Goal: Task Accomplishment & Management: Manage account settings

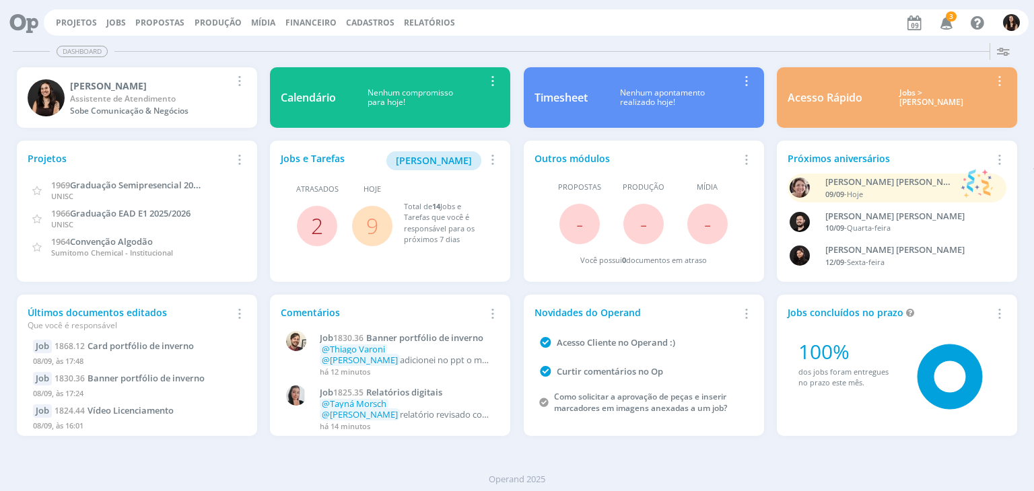
drag, startPoint x: 306, startPoint y: 228, endPoint x: 314, endPoint y: 228, distance: 7.4
click at [313, 228] on span "2" at bounding box center [317, 226] width 40 height 40
click at [315, 228] on link "2" at bounding box center [317, 225] width 12 height 29
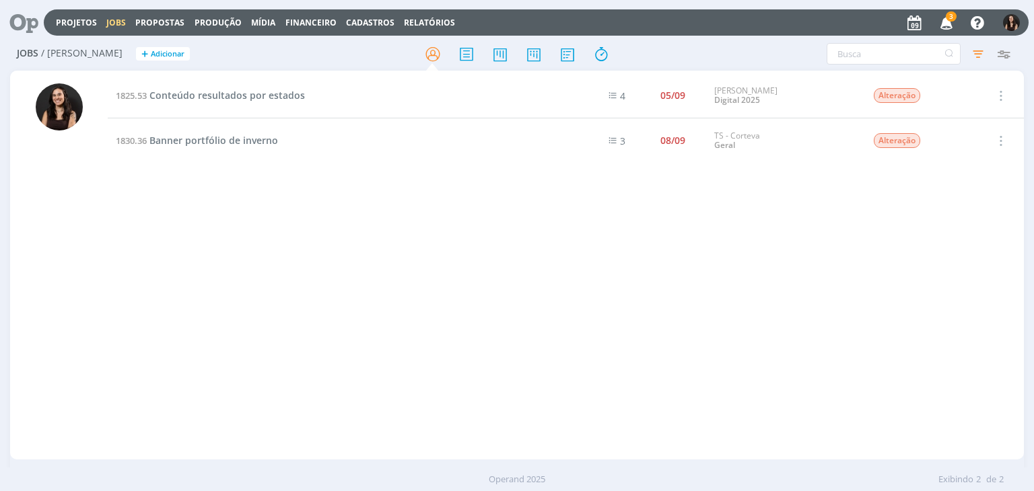
click at [952, 26] on icon "button" at bounding box center [947, 22] width 24 height 23
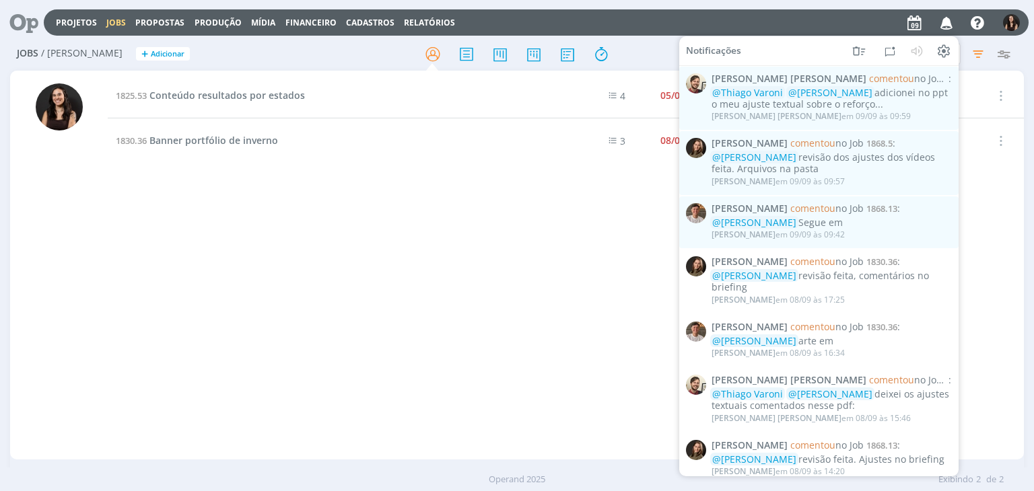
click at [407, 259] on div "1825.53 Conteúdo resultados por estados 4 05/09 Cordius - Corteva Digital 2025 …" at bounding box center [566, 265] width 916 height 384
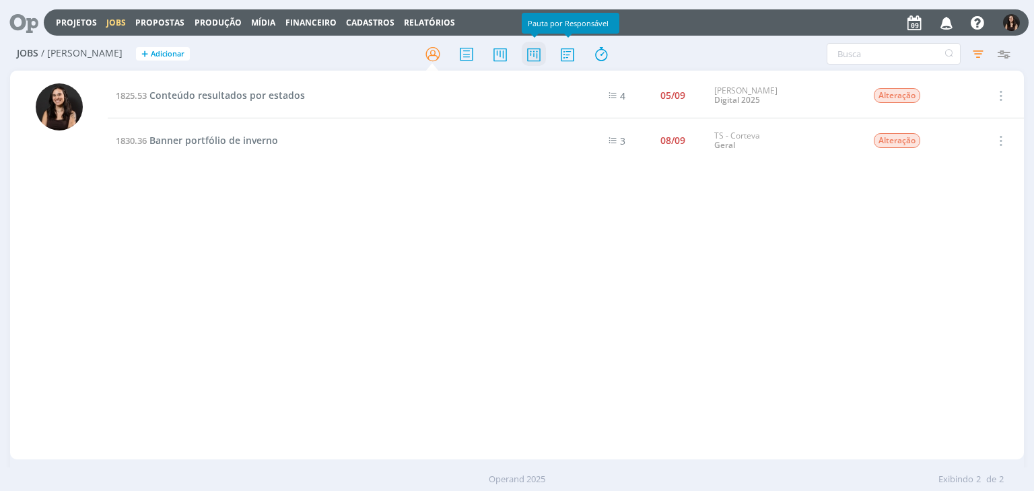
drag, startPoint x: 544, startPoint y: 55, endPoint x: 536, endPoint y: 57, distance: 8.3
click at [544, 55] on icon at bounding box center [534, 54] width 24 height 26
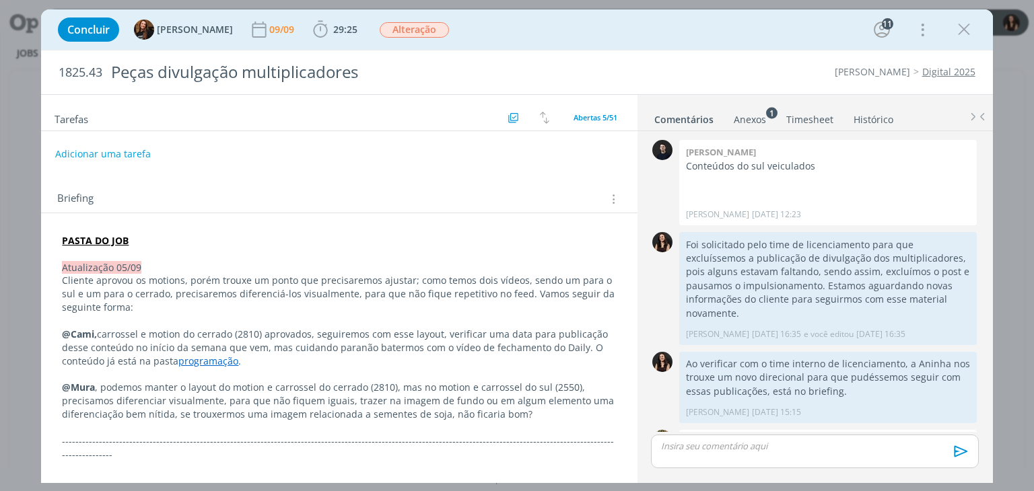
scroll to position [1231, 0]
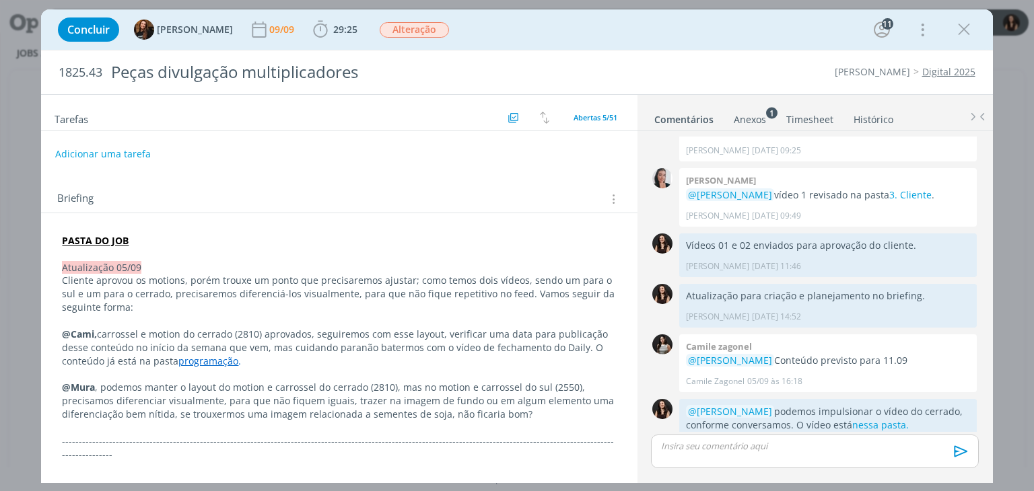
click at [617, 50] on div "1825.43 Peças divulgação multiplicadores Cordius - Corteva Digital 2025" at bounding box center [516, 72] width 951 height 44
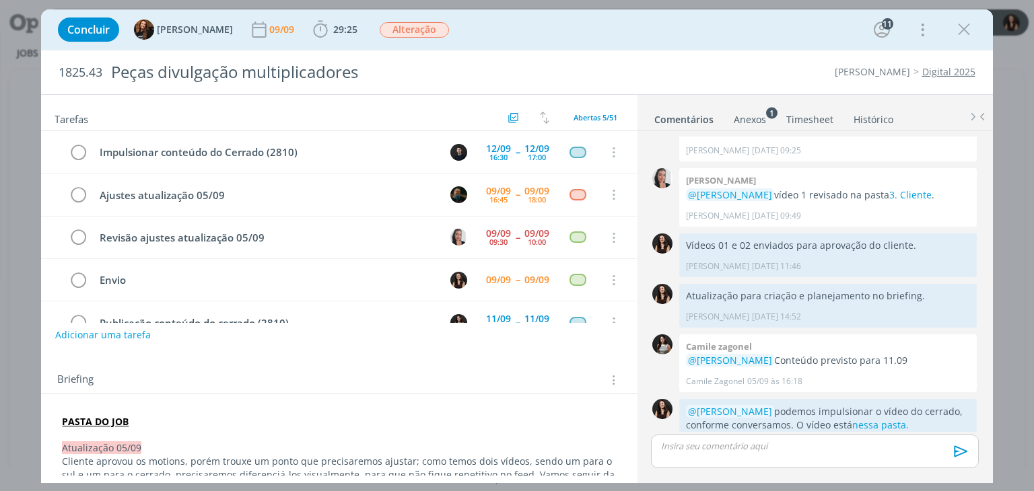
click at [627, 44] on div "Concluir Tayná Morsch 09/09 29:25 Iniciar Apontar Data * 09/09/2025 Horas * 00:…" at bounding box center [516, 29] width 931 height 32
click at [629, 41] on div "Concluir Tayná Morsch 09/09 29:25 Iniciar Apontar Data * 09/09/2025 Horas * 00:…" at bounding box center [516, 29] width 931 height 32
click at [618, 44] on div "Concluir Tayná Morsch 09/09 29:25 Iniciar Apontar Data * 09/09/2025 Horas * 00:…" at bounding box center [516, 29] width 931 height 32
click at [620, 46] on div "Concluir Tayná Morsch 09/09 29:25 Iniciar Apontar Data * 09/09/2025 Horas * 00:…" at bounding box center [516, 29] width 951 height 40
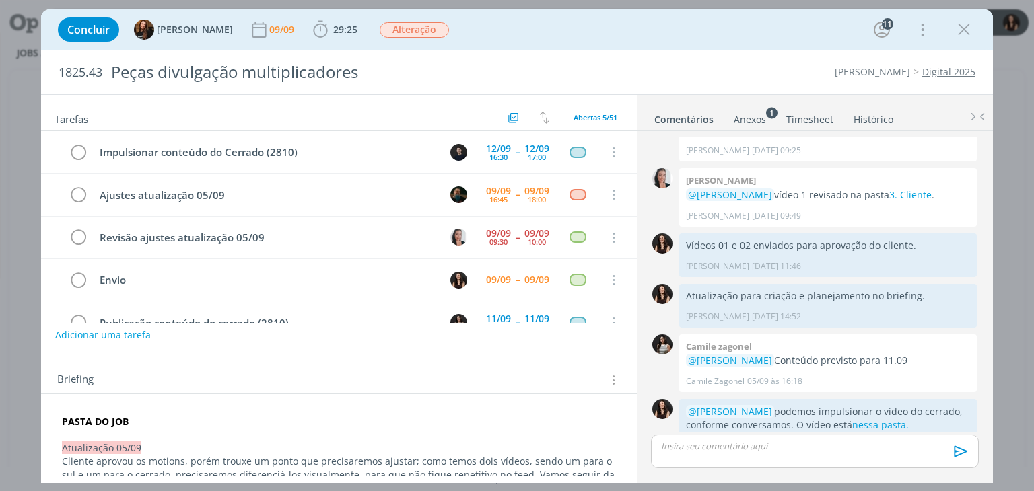
click at [636, 52] on div "1825.43 Peças divulgação multiplicadores Cordius - Corteva Digital 2025" at bounding box center [516, 72] width 951 height 44
click at [664, 36] on div "Concluir Tayná Morsch 09/09 29:25 Iniciar Apontar Data * 09/09/2025 Horas * 00:…" at bounding box center [516, 29] width 931 height 32
click at [333, 33] on span "29:25" at bounding box center [345, 29] width 24 height 13
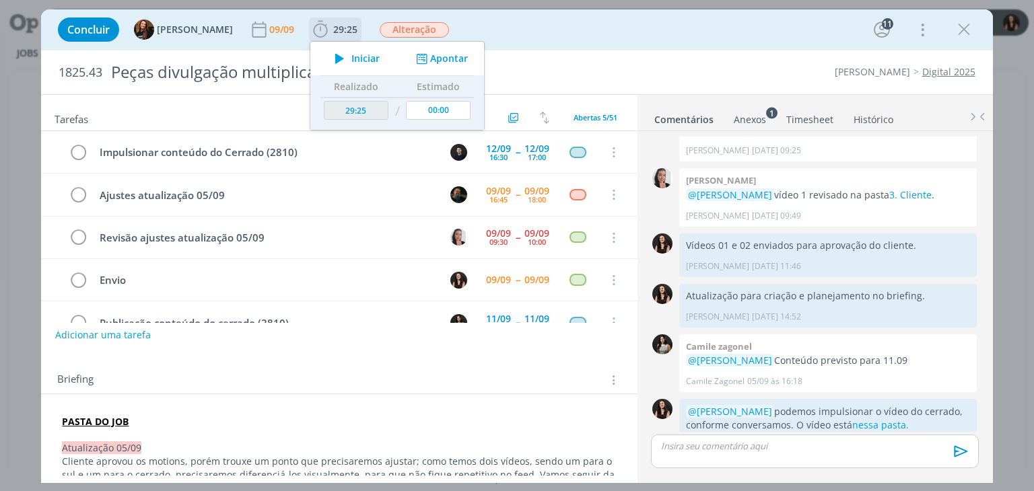
click at [329, 54] on icon "dialog" at bounding box center [340, 59] width 24 height 18
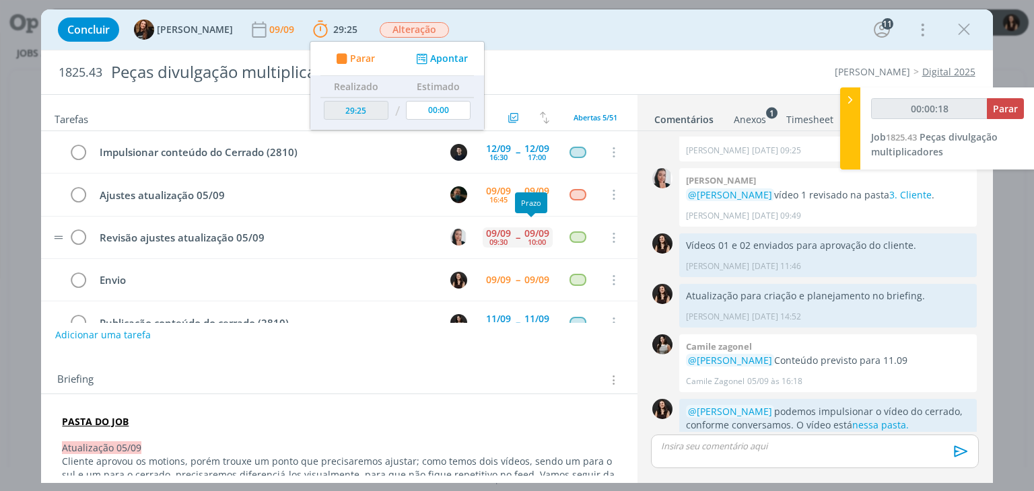
click at [535, 238] on div "10:00" at bounding box center [537, 241] width 18 height 7
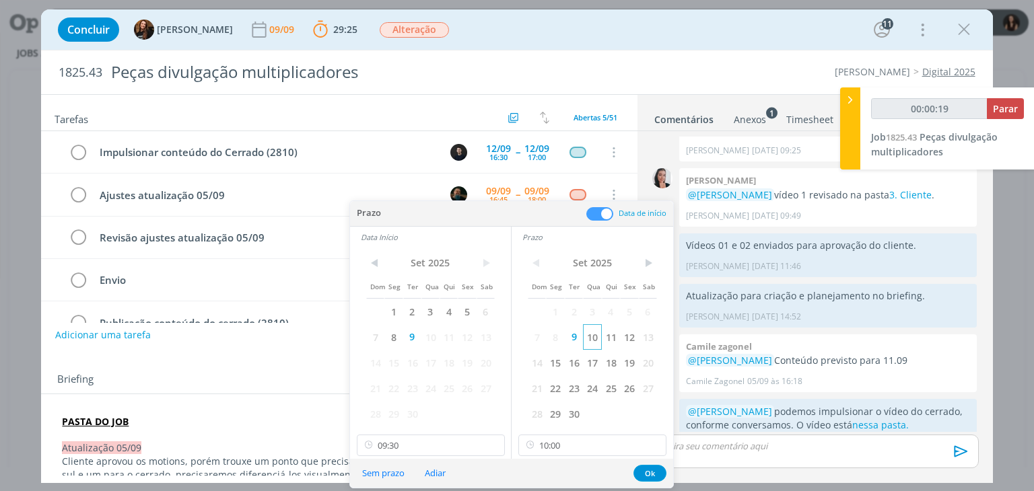
click at [594, 338] on span "10" at bounding box center [592, 338] width 18 height 26
click at [431, 344] on span "10" at bounding box center [430, 338] width 18 height 26
click at [654, 469] on button "Ok" at bounding box center [650, 473] width 33 height 17
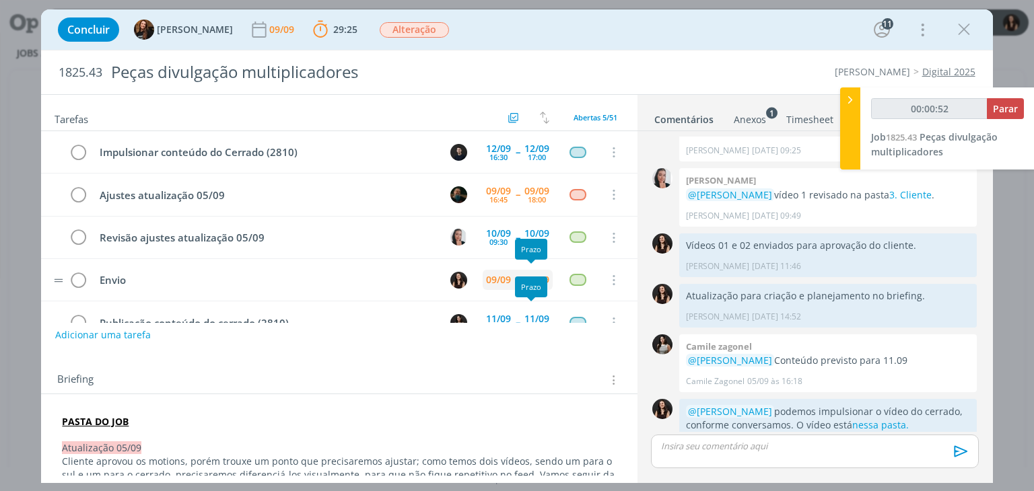
click at [525, 275] on div "09/09" at bounding box center [536, 279] width 25 height 9
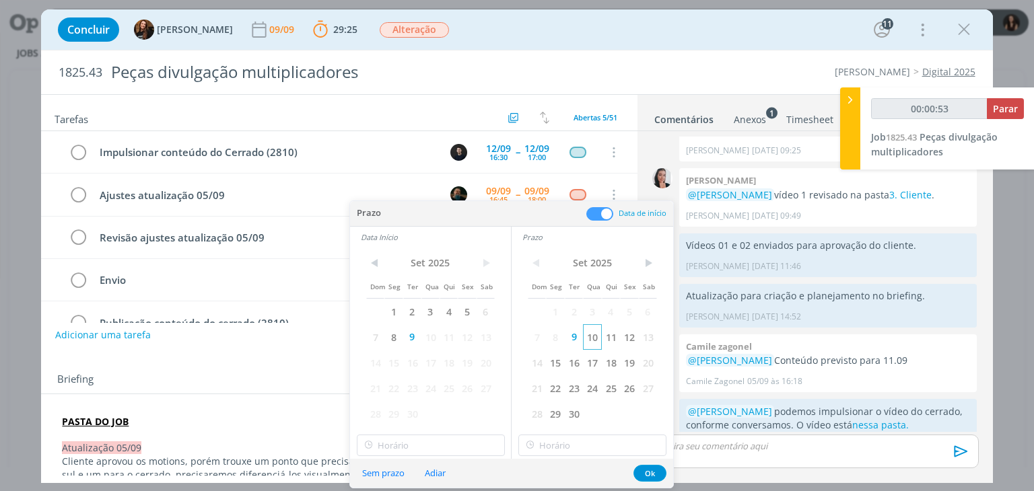
click at [590, 337] on span "10" at bounding box center [592, 338] width 18 height 26
click at [438, 337] on span "10" at bounding box center [430, 338] width 18 height 26
click at [662, 473] on button "Ok" at bounding box center [650, 473] width 33 height 17
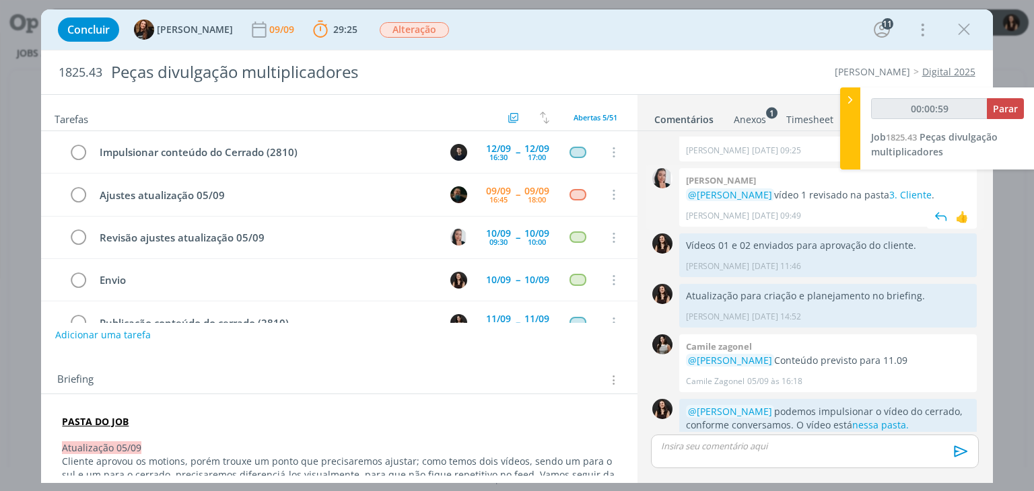
type input "00:01:00"
click at [998, 106] on span "Parar" at bounding box center [1005, 108] width 25 height 13
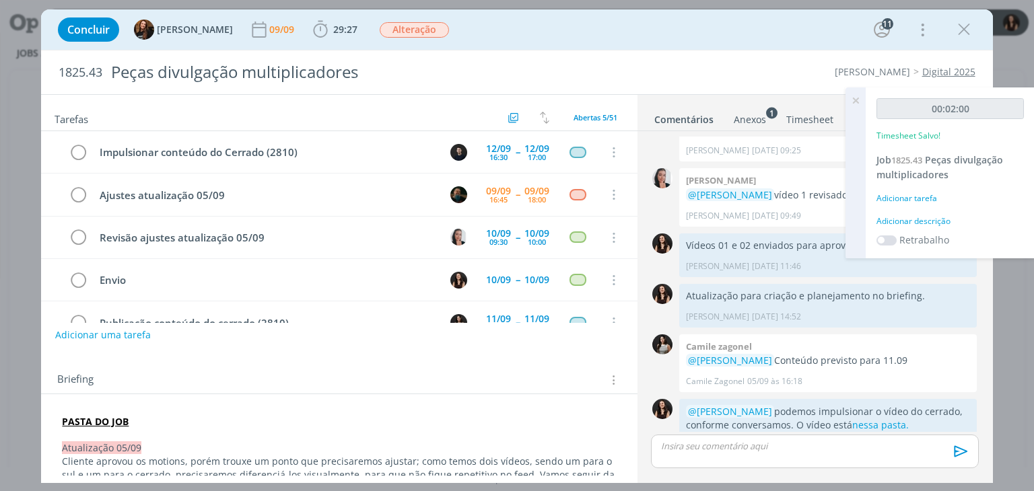
click at [934, 221] on div "Adicionar descrição" at bounding box center [950, 221] width 147 height 12
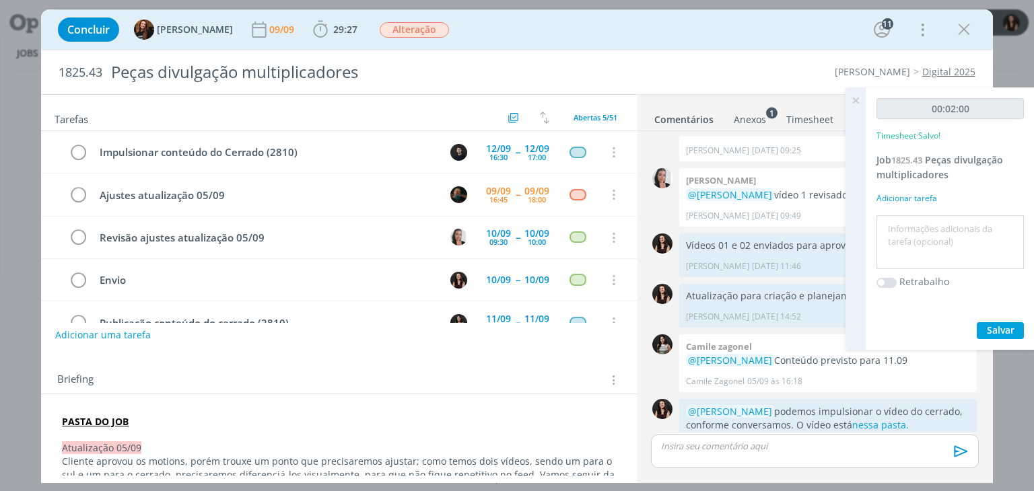
click at [947, 245] on textarea at bounding box center [950, 243] width 141 height 48
type textarea "Atualização pautas"
click at [1001, 337] on button "Salvar" at bounding box center [1000, 330] width 47 height 17
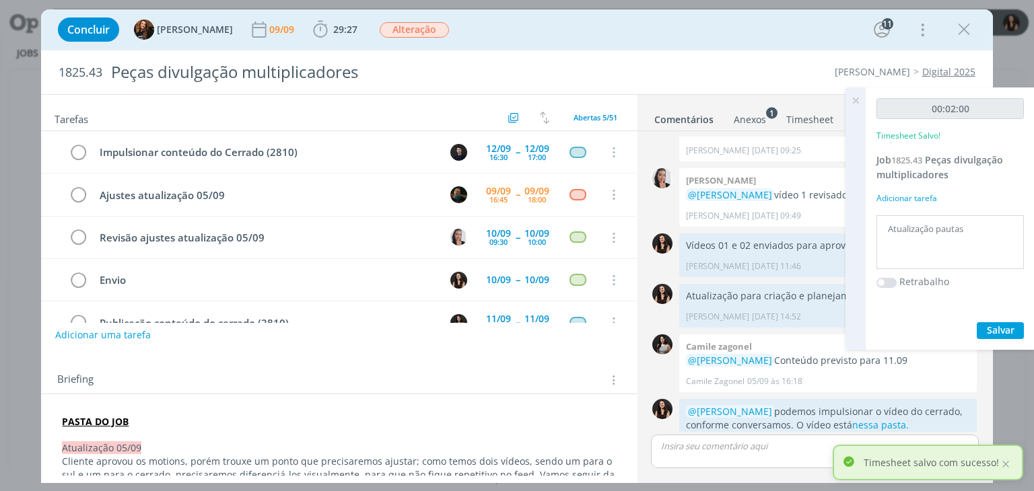
click at [853, 103] on icon at bounding box center [856, 101] width 24 height 26
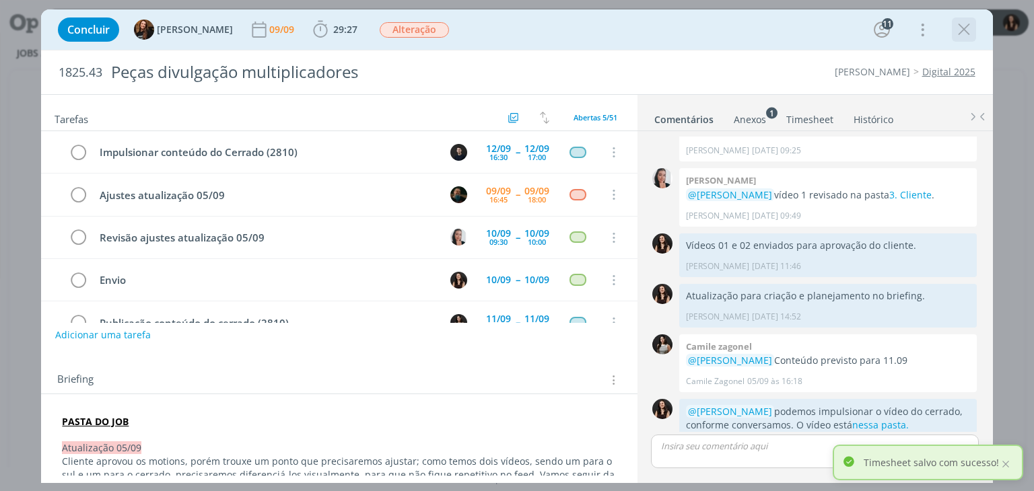
click at [956, 30] on icon "dialog" at bounding box center [964, 30] width 20 height 20
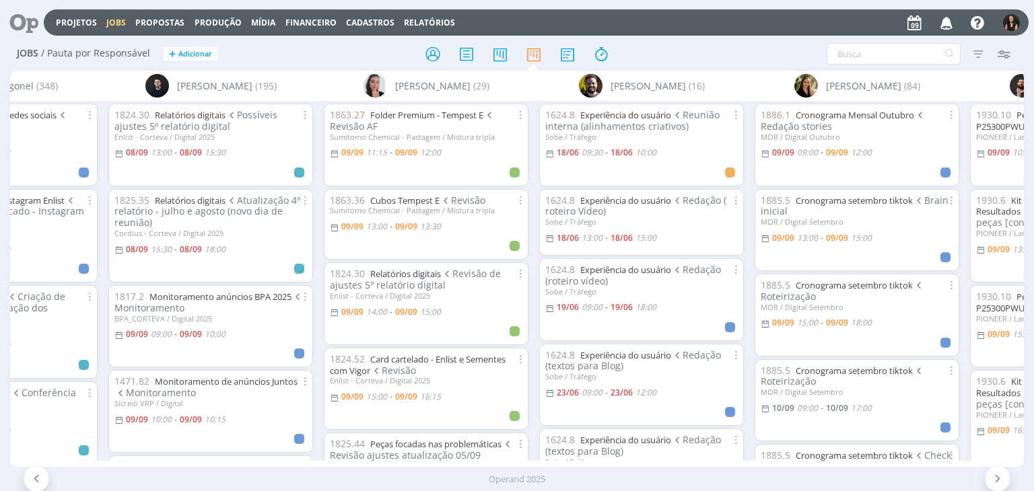
drag, startPoint x: 18, startPoint y: 20, endPoint x: 41, endPoint y: 5, distance: 27.6
click at [20, 19] on icon at bounding box center [19, 22] width 28 height 26
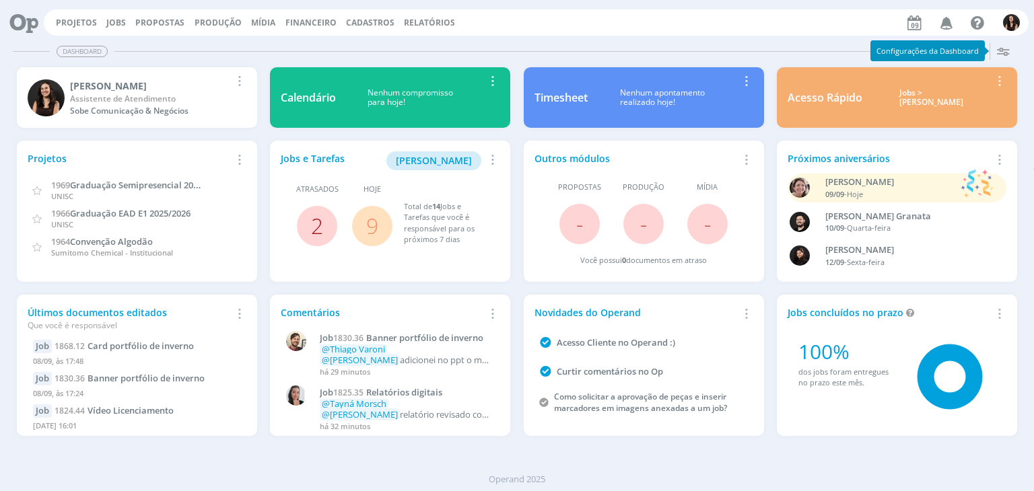
click at [316, 219] on link "2" at bounding box center [317, 225] width 12 height 29
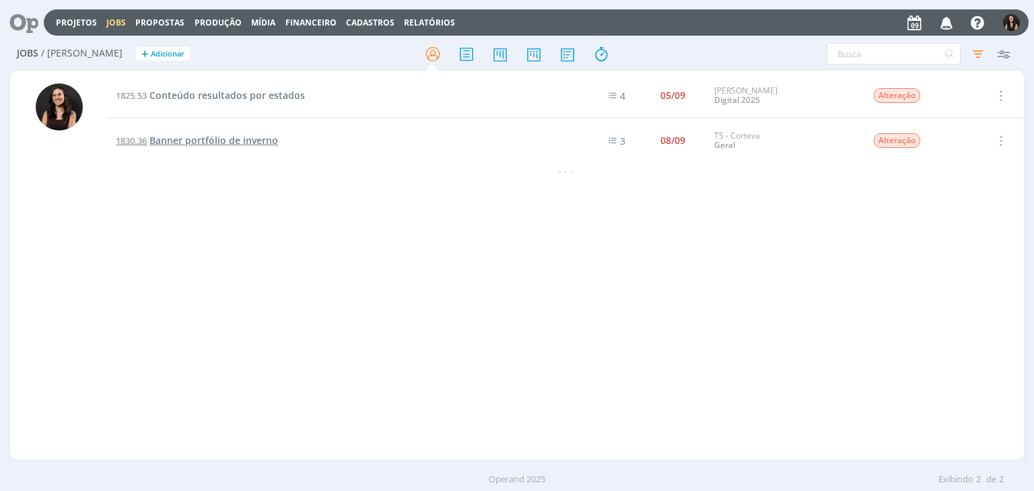
click at [242, 144] on span "Banner portfólio de inverno" at bounding box center [213, 140] width 129 height 13
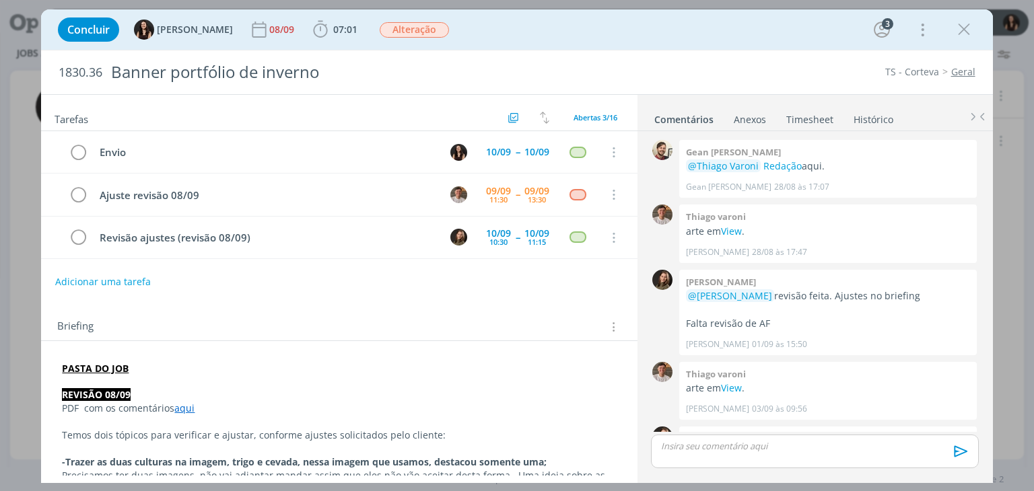
scroll to position [622, 0]
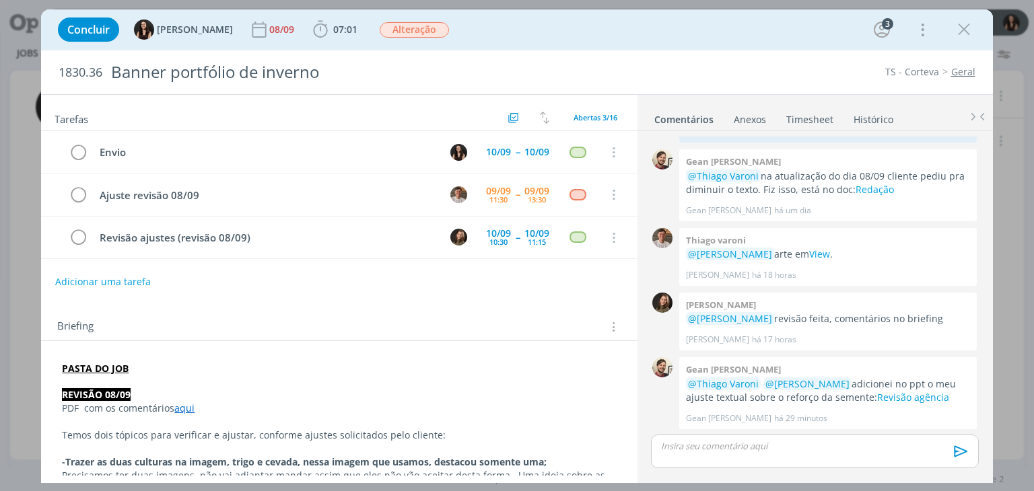
click at [624, 47] on div "Concluir Isabelle Silva 08/09 07:01 Iniciar Apontar Data * 09/09/2025 Horas * 0…" at bounding box center [516, 29] width 951 height 40
drag, startPoint x: 956, startPoint y: 36, endPoint x: 813, endPoint y: 129, distance: 170.3
click at [954, 36] on icon "dialog" at bounding box center [964, 30] width 20 height 20
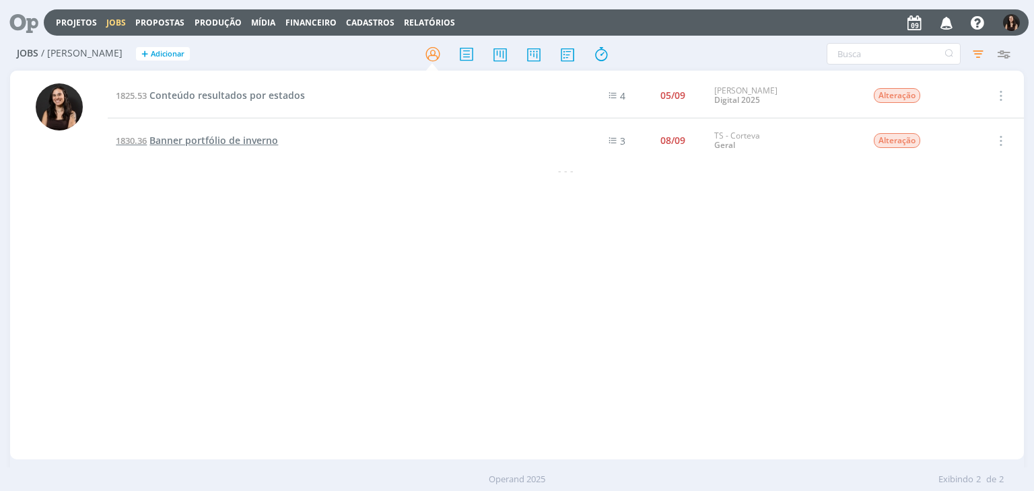
click at [212, 139] on span "Banner portfólio de inverno" at bounding box center [213, 140] width 129 height 13
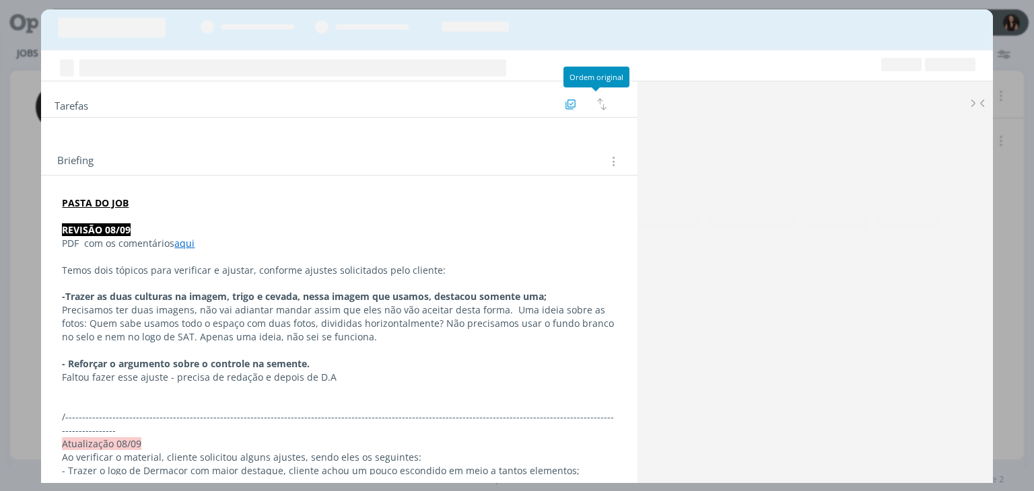
scroll to position [622, 0]
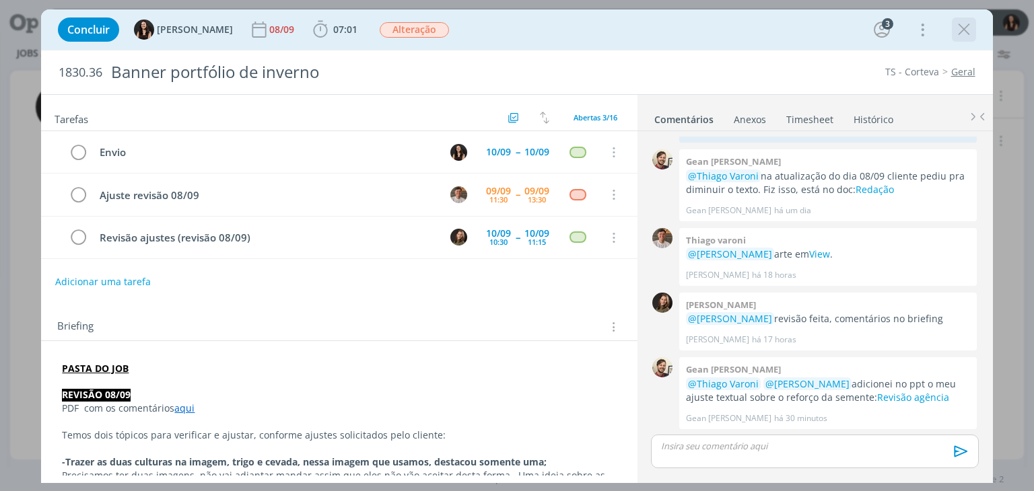
click at [962, 35] on icon "dialog" at bounding box center [964, 30] width 20 height 20
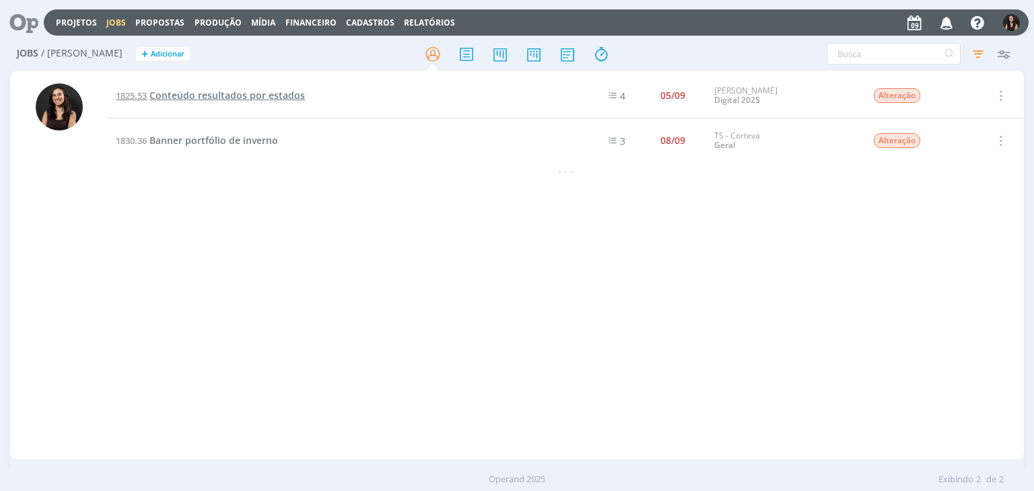
click at [197, 96] on span "Conteúdo resultados por estados" at bounding box center [227, 95] width 156 height 13
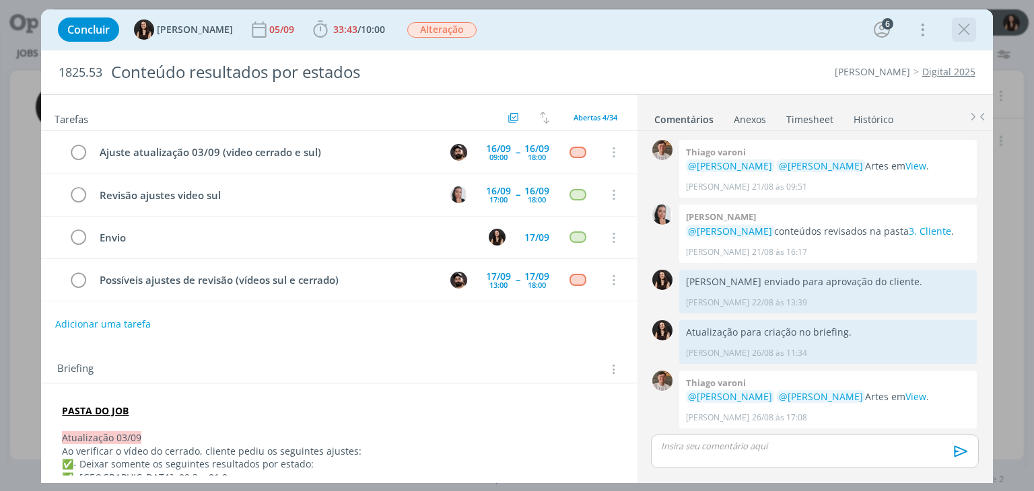
scroll to position [1149, 0]
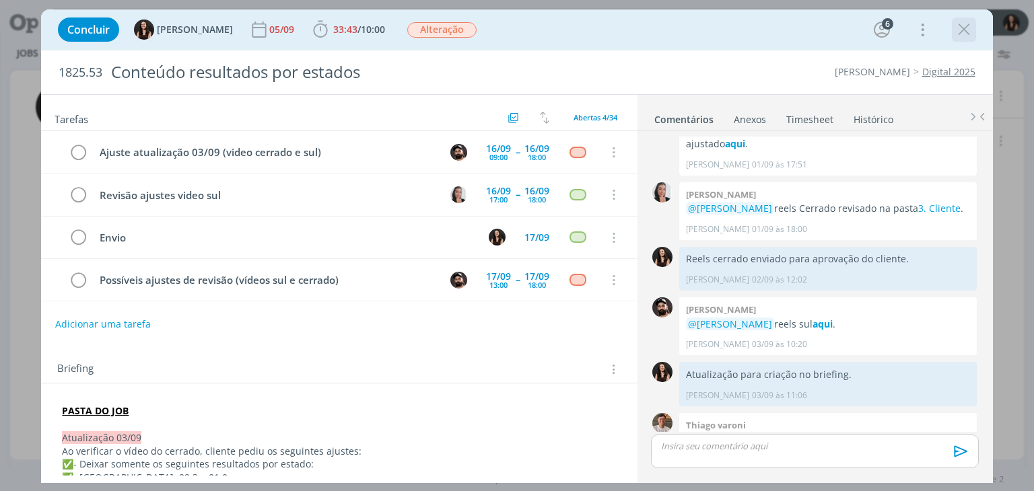
click at [962, 30] on icon "dialog" at bounding box center [964, 30] width 20 height 20
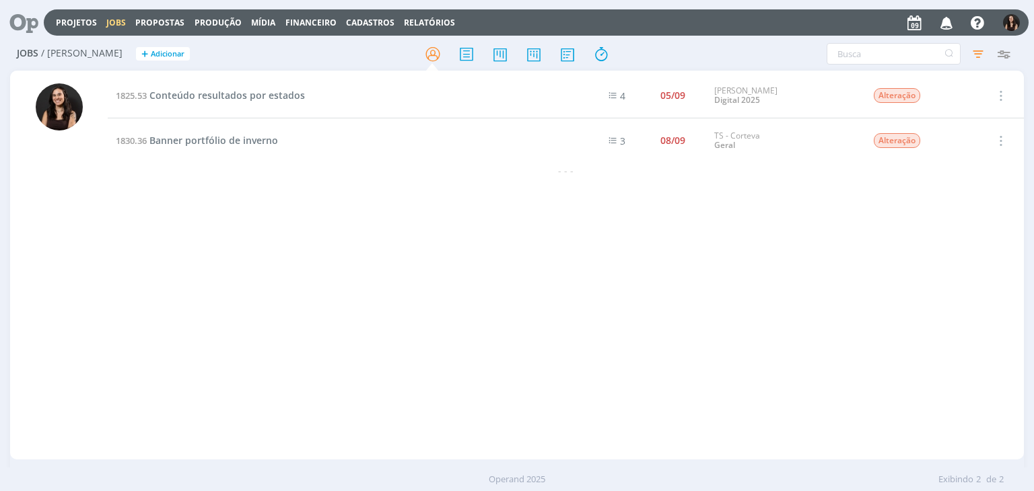
click at [217, 141] on span "Banner portfólio de inverno" at bounding box center [213, 140] width 129 height 13
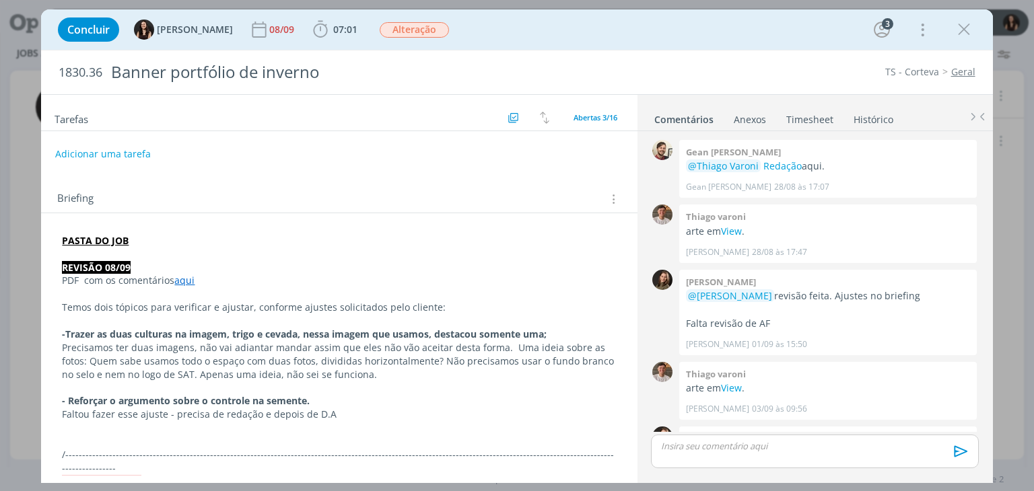
scroll to position [622, 0]
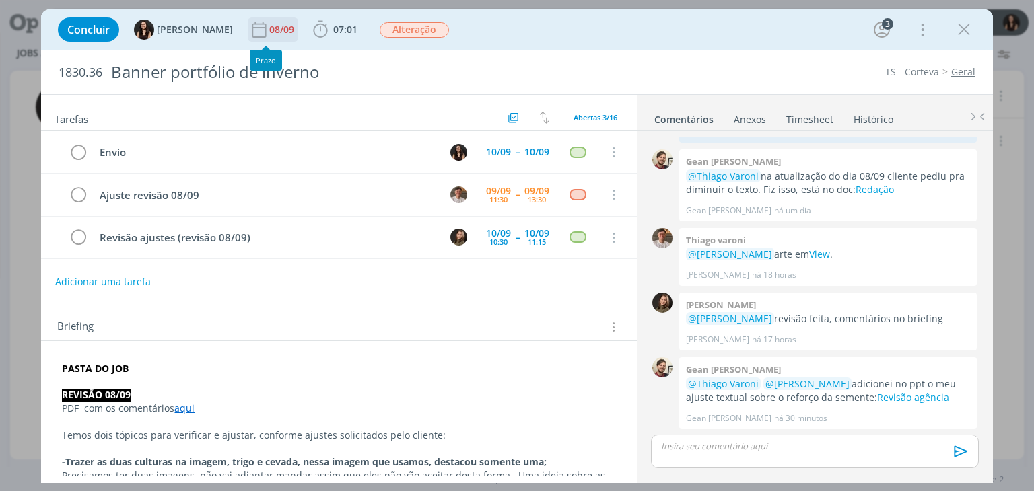
click at [269, 20] on div "08/09" at bounding box center [283, 30] width 28 height 24
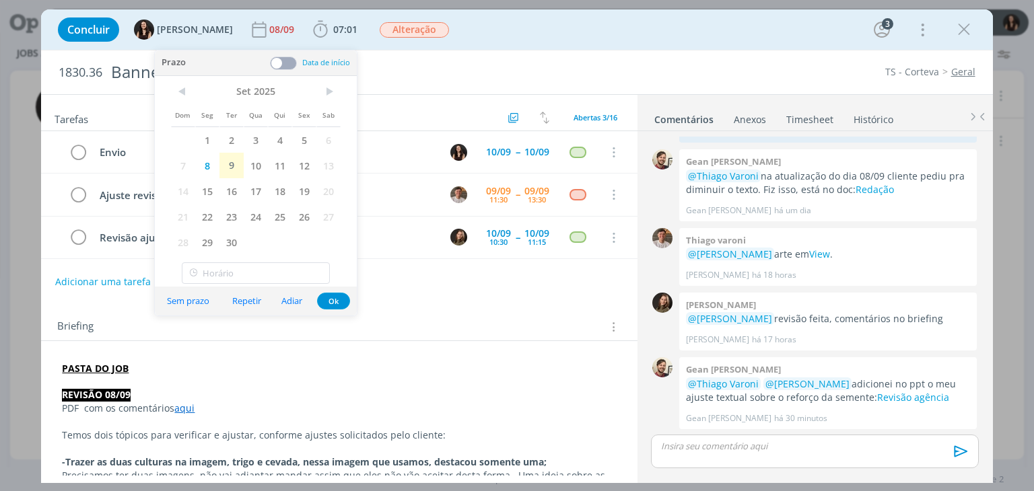
drag, startPoint x: 261, startPoint y: 164, endPoint x: 309, endPoint y: 240, distance: 89.8
click at [261, 164] on span "10" at bounding box center [256, 166] width 24 height 26
drag, startPoint x: 343, startPoint y: 318, endPoint x: 339, endPoint y: 296, distance: 22.6
click at [340, 304] on body "Projetos Jobs Propostas Produção [GEOGRAPHIC_DATA] Financeiro Cadastros Relatór…" at bounding box center [517, 245] width 1034 height 491
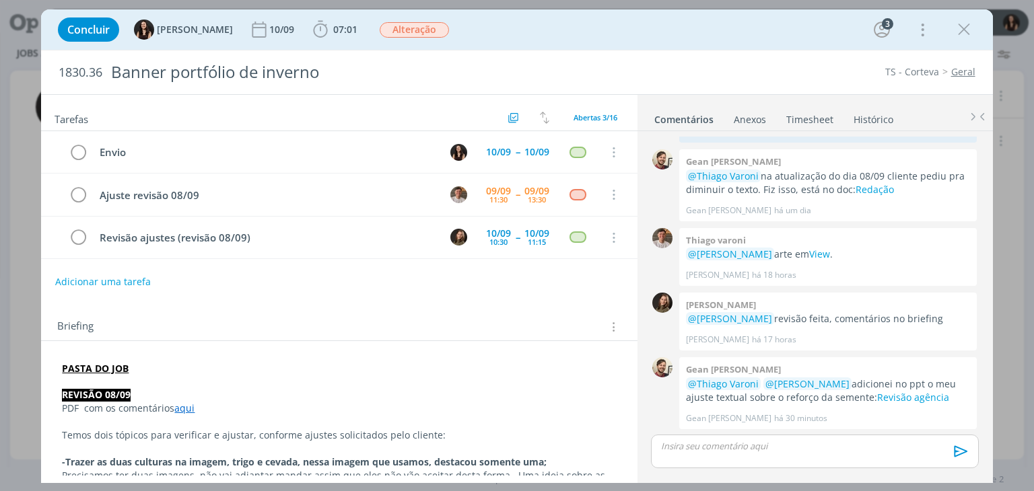
click at [341, 297] on div "Tarefas Usar Job de template Criar template a partir deste job Visualizar Templ…" at bounding box center [339, 285] width 596 height 381
click at [351, 260] on div "Envio 10/09 -- 10/09 Cancelar Ajuste revisão 08/09 09/09 11:30 -- 09/09 13:30 C…" at bounding box center [339, 200] width 596 height 139
drag, startPoint x: 963, startPoint y: 28, endPoint x: 720, endPoint y: 100, distance: 253.7
click at [961, 27] on icon "dialog" at bounding box center [964, 30] width 20 height 20
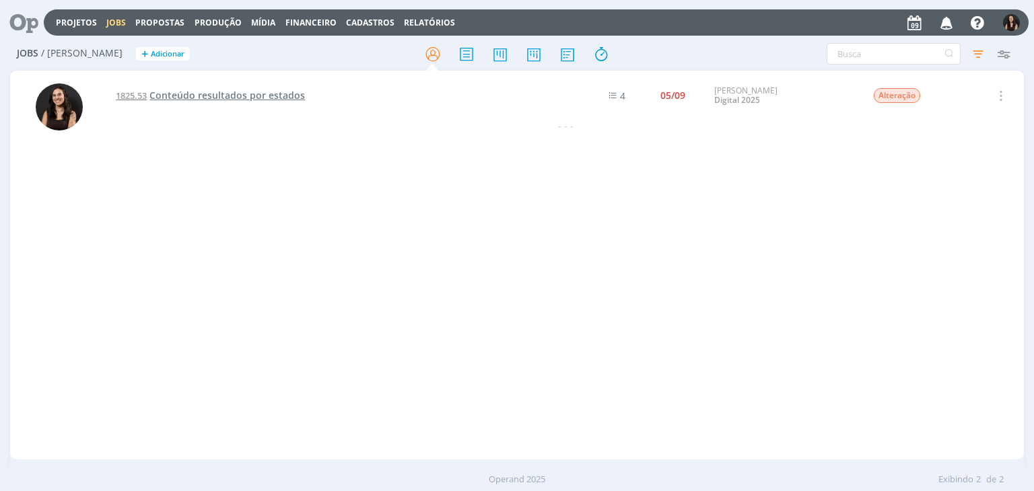
click at [259, 89] on div "Projetos Jobs Propostas Produção [GEOGRAPHIC_DATA] Financeiro Cadastros Relatór…" at bounding box center [517, 245] width 1034 height 491
click at [263, 98] on span "Conteúdo resultados por estados" at bounding box center [227, 95] width 156 height 13
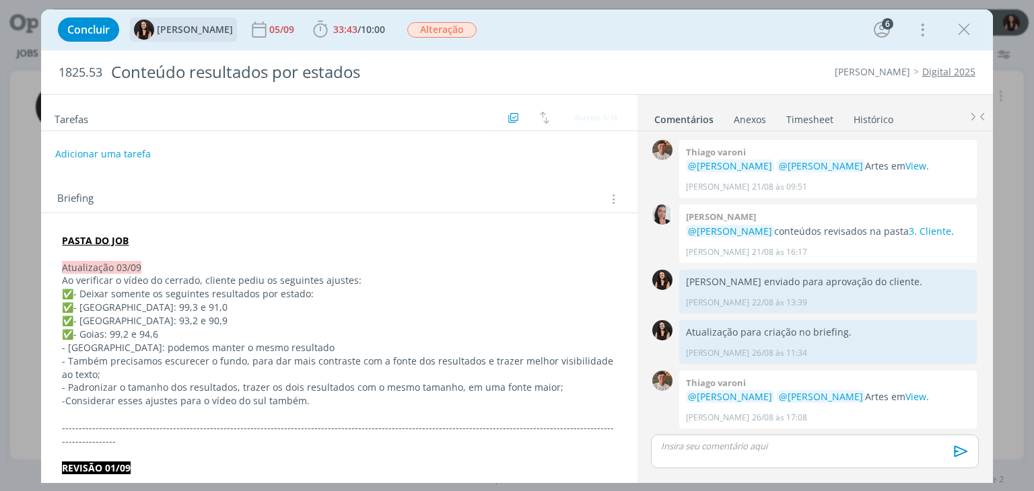
scroll to position [1149, 0]
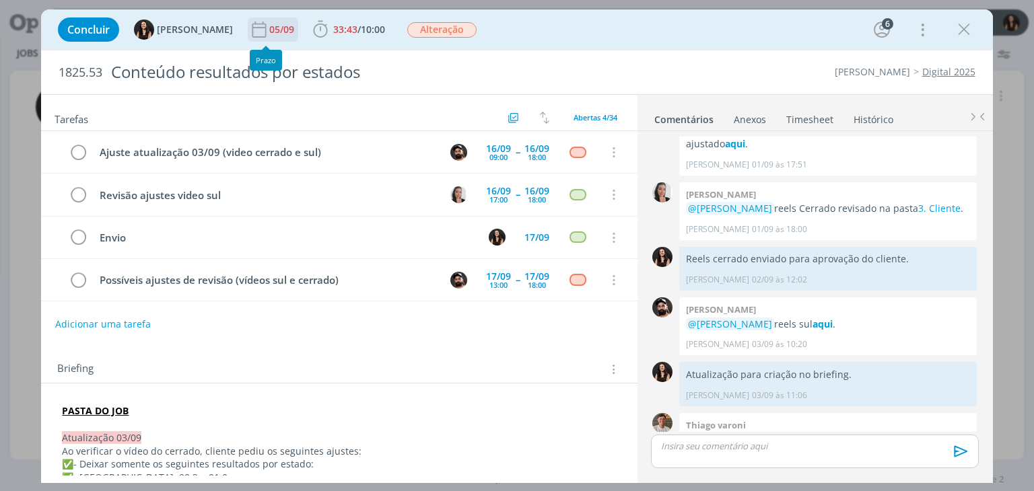
click at [271, 30] on div "05/09" at bounding box center [283, 29] width 28 height 9
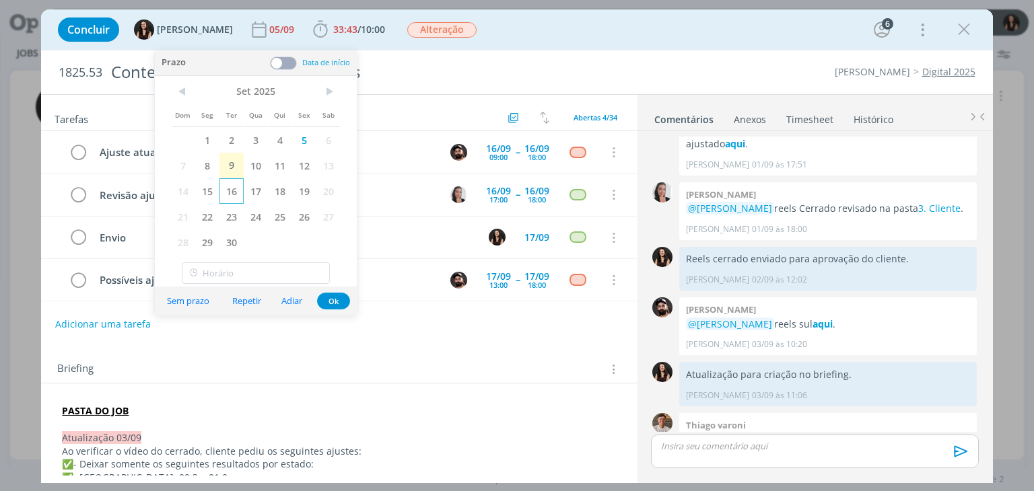
click at [232, 191] on span "16" at bounding box center [231, 191] width 24 height 26
click at [338, 298] on button "Ok" at bounding box center [333, 301] width 33 height 17
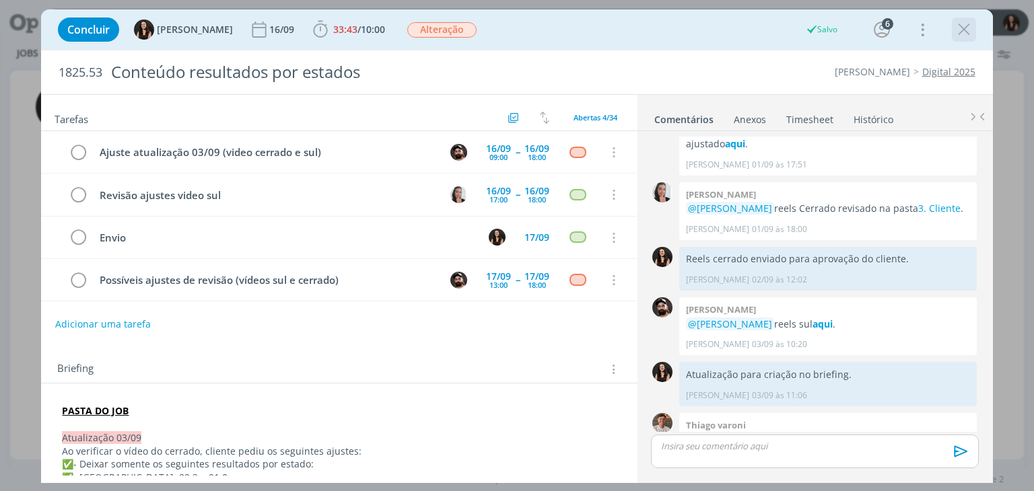
click at [959, 29] on icon "dialog" at bounding box center [964, 30] width 20 height 20
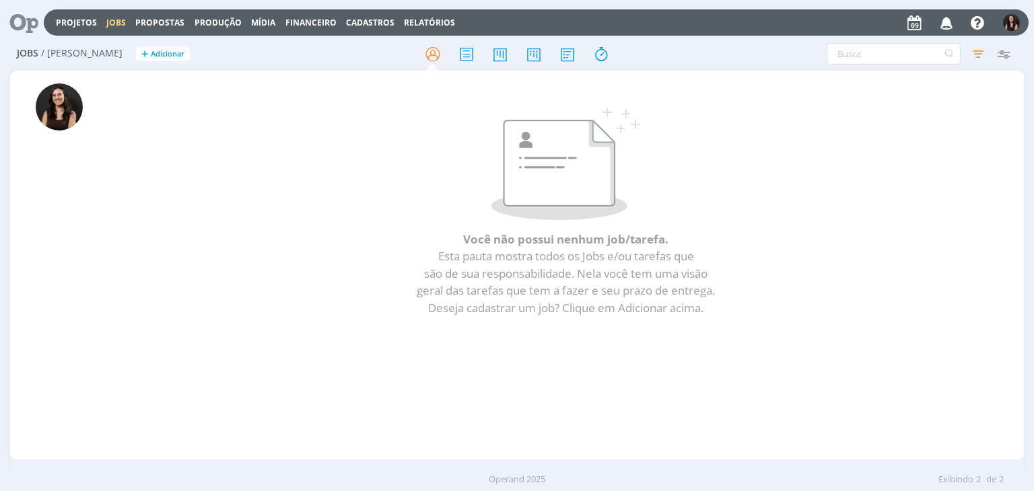
click at [24, 27] on icon at bounding box center [19, 22] width 28 height 26
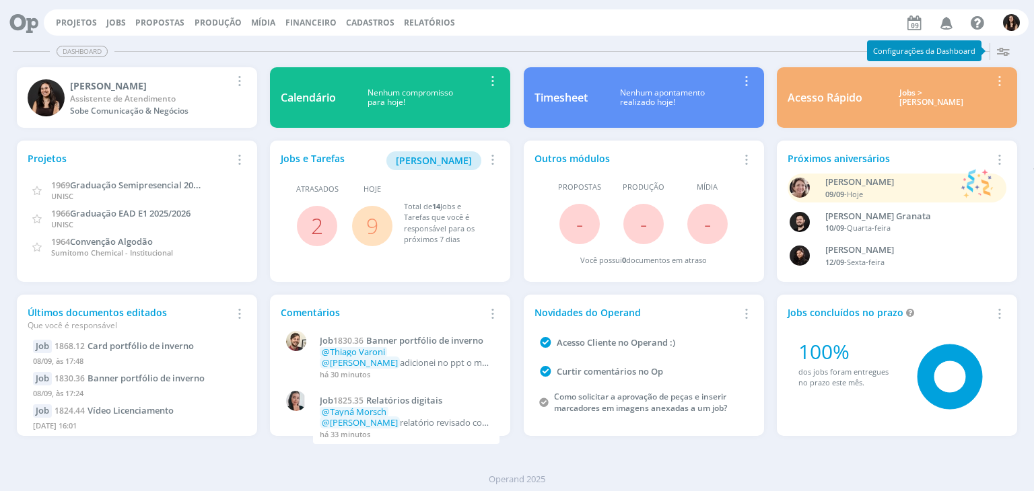
click at [364, 221] on span "9" at bounding box center [372, 226] width 40 height 40
click at [374, 231] on link "9" at bounding box center [372, 225] width 12 height 29
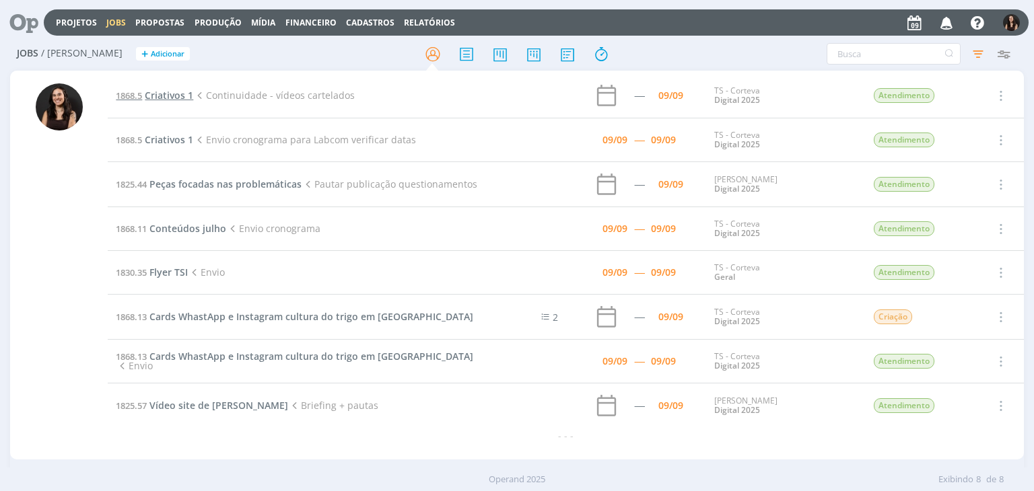
click at [184, 92] on span "Criativos 1" at bounding box center [169, 95] width 48 height 13
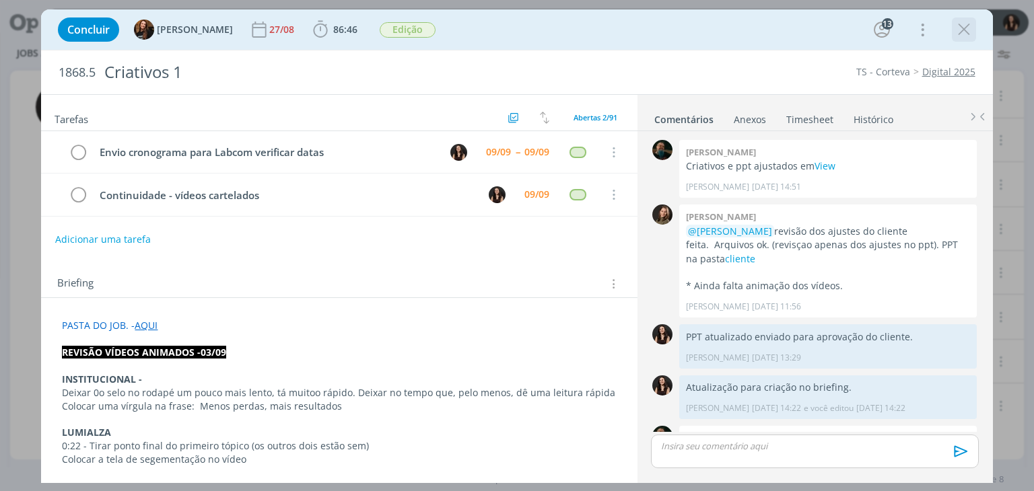
scroll to position [1625, 0]
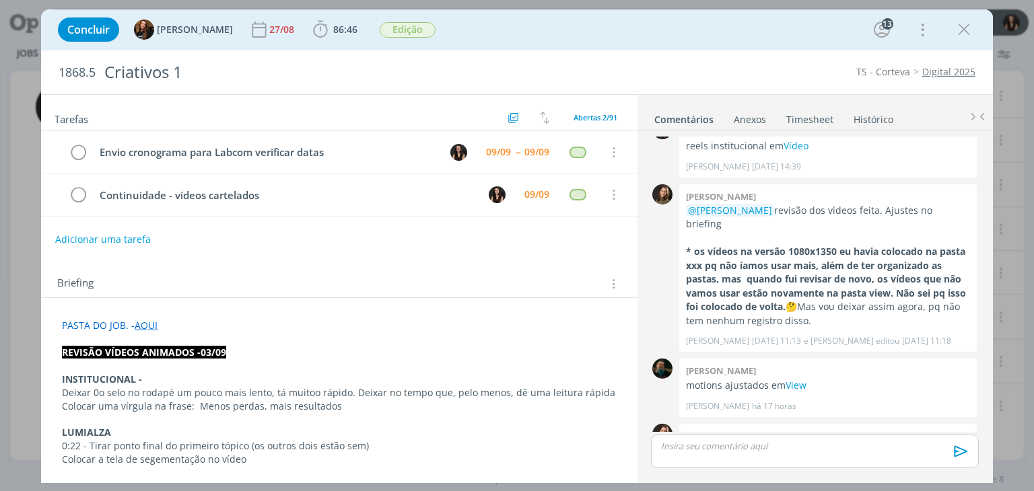
click at [430, 263] on div "Briefing Briefings Predefinidos Versões do Briefing Ver Briefing do Projeto" at bounding box center [339, 280] width 596 height 36
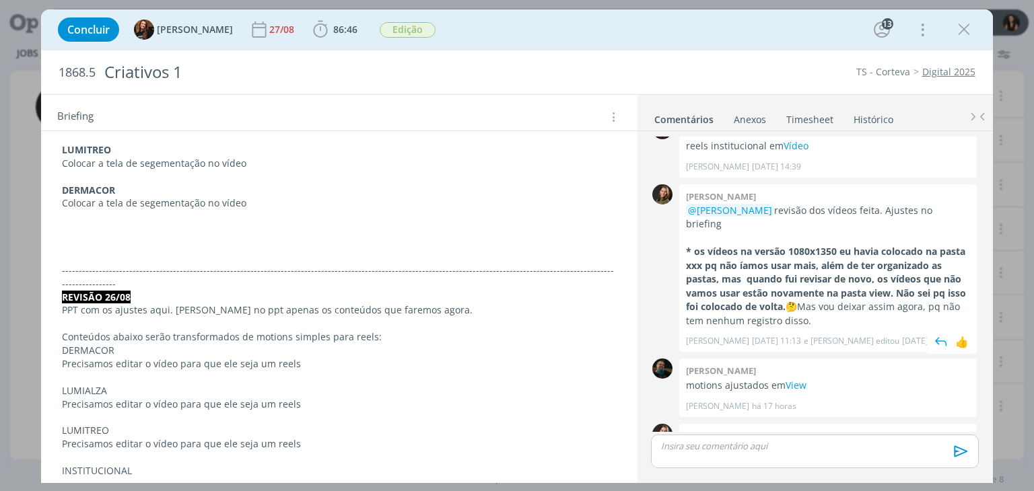
scroll to position [1625, 0]
click at [526, 30] on div "Concluir Tayná Morsch 27/08 86:46 Iniciar Apontar Data * 09/09/2025 Horas * 00:…" at bounding box center [516, 29] width 931 height 32
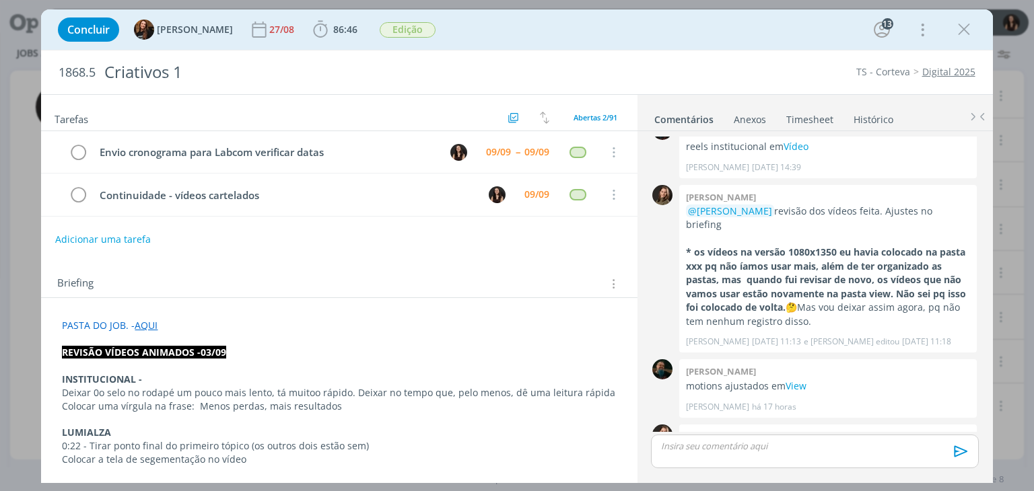
click at [364, 322] on p "PASTA DO JOB. - AQUI" at bounding box center [339, 325] width 554 height 13
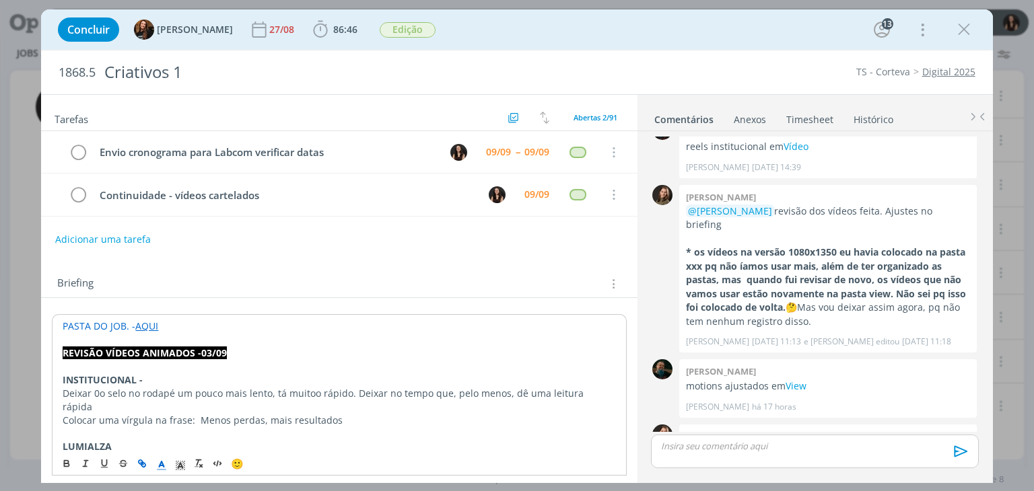
click at [370, 287] on div "Briefing Briefings Predefinidos Versões do Briefing Ver Briefing do Projeto" at bounding box center [340, 284] width 567 height 18
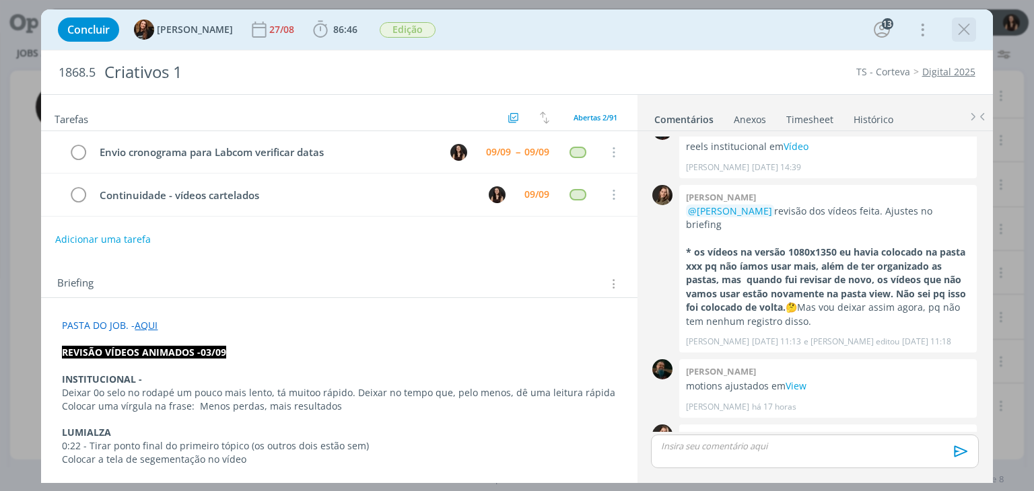
click at [963, 29] on icon "dialog" at bounding box center [964, 30] width 20 height 20
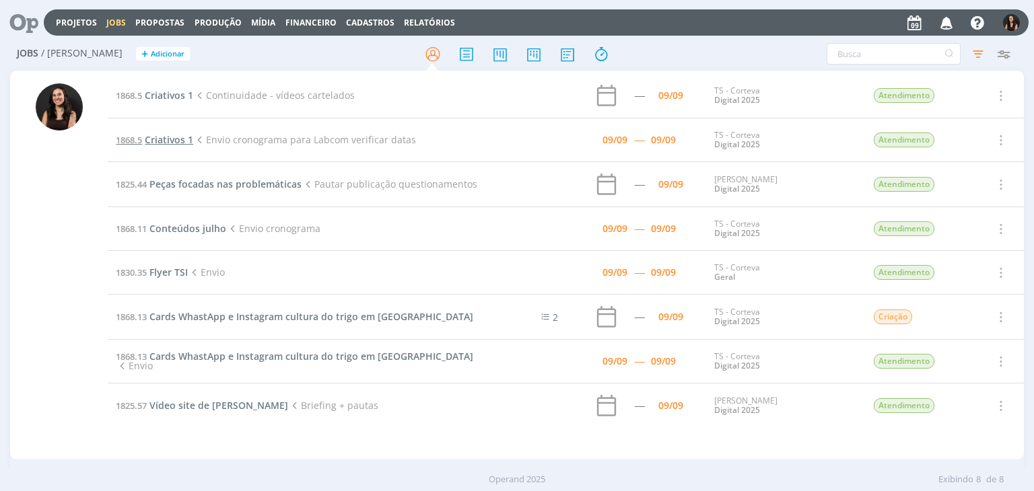
click at [164, 140] on span "Criativos 1" at bounding box center [169, 139] width 48 height 13
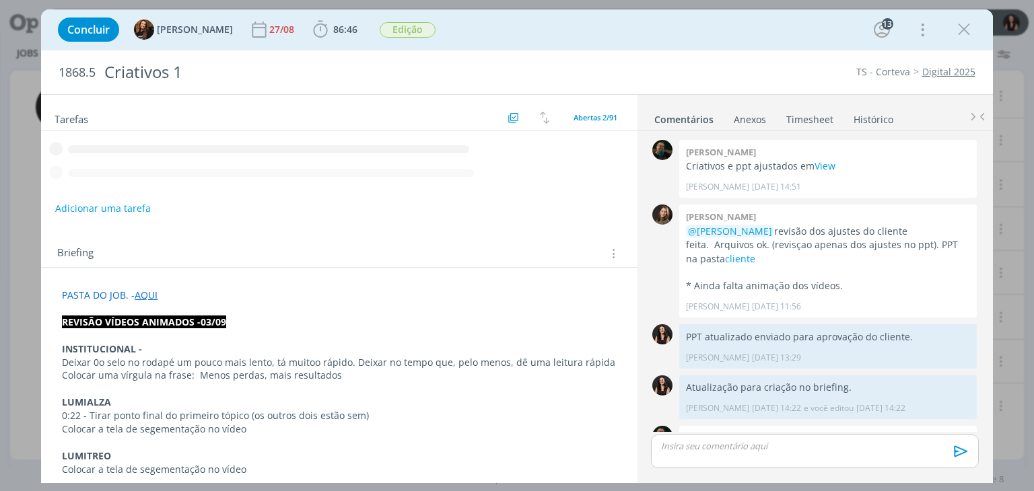
scroll to position [1625, 0]
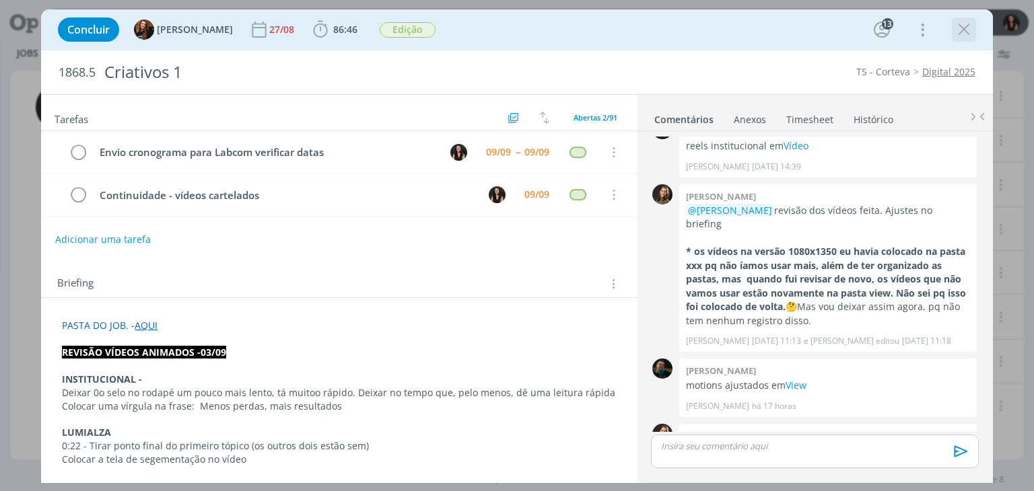
click at [961, 28] on icon "dialog" at bounding box center [964, 30] width 20 height 20
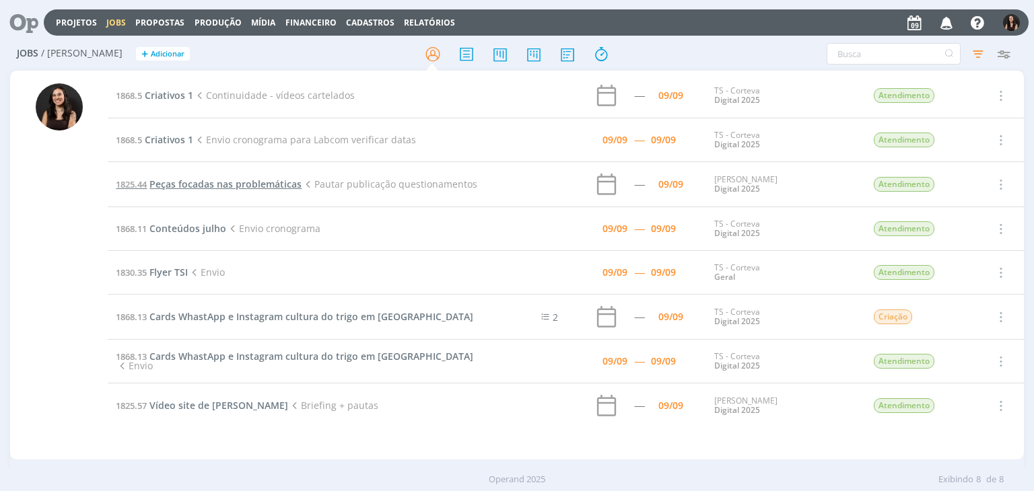
click at [281, 189] on span "Peças focadas nas problemáticas" at bounding box center [225, 184] width 152 height 13
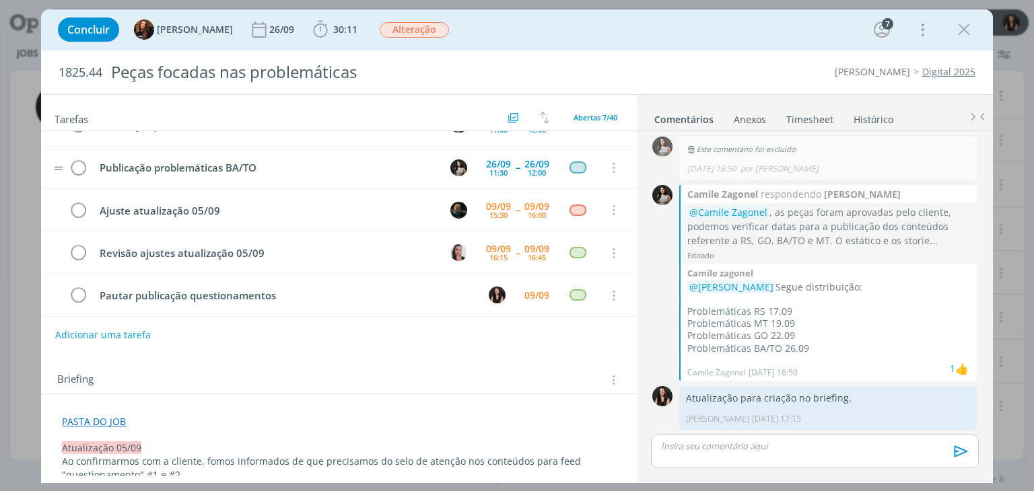
scroll to position [113, 0]
click at [528, 290] on div "09/09" at bounding box center [536, 294] width 25 height 9
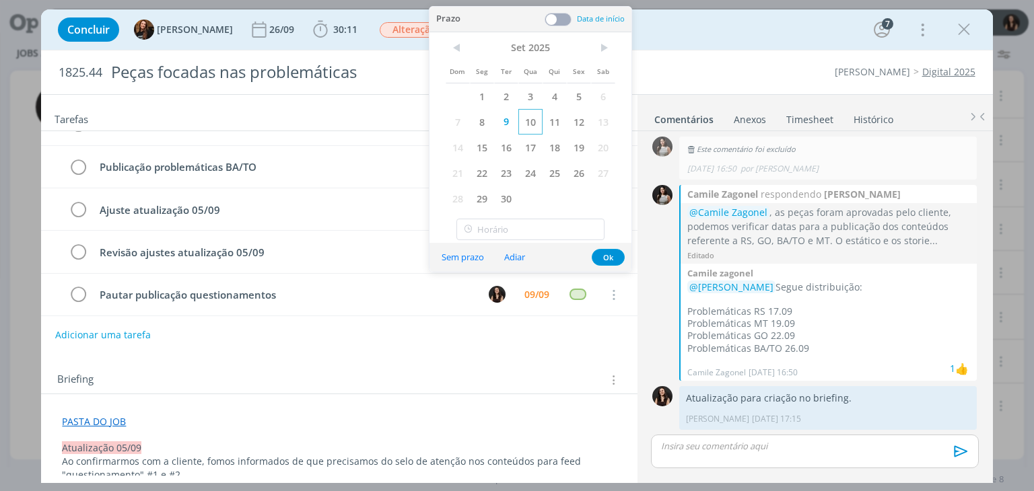
click at [524, 116] on span "10" at bounding box center [530, 122] width 24 height 26
click at [614, 252] on button "Ok" at bounding box center [608, 257] width 33 height 17
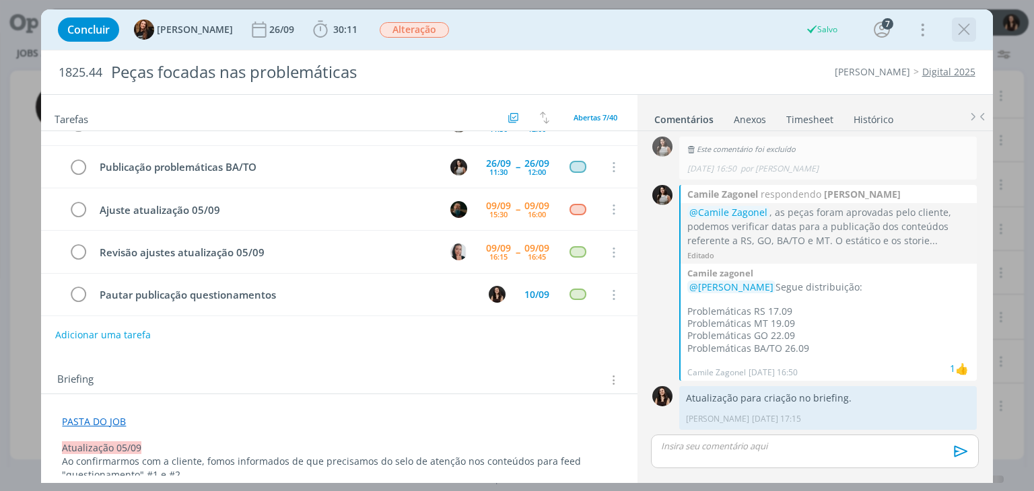
click at [962, 35] on icon "dialog" at bounding box center [964, 30] width 20 height 20
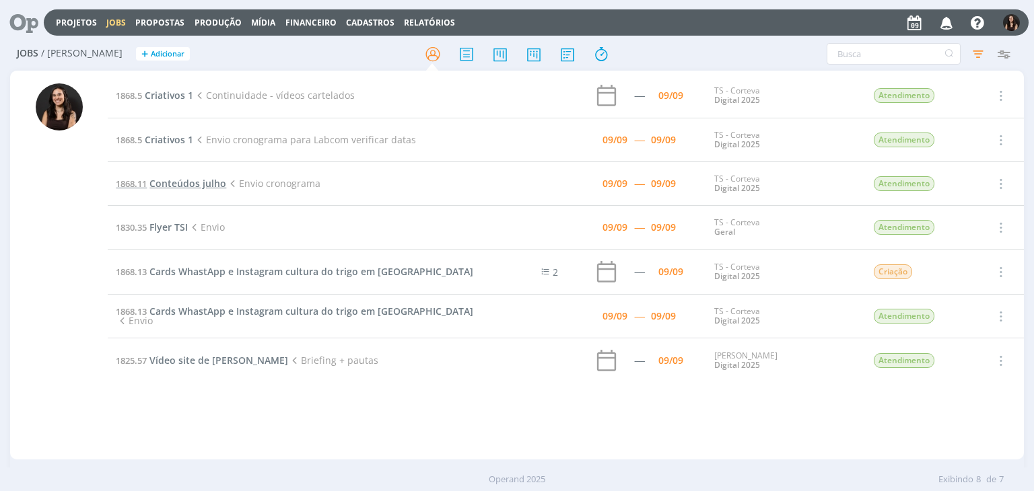
click at [203, 186] on span "Conteúdos julho" at bounding box center [187, 183] width 77 height 13
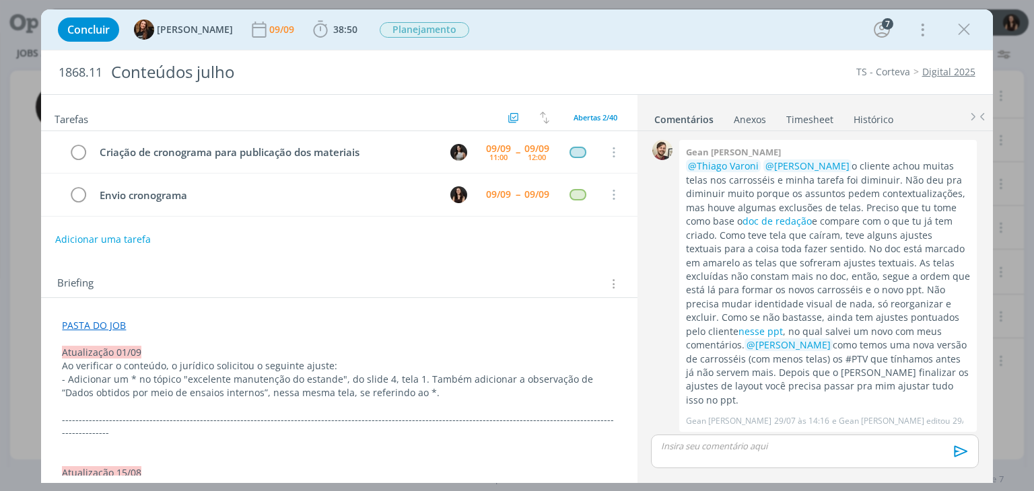
scroll to position [1560, 0]
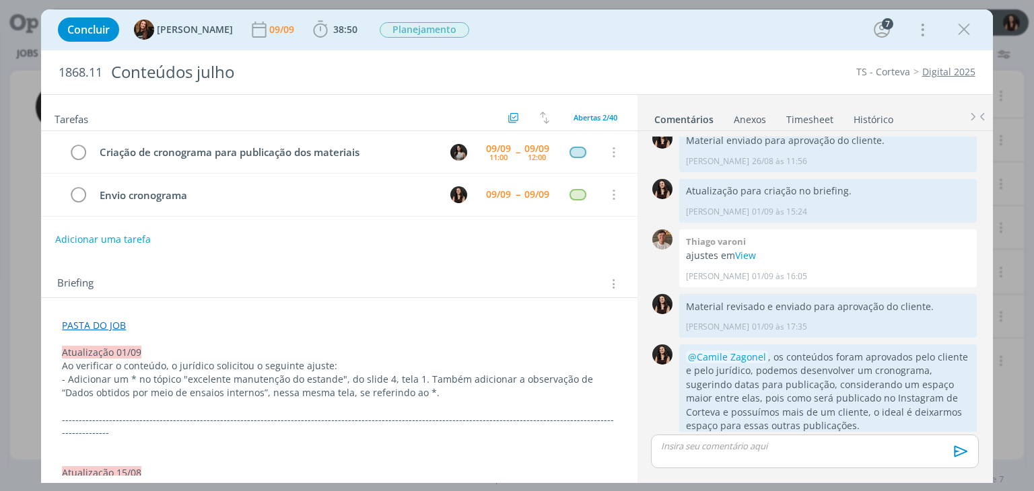
click at [951, 36] on div "Concluir Tayná Morsch 09/09 38:50 Iniciar Apontar Data * 09/09/2025 Horas * 00:…" at bounding box center [516, 29] width 931 height 32
click at [968, 26] on icon "dialog" at bounding box center [964, 30] width 20 height 20
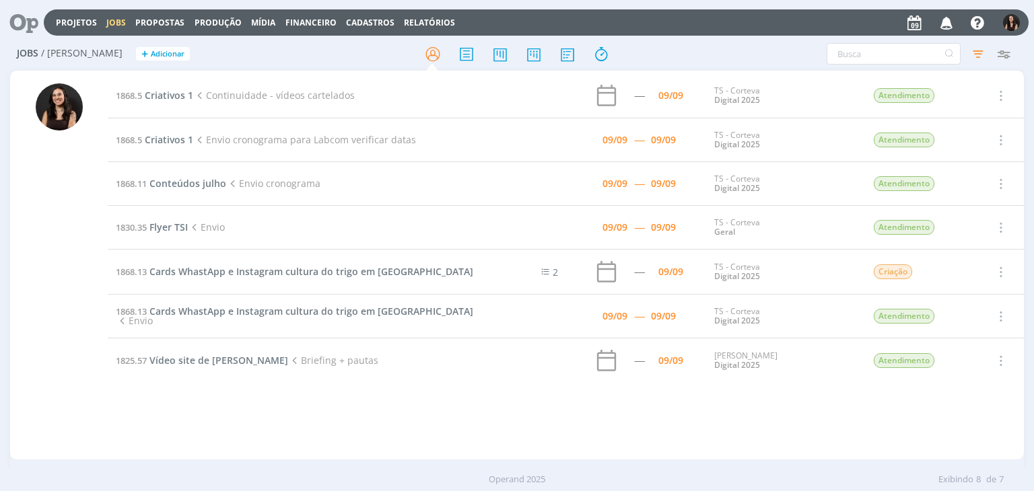
click at [174, 218] on td "1830.35 Flyer TSI Envio" at bounding box center [299, 228] width 383 height 44
click at [174, 222] on span "Flyer TSI" at bounding box center [168, 227] width 38 height 13
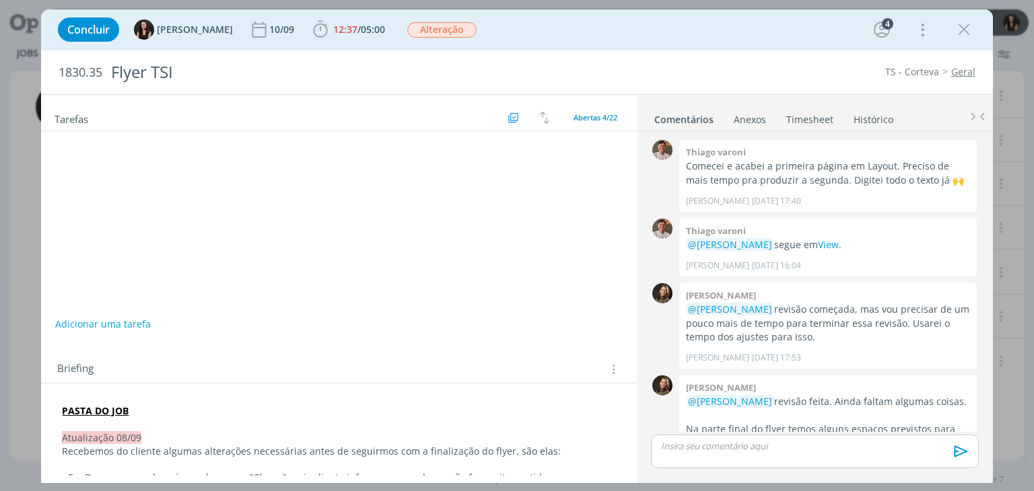
scroll to position [861, 0]
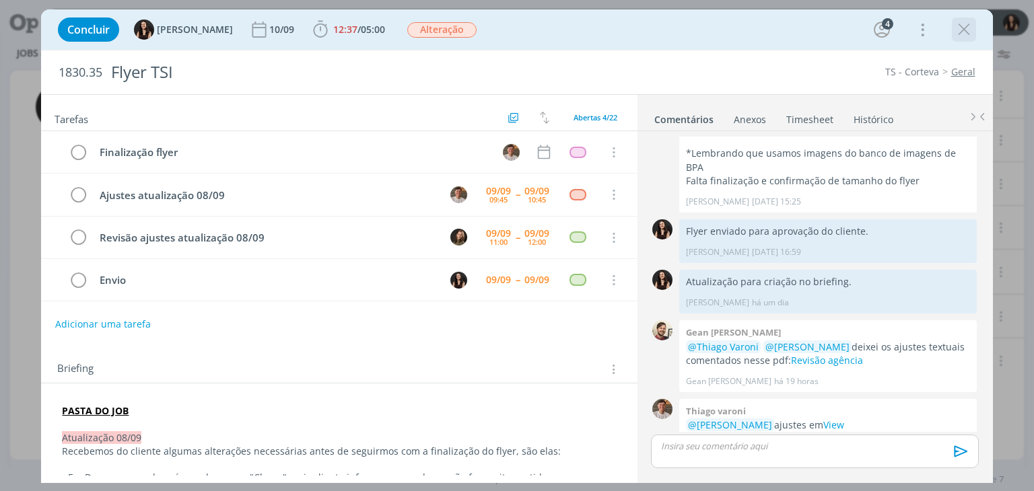
click at [961, 28] on icon "dialog" at bounding box center [964, 30] width 20 height 20
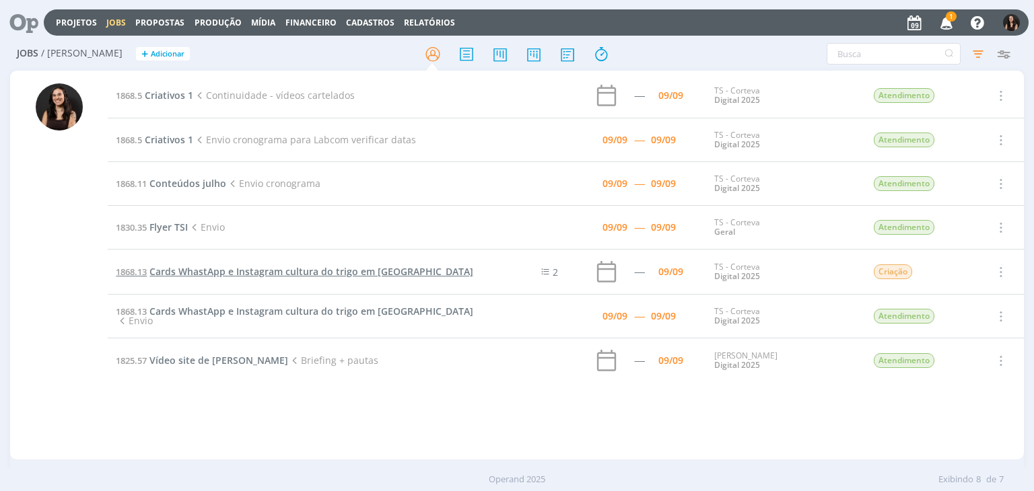
click at [205, 270] on span "Cards WhastApp e Instagram cultura do trigo em [GEOGRAPHIC_DATA]" at bounding box center [311, 271] width 324 height 13
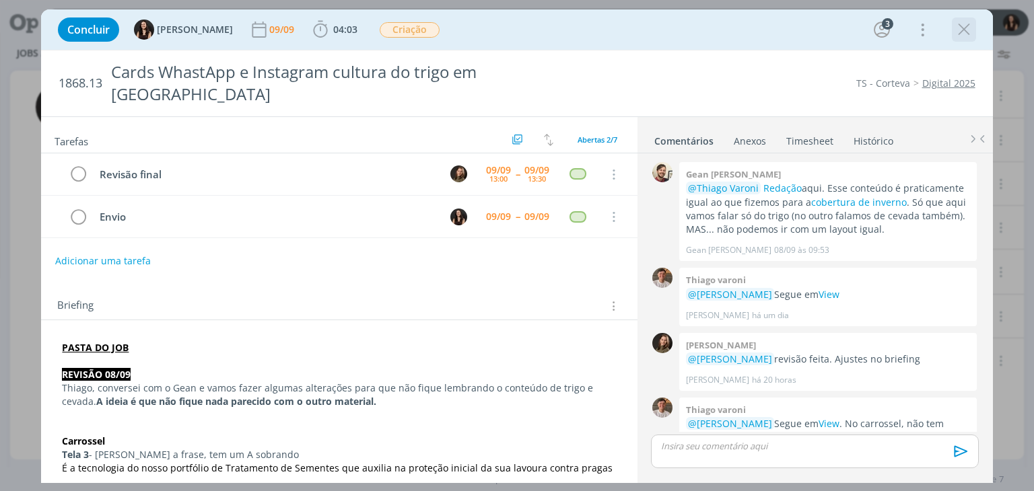
scroll to position [32, 0]
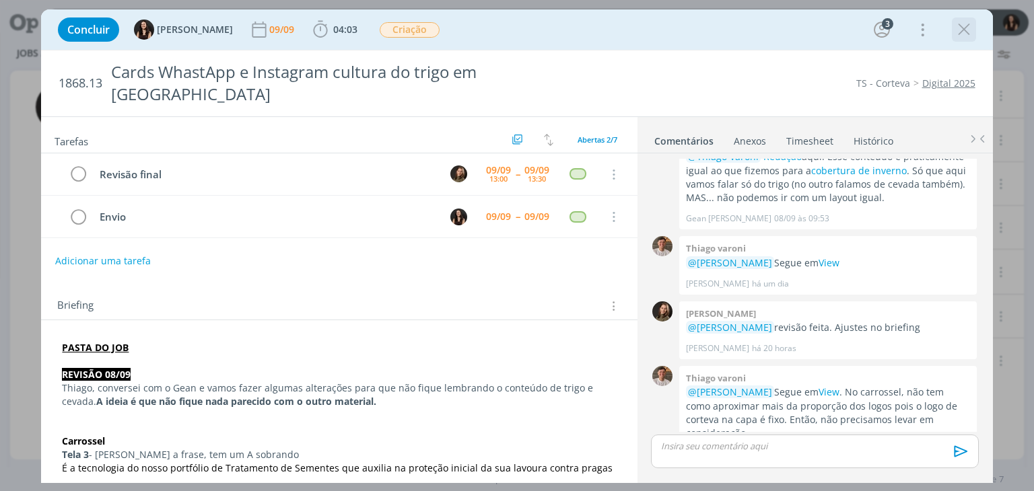
click at [959, 28] on icon "dialog" at bounding box center [964, 30] width 20 height 20
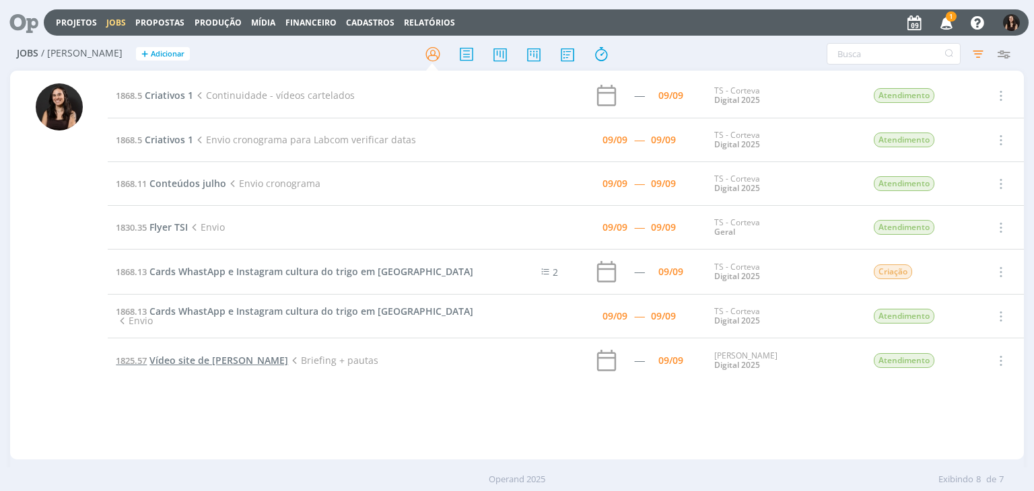
click at [202, 359] on span "Vídeo site de Cordius" at bounding box center [218, 360] width 139 height 13
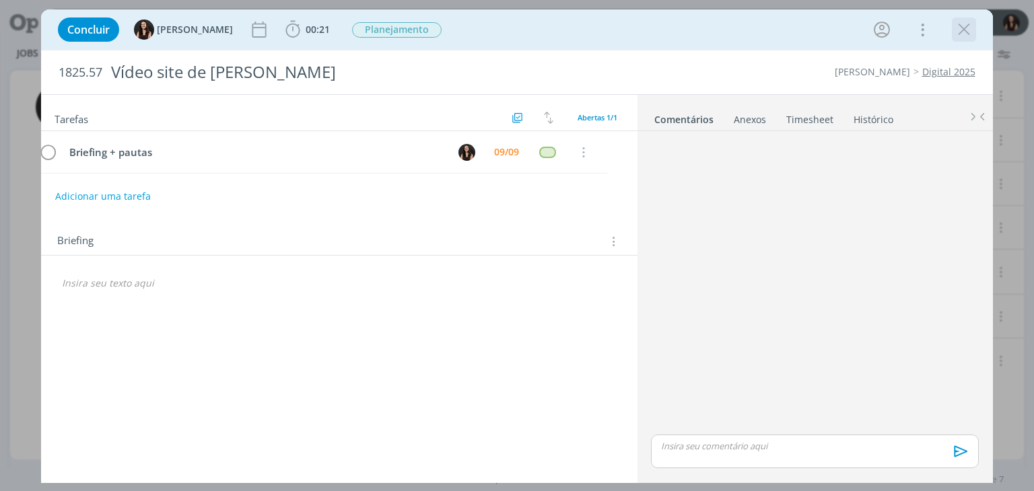
click at [965, 33] on icon "dialog" at bounding box center [964, 30] width 20 height 20
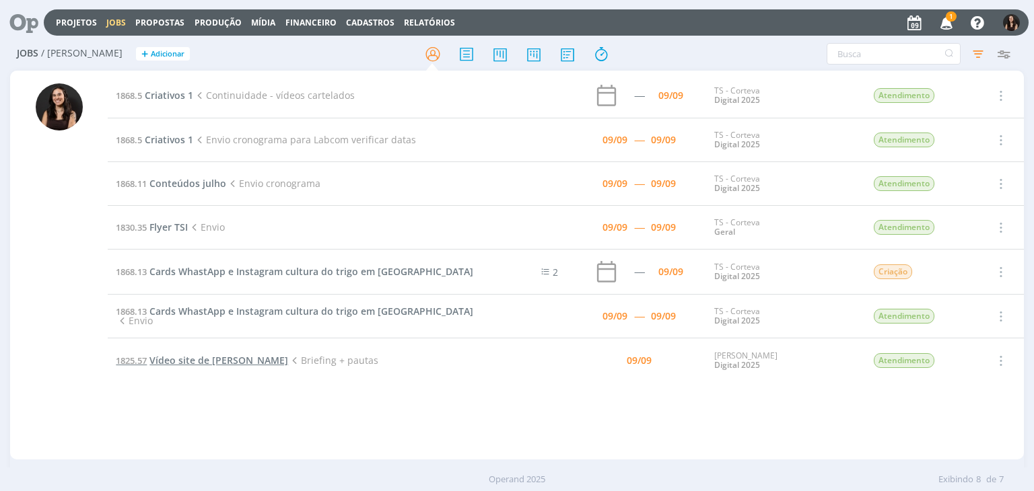
click at [228, 355] on span "Vídeo site de Cordius" at bounding box center [218, 360] width 139 height 13
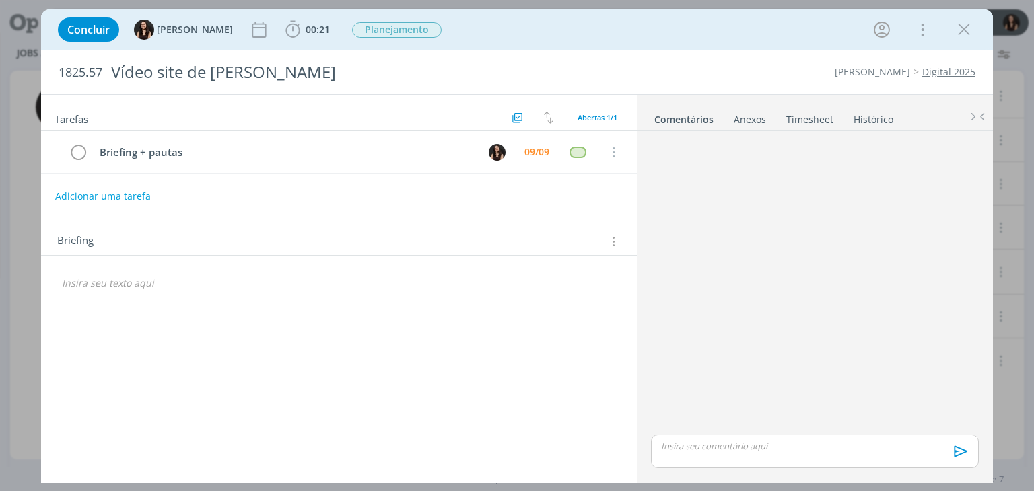
click at [116, 299] on div "Tarefas Usar Job de template Criar template a partir deste job Visualizar Templ…" at bounding box center [339, 285] width 596 height 381
click at [302, 38] on div "Concluir Isabelle Silva 00:21 Iniciar Apontar Data * 09/09/2025 Horas * 00:00 T…" at bounding box center [516, 29] width 931 height 32
click at [306, 33] on span "00:21" at bounding box center [318, 29] width 24 height 13
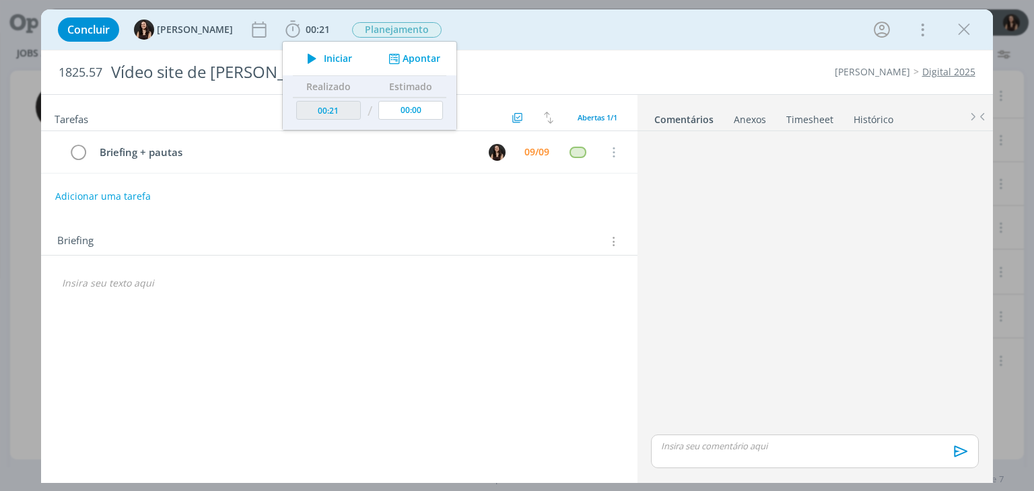
click at [817, 118] on link "Timesheet" at bounding box center [810, 117] width 48 height 20
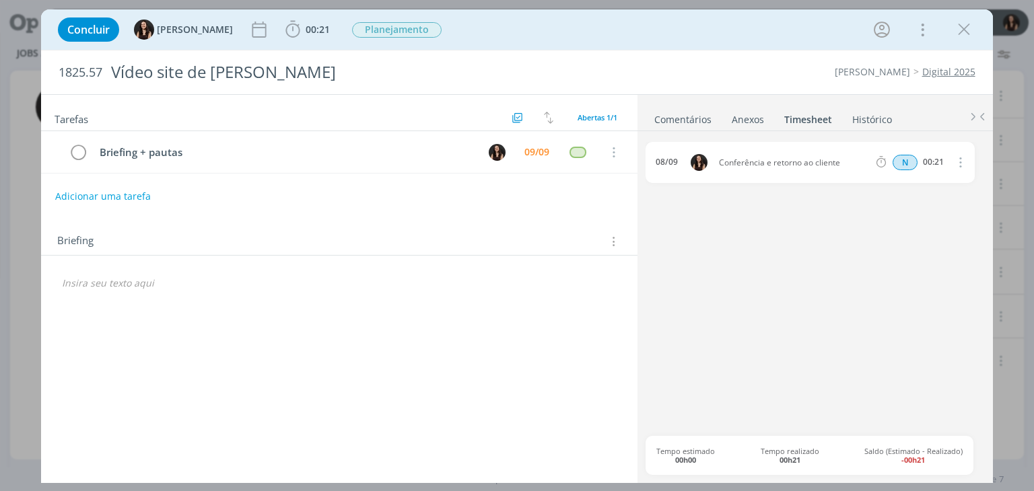
click at [672, 124] on link "Comentários" at bounding box center [683, 117] width 59 height 20
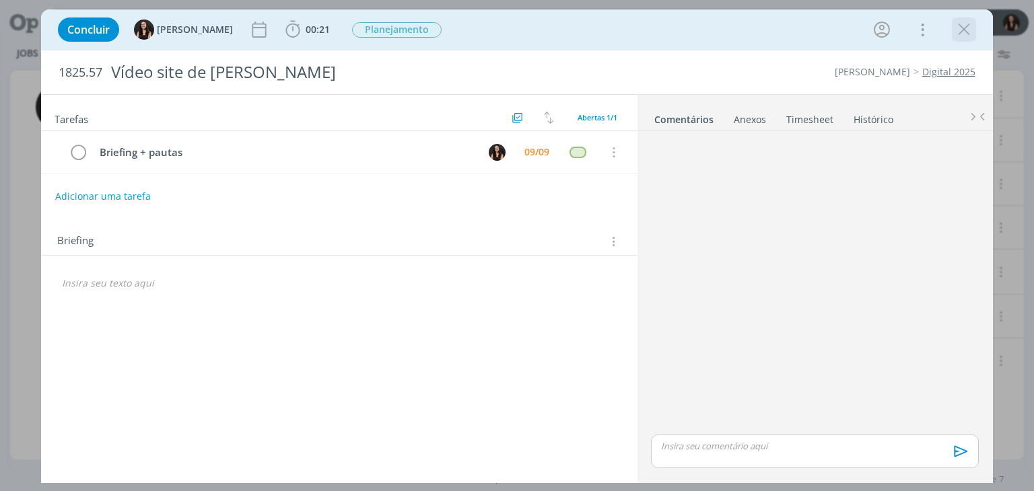
click at [955, 37] on icon "dialog" at bounding box center [964, 30] width 20 height 20
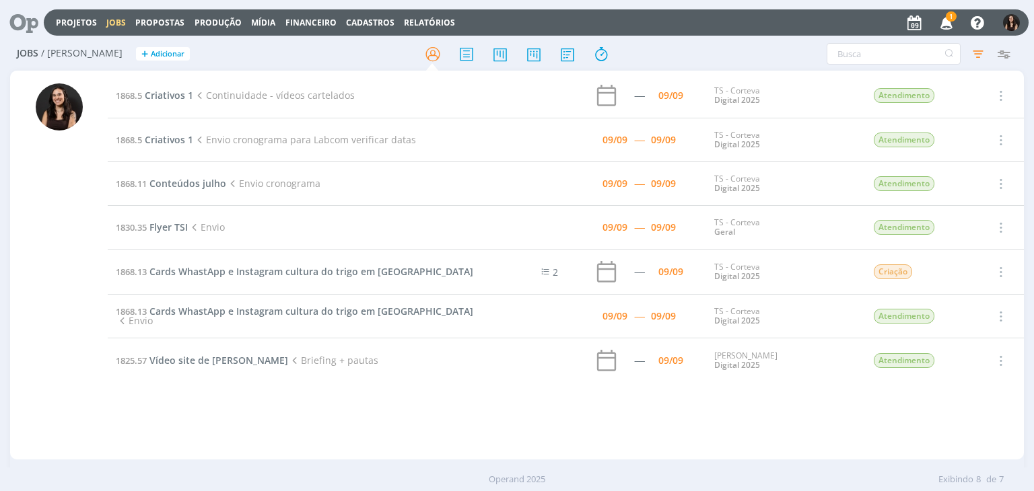
click at [54, 20] on button "Projetos" at bounding box center [76, 23] width 49 height 11
click at [29, 20] on icon at bounding box center [19, 22] width 28 height 26
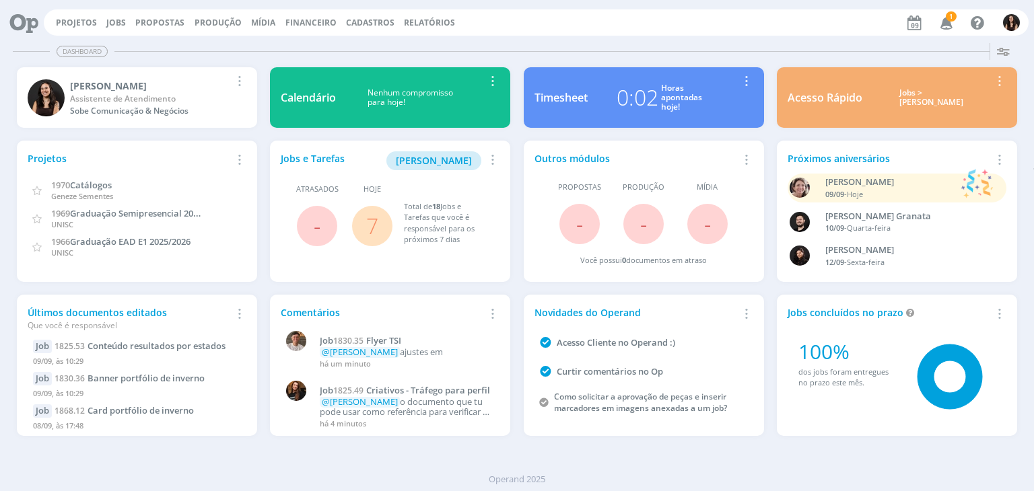
click at [373, 232] on link "7" at bounding box center [372, 225] width 12 height 29
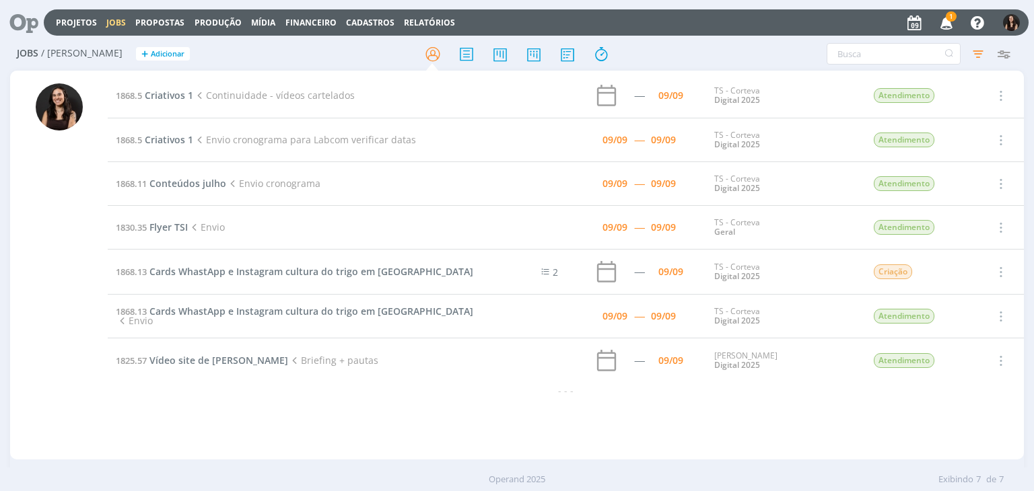
click at [955, 20] on span "1" at bounding box center [951, 16] width 11 height 10
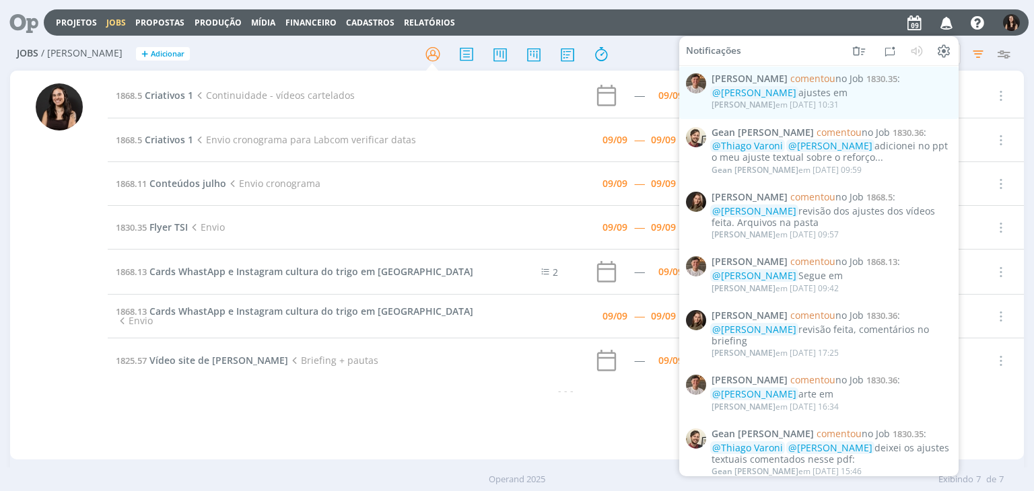
click at [899, 98] on div "@Julia Abich ajustes em" at bounding box center [832, 93] width 240 height 11
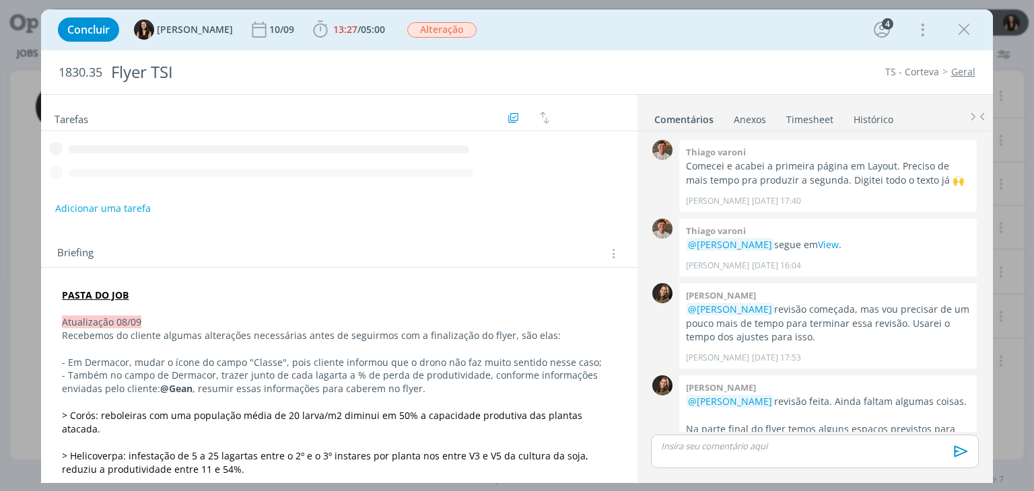
scroll to position [861, 0]
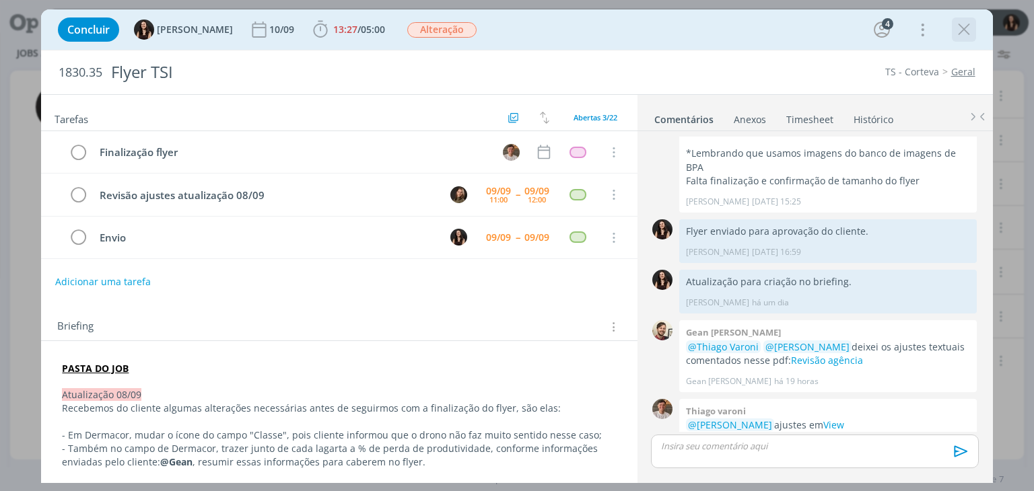
click at [964, 32] on icon "dialog" at bounding box center [964, 30] width 20 height 20
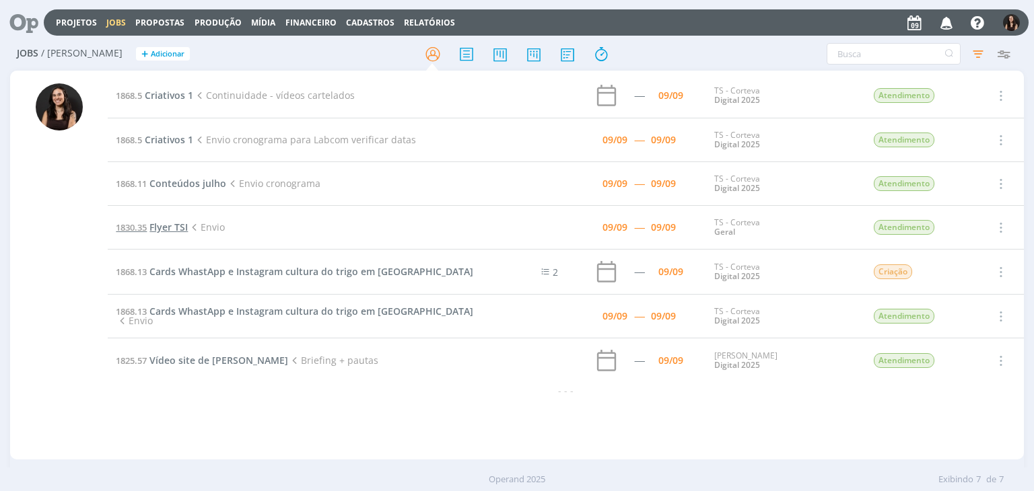
click at [177, 224] on span "Flyer TSI" at bounding box center [168, 227] width 38 height 13
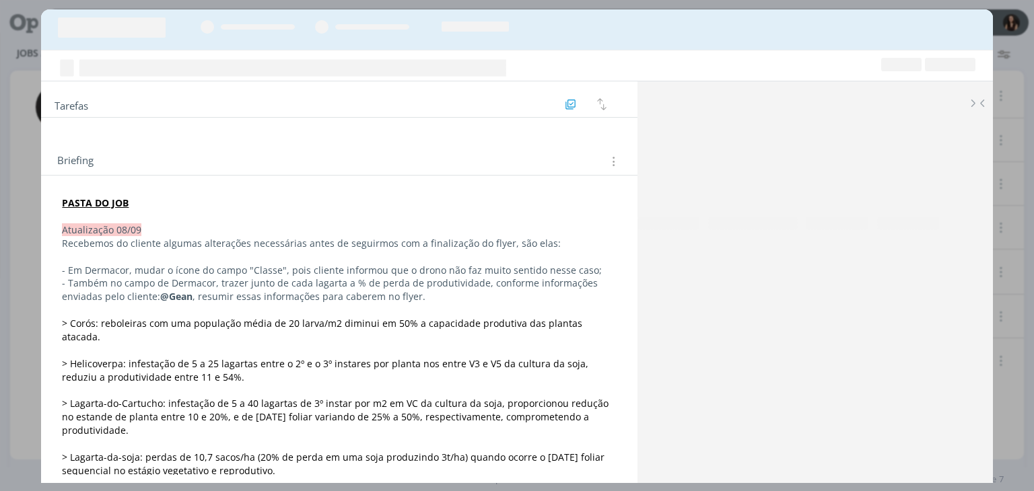
scroll to position [861, 0]
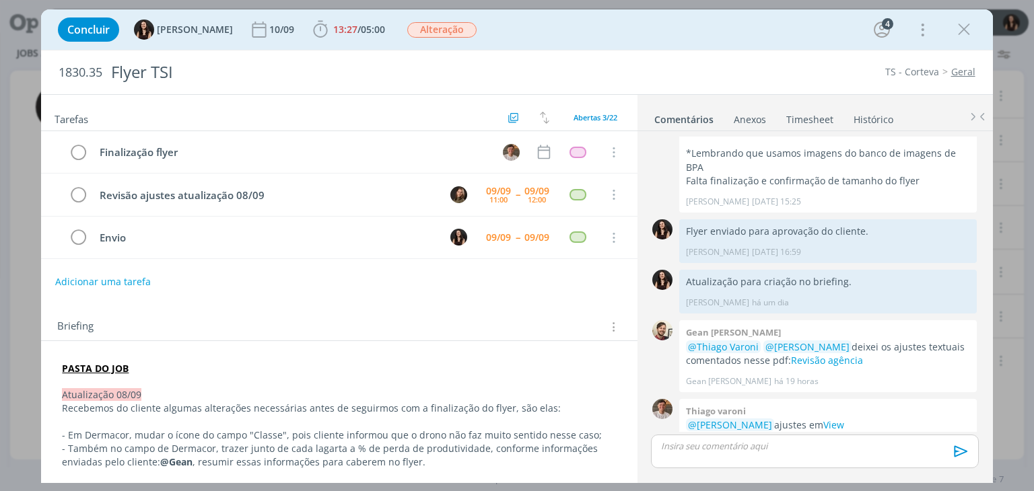
click at [580, 45] on div "Concluir Isabelle Silva 10/09 13:27 / 05:00 Iniciar Apontar Data * 09/09/2025 H…" at bounding box center [516, 29] width 931 height 32
click at [559, 36] on div "Concluir Isabelle Silva 10/09 13:27 / 05:00 Iniciar Apontar Data * 09/09/2025 H…" at bounding box center [516, 29] width 931 height 32
click at [956, 30] on icon "dialog" at bounding box center [964, 30] width 20 height 20
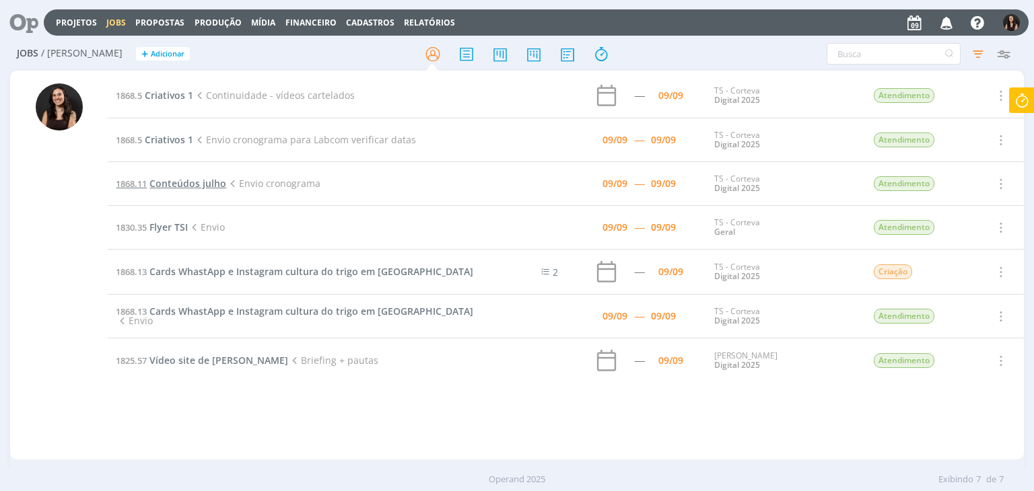
click at [182, 184] on span "Conteúdos julho" at bounding box center [187, 183] width 77 height 13
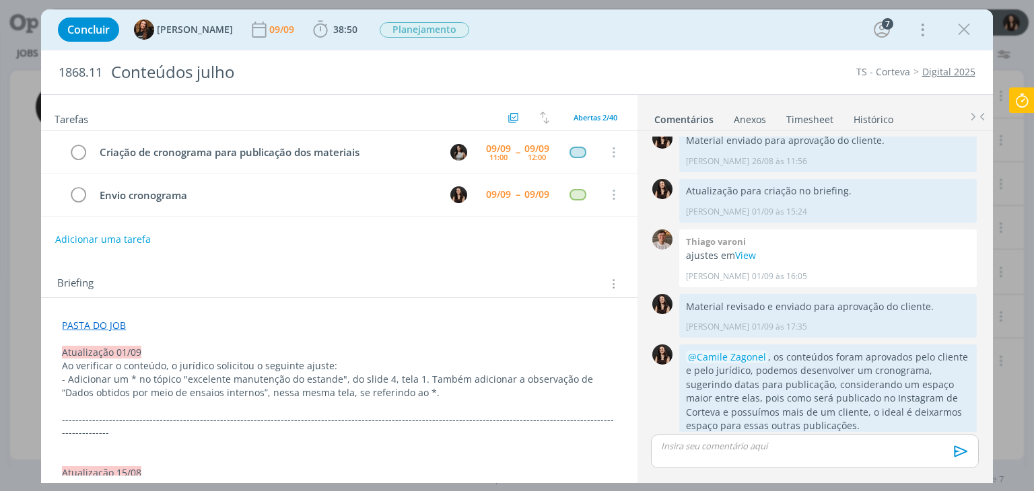
scroll to position [1559, 0]
click at [1018, 104] on icon at bounding box center [1022, 101] width 24 height 26
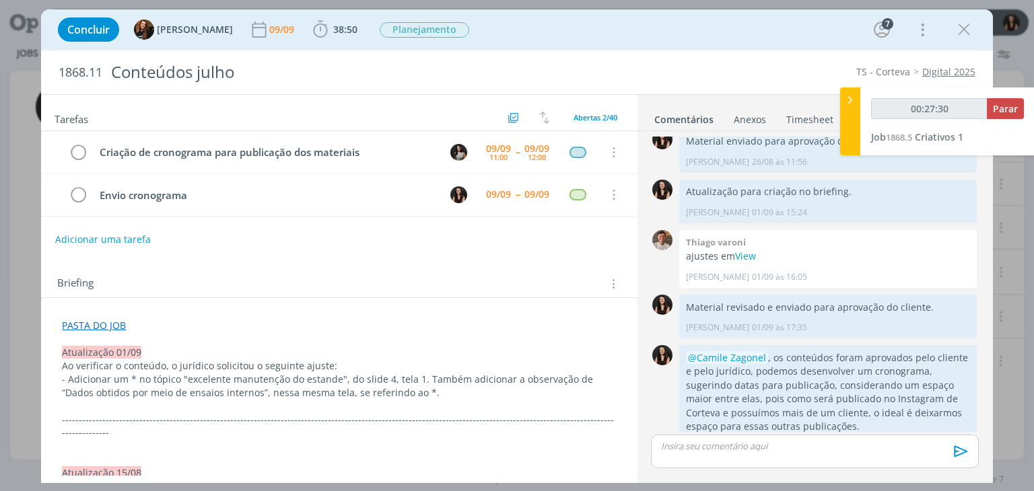
type input "00:27:31"
click at [1002, 108] on span "Parar" at bounding box center [1005, 108] width 25 height 13
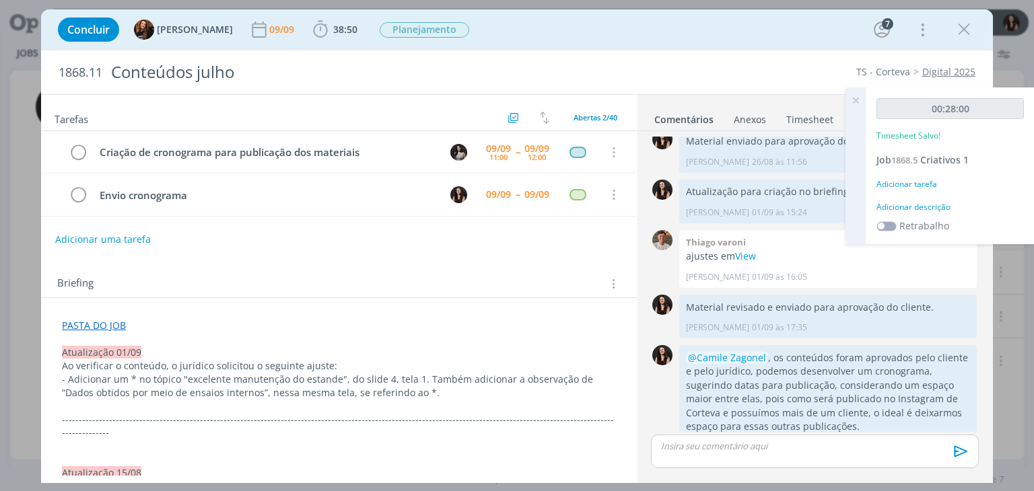
click at [928, 205] on div "Adicionar descrição" at bounding box center [950, 207] width 147 height 12
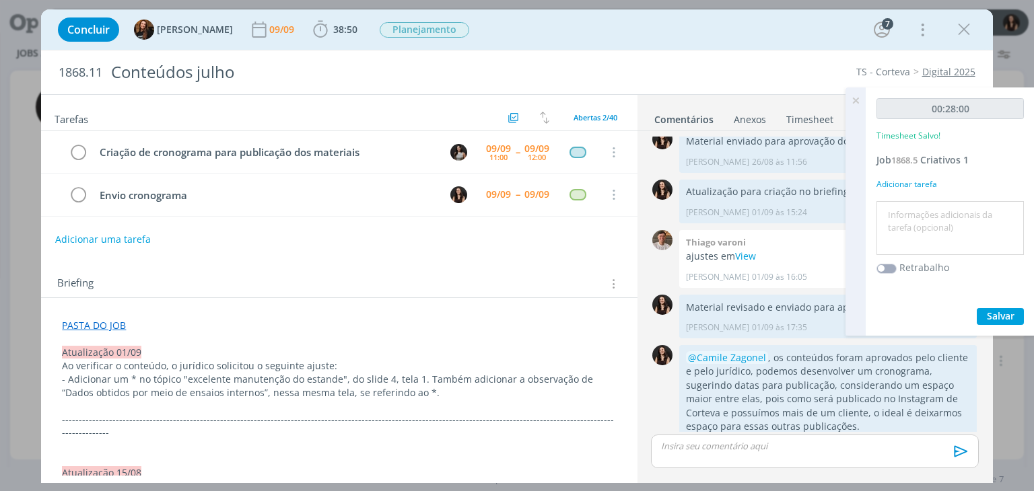
click at [981, 226] on textarea at bounding box center [950, 229] width 141 height 48
type textarea "a"
type textarea "Atualização sugestão de datas e conferência ajustes com D.A"
click at [994, 312] on span "Salvar" at bounding box center [1001, 316] width 28 height 13
click at [857, 102] on icon at bounding box center [856, 101] width 24 height 26
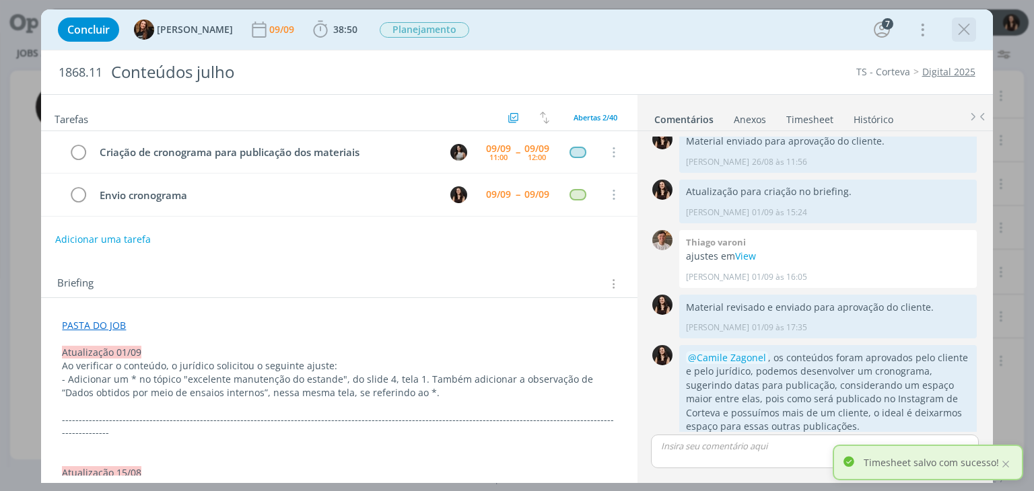
click at [954, 34] on button "dialog" at bounding box center [964, 30] width 20 height 20
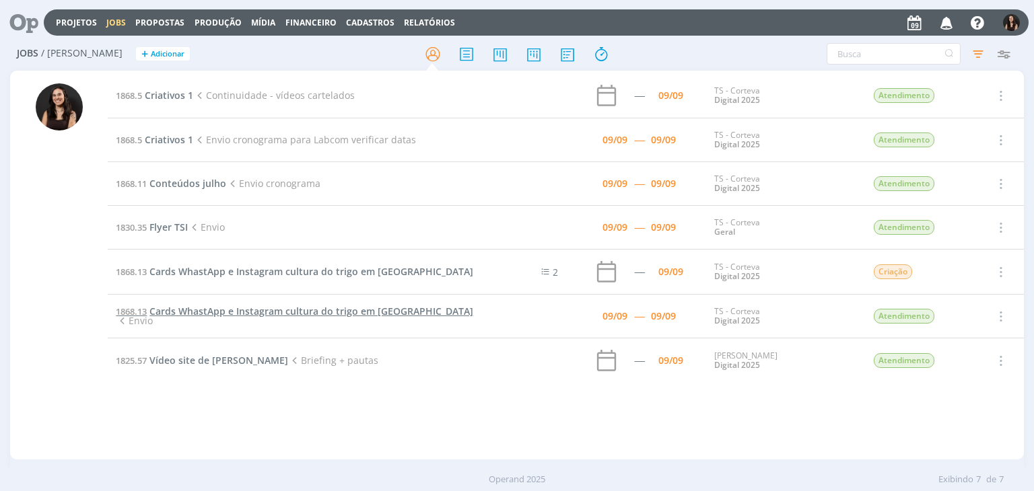
click at [205, 318] on span "Cards WhastApp e Instagram cultura do trigo em [GEOGRAPHIC_DATA]" at bounding box center [311, 311] width 324 height 13
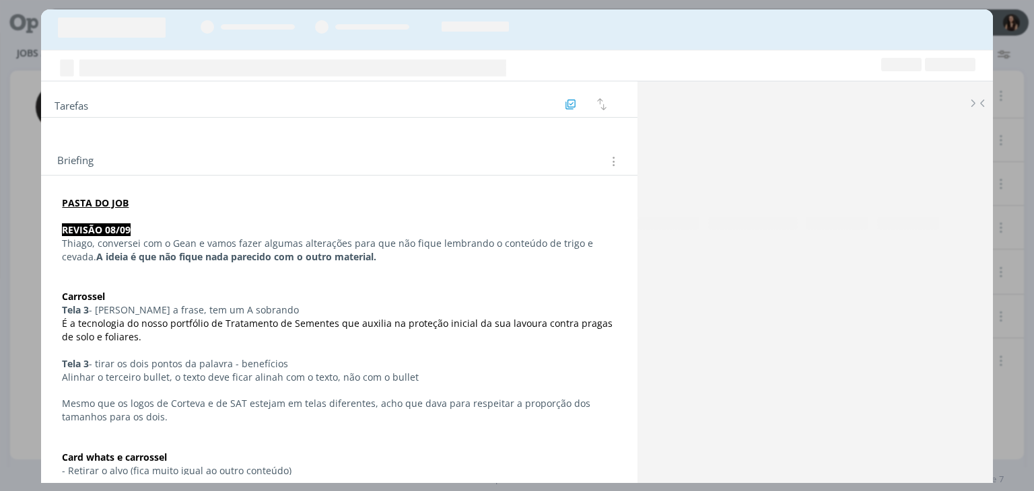
scroll to position [32, 0]
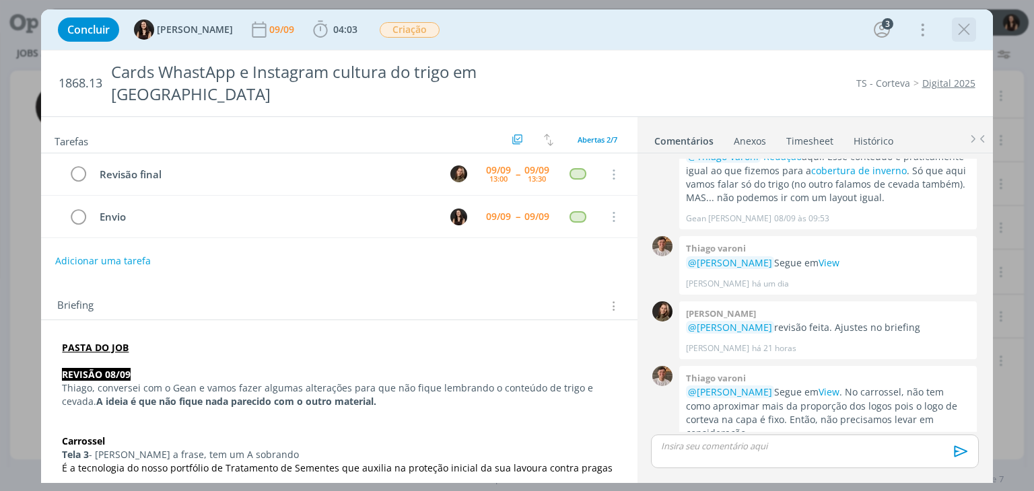
click at [959, 26] on icon "dialog" at bounding box center [964, 30] width 20 height 20
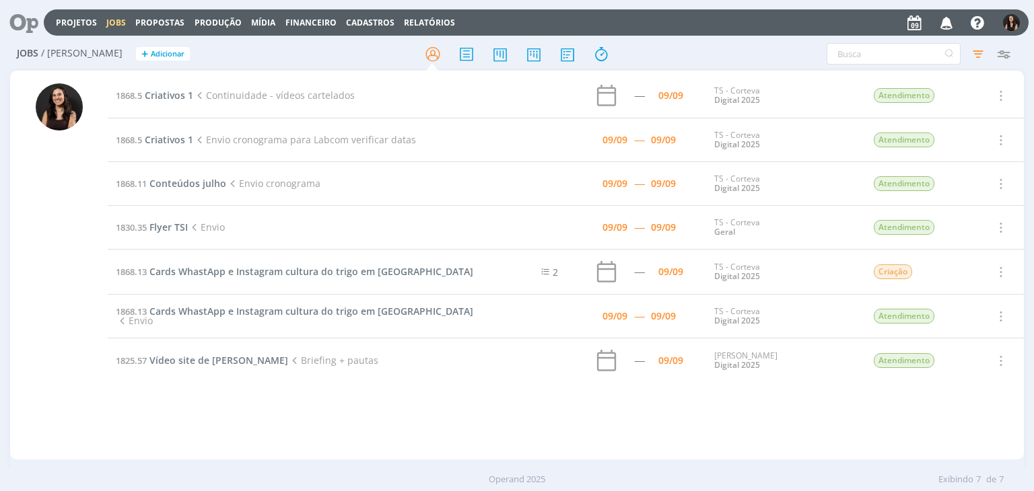
click at [178, 233] on td "1830.35 Flyer TSI Envio" at bounding box center [299, 228] width 383 height 44
click at [180, 227] on span "Flyer TSI" at bounding box center [168, 227] width 38 height 13
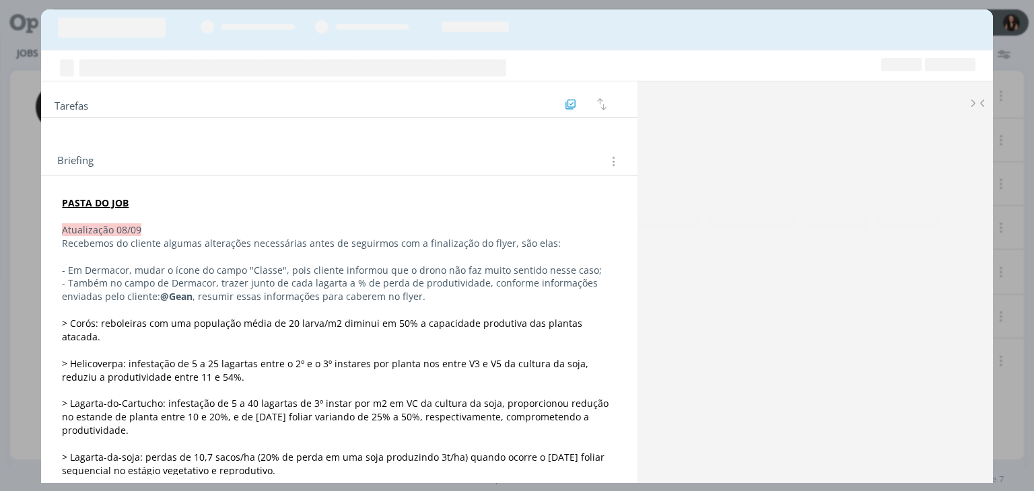
scroll to position [861, 0]
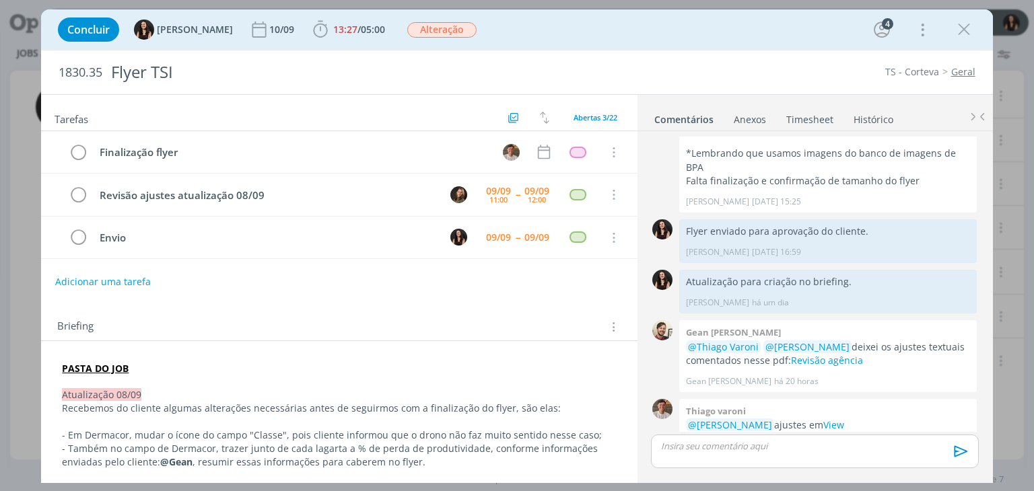
click at [964, 30] on icon "dialog" at bounding box center [964, 30] width 20 height 20
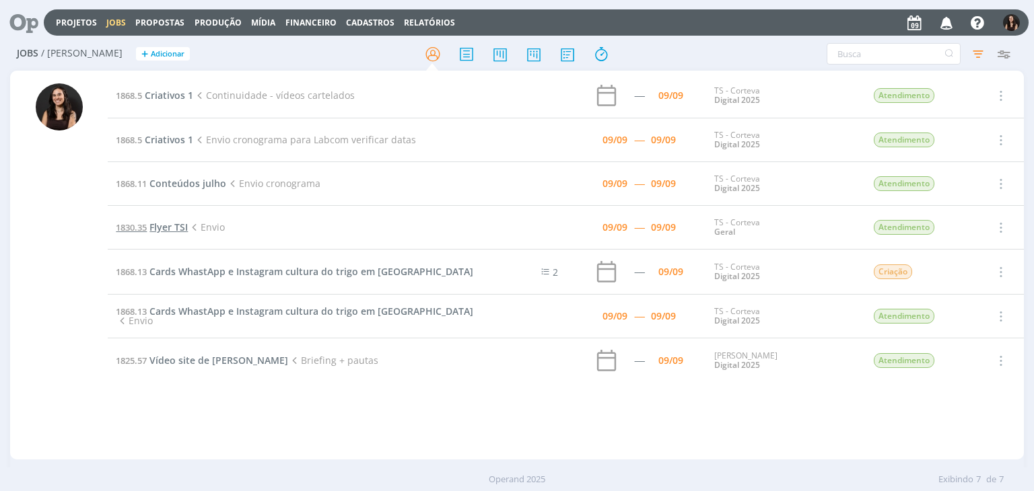
click at [182, 219] on td "1830.35 Flyer TSI Envio" at bounding box center [299, 228] width 383 height 44
click at [180, 222] on span "Flyer TSI" at bounding box center [168, 227] width 38 height 13
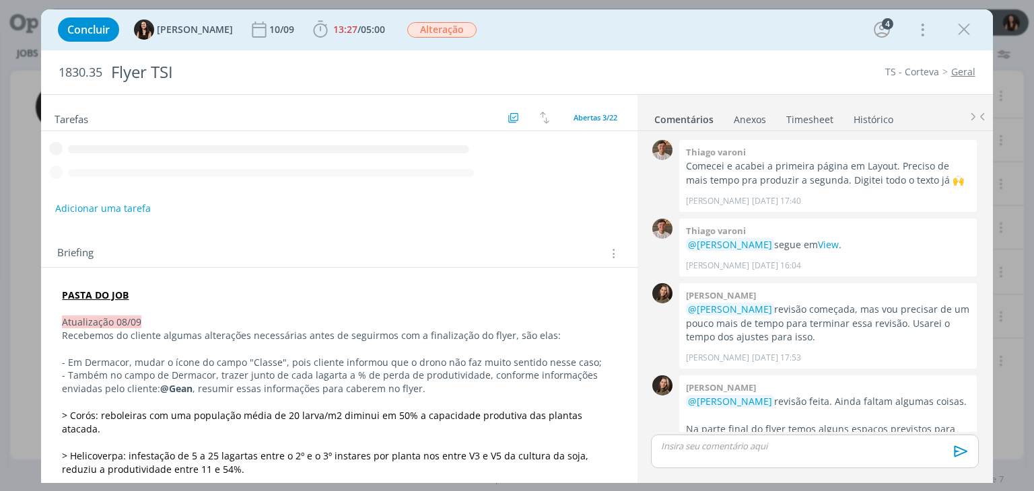
scroll to position [861, 0]
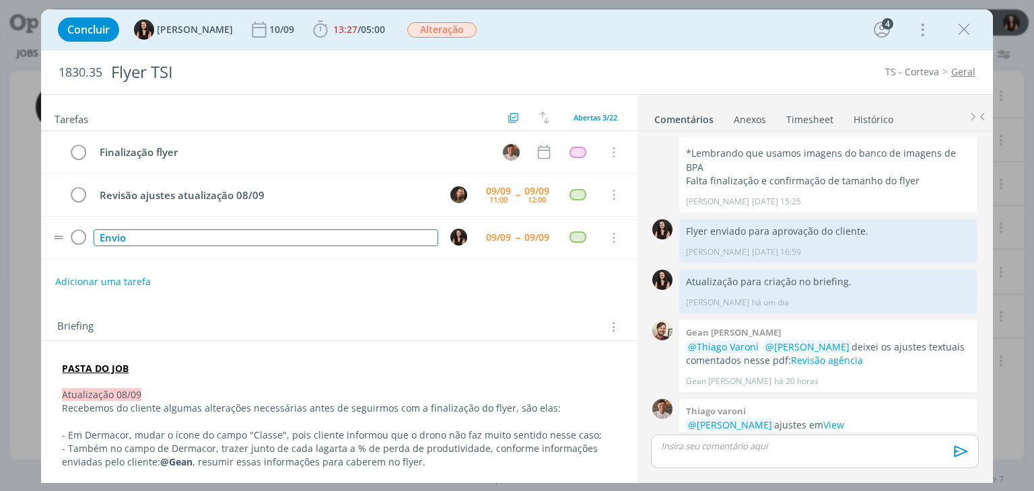
click at [202, 241] on div "Envio" at bounding box center [266, 238] width 344 height 17
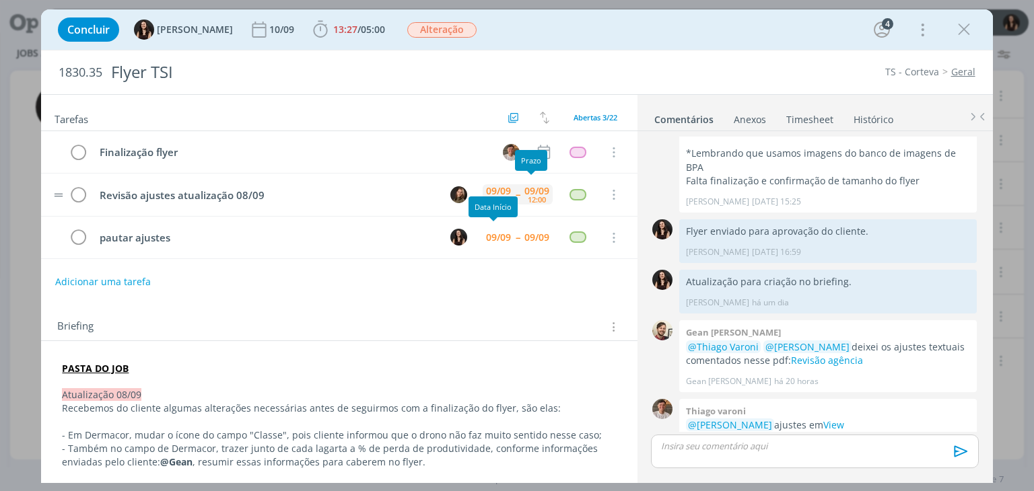
click at [521, 195] on div "09/09 12:00" at bounding box center [537, 194] width 32 height 29
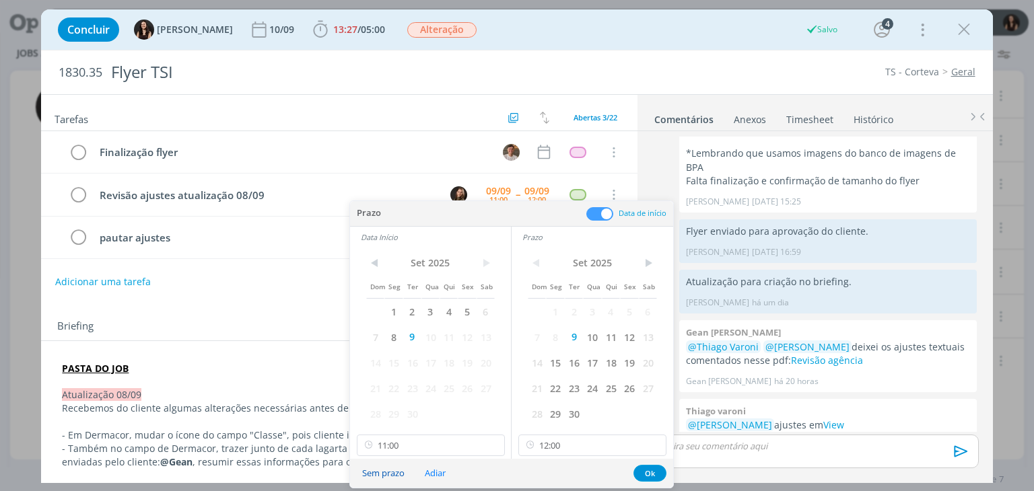
click at [387, 478] on button "Sem prazo" at bounding box center [383, 474] width 60 height 18
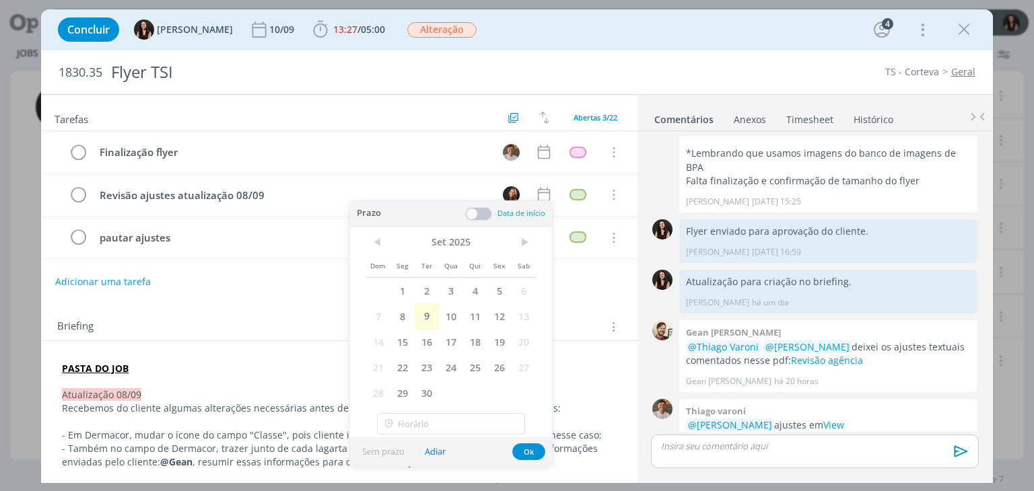
click at [531, 442] on div "Sem prazo Adiar Ok" at bounding box center [451, 452] width 202 height 29
click at [524, 451] on div "Prazo Data de início Data Início < NaN > Dom Seg Ter Qua Qui Sex Sab NaN NaN Na…" at bounding box center [451, 333] width 202 height 265
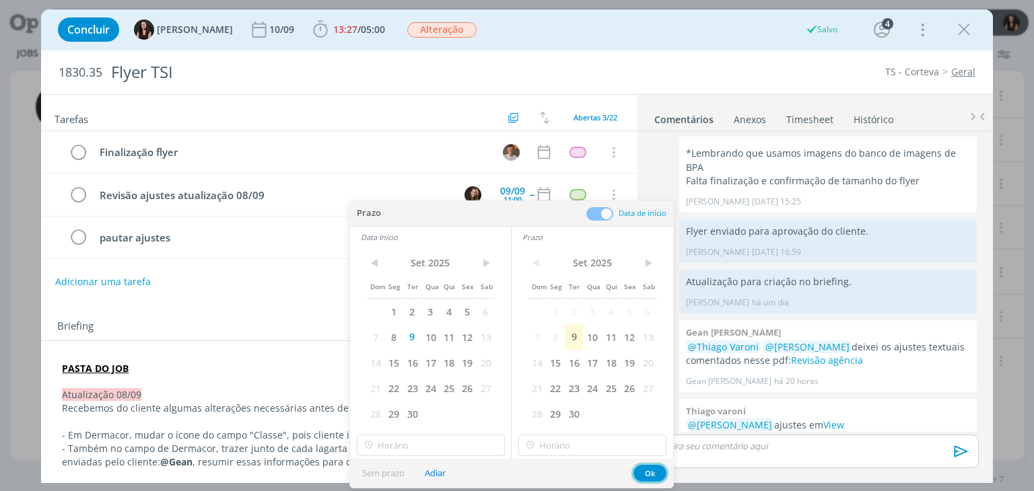
type input "11:00"
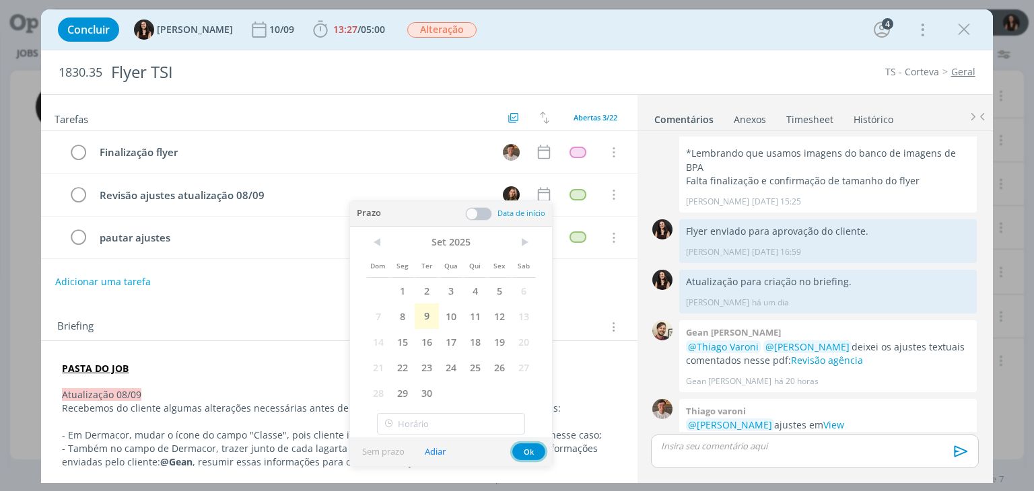
click at [533, 450] on button "Ok" at bounding box center [528, 452] width 33 height 17
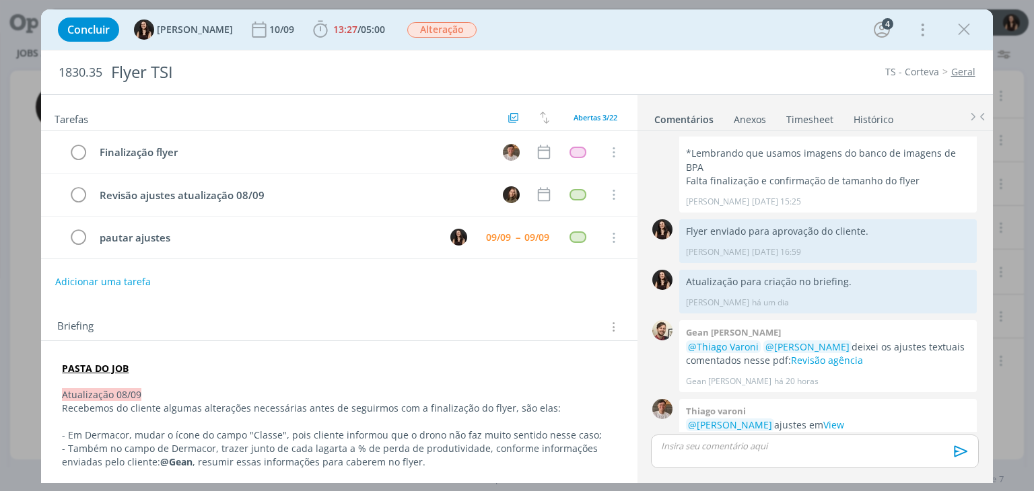
drag, startPoint x: 957, startPoint y: 27, endPoint x: 514, endPoint y: 358, distance: 553.2
click at [954, 28] on icon "dialog" at bounding box center [964, 30] width 20 height 20
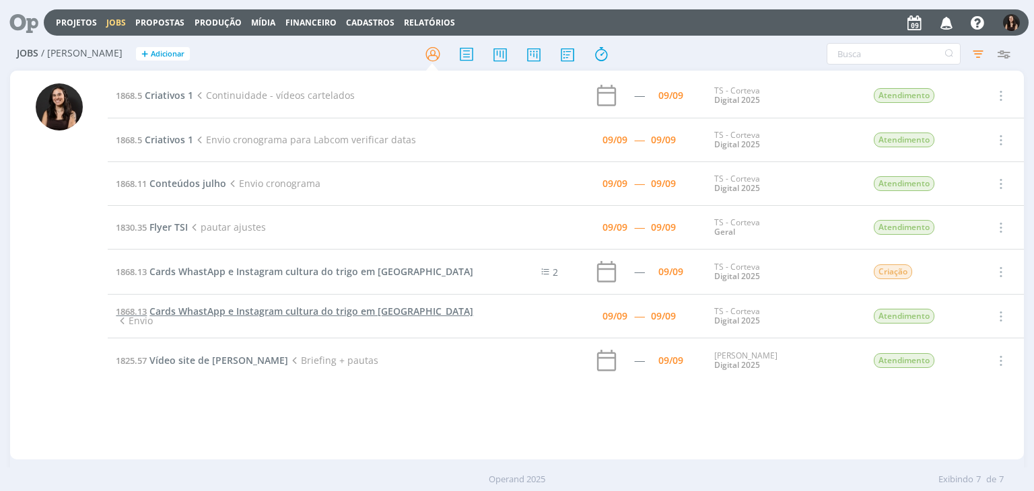
click at [325, 313] on span "Cards WhastApp e Instagram cultura do trigo em Dermacor" at bounding box center [311, 311] width 324 height 13
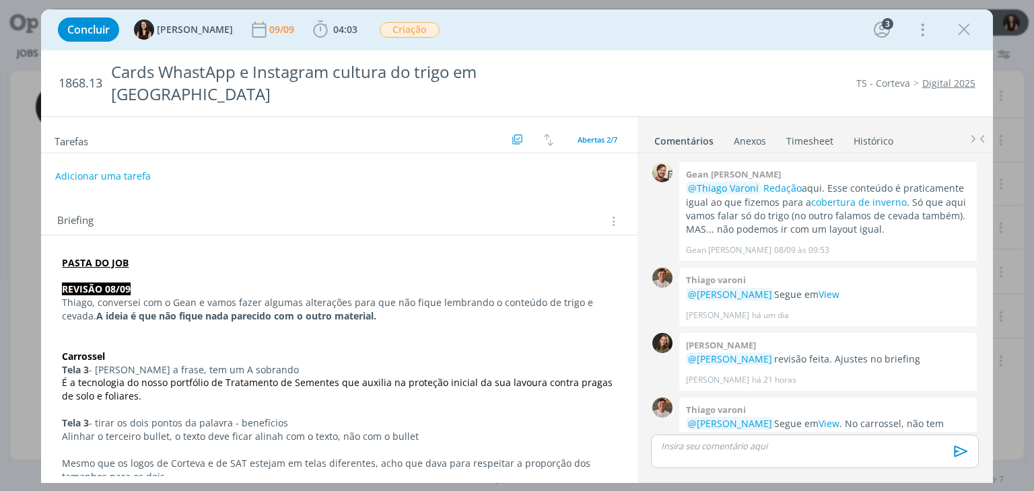
scroll to position [32, 0]
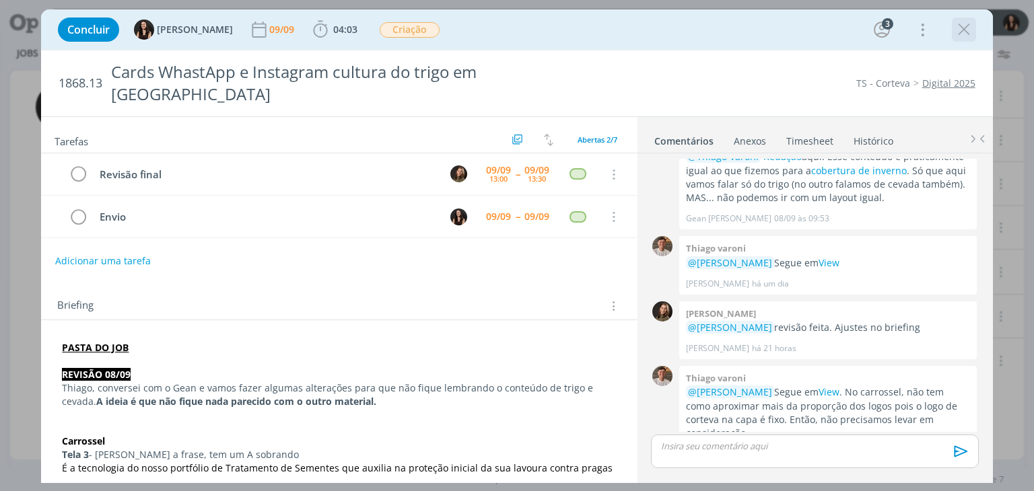
click at [969, 36] on icon "dialog" at bounding box center [964, 30] width 20 height 20
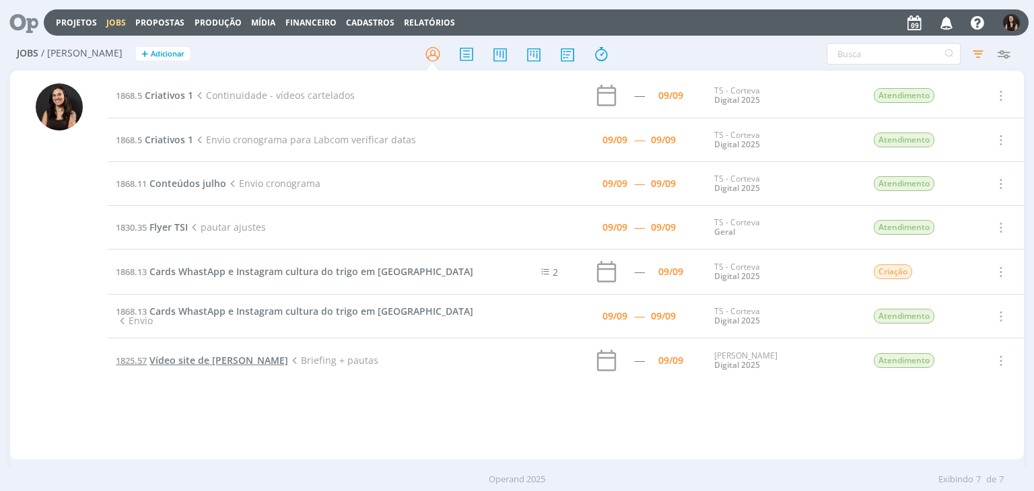
click at [209, 362] on span "Vídeo site de Cordius" at bounding box center [218, 360] width 139 height 13
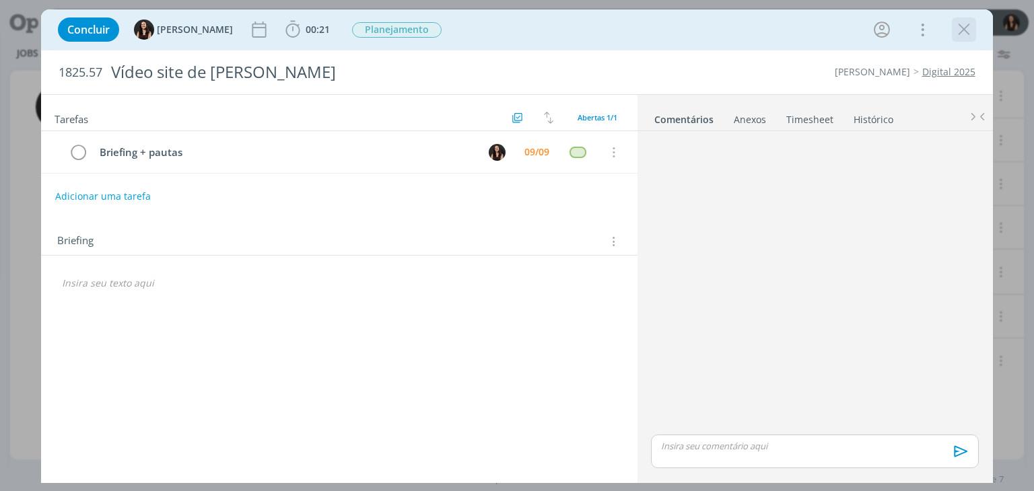
drag, startPoint x: 974, startPoint y: 36, endPoint x: 749, endPoint y: 119, distance: 239.9
click at [973, 34] on button "dialog" at bounding box center [964, 30] width 20 height 20
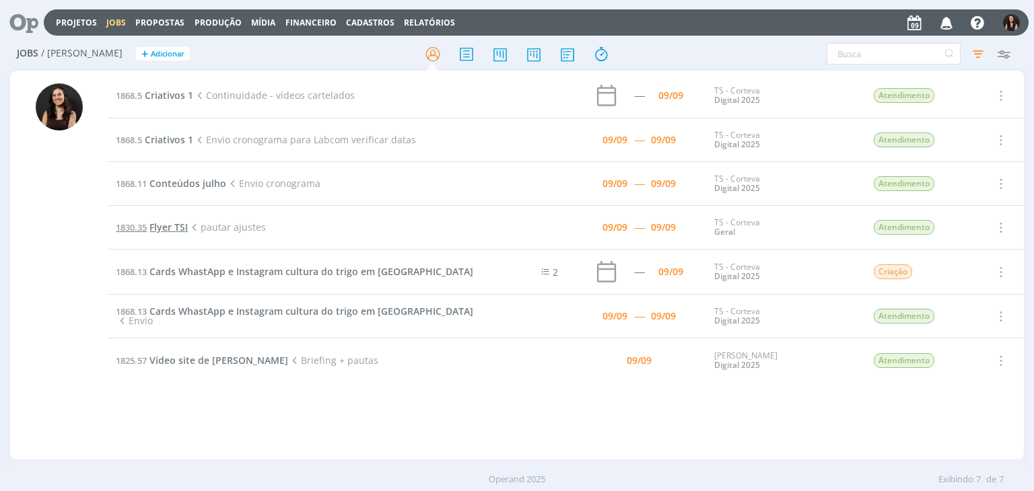
click at [151, 230] on link "1830.35 Flyer TSI" at bounding box center [152, 227] width 72 height 13
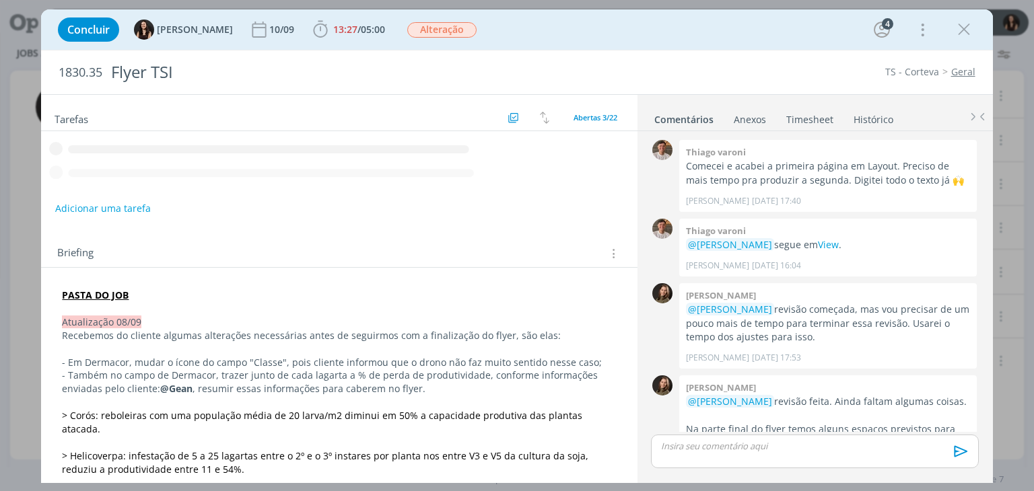
scroll to position [861, 0]
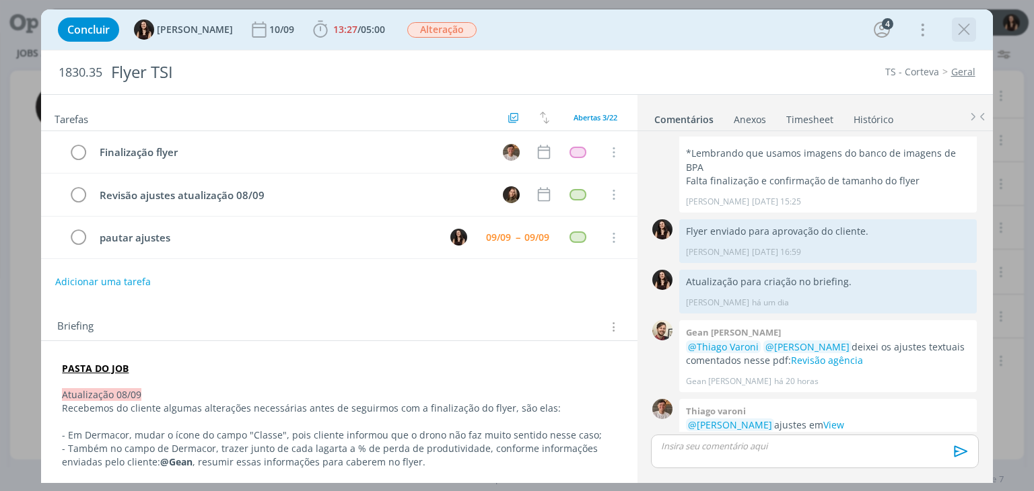
click at [967, 30] on icon "dialog" at bounding box center [964, 30] width 20 height 20
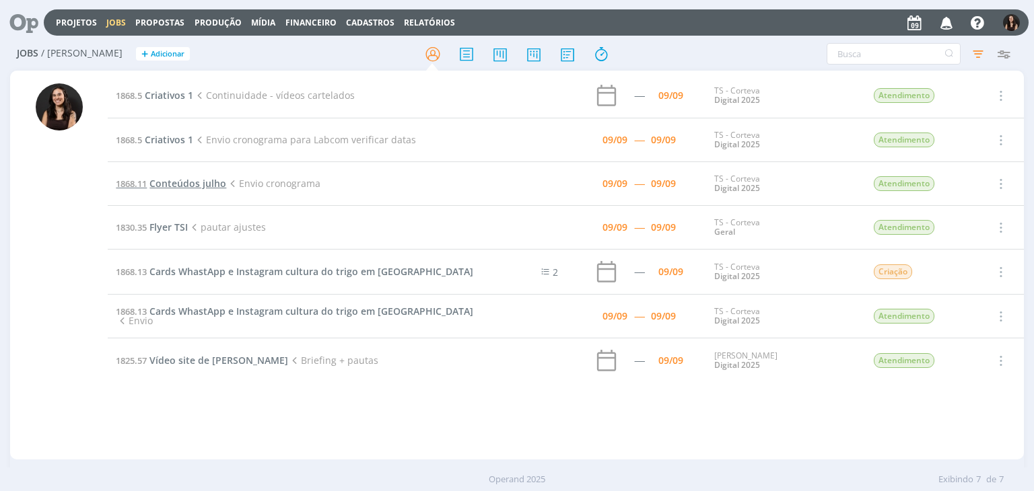
click at [209, 186] on span "Conteúdos julho" at bounding box center [187, 183] width 77 height 13
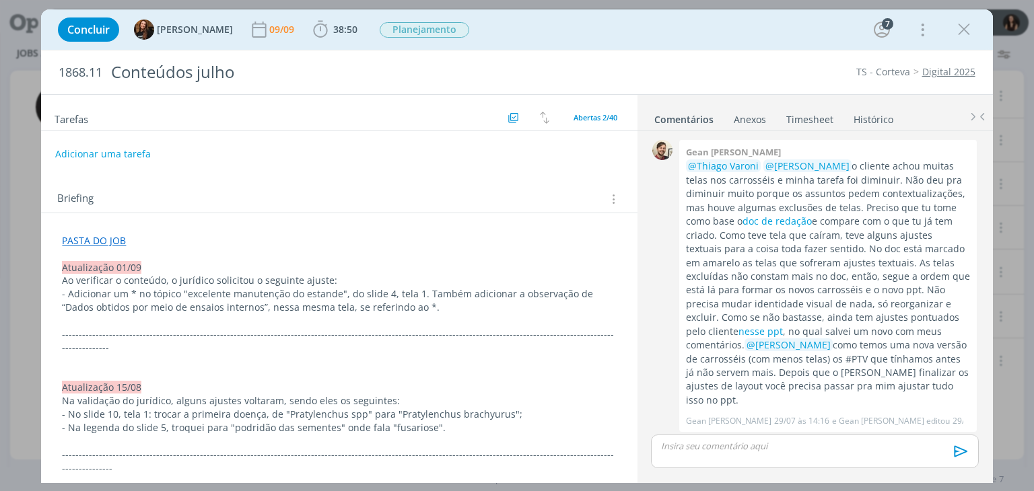
scroll to position [1560, 0]
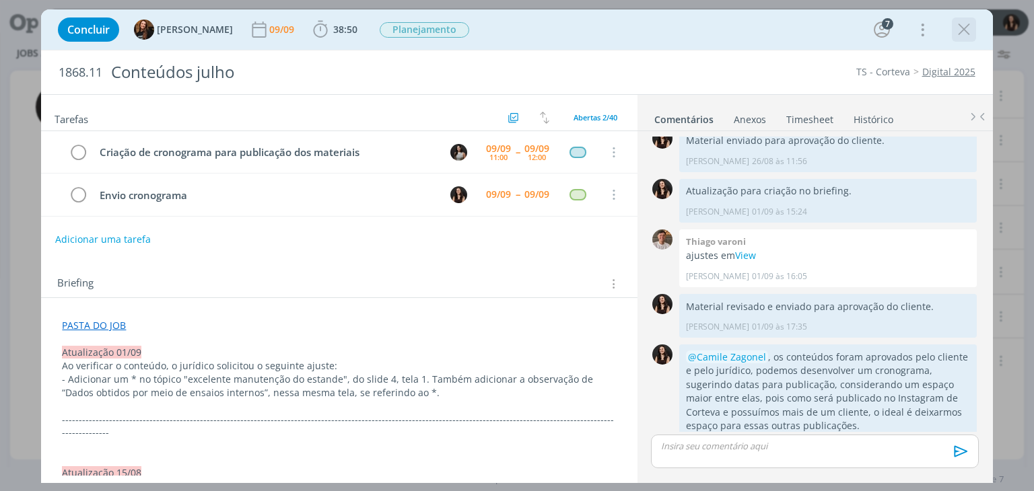
click at [959, 32] on icon "dialog" at bounding box center [964, 30] width 20 height 20
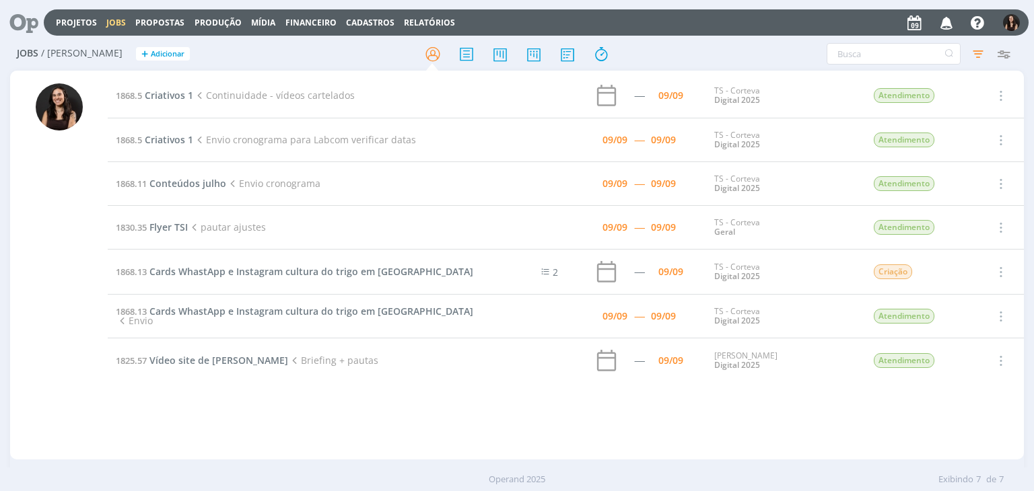
click at [168, 135] on span "Criativos 1" at bounding box center [169, 139] width 48 height 13
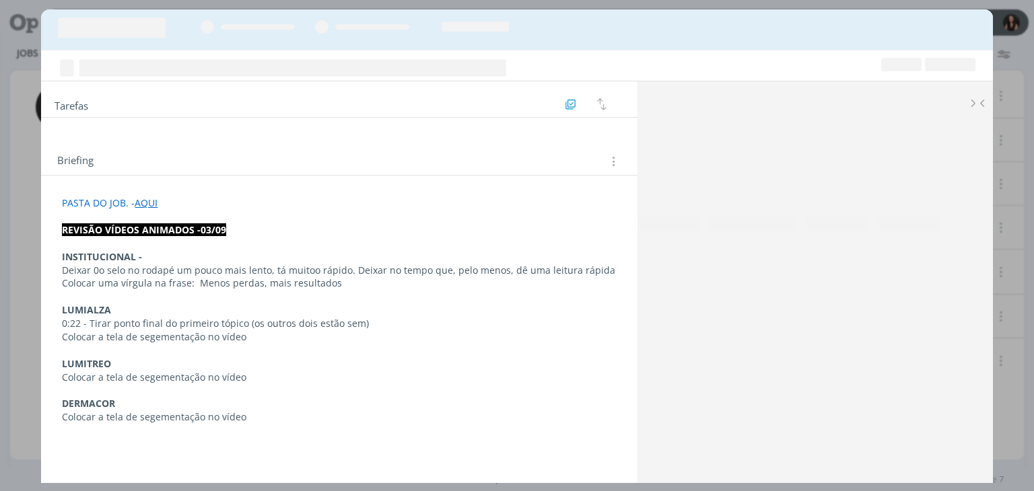
scroll to position [1625, 0]
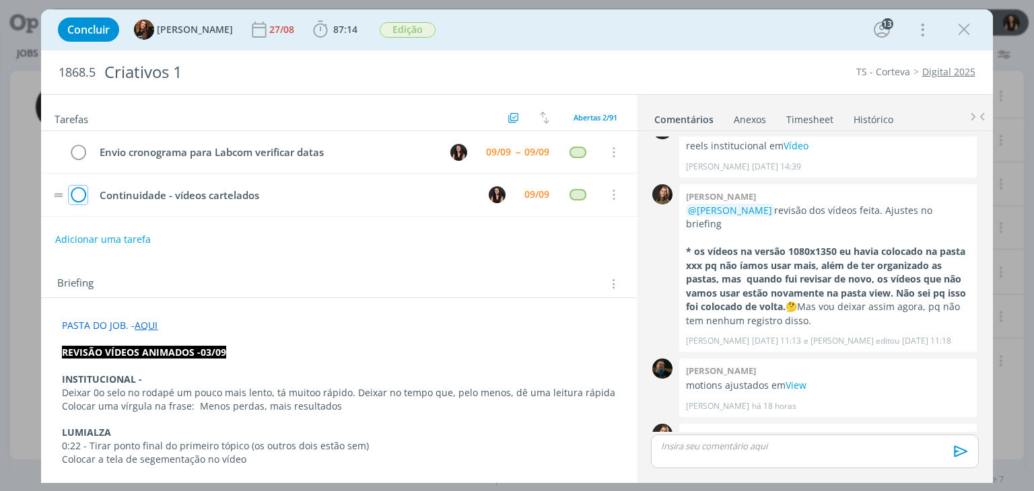
click at [78, 193] on icon "dialog" at bounding box center [78, 195] width 19 height 20
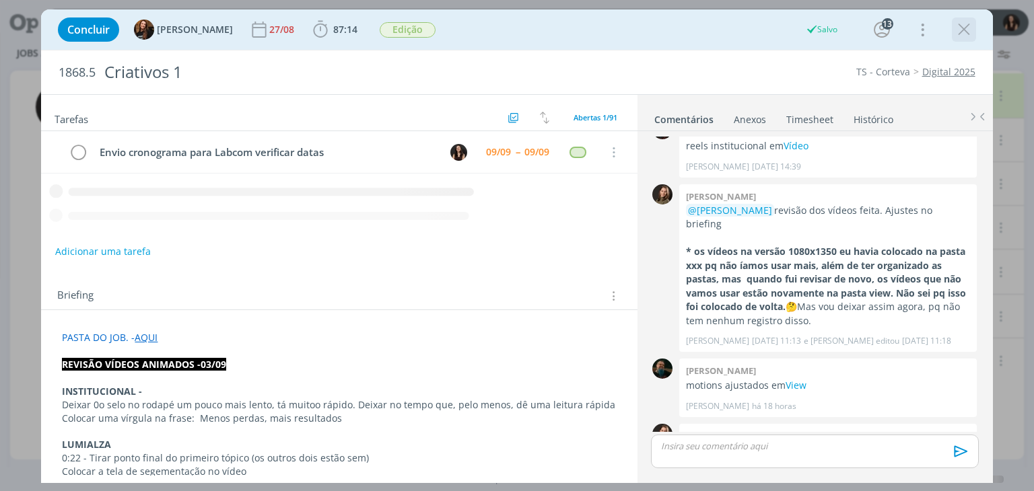
click at [967, 28] on icon "dialog" at bounding box center [964, 30] width 20 height 20
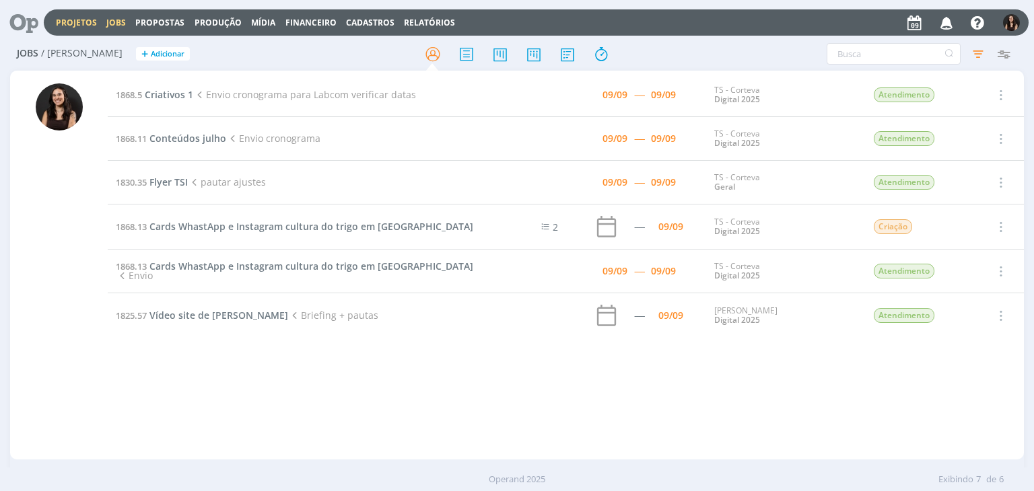
click at [78, 20] on link "Projetos" at bounding box center [76, 22] width 41 height 11
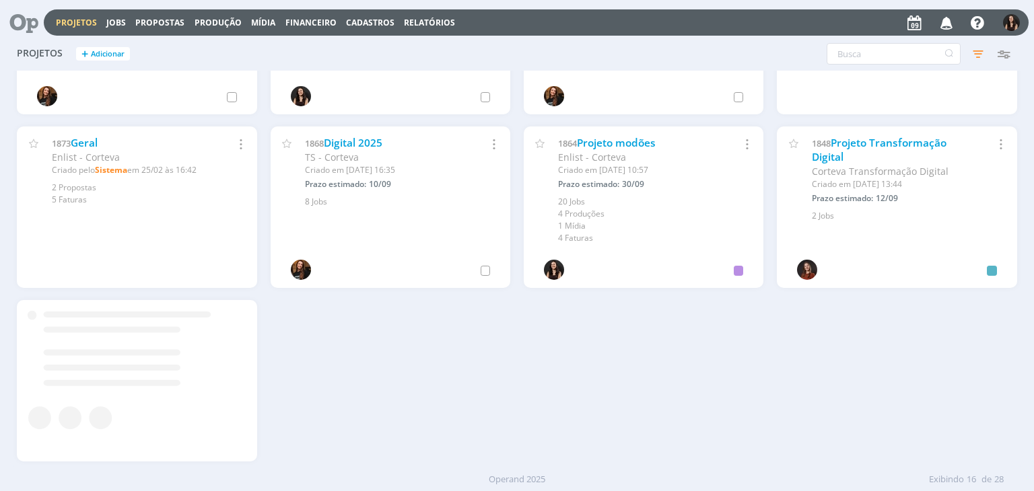
scroll to position [477, 0]
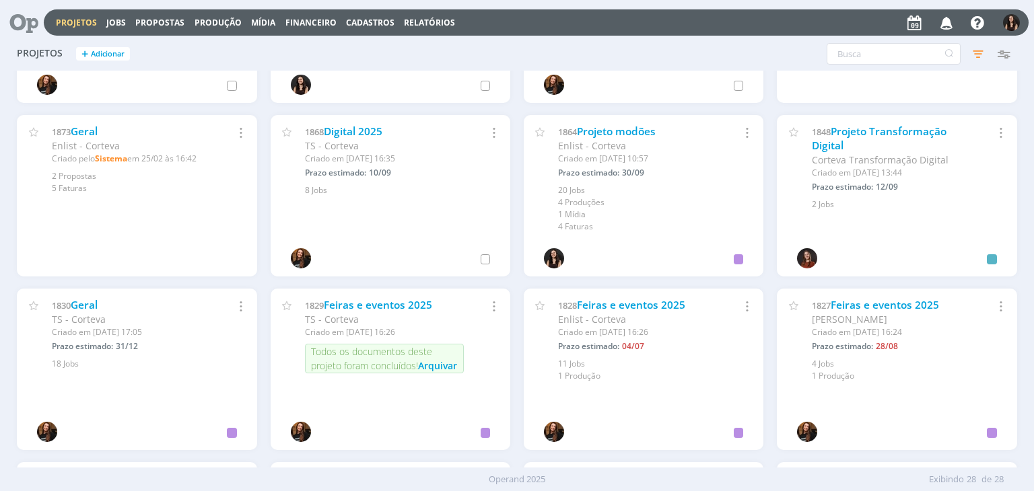
click at [78, 313] on span "TS - Corteva" at bounding box center [79, 319] width 54 height 13
click at [81, 305] on link "Geral" at bounding box center [84, 305] width 27 height 14
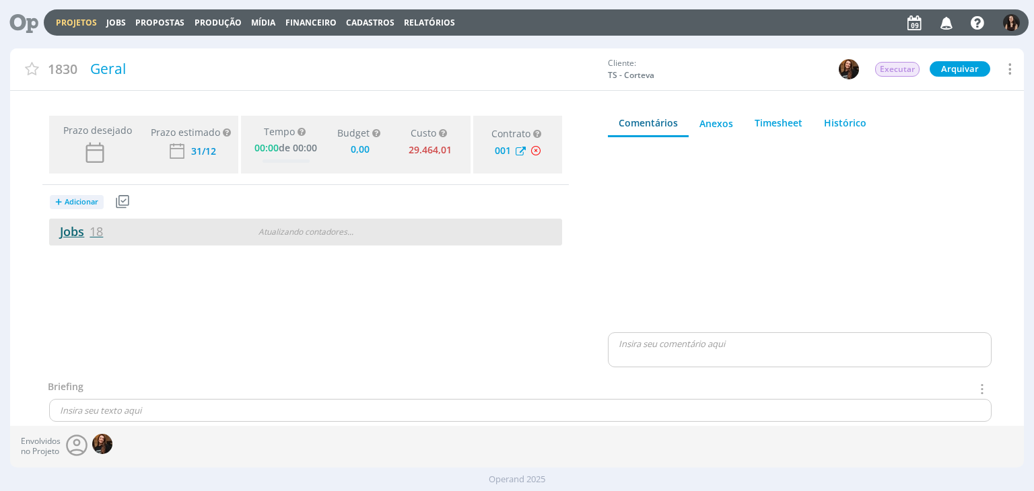
click at [68, 232] on link "Jobs 18" at bounding box center [76, 232] width 54 height 16
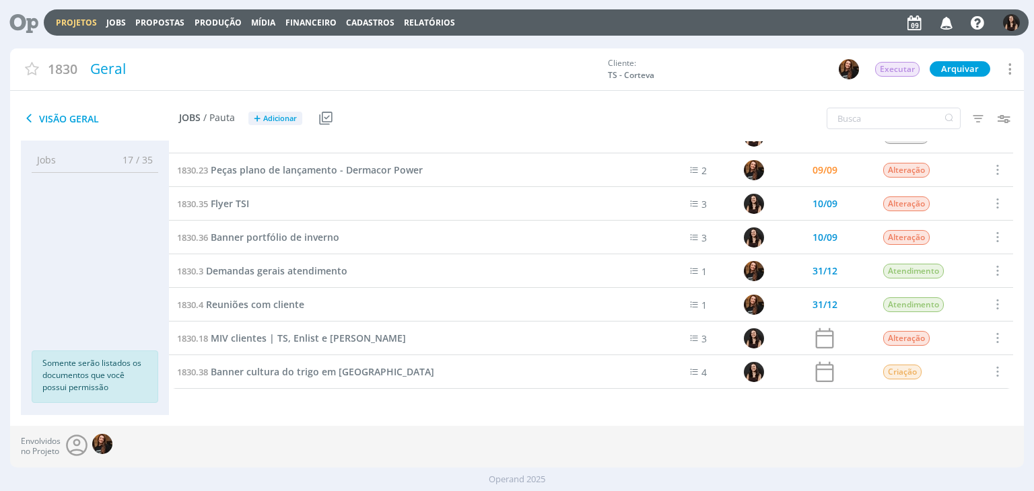
scroll to position [358, 0]
click at [242, 308] on span "Reuniões com cliente" at bounding box center [255, 304] width 98 height 13
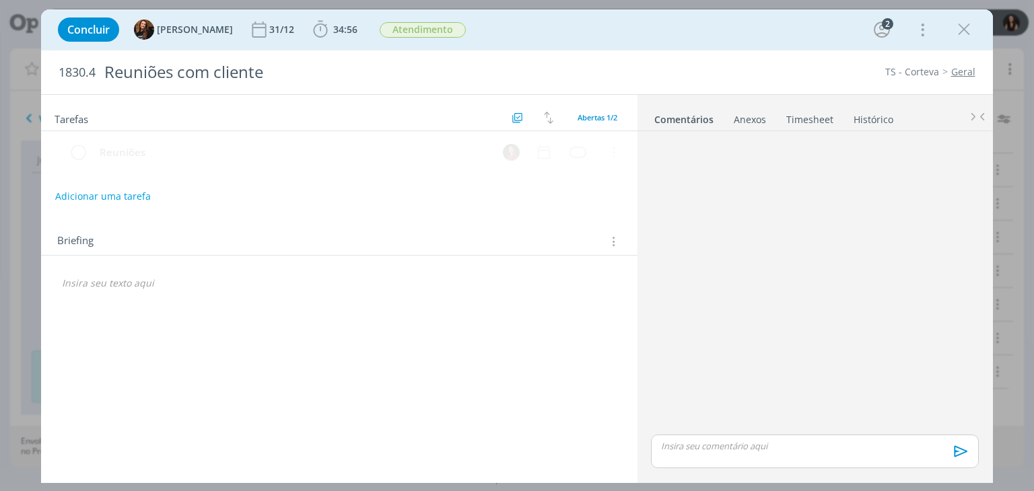
click at [809, 117] on link "Timesheet" at bounding box center [810, 117] width 48 height 20
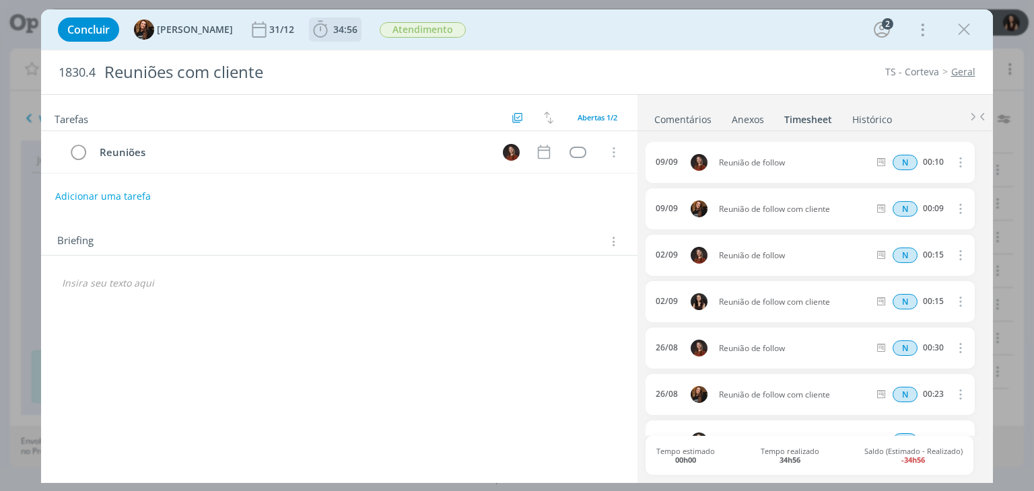
click at [340, 28] on span "34:56" at bounding box center [345, 29] width 24 height 13
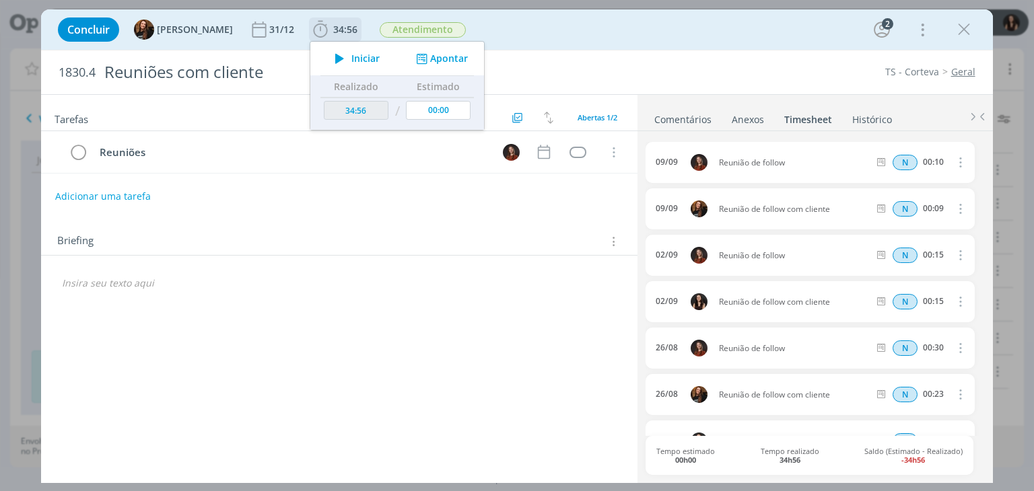
click at [420, 52] on button "Apontar" at bounding box center [441, 59] width 56 height 14
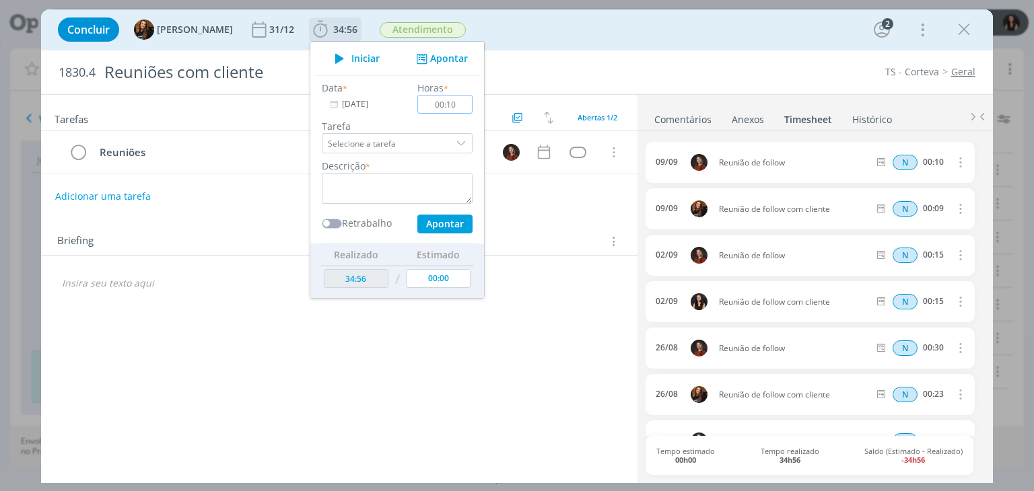
type input "00:10"
click at [428, 192] on textarea "dialog" at bounding box center [397, 188] width 151 height 31
type textarea "Reunião de follow"
click at [442, 228] on button "Apontar" at bounding box center [444, 224] width 55 height 19
type input "00:00"
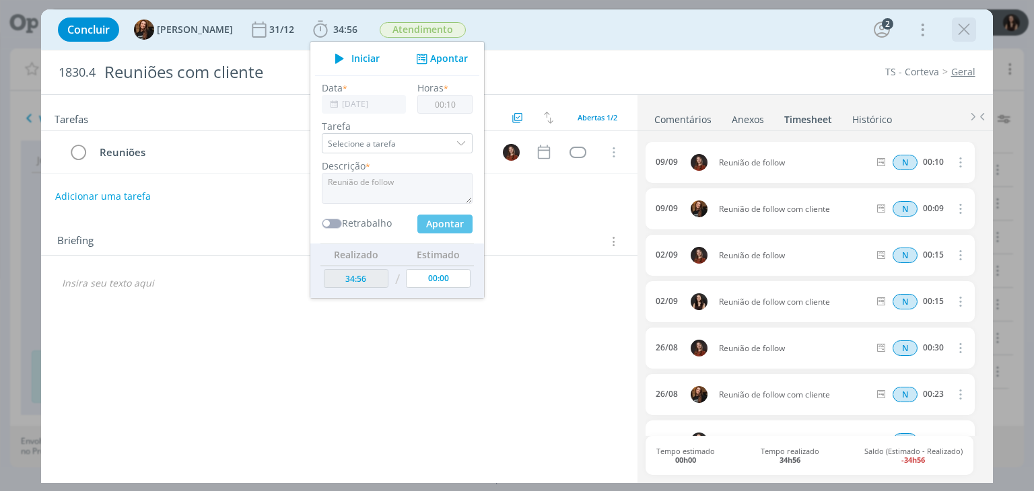
type input "35:06"
click at [959, 25] on icon "dialog" at bounding box center [964, 30] width 20 height 20
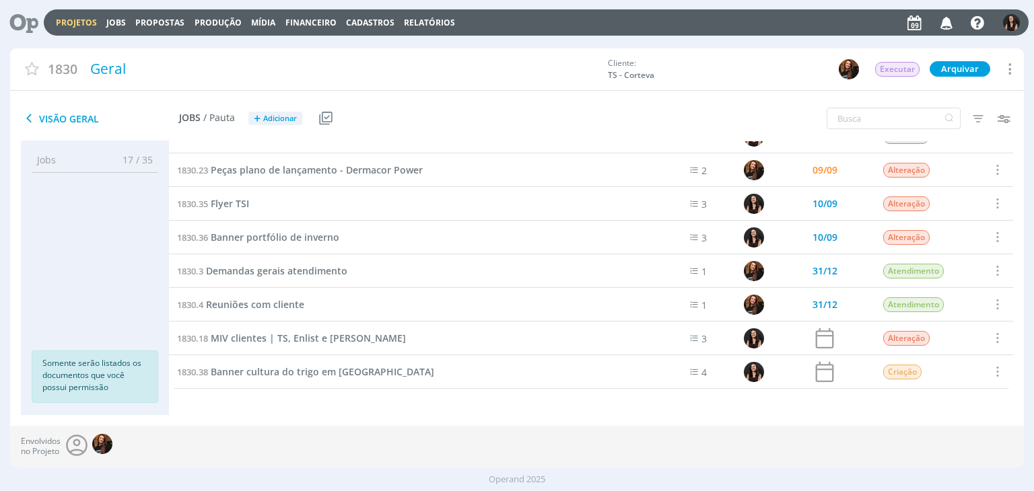
click at [88, 17] on link "Projetos" at bounding box center [76, 22] width 41 height 11
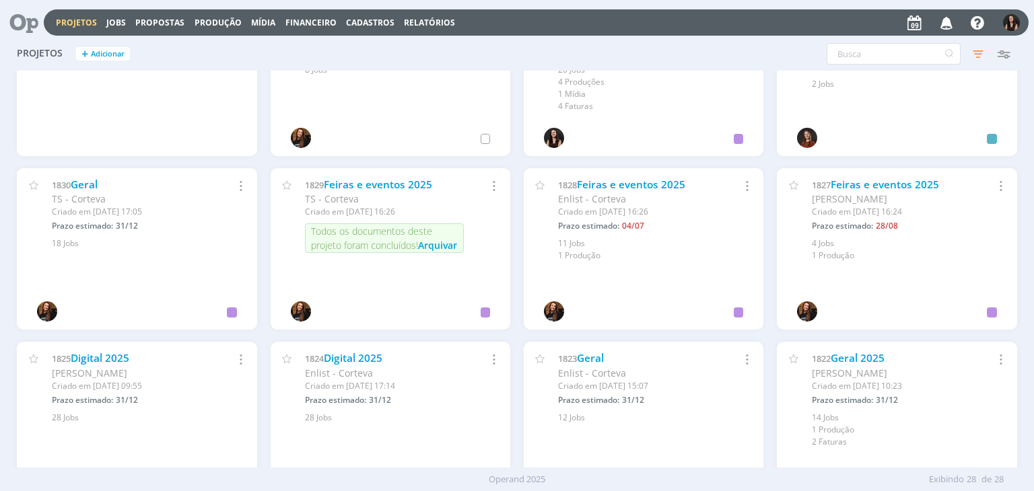
scroll to position [673, 0]
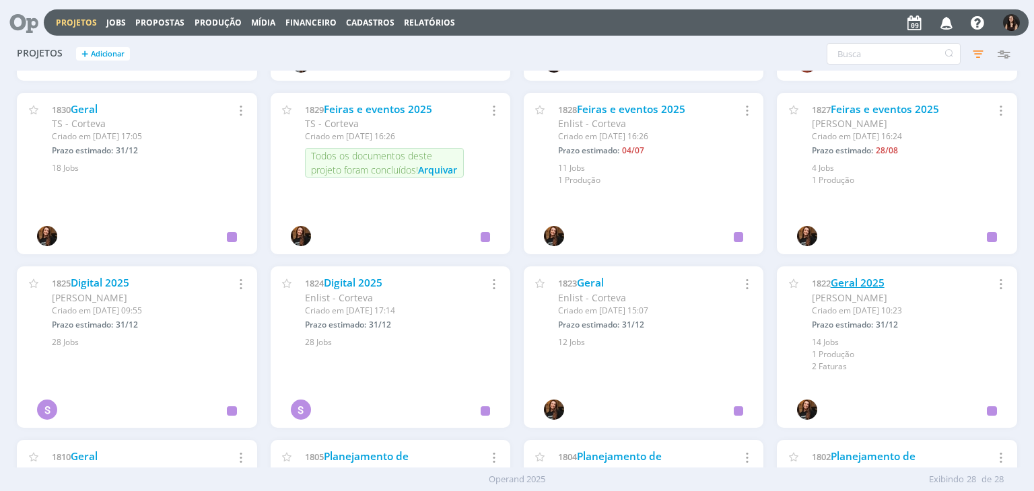
click at [867, 281] on link "Geral 2025" at bounding box center [858, 283] width 54 height 14
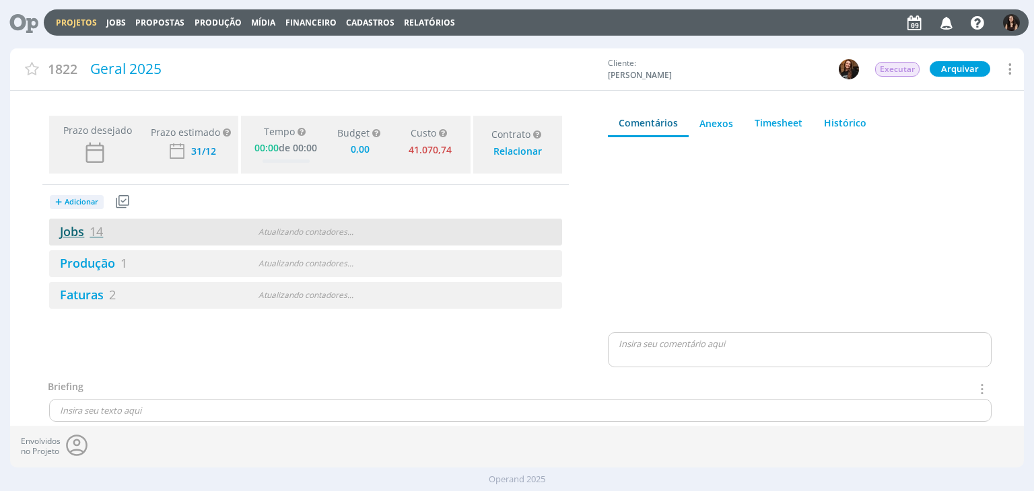
click at [59, 224] on link "Jobs 14" at bounding box center [76, 232] width 54 height 16
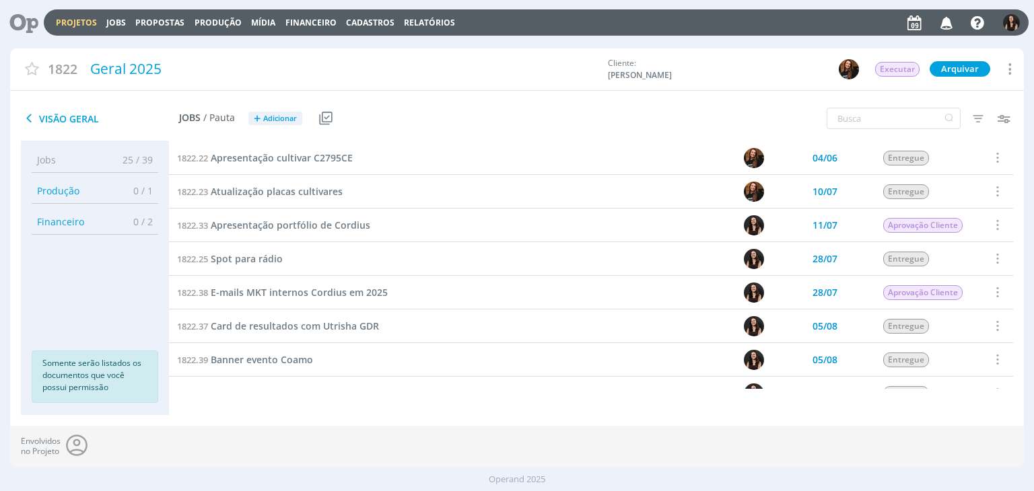
scroll to position [224, 0]
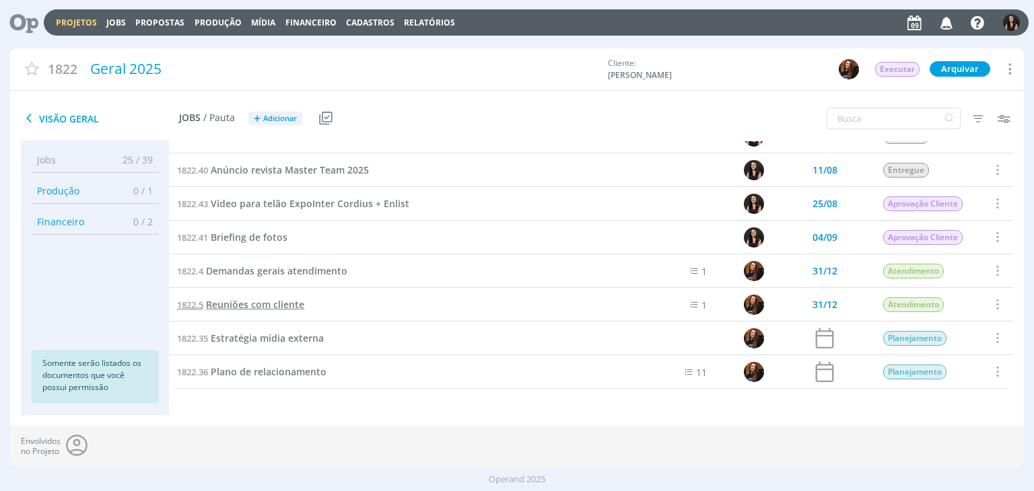
click at [261, 304] on span "Reuniões com cliente" at bounding box center [255, 304] width 98 height 13
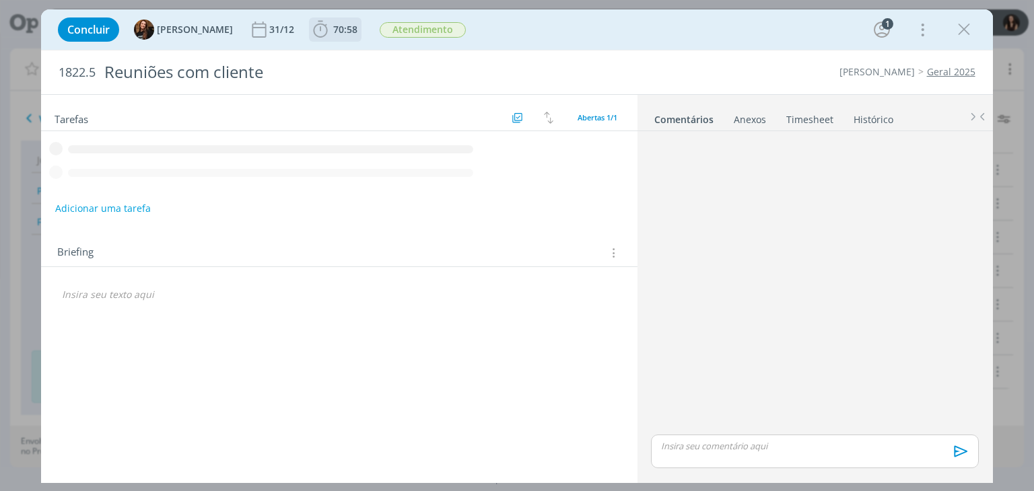
click at [333, 27] on span "70:58" at bounding box center [345, 29] width 24 height 13
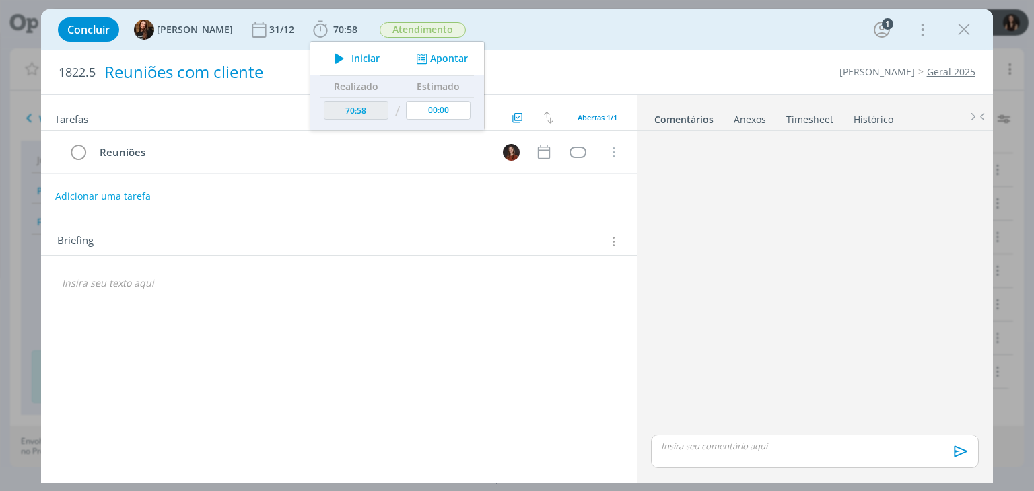
drag, startPoint x: 421, startPoint y: 58, endPoint x: 514, endPoint y: 61, distance: 93.0
click at [424, 58] on button "Apontar" at bounding box center [441, 59] width 56 height 14
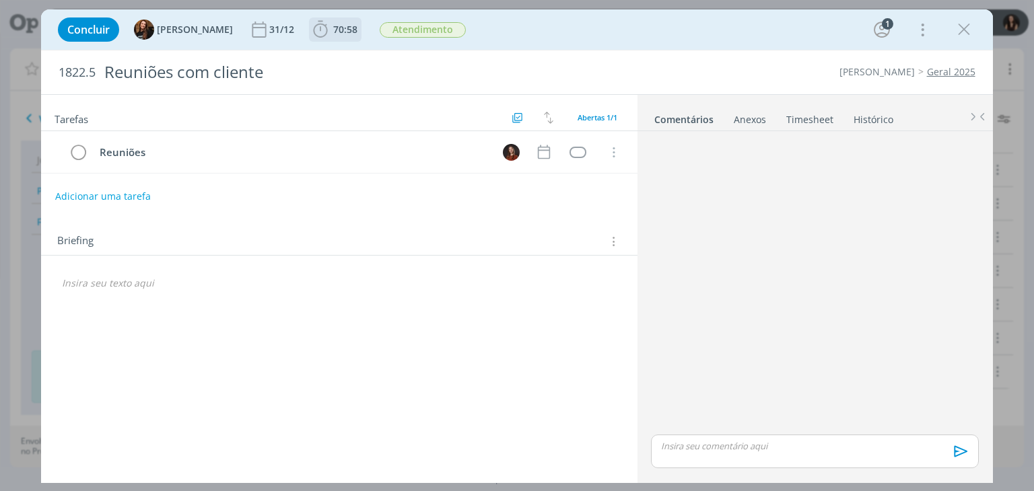
click at [344, 26] on span "70:58" at bounding box center [345, 29] width 24 height 13
click at [813, 116] on link "Timesheet" at bounding box center [810, 117] width 48 height 20
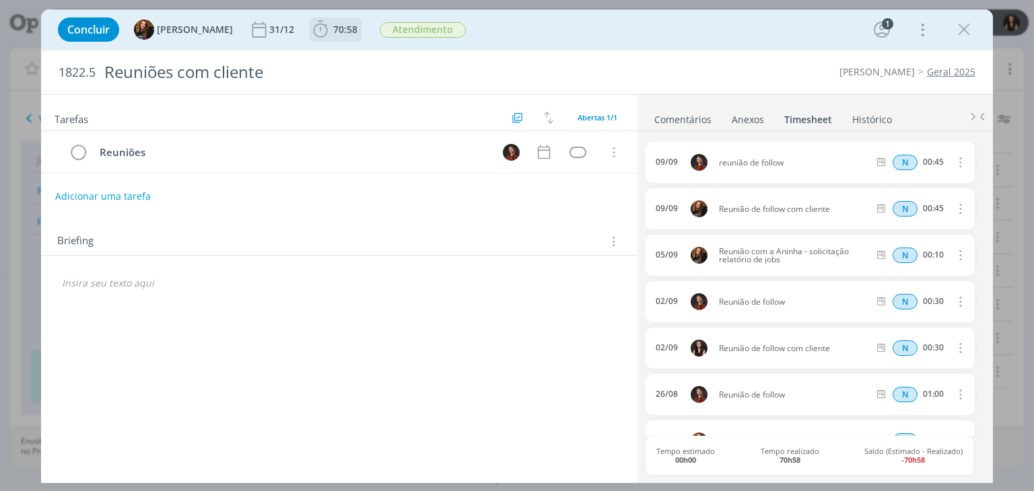
click at [333, 30] on span "70:58" at bounding box center [345, 29] width 24 height 13
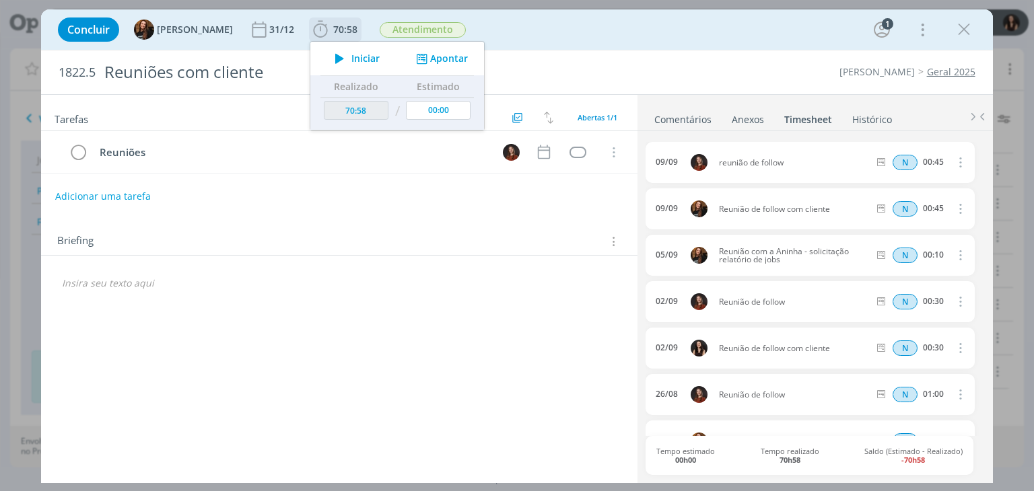
click at [430, 58] on button "Apontar" at bounding box center [441, 59] width 56 height 14
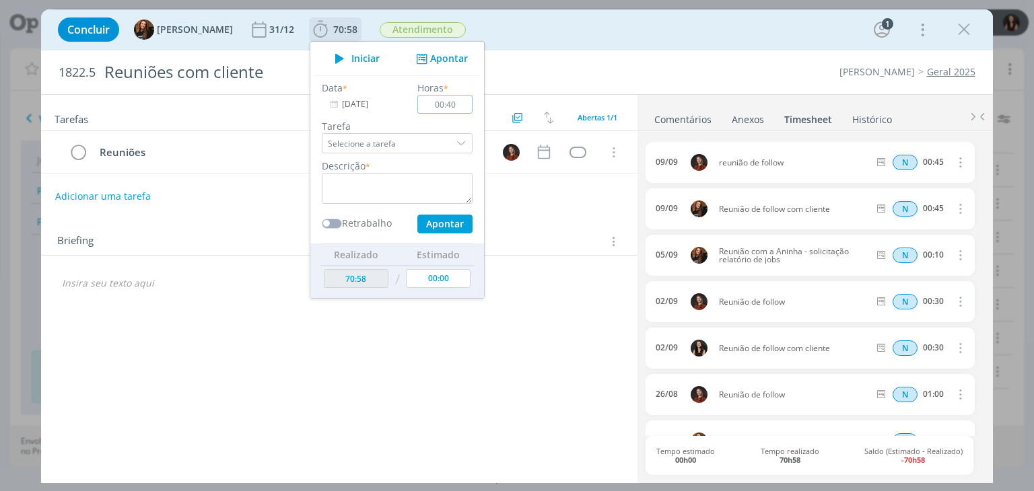
type input "00:40"
click at [406, 190] on textarea "dialog" at bounding box center [397, 188] width 151 height 31
type textarea "Reunião de follow"
click at [432, 220] on button "Apontar" at bounding box center [444, 224] width 55 height 19
type input "00:00"
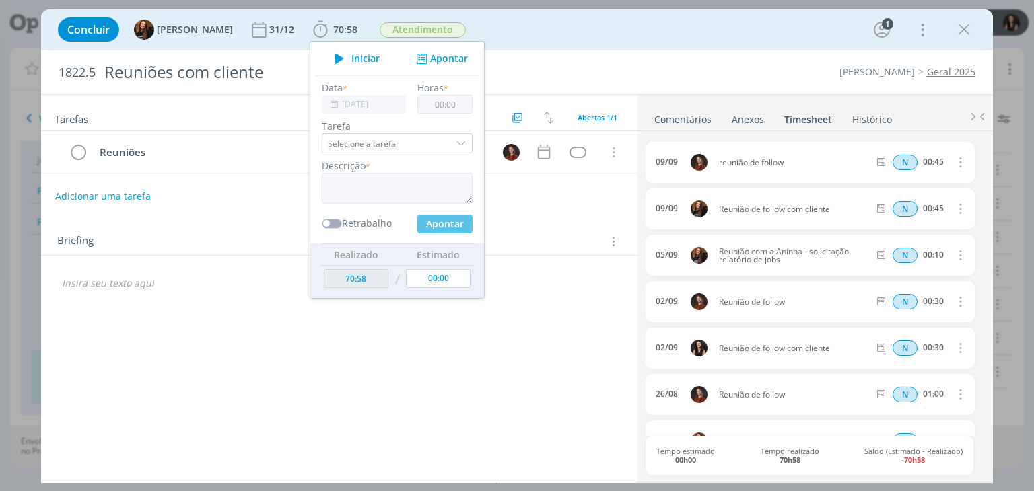
type input "71:38"
click at [970, 23] on icon "dialog" at bounding box center [964, 30] width 20 height 20
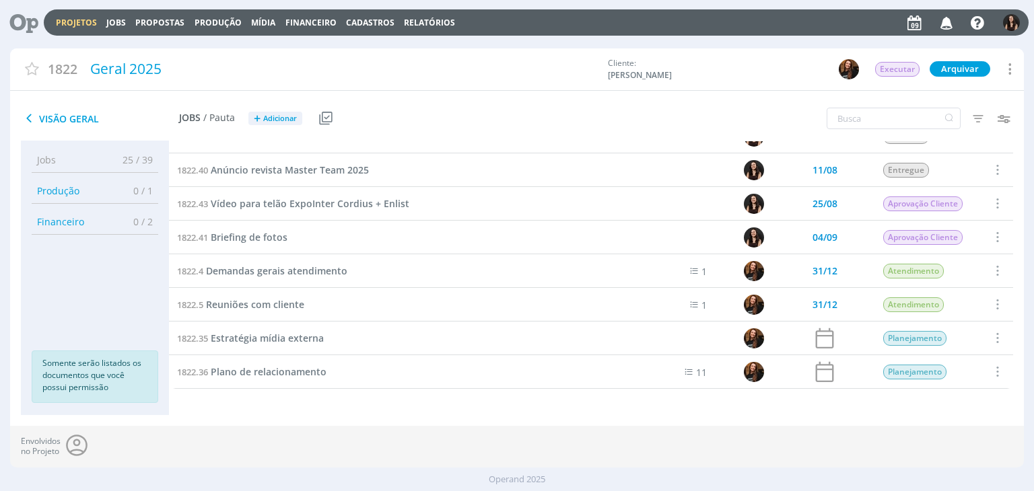
drag, startPoint x: 27, startPoint y: 16, endPoint x: 42, endPoint y: 5, distance: 18.7
click at [27, 16] on icon at bounding box center [19, 22] width 28 height 26
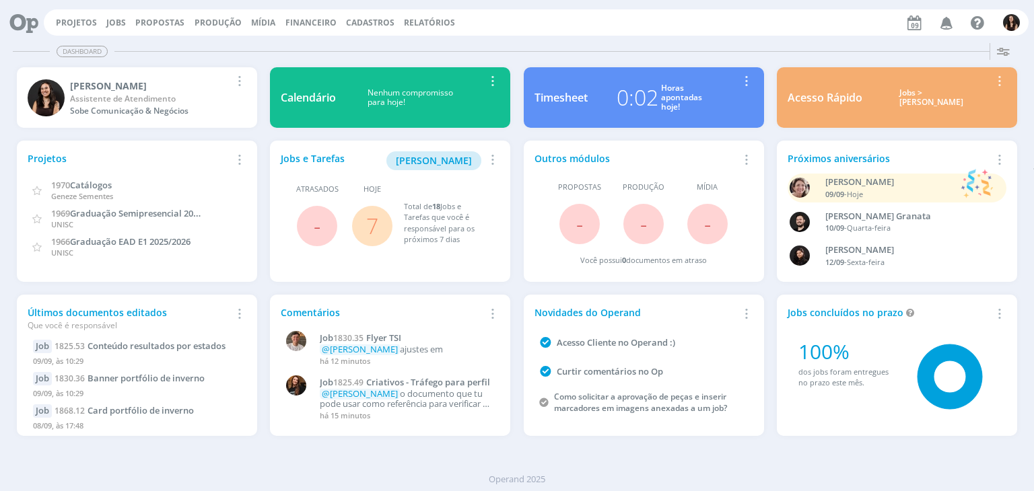
click at [368, 230] on link "7" at bounding box center [372, 225] width 12 height 29
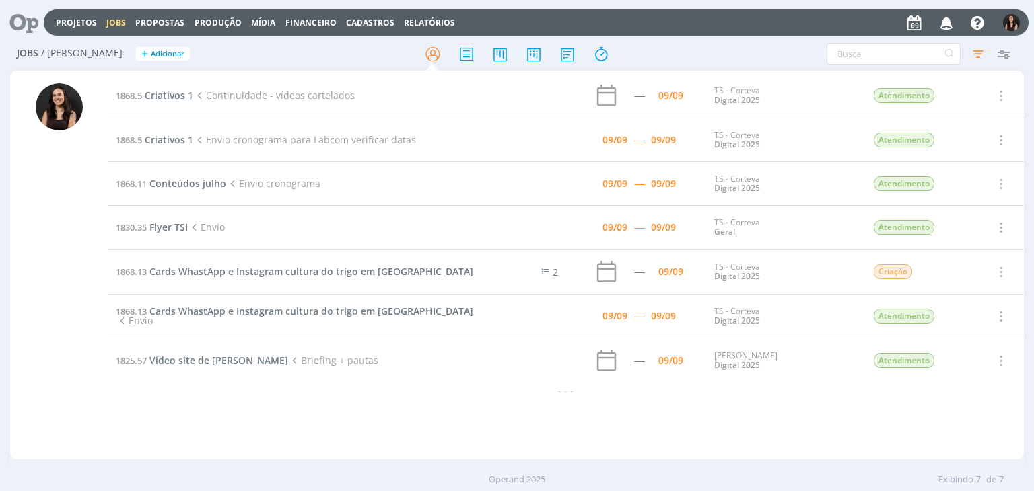
click at [163, 91] on span "Criativos 1" at bounding box center [169, 95] width 48 height 13
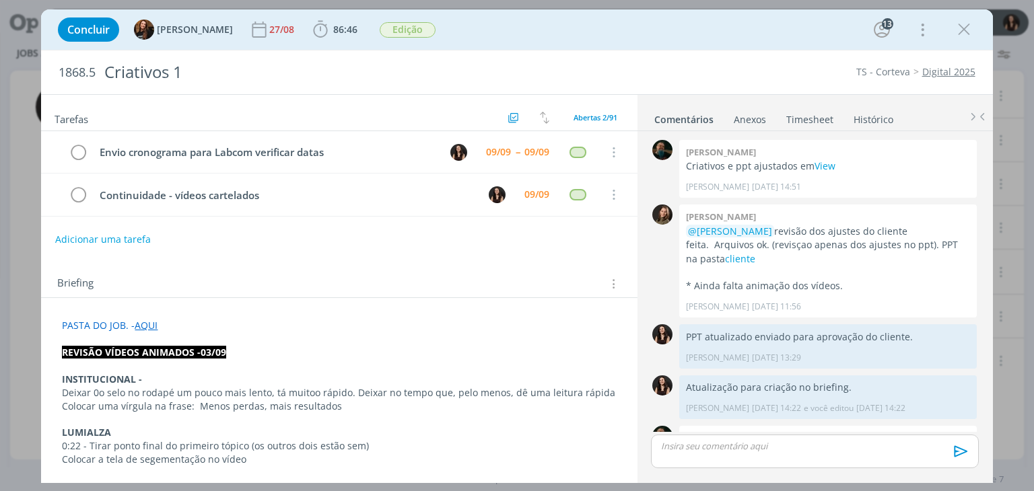
scroll to position [1625, 0]
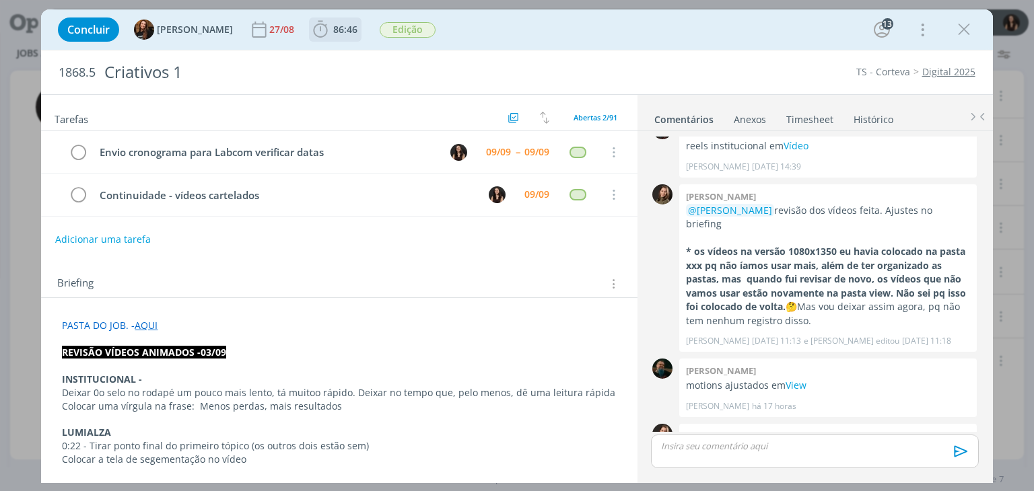
click at [338, 32] on span "86:46" at bounding box center [345, 29] width 24 height 13
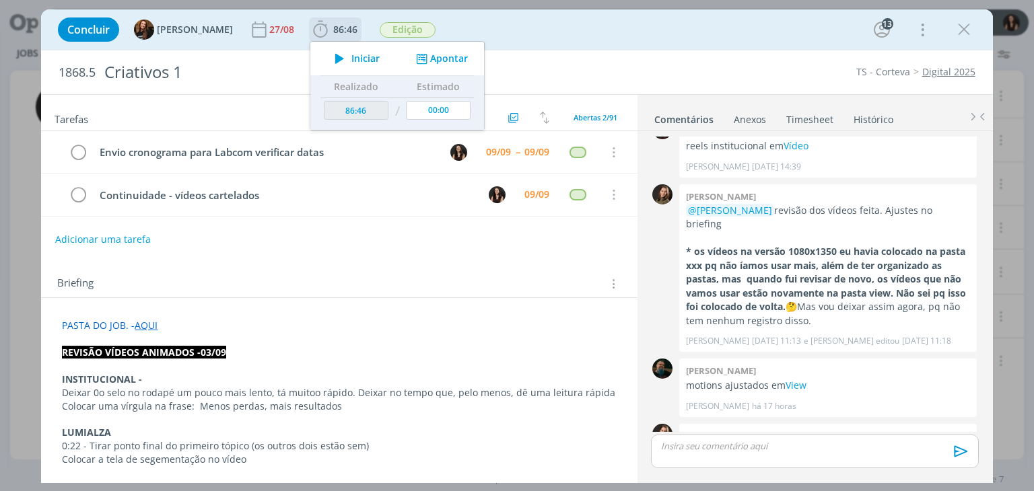
click at [351, 57] on span "Iniciar" at bounding box center [365, 58] width 28 height 9
click at [768, 457] on link "cliente" at bounding box center [783, 463] width 30 height 13
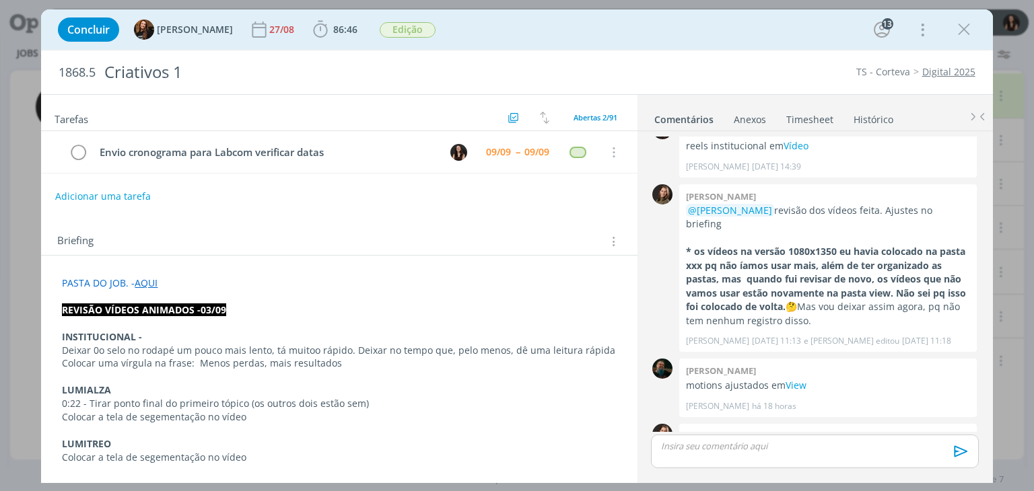
click at [351, 208] on div "Tarefas Usar Job de template Criar template a partir deste job Visualizar Templ…" at bounding box center [339, 285] width 596 height 381
drag, startPoint x: 964, startPoint y: 30, endPoint x: 700, endPoint y: 271, distance: 357.9
click at [964, 30] on icon "dialog" at bounding box center [964, 30] width 20 height 20
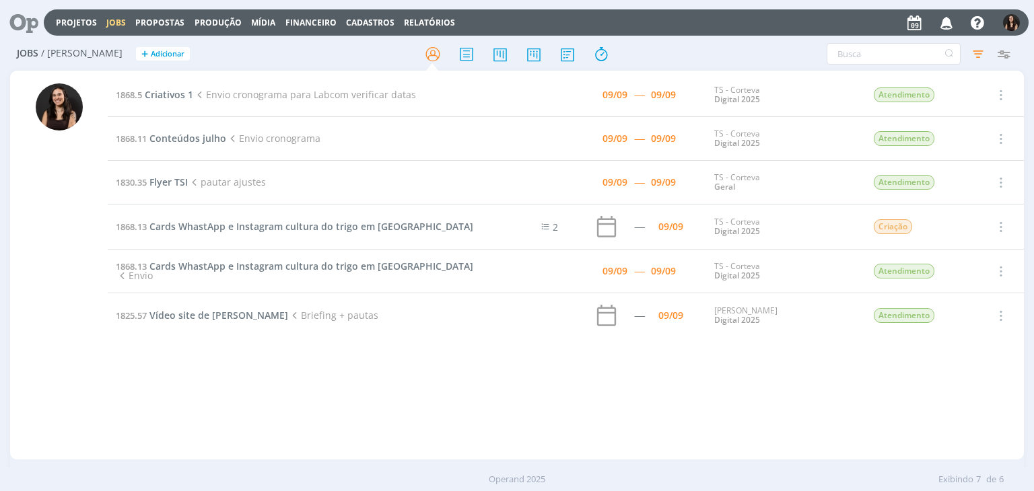
click at [204, 262] on td "1868.13 Cards WhastApp e Instagram cultura do trigo em Dermacor Envio" at bounding box center [299, 272] width 383 height 44
click at [205, 269] on span "Cards WhastApp e Instagram cultura do trigo em [GEOGRAPHIC_DATA]" at bounding box center [311, 266] width 324 height 13
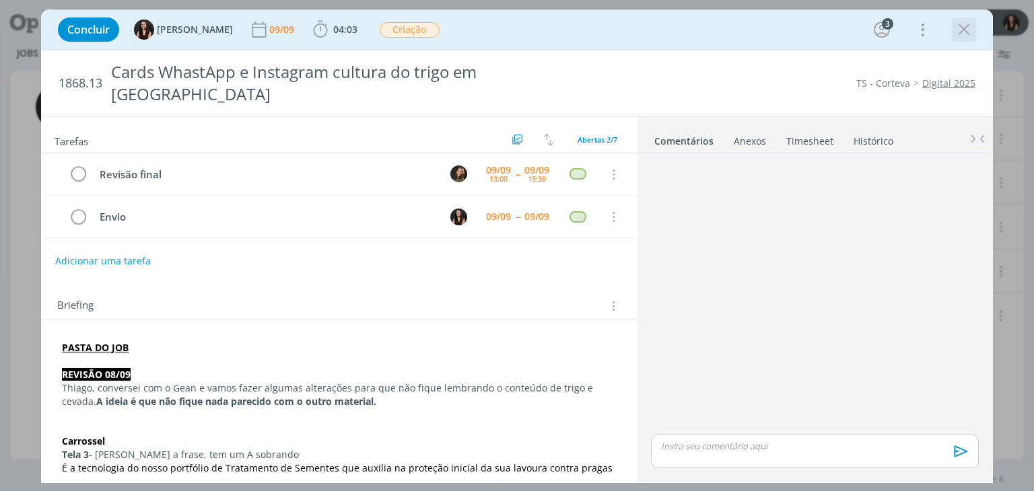
scroll to position [32, 0]
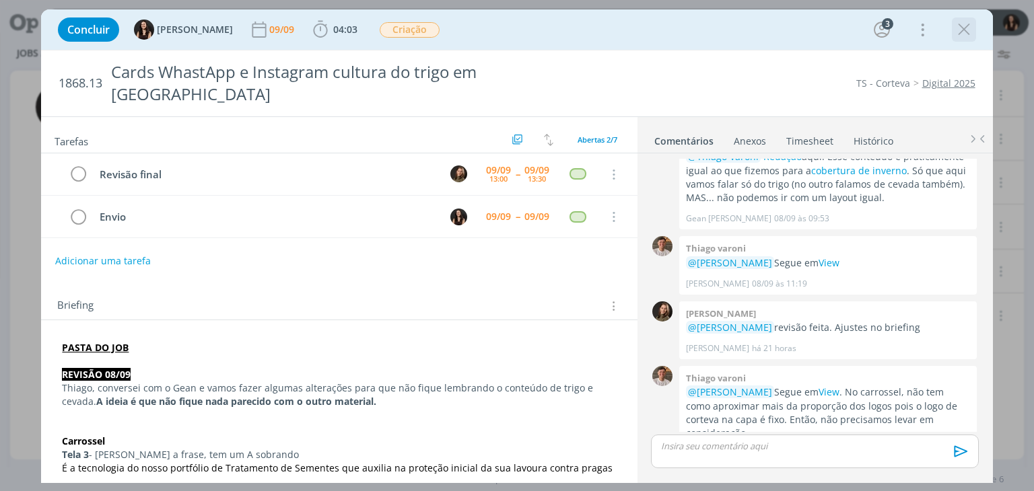
click at [958, 24] on icon "dialog" at bounding box center [964, 30] width 20 height 20
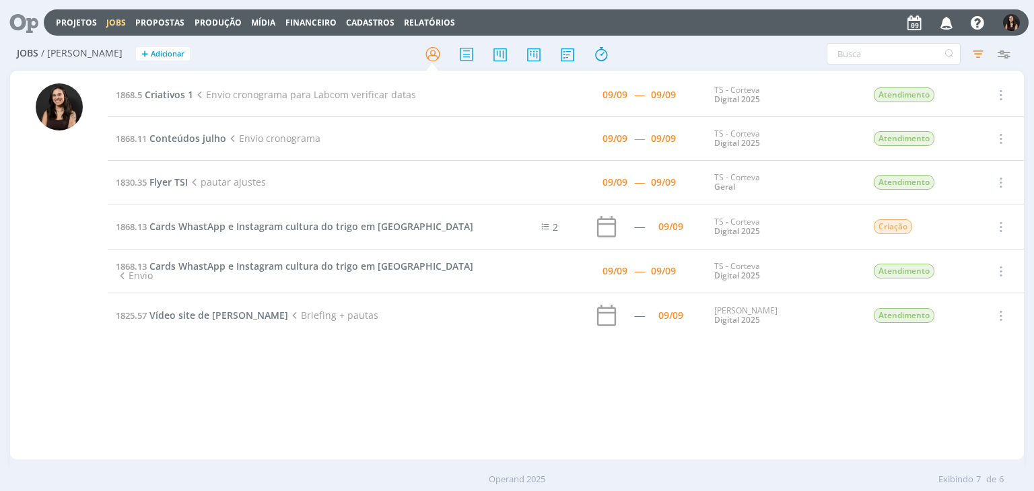
click at [201, 321] on span "Vídeo site de Cordius" at bounding box center [218, 315] width 139 height 13
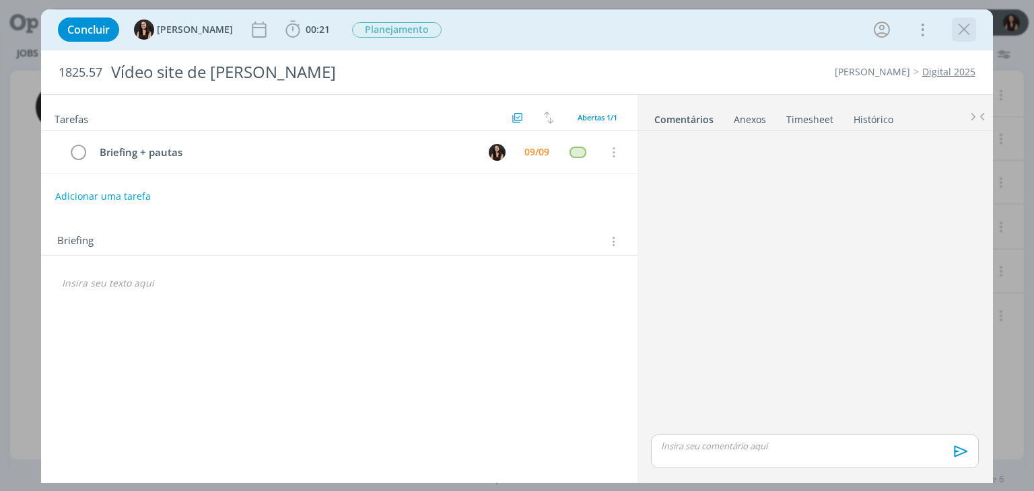
click at [967, 31] on icon "dialog" at bounding box center [964, 30] width 20 height 20
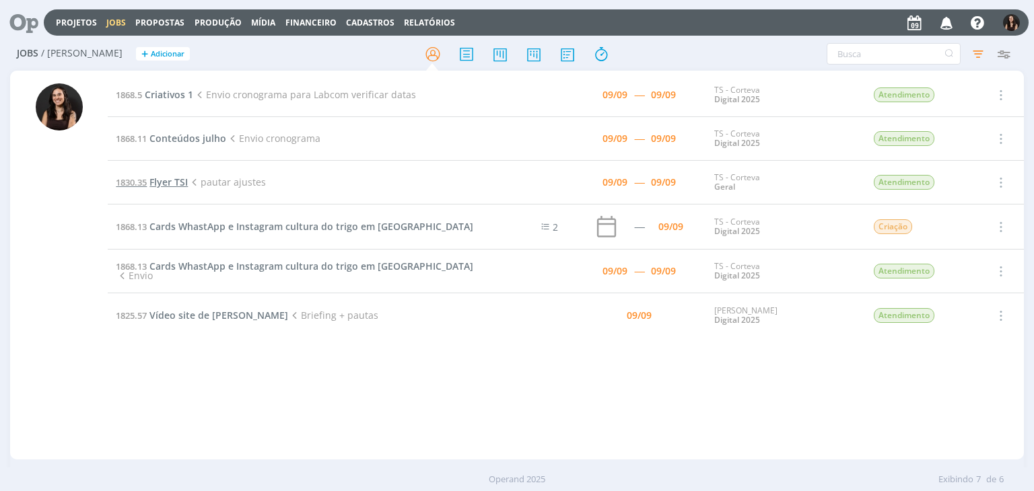
click at [175, 176] on span "Flyer TSI" at bounding box center [168, 182] width 38 height 13
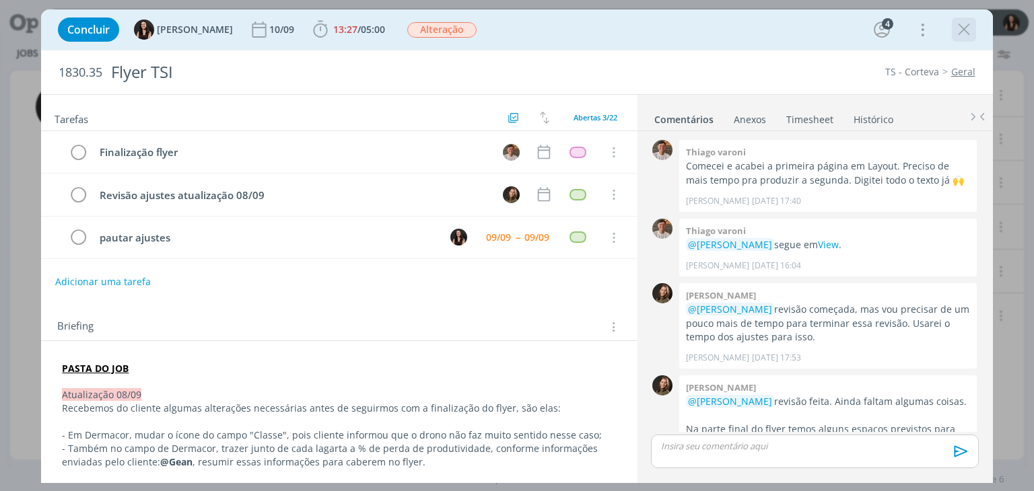
scroll to position [861, 0]
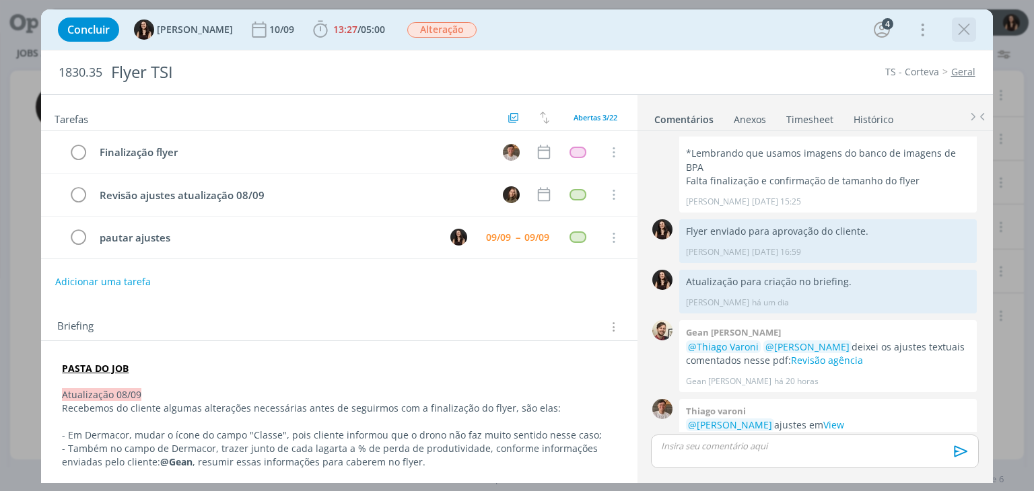
click at [959, 32] on icon "dialog" at bounding box center [964, 30] width 20 height 20
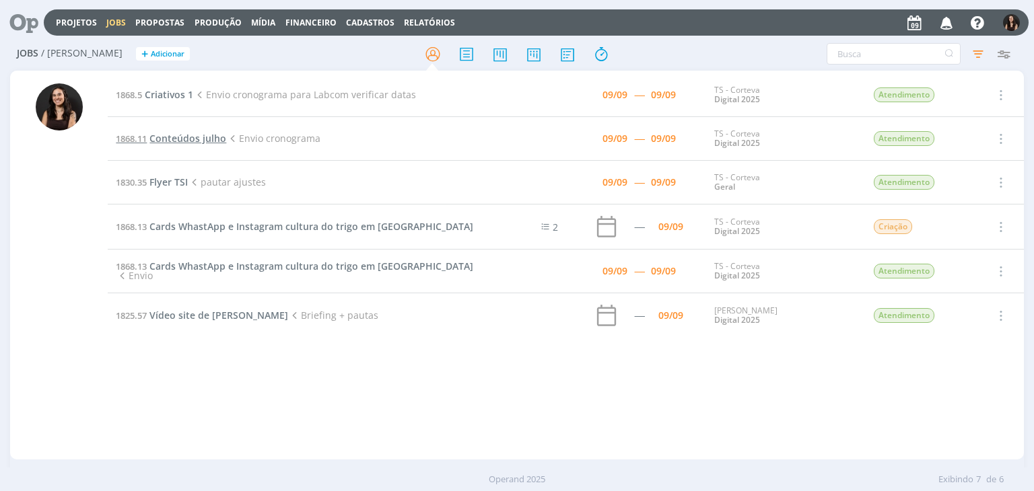
click at [172, 138] on span "Conteúdos julho" at bounding box center [187, 138] width 77 height 13
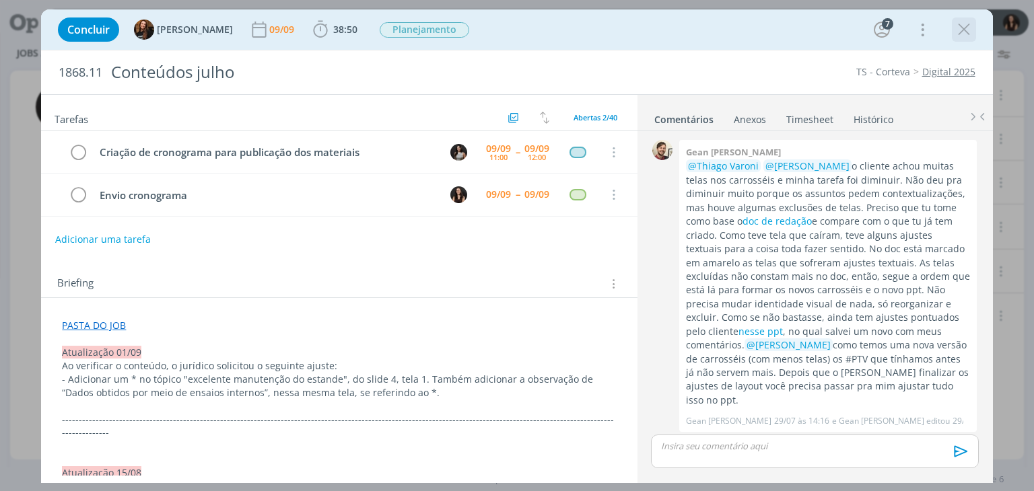
scroll to position [1560, 0]
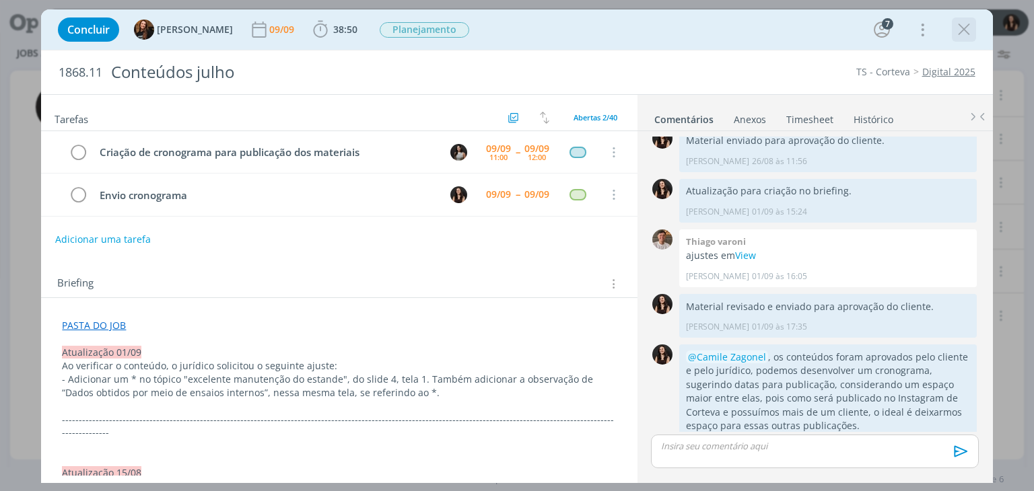
click at [965, 25] on icon "dialog" at bounding box center [964, 30] width 20 height 20
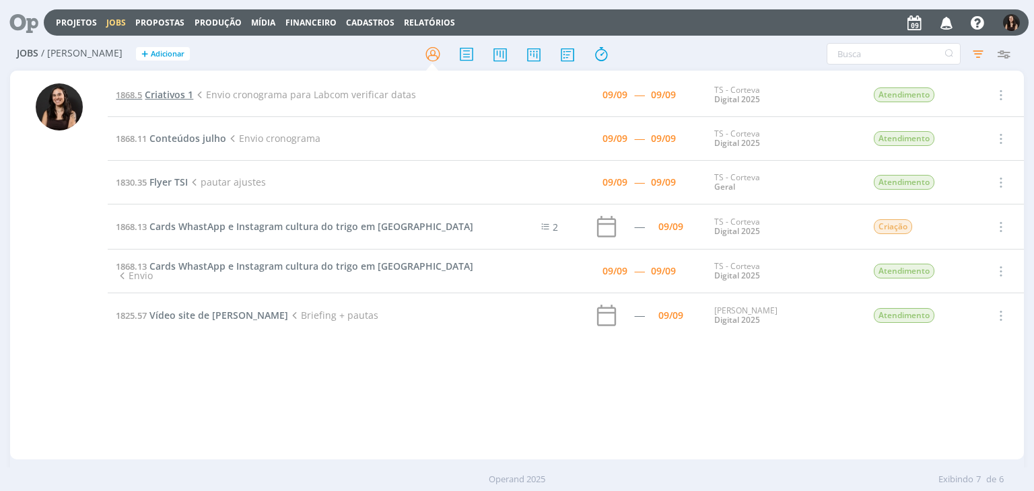
click at [151, 95] on div "Projetos Jobs Propostas Produção Mídia Financeiro Cadastros Relatórios Notifica…" at bounding box center [517, 245] width 1034 height 491
click at [164, 88] on span "Criativos 1" at bounding box center [169, 94] width 48 height 13
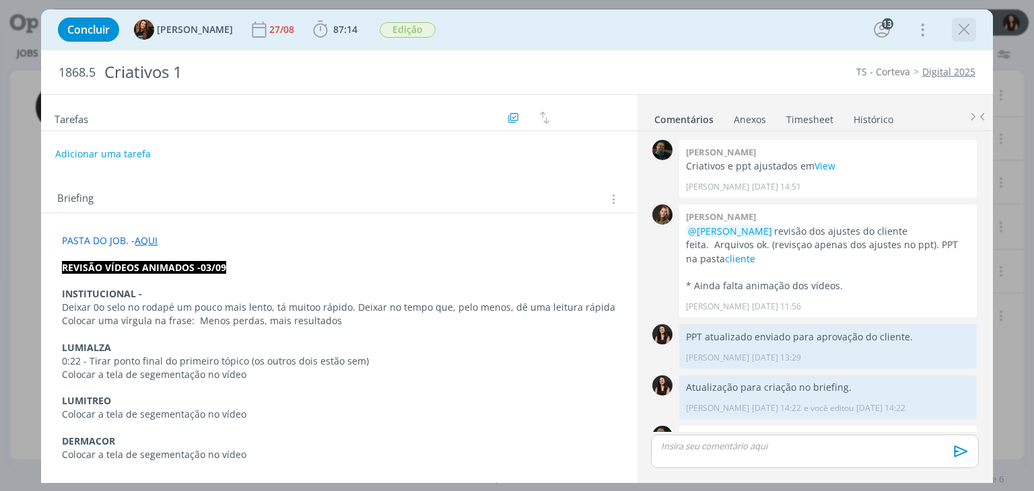
scroll to position [1625, 0]
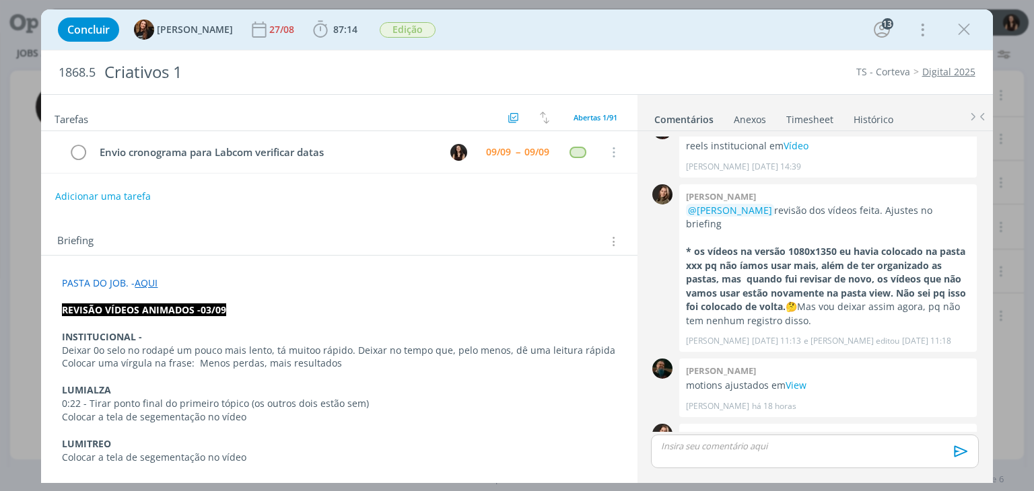
click at [972, 25] on icon "dialog" at bounding box center [964, 30] width 20 height 20
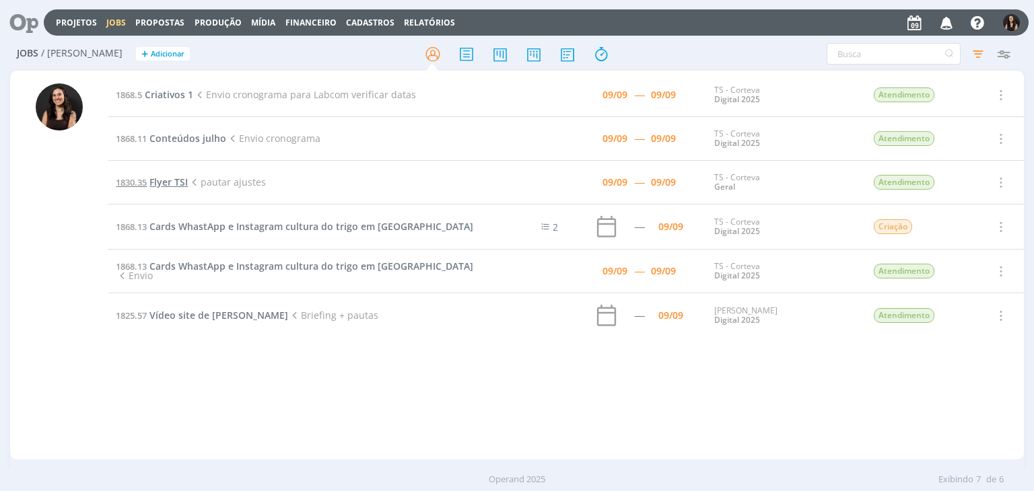
click at [175, 184] on span "Flyer TSI" at bounding box center [168, 182] width 38 height 13
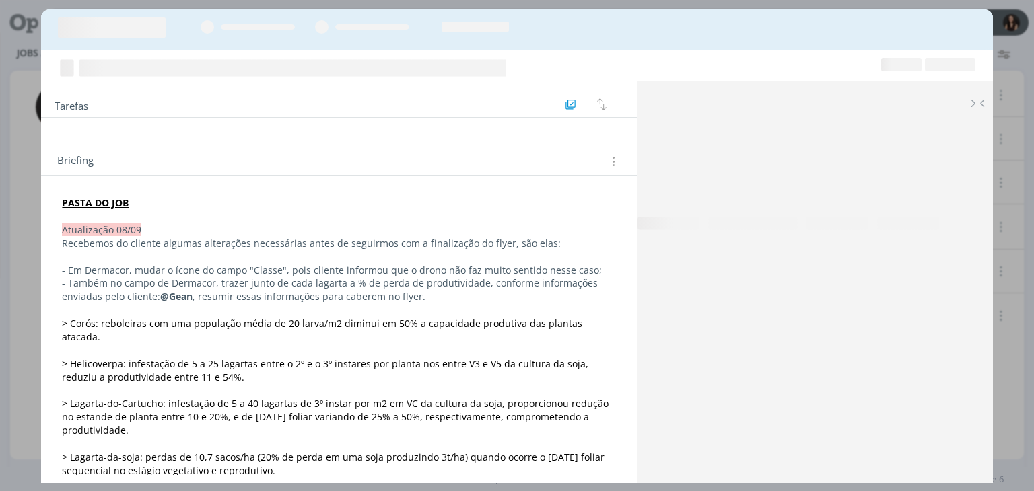
scroll to position [861, 0]
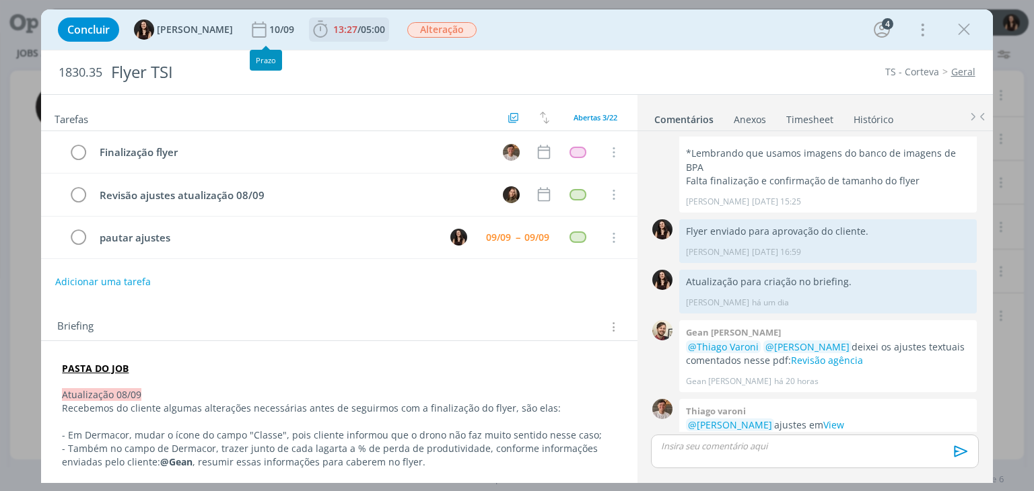
click at [331, 29] on b "13:27 / 05:00" at bounding box center [359, 29] width 57 height 9
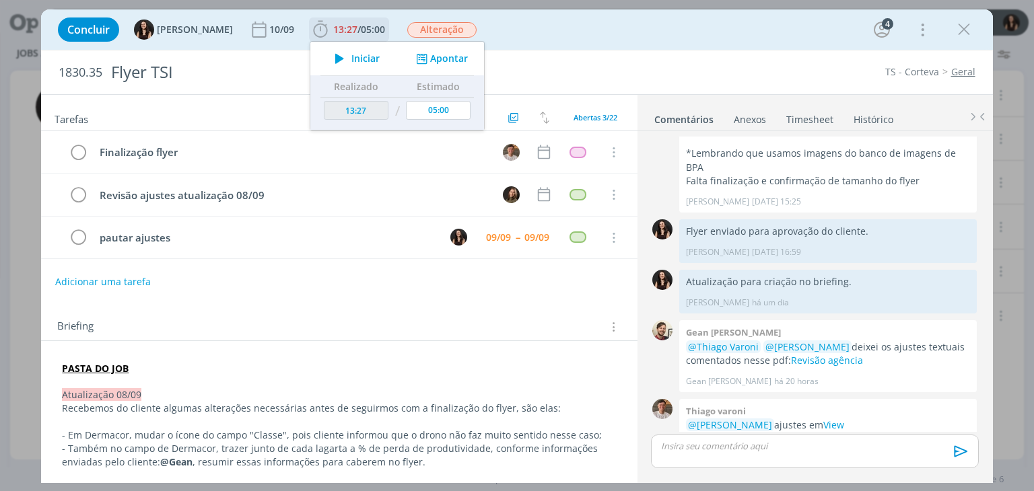
click at [328, 55] on icon "dialog" at bounding box center [340, 59] width 24 height 18
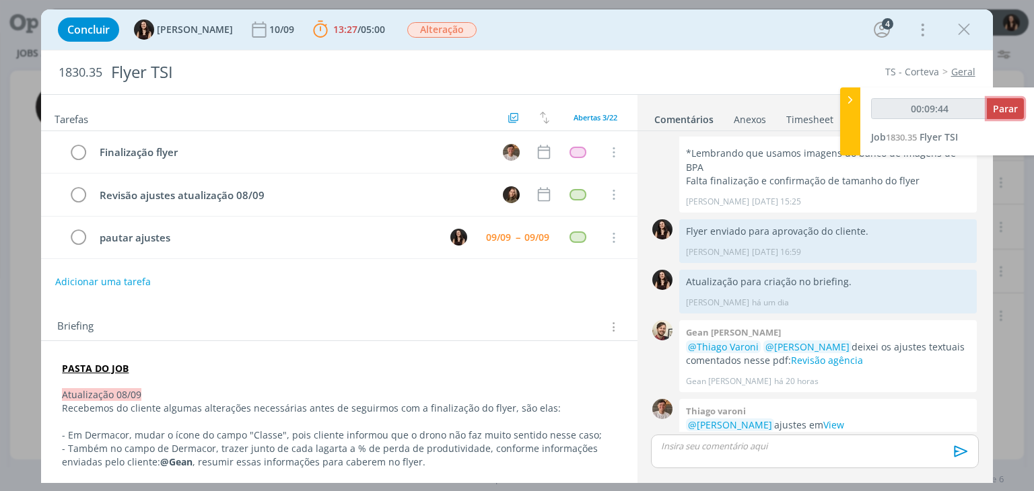
click at [1013, 103] on span "Parar" at bounding box center [1005, 108] width 25 height 13
click at [1013, 106] on span "Parar" at bounding box center [1005, 108] width 25 height 13
type input "00:10:00"
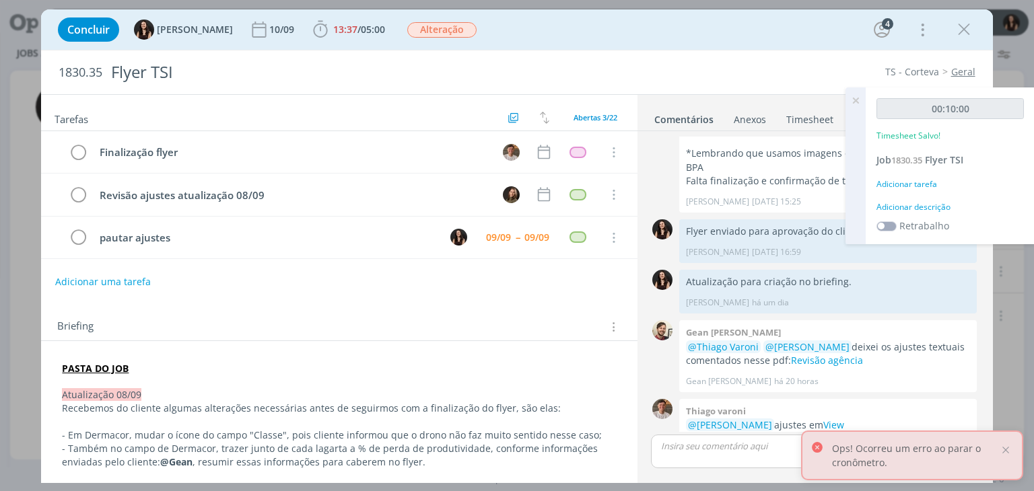
click at [934, 210] on div "Adicionar descrição" at bounding box center [950, 207] width 147 height 12
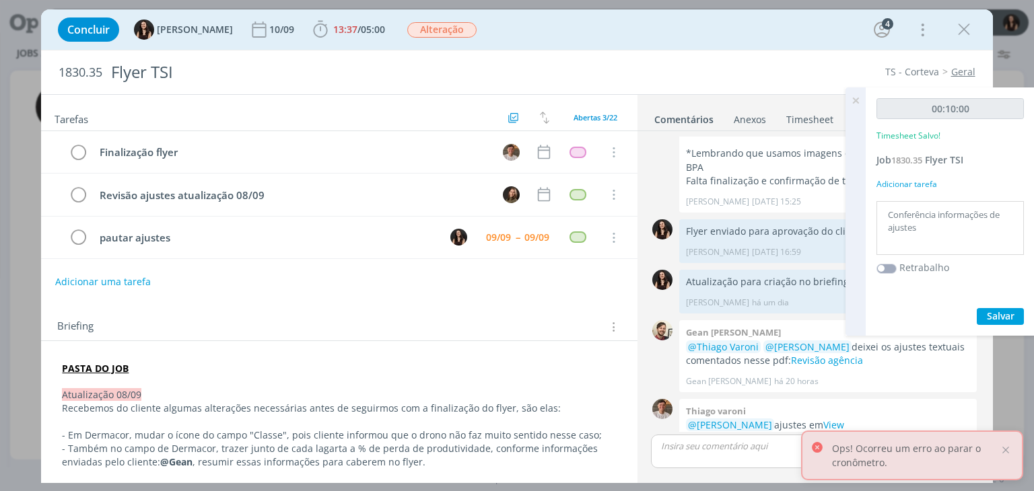
type textarea "Conferência informações de ajustes"
click at [992, 316] on span "Salvar" at bounding box center [1001, 316] width 28 height 13
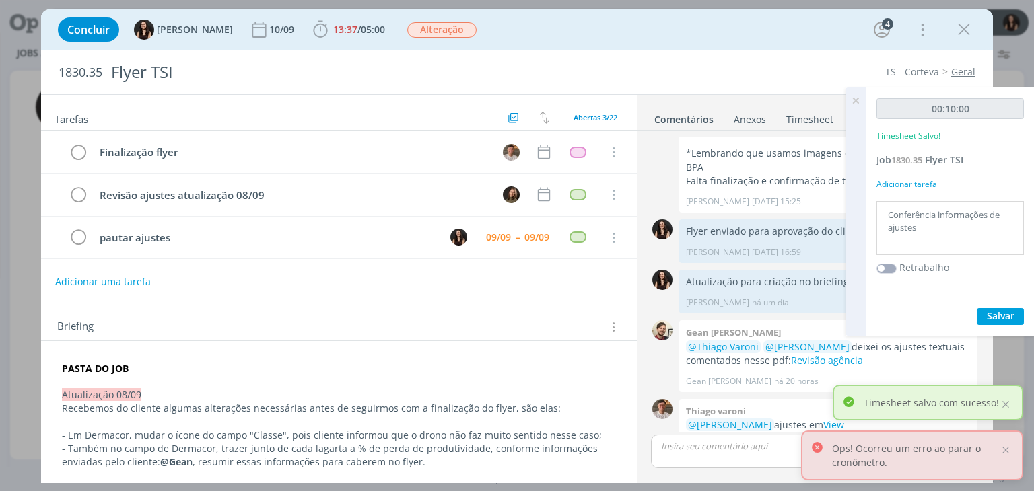
click at [855, 99] on icon at bounding box center [856, 101] width 24 height 26
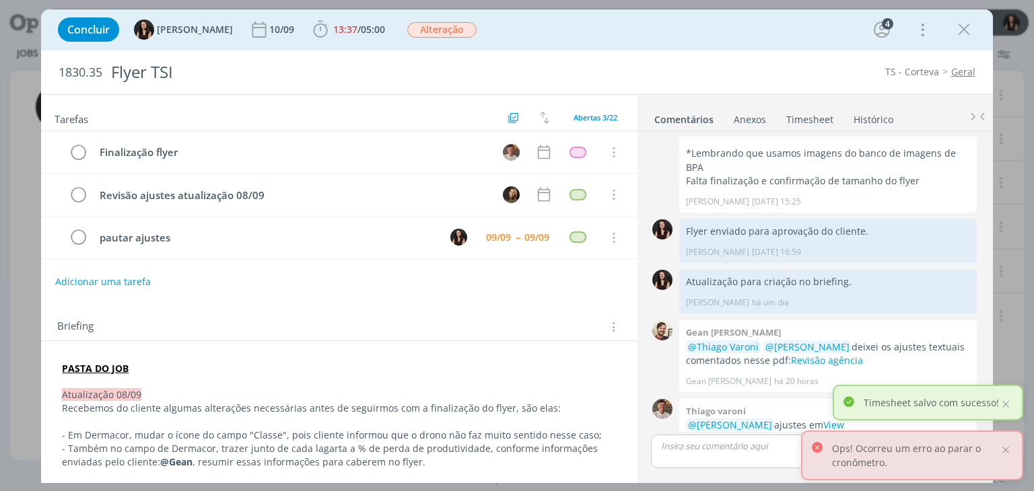
click at [827, 52] on div "1830.35 Flyer TSI TS - Corteva Geral" at bounding box center [516, 72] width 951 height 44
click at [1008, 448] on div at bounding box center [1006, 450] width 12 height 12
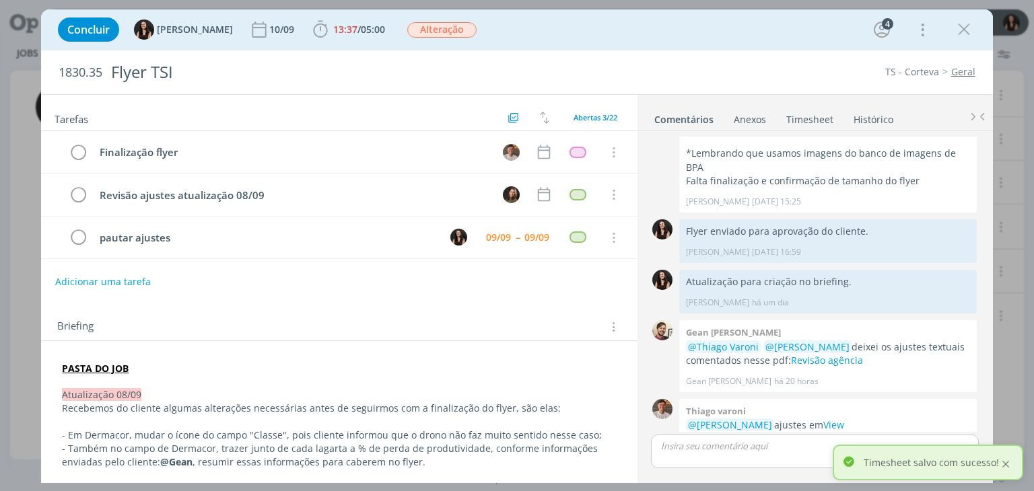
click at [1007, 461] on div at bounding box center [1006, 464] width 12 height 12
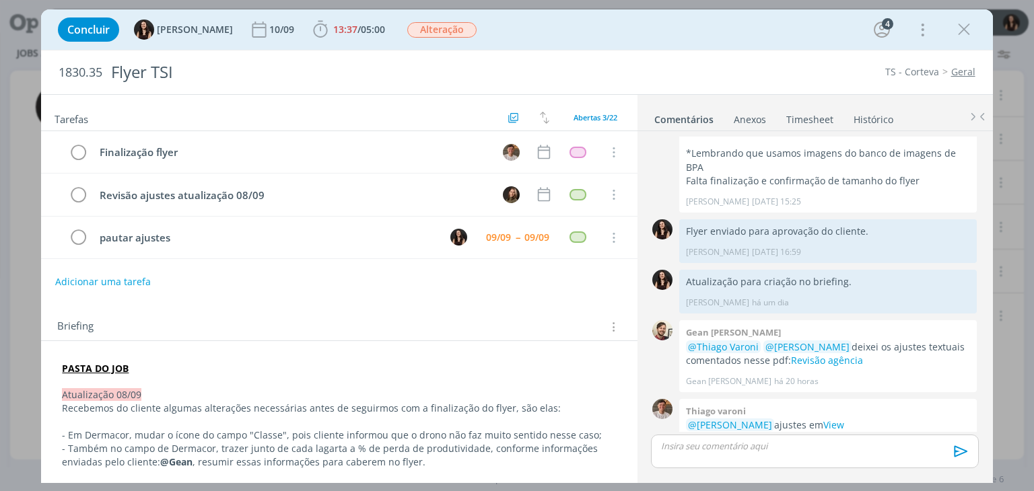
click at [597, 15] on div "Concluir Isabelle Silva 10/09 13:37 / 05:00 Iniciar Apontar Data * 09/09/2025 H…" at bounding box center [516, 29] width 931 height 32
click at [963, 26] on icon "dialog" at bounding box center [964, 30] width 20 height 20
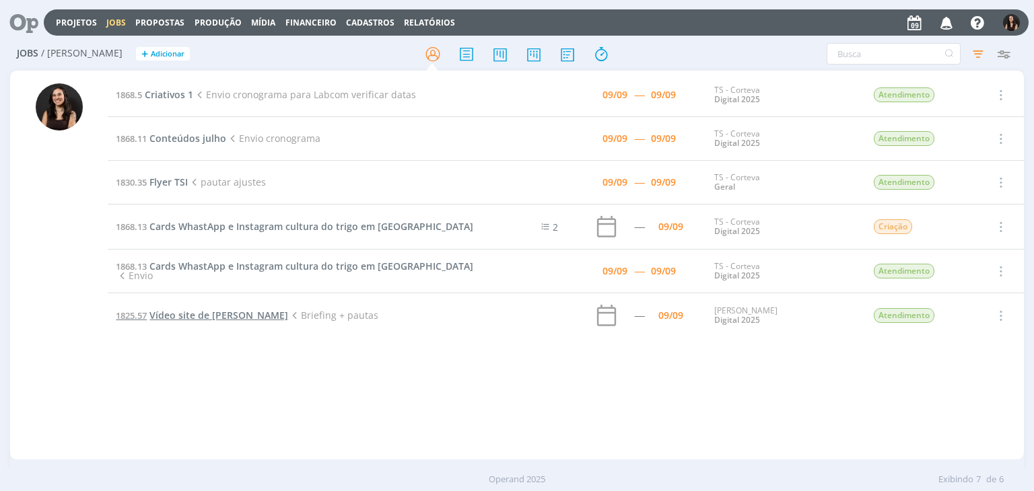
click at [209, 313] on span "Vídeo site de Cordius" at bounding box center [218, 315] width 139 height 13
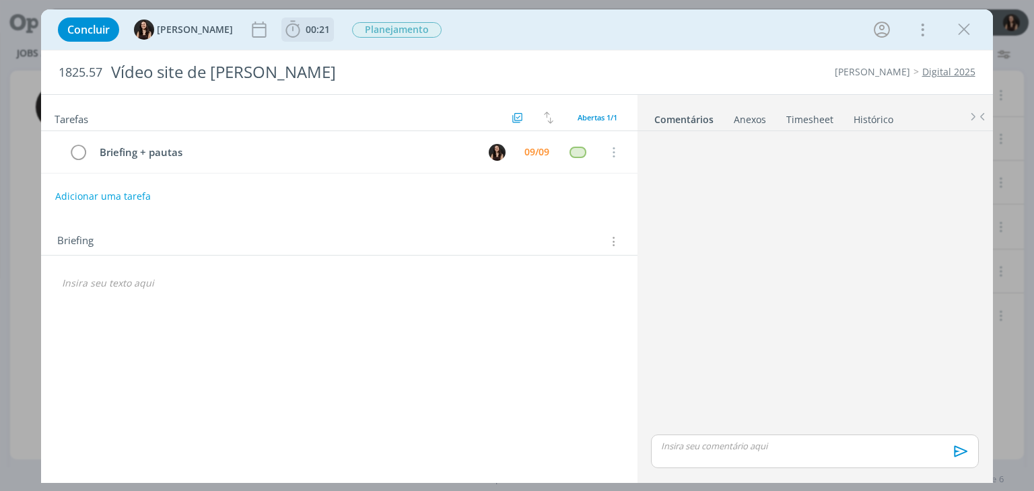
click at [306, 33] on span "00:21" at bounding box center [318, 29] width 24 height 13
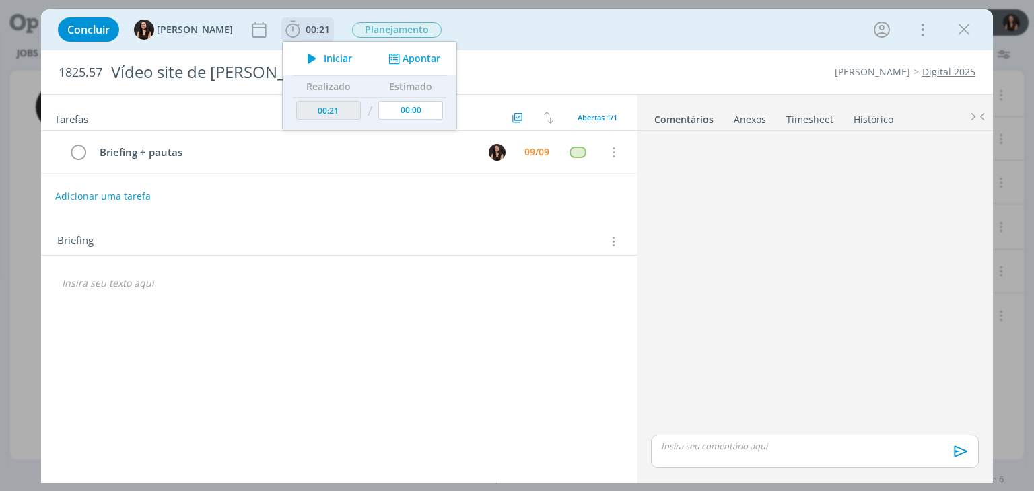
click at [324, 59] on span "Iniciar" at bounding box center [338, 58] width 28 height 9
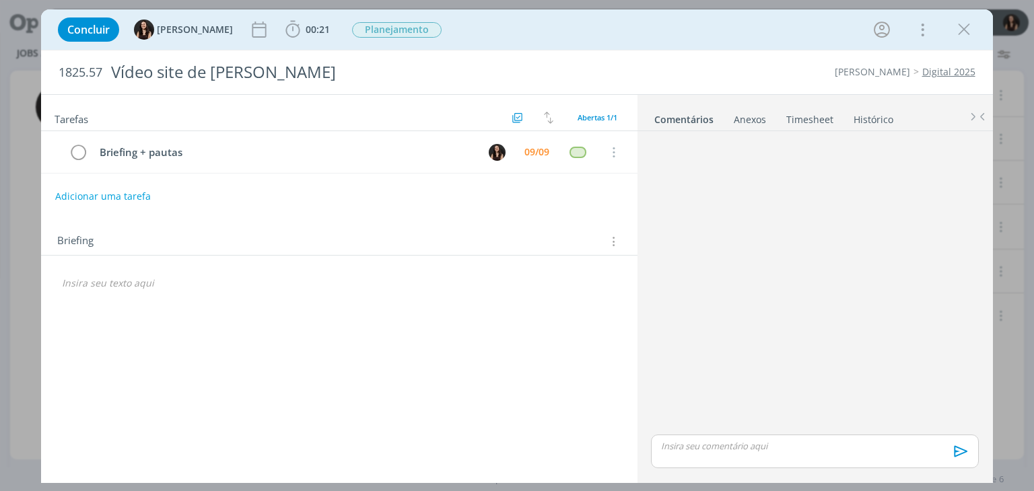
click at [129, 284] on p "dialog" at bounding box center [339, 283] width 554 height 13
click at [615, 235] on icon "dialog" at bounding box center [612, 241] width 13 height 15
click at [531, 257] on div "Briefings Predefinidos" at bounding box center [532, 265] width 174 height 23
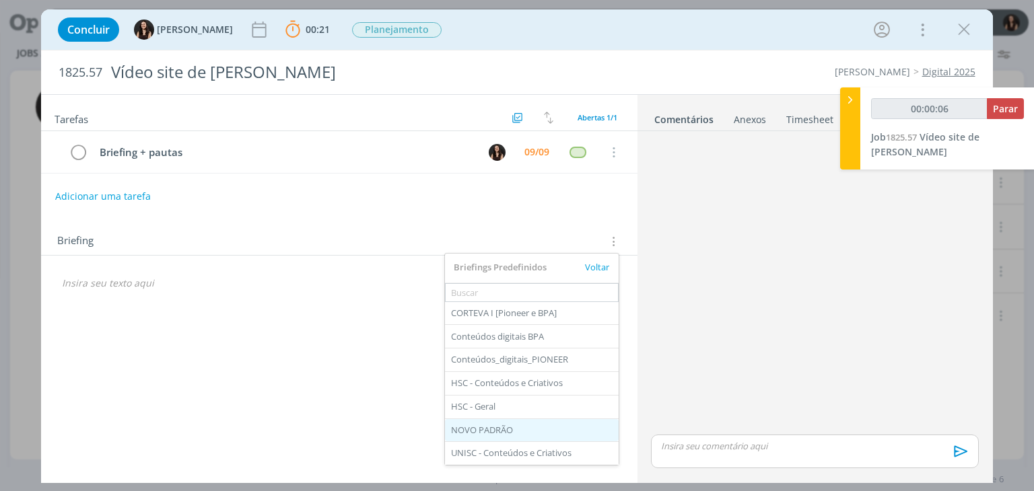
click at [491, 429] on div "NOVO PADRÃO" at bounding box center [532, 430] width 174 height 23
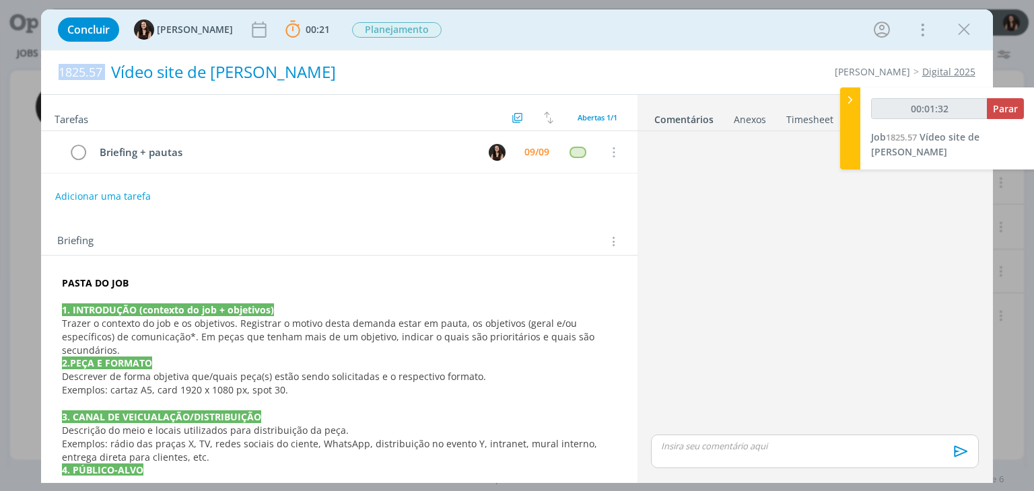
drag, startPoint x: 77, startPoint y: 74, endPoint x: 163, endPoint y: 88, distance: 86.6
click at [163, 88] on div "1825.57 Vídeo site de Cordius" at bounding box center [323, 72] width 543 height 44
copy span "1825.57"
type input "00:01:36"
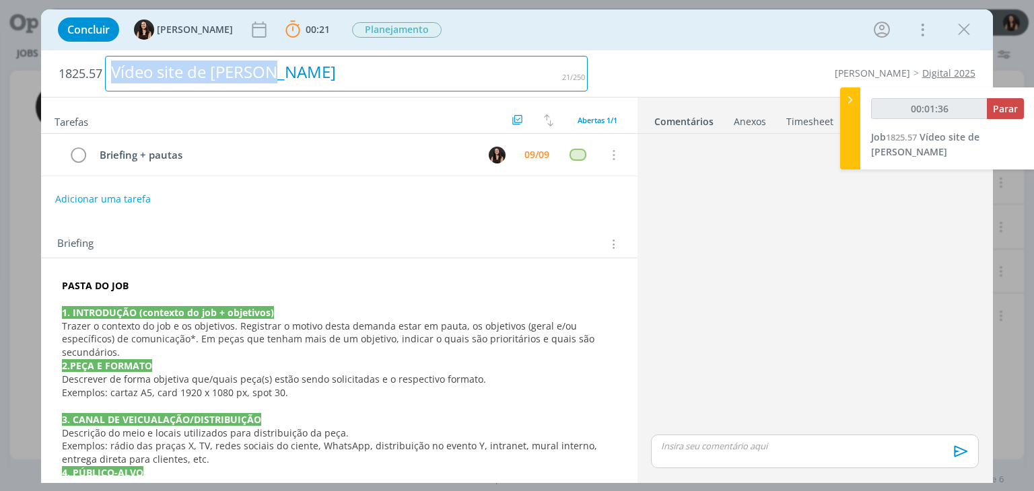
drag, startPoint x: 304, startPoint y: 72, endPoint x: 38, endPoint y: 103, distance: 268.4
click at [38, 103] on div "Concluir Isabelle Silva 00:21 Parar Apontar Data * 09/09/2025 Horas * 00:00 Tar…" at bounding box center [517, 245] width 1034 height 491
click at [209, 71] on div "Vídeo site de Cordius" at bounding box center [346, 74] width 483 height 36
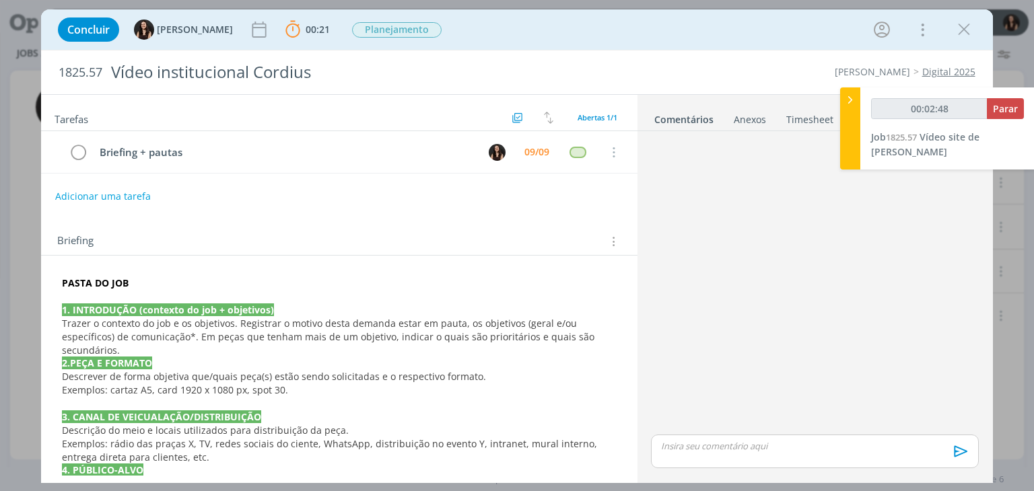
click at [281, 225] on div "Briefing" at bounding box center [339, 237] width 596 height 36
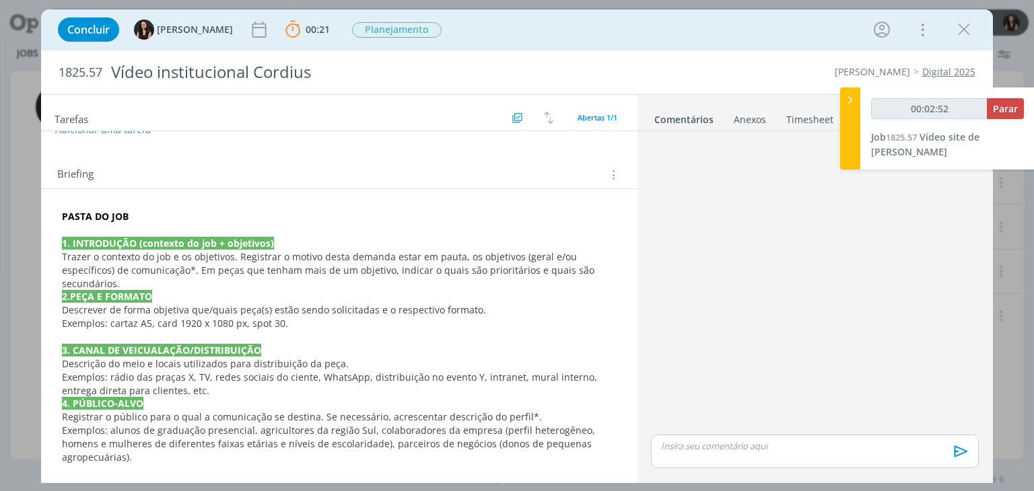
scroll to position [67, 0]
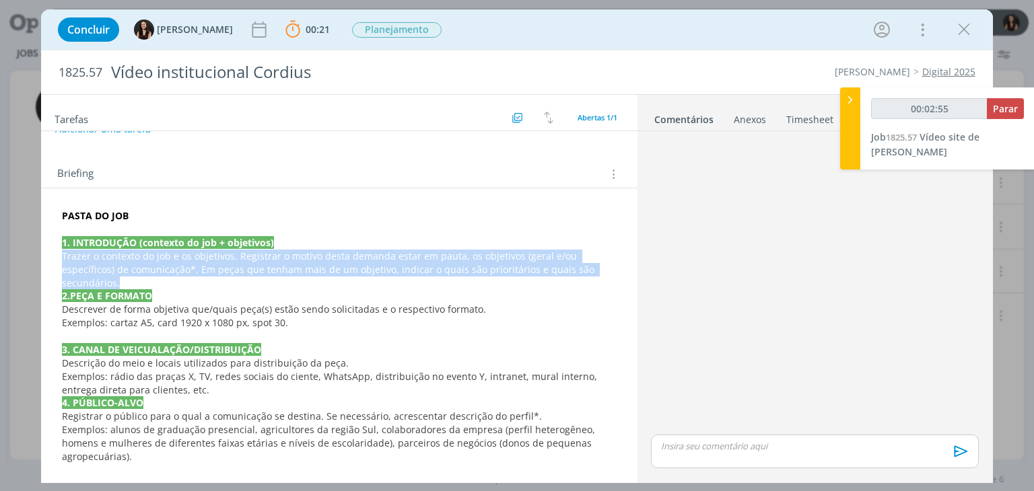
drag, startPoint x: 614, startPoint y: 265, endPoint x: 57, endPoint y: 253, distance: 557.6
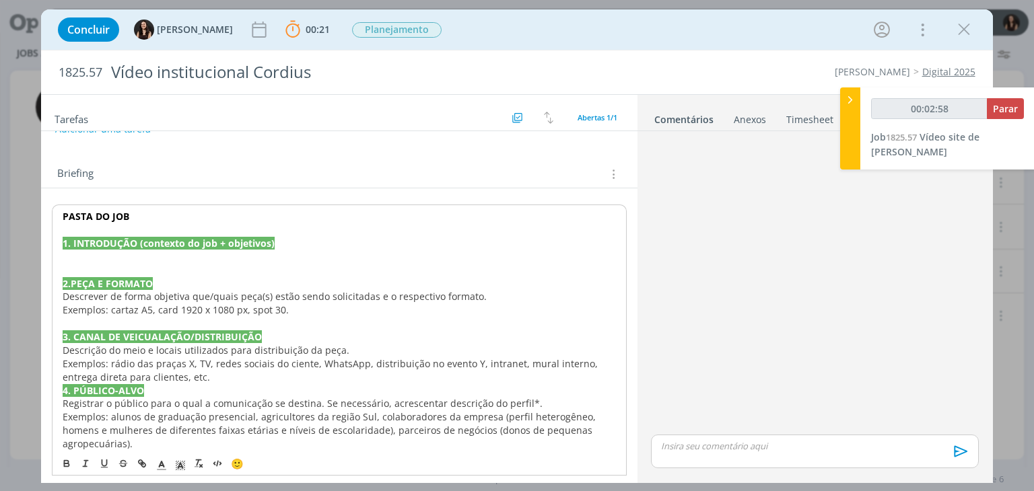
click at [125, 264] on p "dialog" at bounding box center [339, 270] width 553 height 13
click at [127, 252] on p "dialog" at bounding box center [339, 256] width 553 height 13
type input "00:03:06"
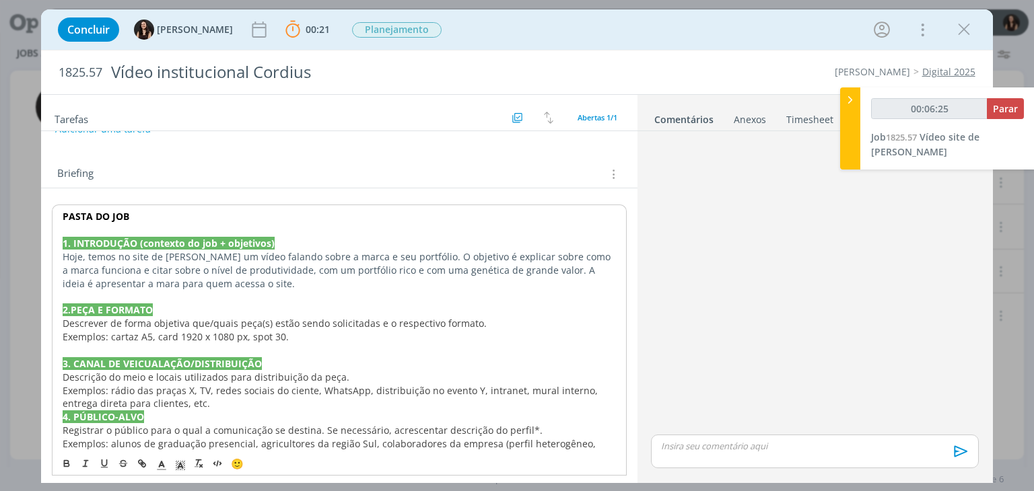
click at [564, 276] on p "Hoje, temos no site de Cordius um vídeo falando sobre a marca e seu portfólio. …" at bounding box center [339, 270] width 553 height 40
click at [564, 272] on p "Hoje, temos no site de Cordius um vídeo falando sobre a marca e seu portfólio. …" at bounding box center [339, 270] width 553 height 40
click at [141, 282] on p "Hoje, temos no site de Cordius um vídeo falando sobre a marca e seu portfólio. …" at bounding box center [339, 270] width 553 height 40
click at [139, 281] on p "Hoje, temos no site de Cordius um vídeo falando sobre a marca e seu portfólio. …" at bounding box center [339, 270] width 553 height 40
click at [266, 280] on p "Hoje, temos no site de Cordius um vídeo falando sobre a marca e seu portfólio. …" at bounding box center [339, 270] width 553 height 40
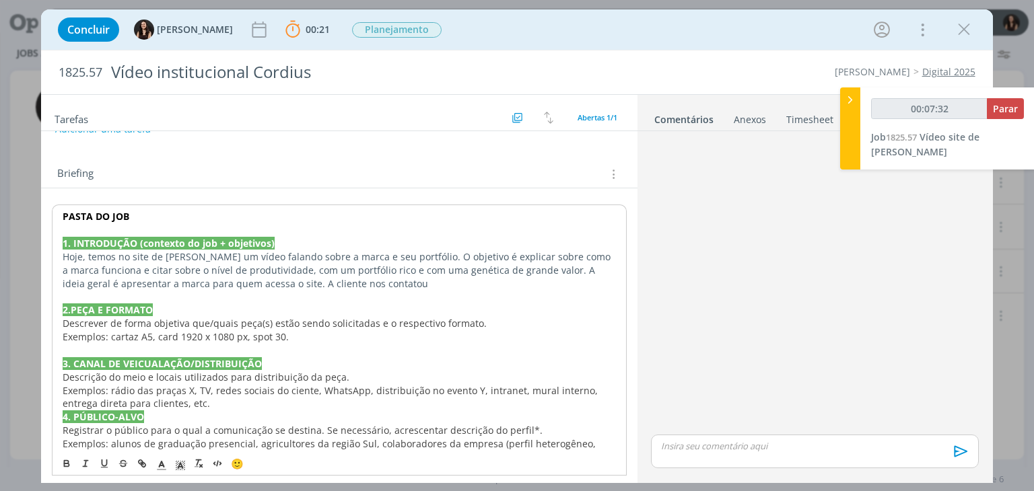
click at [412, 278] on p "Hoje, temos no site de Cordius um vídeo falando sobre a marca e seu portfólio. …" at bounding box center [339, 270] width 553 height 40
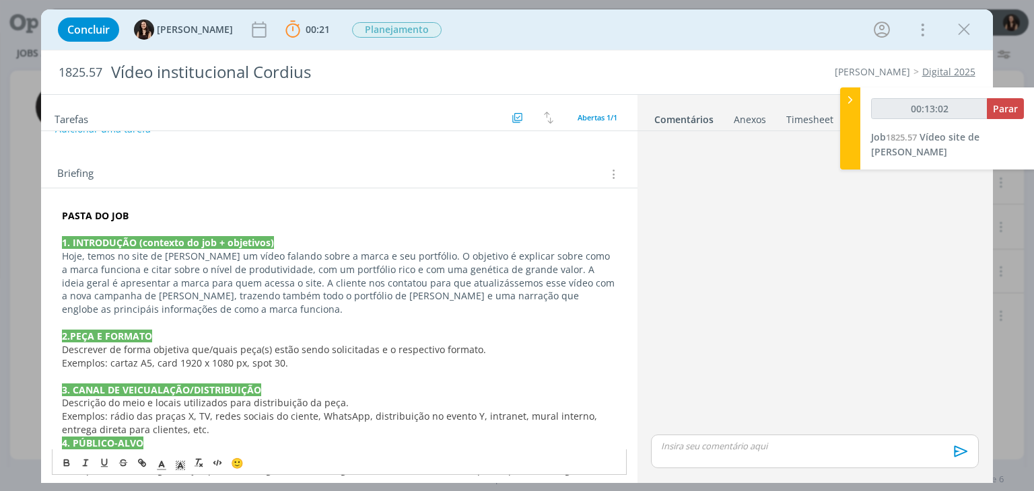
click at [226, 254] on p "Hoje, temos no site de Cordius um vídeo falando sobre a marca e seu portfólio. …" at bounding box center [339, 283] width 554 height 67
type input "00:13:06"
click at [143, 467] on icon "dialog" at bounding box center [144, 465] width 4 height 4
paste input "https://www.corteva.com.br/produtos-e-servicos/sementes/cordius/galeria.html"
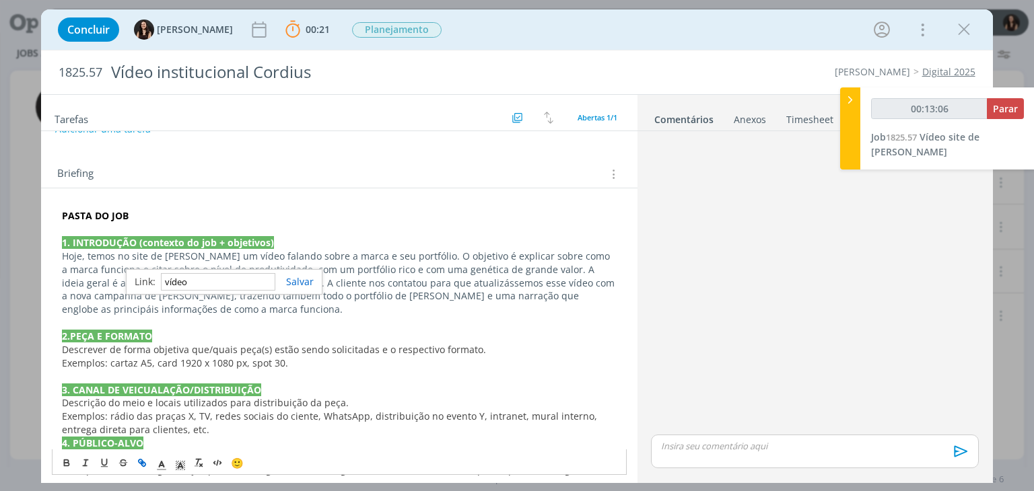
type input "https://www.corteva.com.br/produtos-e-servicos/sementes/cordius/galeria.html"
type input "00:13:07"
type input "https://www.corteva.com.br/produtos-e-servicos/sementes/cordius/galeria.html"
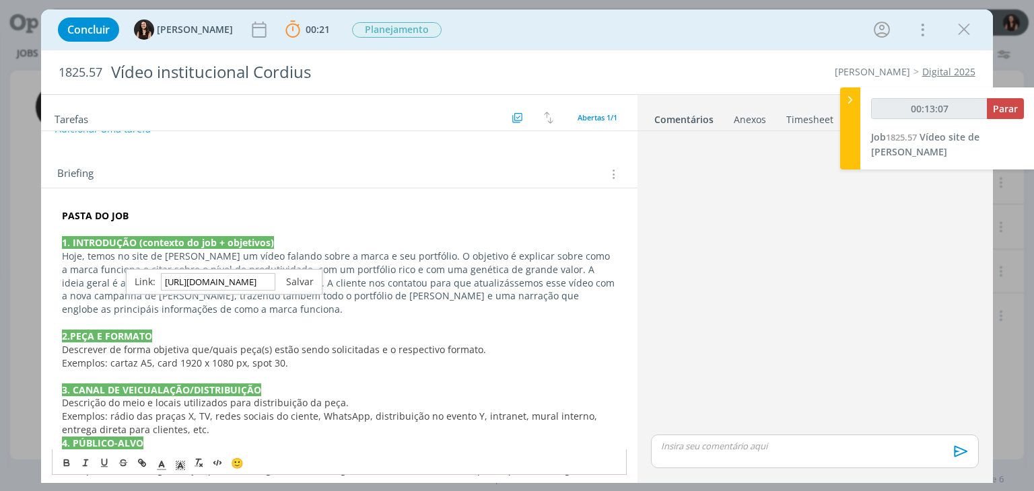
click at [296, 277] on link "dialog" at bounding box center [294, 281] width 38 height 13
click at [285, 330] on p "2.PEÇA E FORMATO" at bounding box center [339, 336] width 554 height 13
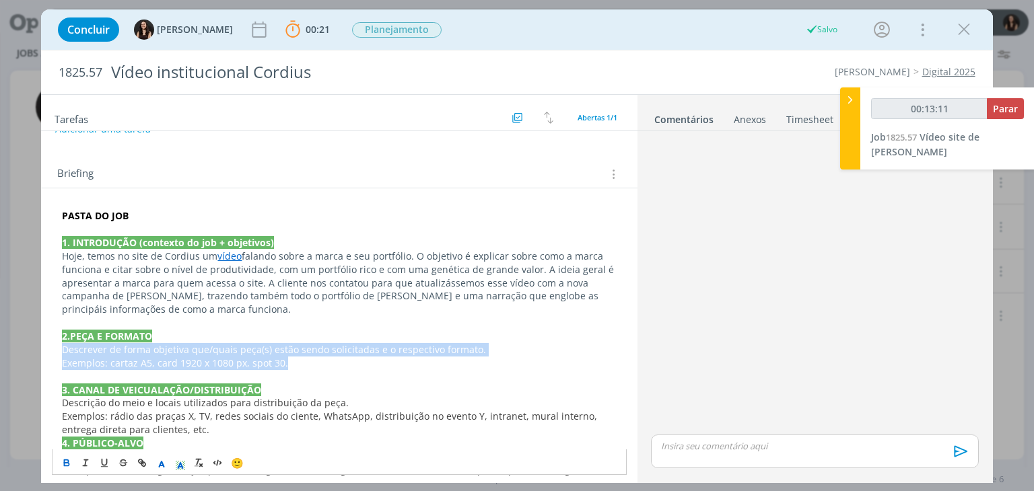
drag, startPoint x: 249, startPoint y: 356, endPoint x: 54, endPoint y: 351, distance: 195.3
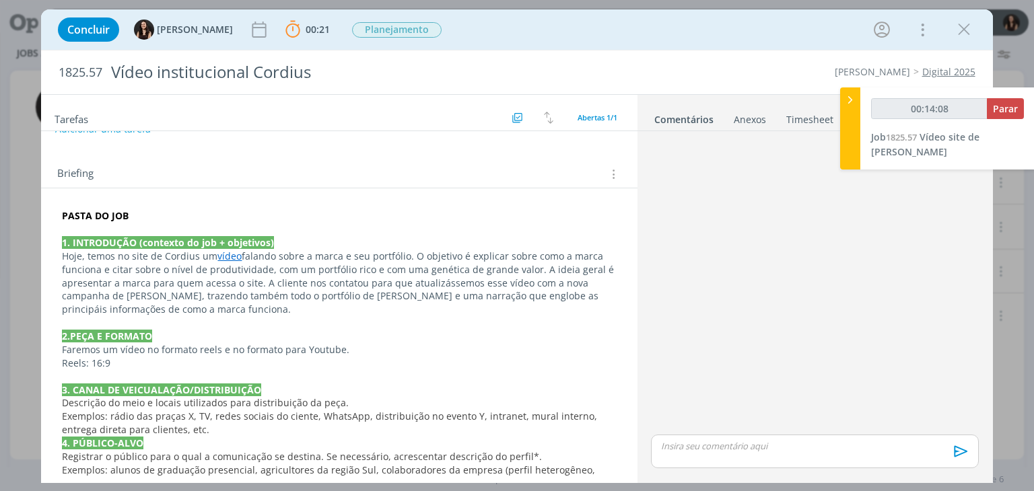
click at [154, 364] on p "Reels: 16:9" at bounding box center [339, 363] width 554 height 13
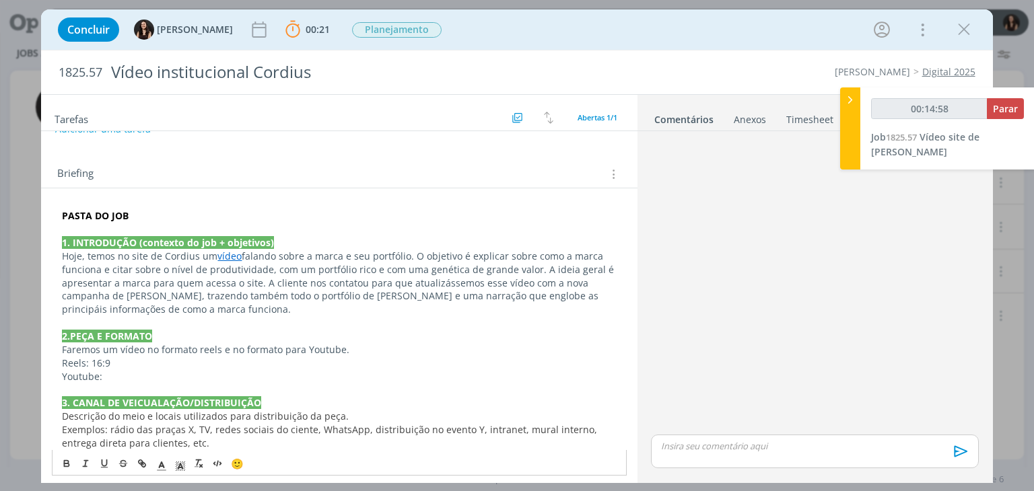
click at [120, 360] on p "Reels: 16:9" at bounding box center [339, 363] width 554 height 13
click at [137, 380] on p "Youtube:" at bounding box center [339, 376] width 554 height 13
click at [145, 367] on p "Reels: 1080x1920" at bounding box center [339, 363] width 554 height 13
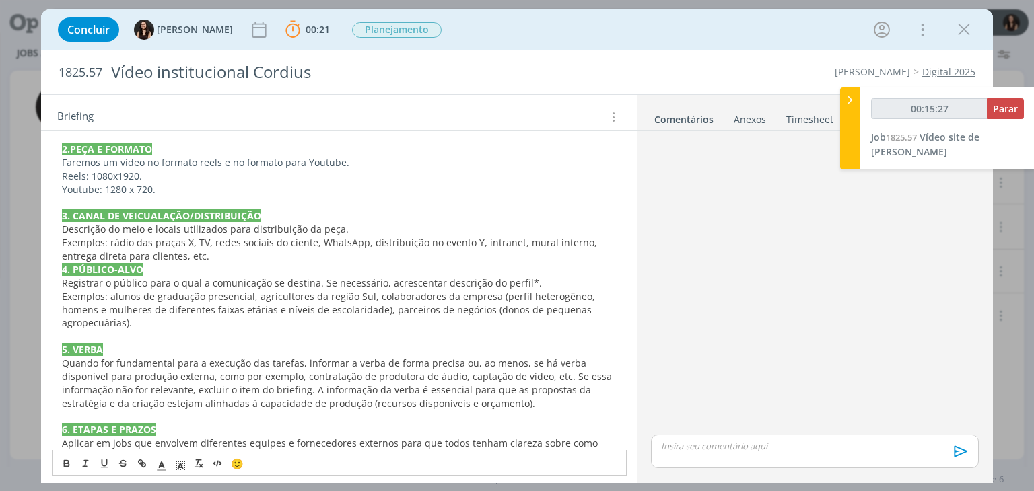
scroll to position [269, 0]
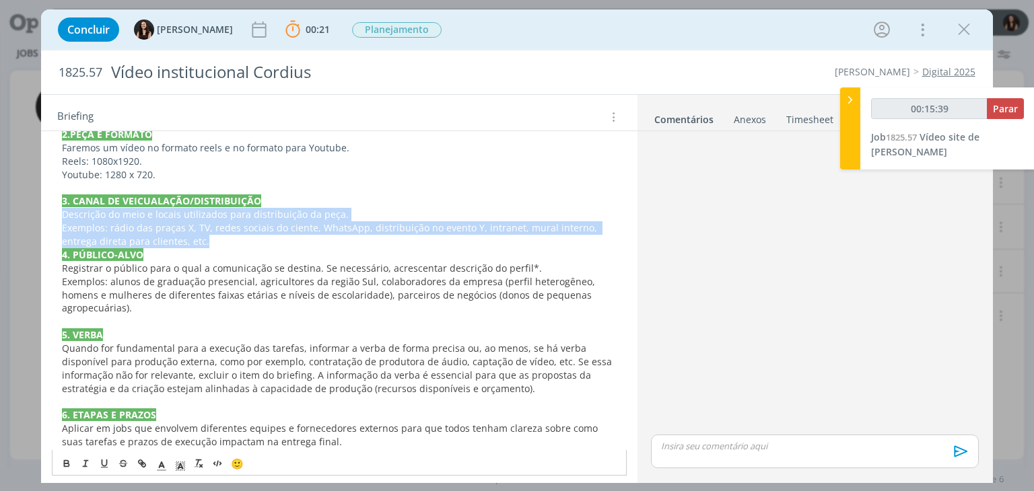
drag, startPoint x: 196, startPoint y: 237, endPoint x: 53, endPoint y: 215, distance: 144.5
click at [53, 215] on div "PASTA DO JOB 1. INTRODUÇÃO (contexto do job + objetivos) Hoje, temos no site de…" at bounding box center [339, 375] width 574 height 745
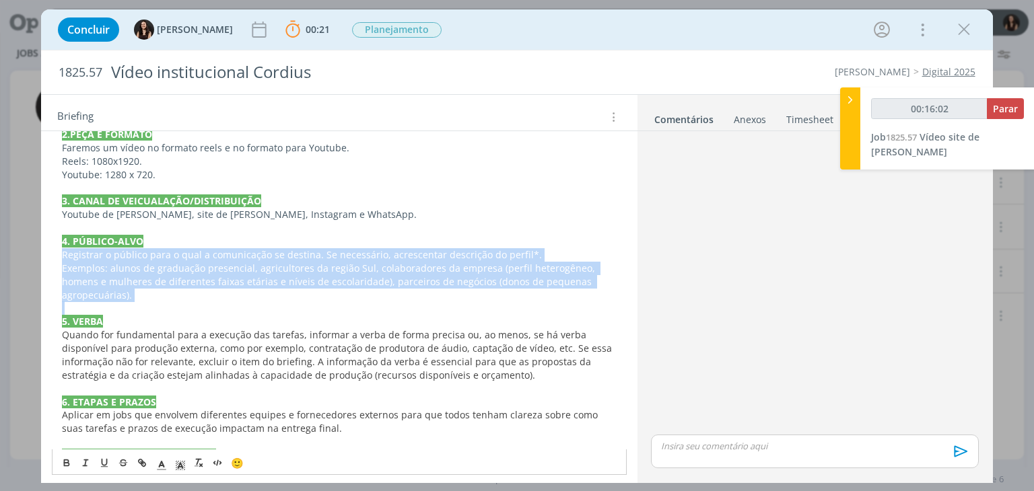
drag, startPoint x: 137, startPoint y: 300, endPoint x: 27, endPoint y: 257, distance: 118.3
click at [27, 257] on div "Concluir Isabelle Silva 00:21 Parar Apontar Data * 09/09/2025 Horas * 00:00 Tar…" at bounding box center [517, 245] width 1034 height 491
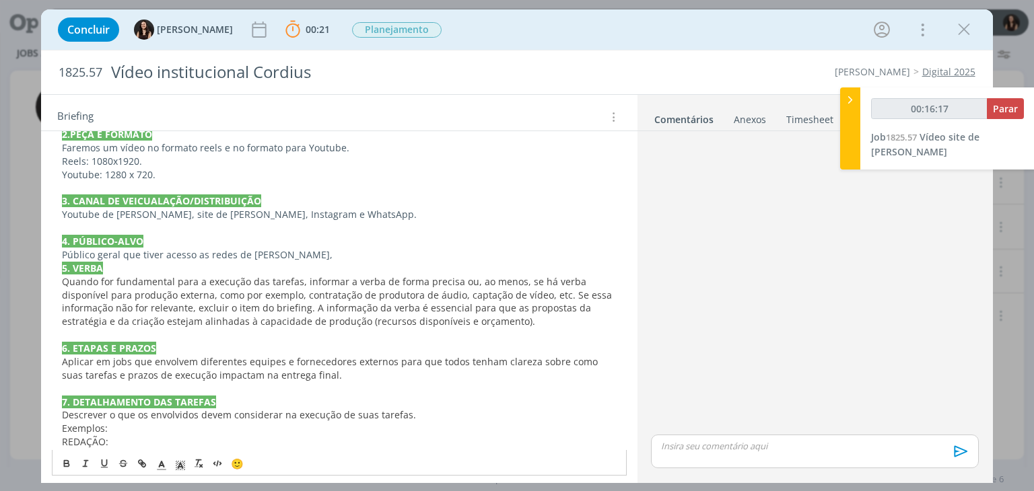
click at [229, 251] on p "Público geral que tiver acesso as redes de Cordius," at bounding box center [339, 254] width 554 height 13
click at [342, 243] on p "4. PÚBLICO-ALVO" at bounding box center [339, 241] width 554 height 13
click at [342, 248] on p "Público geral que tiver acesso as redes e site de Cordius," at bounding box center [339, 254] width 554 height 13
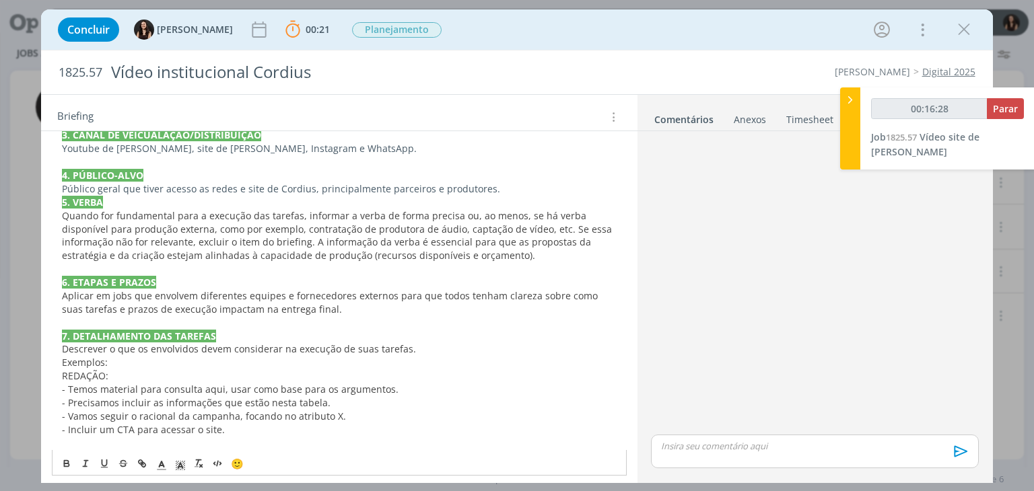
scroll to position [337, 0]
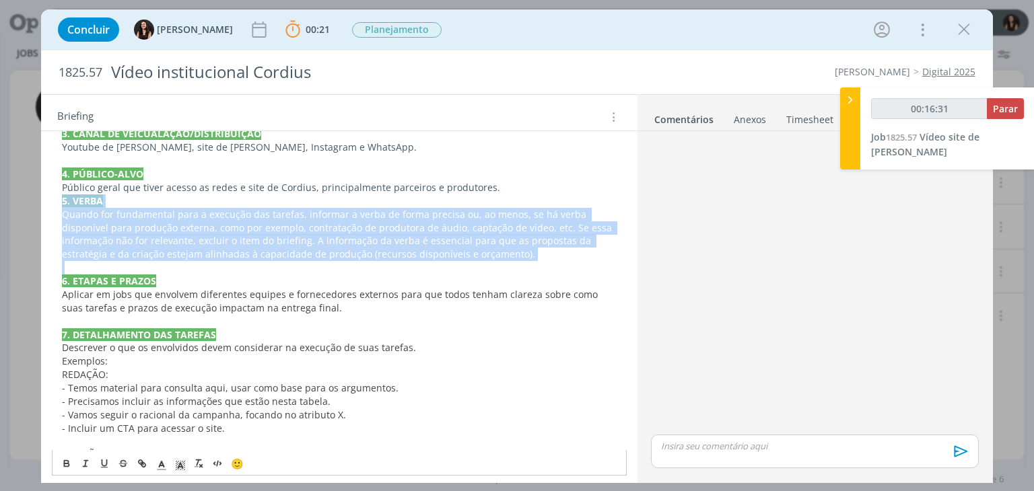
drag, startPoint x: 61, startPoint y: 198, endPoint x: 458, endPoint y: 263, distance: 402.6
click at [458, 263] on div "PASTA DO JOB 1. INTRODUÇÃO (contexto do job + objetivos) Hoje, temos no site de…" at bounding box center [339, 274] width 574 height 679
click at [281, 228] on span "Quando for fundamental para a execução das tarefas, informar a verba de forma p…" at bounding box center [338, 234] width 553 height 53
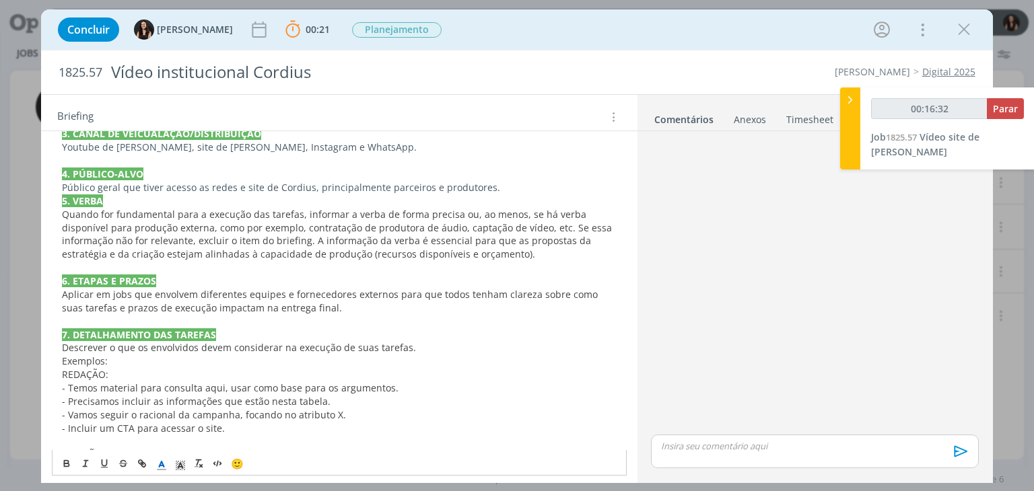
click at [507, 182] on p "Público geral que tiver acesso as redes e site de Cordius, principalmente parce…" at bounding box center [339, 187] width 554 height 13
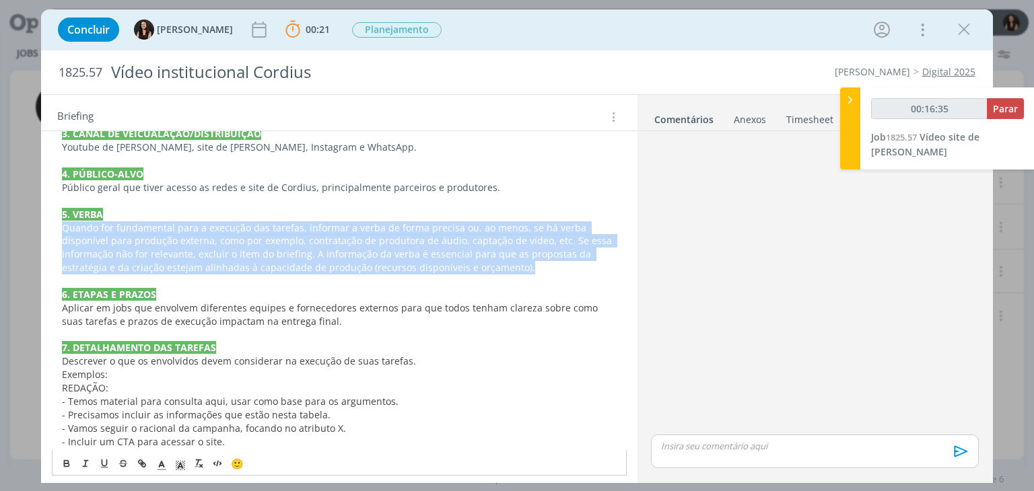
drag, startPoint x: 482, startPoint y: 262, endPoint x: 55, endPoint y: 227, distance: 428.3
click at [55, 227] on div "PASTA DO JOB 1. INTRODUÇÃO (contexto do job + objetivos) Hoje, temos no site de…" at bounding box center [339, 281] width 574 height 692
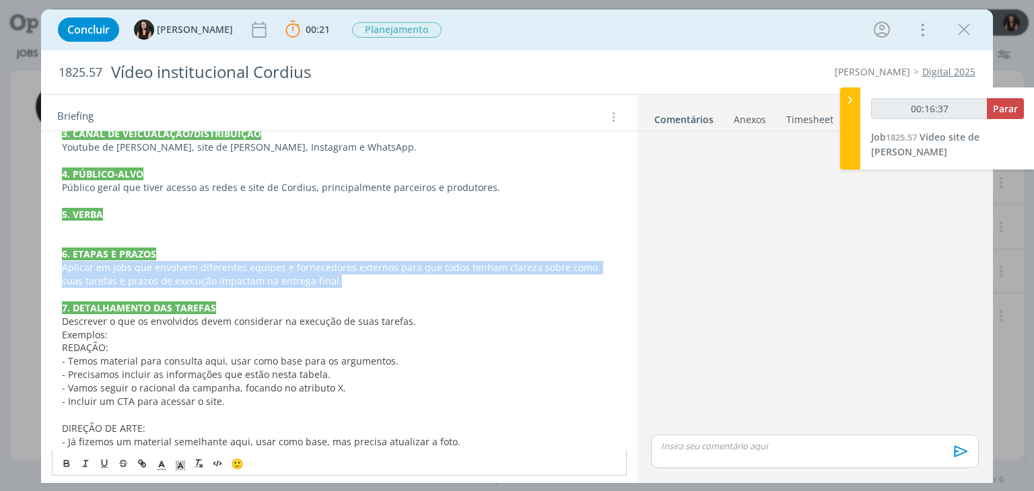
drag, startPoint x: 358, startPoint y: 279, endPoint x: 61, endPoint y: 255, distance: 298.5
click at [52, 263] on div "PASTA DO JOB 1. INTRODUÇÃO (contexto do job + objetivos) Hoje, temos no site de…" at bounding box center [339, 261] width 574 height 652
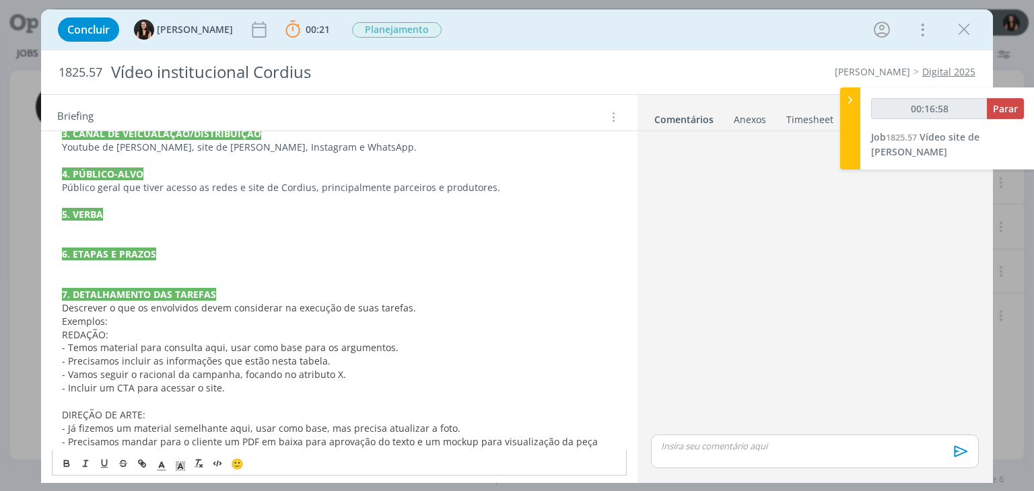
click at [81, 228] on p "dialog" at bounding box center [339, 228] width 554 height 13
click at [133, 275] on p "dialog" at bounding box center [339, 281] width 554 height 13
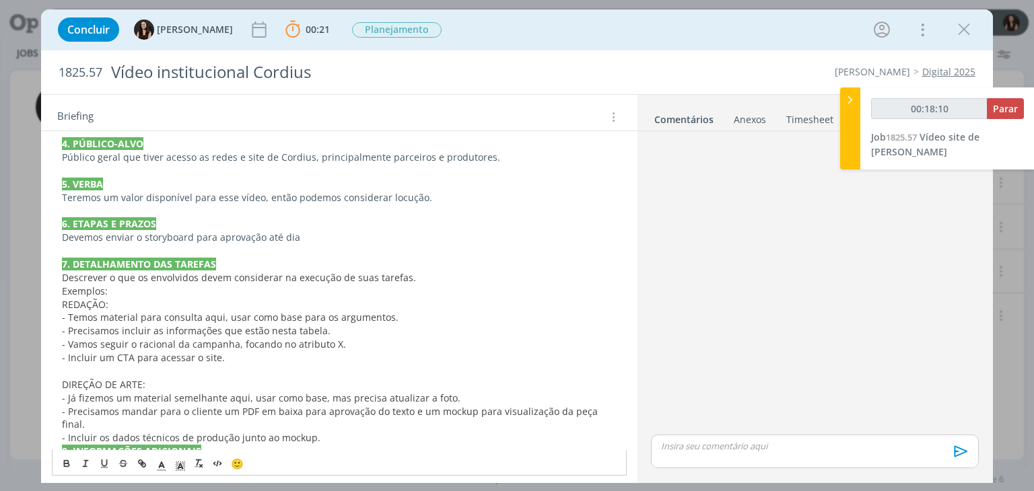
scroll to position [404, 0]
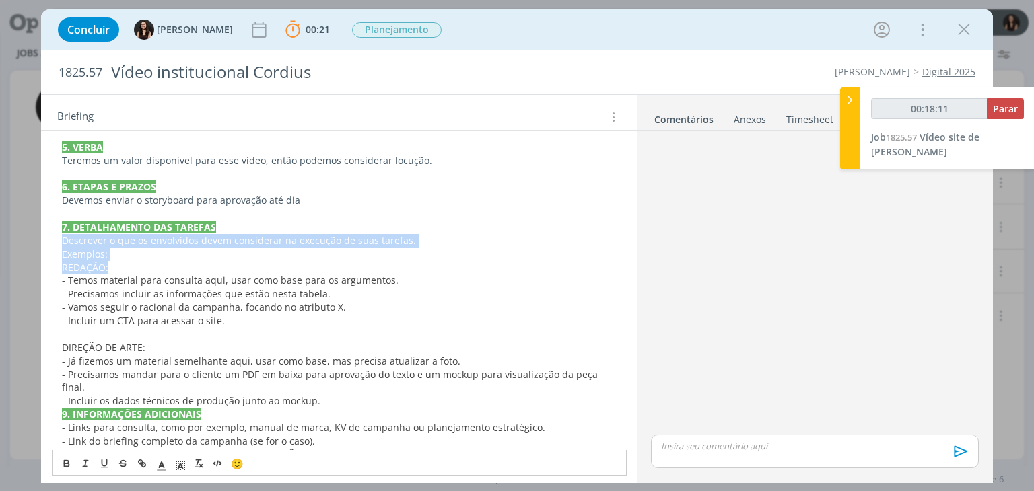
drag, startPoint x: 59, startPoint y: 236, endPoint x: 108, endPoint y: 264, distance: 56.1
click at [108, 264] on div "PASTA DO JOB 1. INTRODUÇÃO (contexto do job + objetivos) Hoje, temos no site de…" at bounding box center [339, 187] width 574 height 638
click at [115, 255] on p "Exemplos:" at bounding box center [339, 254] width 554 height 13
drag, startPoint x: 115, startPoint y: 255, endPoint x: 61, endPoint y: 236, distance: 57.3
click at [51, 243] on div "PASTA DO JOB 1. INTRODUÇÃO (contexto do job + objetivos) Hoje, temos no site de…" at bounding box center [339, 194] width 596 height 685
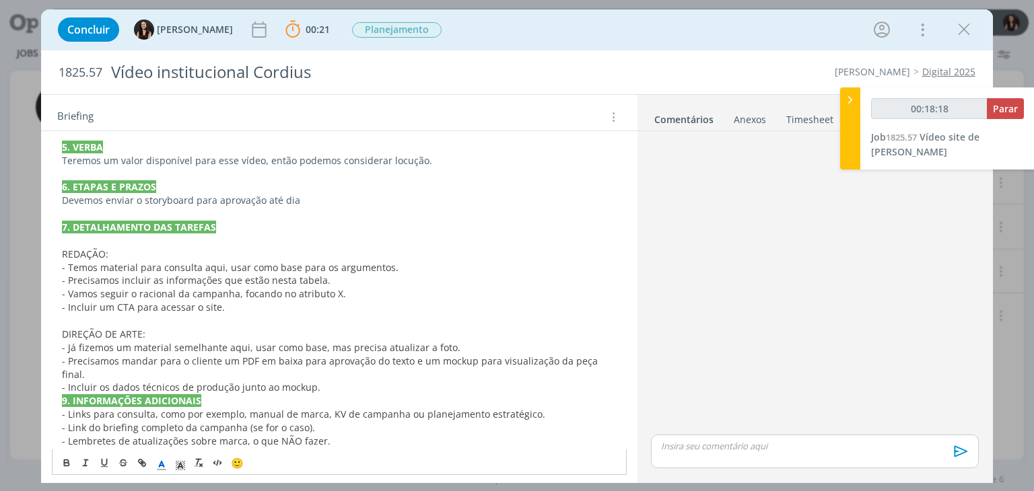
drag, startPoint x: 340, startPoint y: 370, endPoint x: 339, endPoint y: 356, distance: 13.5
click at [340, 363] on div "PASTA DO JOB 1. INTRODUÇÃO (contexto do job + objetivos) Hoje, temos no site de…" at bounding box center [339, 180] width 574 height 625
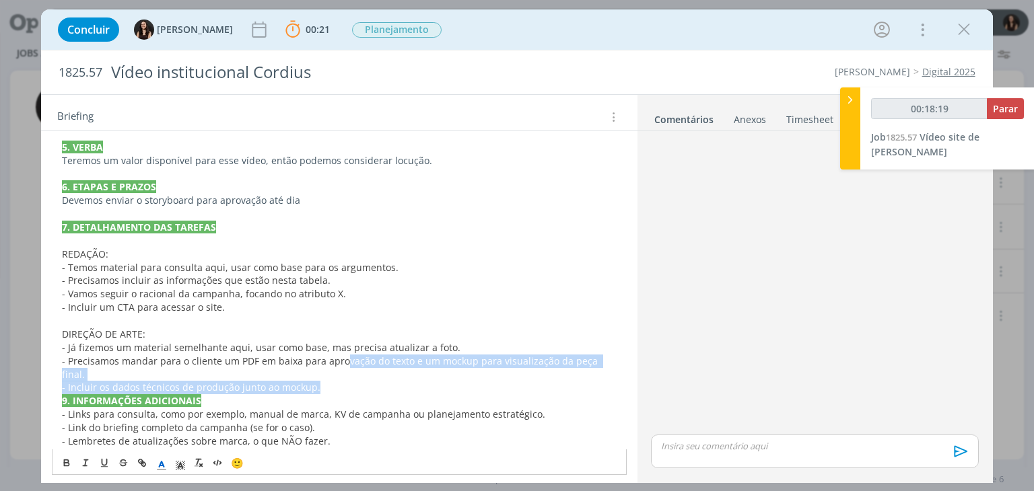
click at [356, 381] on p "- Incluir os dados técnicos de produção junto ao mockup." at bounding box center [339, 387] width 554 height 13
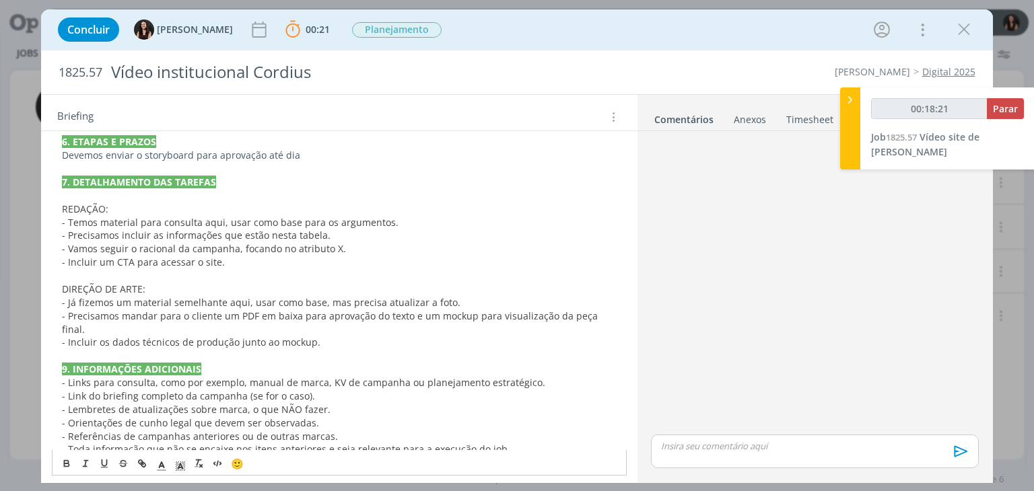
scroll to position [450, 0]
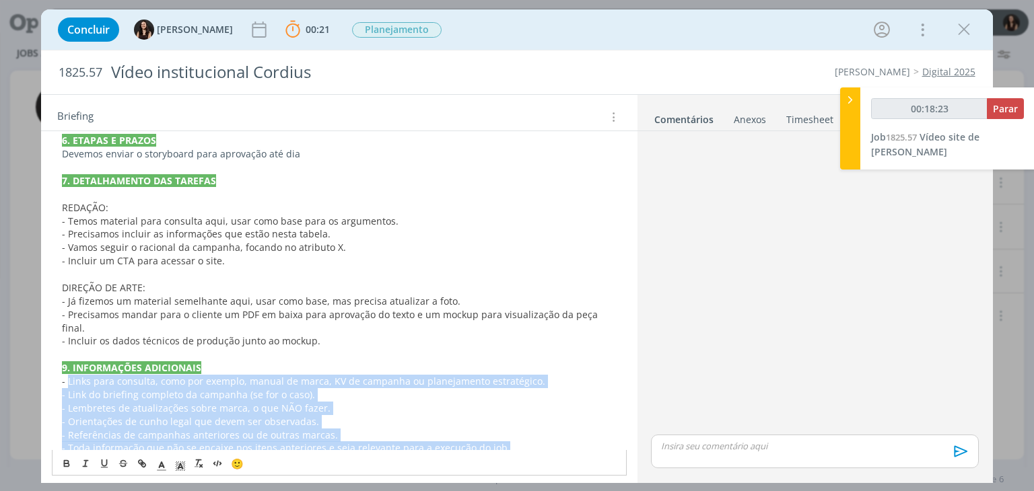
drag, startPoint x: 529, startPoint y: 434, endPoint x: 67, endPoint y: 365, distance: 466.9
click at [69, 367] on div "PASTA DO JOB 1. INTRODUÇÃO (contexto do job + objetivos) Hoje, temos no site de…" at bounding box center [339, 141] width 574 height 638
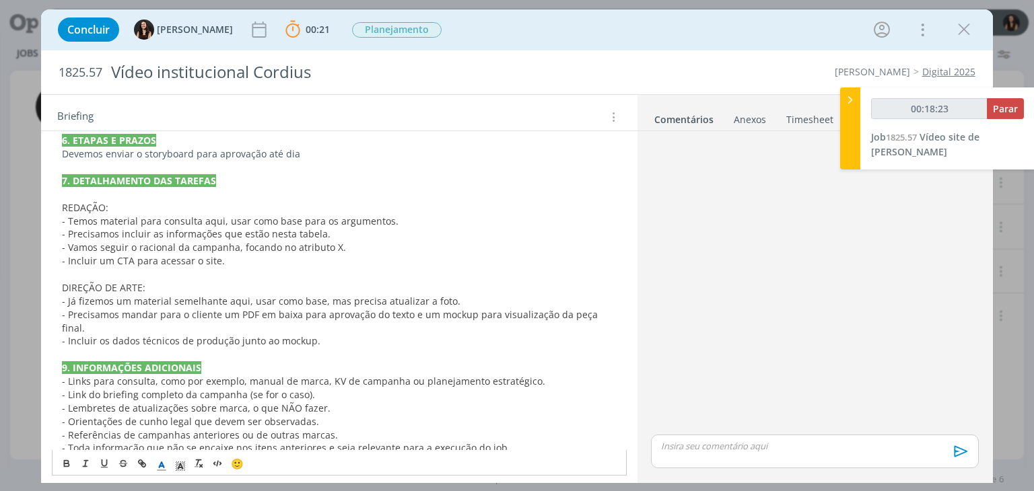
scroll to position [384, 0]
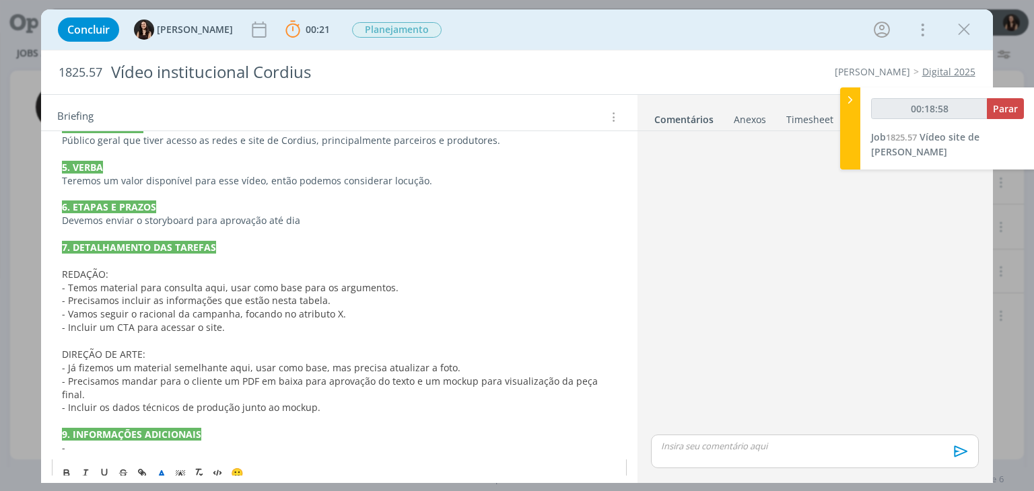
click at [127, 440] on div "PASTA DO JOB 1. INTRODUÇÃO (contexto do job + objetivos) Hoje, temos no site de…" at bounding box center [339, 174] width 574 height 572
click at [246, 442] on p "- Novo logo de Cordius aqui ." at bounding box center [339, 448] width 554 height 13
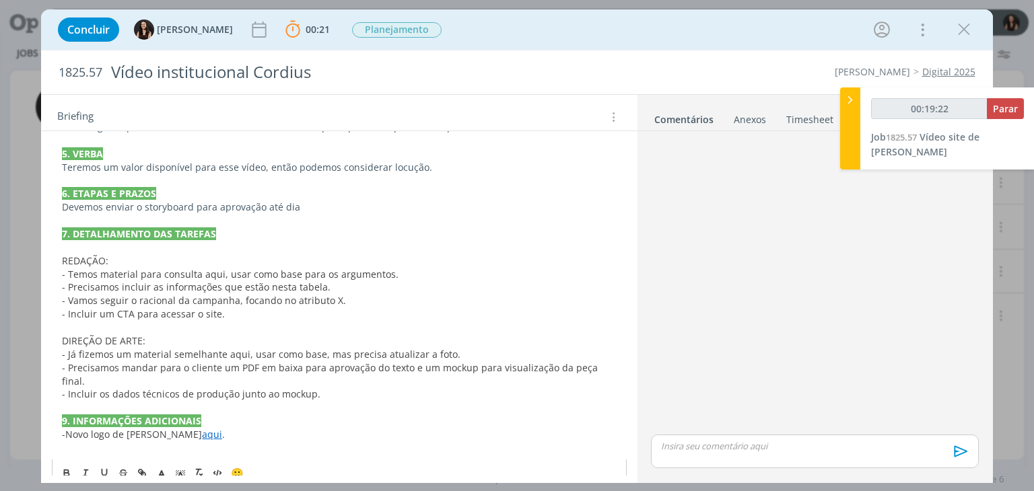
click at [94, 442] on p "dialog" at bounding box center [339, 448] width 554 height 13
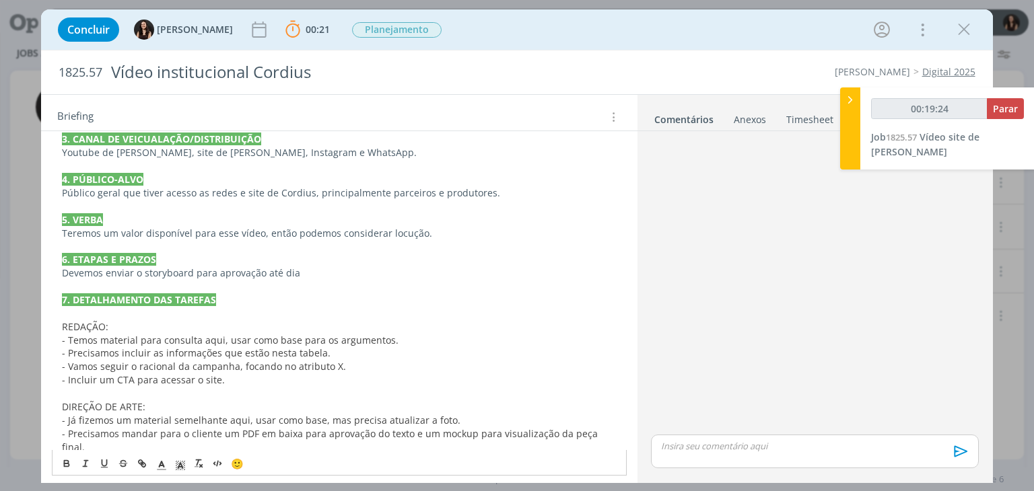
scroll to position [330, 0]
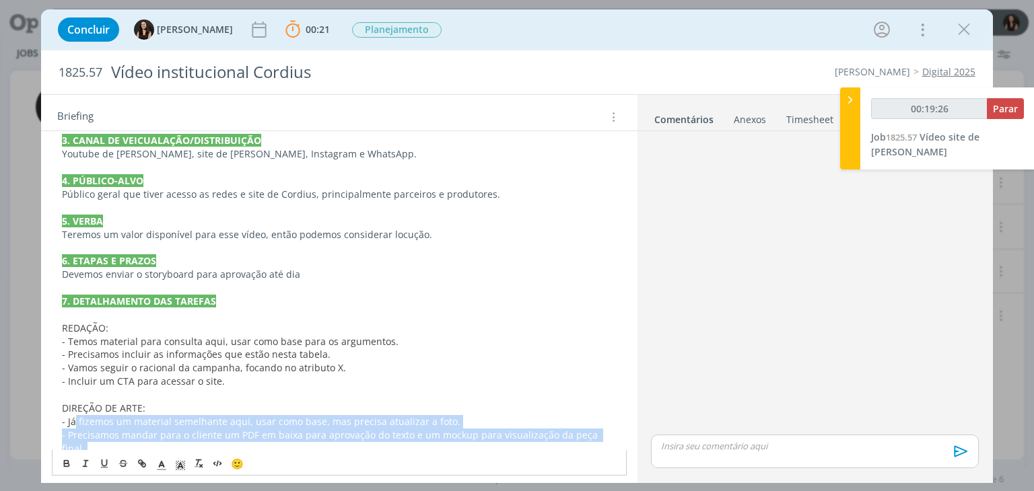
drag, startPoint x: 314, startPoint y: 448, endPoint x: 74, endPoint y: 420, distance: 241.9
click at [74, 418] on div "PASTA DO JOB 1. INTRODUÇÃO (contexto do job + objetivos) Hoje, temos no site de…" at bounding box center [339, 234] width 574 height 585
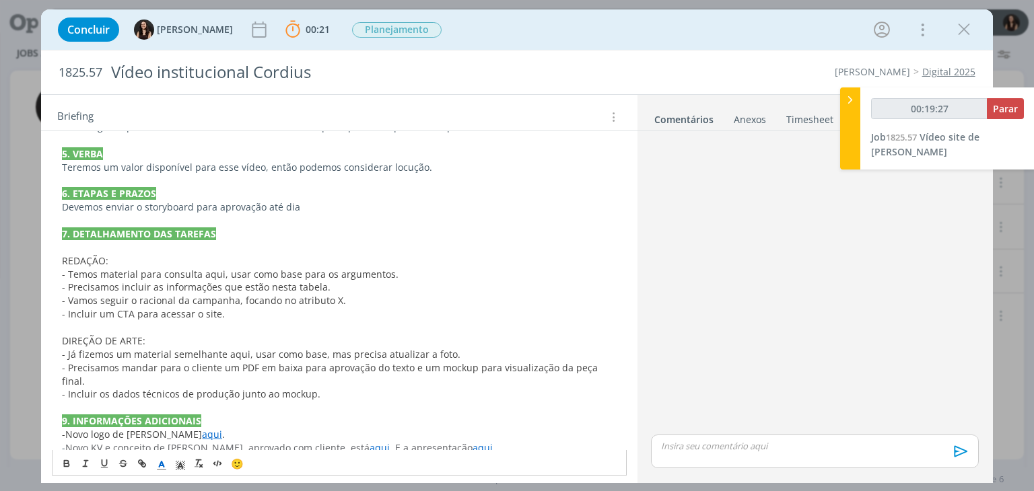
scroll to position [370, 0]
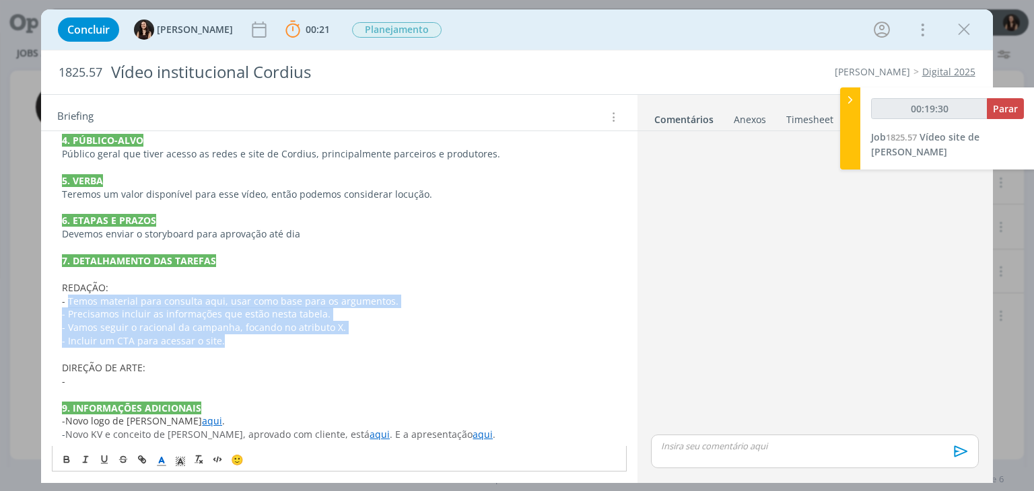
drag, startPoint x: 248, startPoint y: 340, endPoint x: 67, endPoint y: 301, distance: 184.6
click at [67, 301] on div "PASTA DO JOB 1. INTRODUÇÃO (contexto do job + objetivos) Hoje, temos no site de…" at bounding box center [339, 174] width 574 height 545
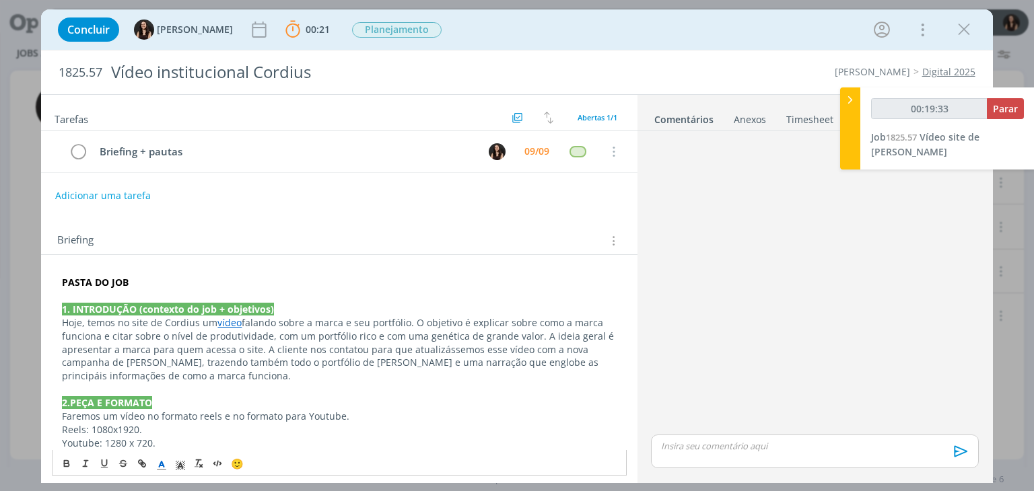
scroll to position [0, 0]
click at [112, 184] on button "Adicionar uma tarefa" at bounding box center [103, 195] width 96 height 23
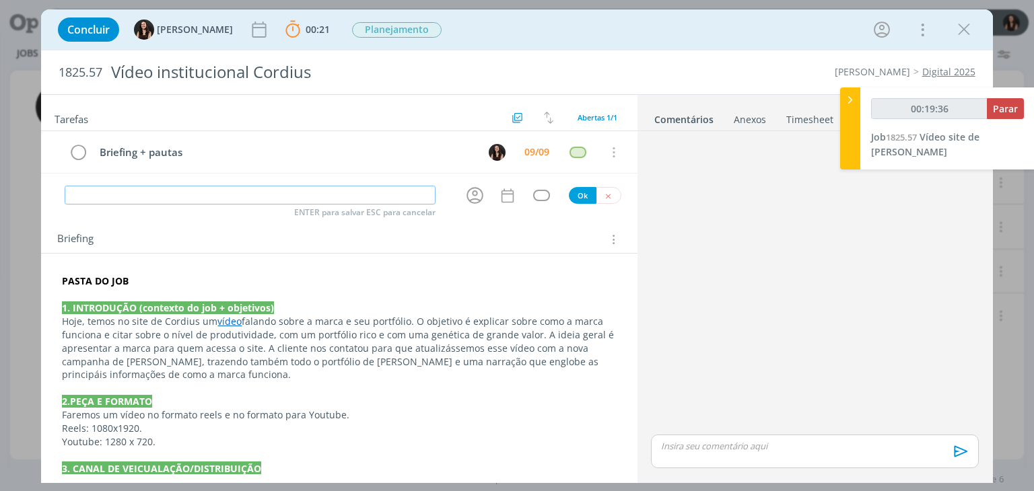
click at [113, 194] on input "dialog" at bounding box center [250, 195] width 371 height 19
type input "00:19:38"
type input "R"
type input "00:19:39"
type input "Bra"
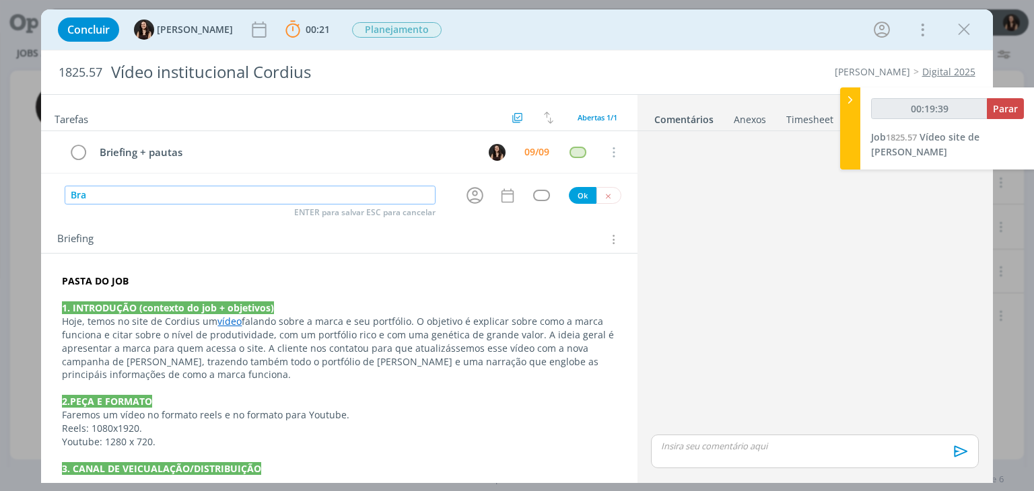
type input "00:19:41"
type input "Brain"
type input "00:19:42"
type input "Brain v"
type input "00:19:43"
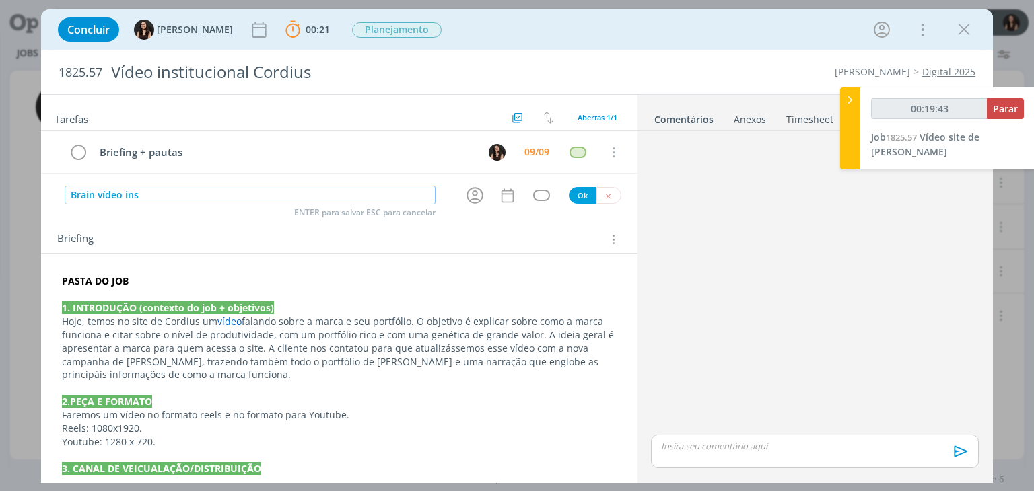
type input "Brain vídeo inst"
type input "00:19:44"
type input "Brain vídeo insttucio"
type input "00:19:45"
type input "Brain vídeo insttucional de"
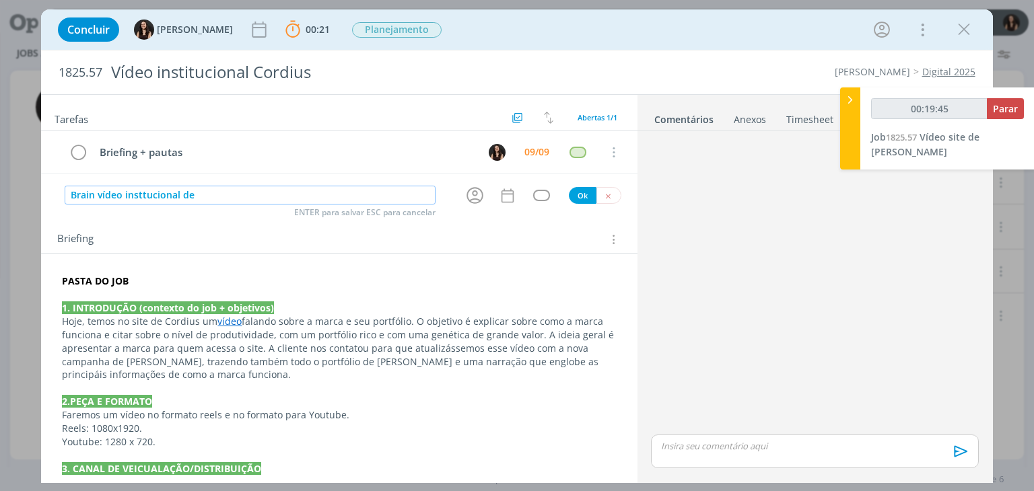
type input "00:19:46"
type input "Brain vídeo insttucional de CORDI"
type input "00:19:47"
type input "Brain vídeo insttucional de CORDI"
type input "00:19:48"
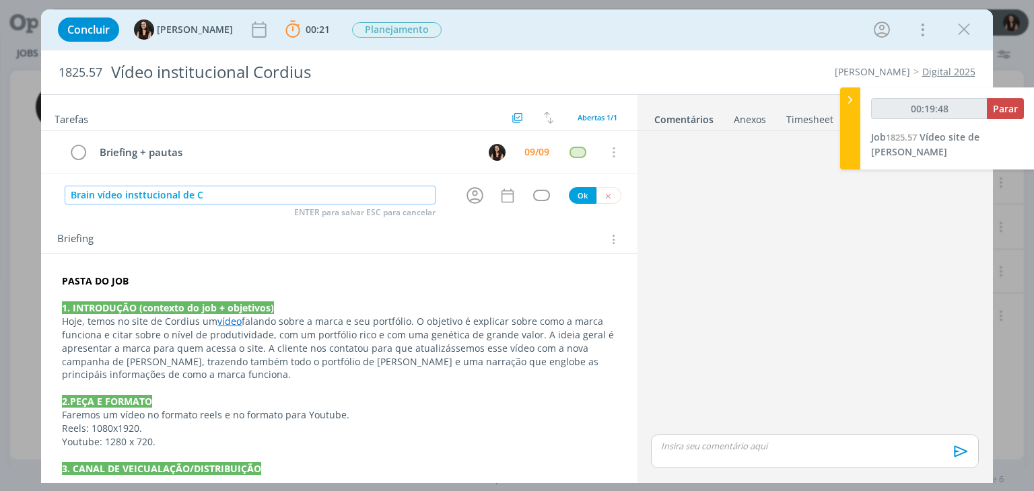
type input "Brain vídeo insttucional de Co"
type input "00:19:49"
type input "Brain vídeo insttucional de Cordius"
click at [145, 199] on input "Brain vídeo insttucional de Cordius" at bounding box center [250, 195] width 371 height 19
type input "00:19:51"
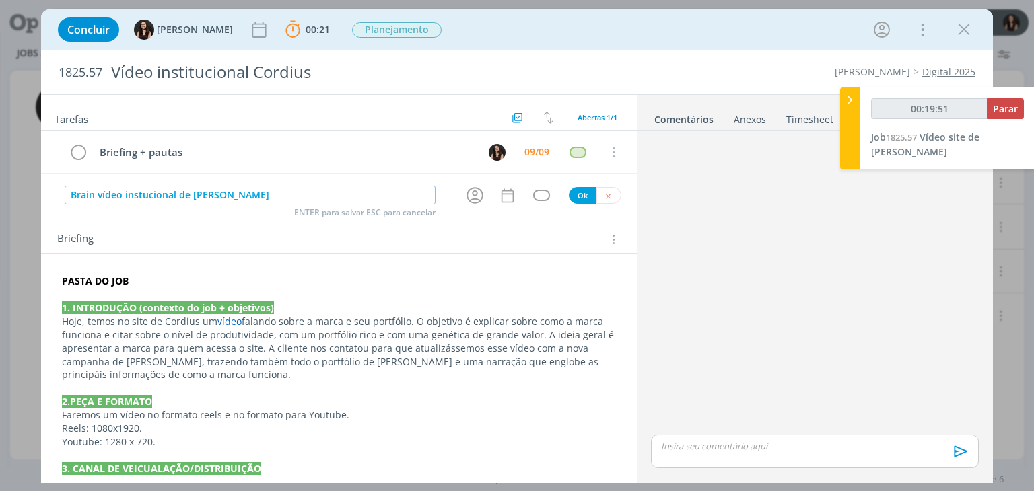
type input "Brain vídeo insucional de Cordius"
type input "00:19:53"
type input "Brain vídeo instiucional de Cordius"
type input "00:19:55"
type input "Brain vídeo institucional de Cordius"
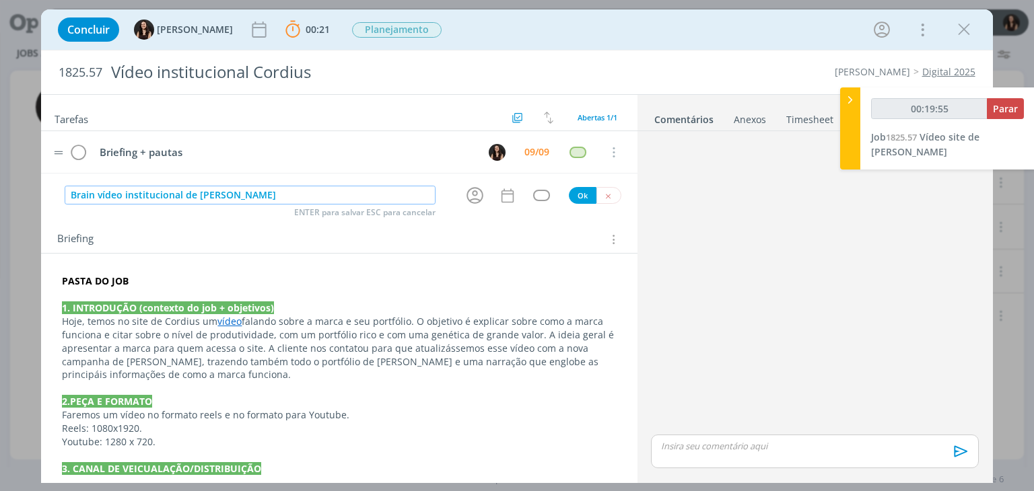
type input "00:19:57"
click at [467, 195] on icon "dialog" at bounding box center [475, 195] width 21 height 21
type input "Brain vídeo institucional de Cordius"
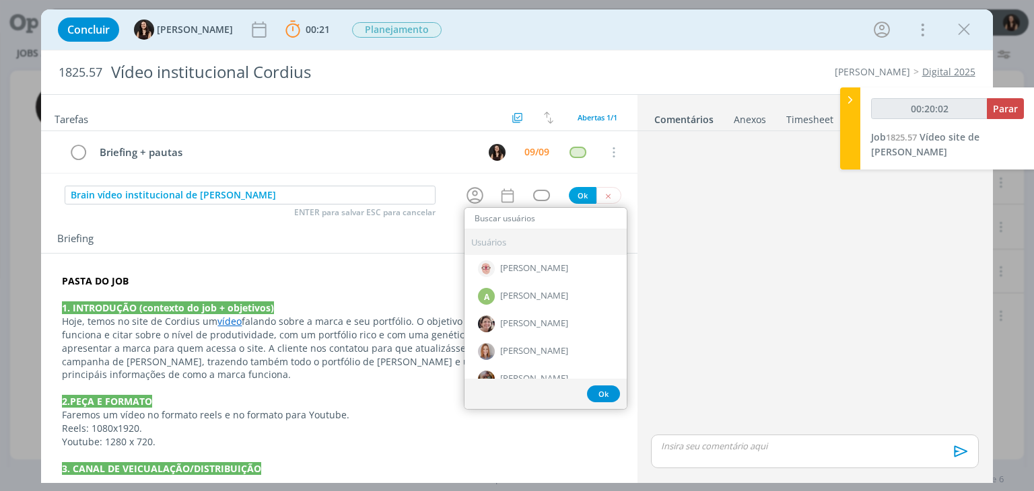
click at [503, 219] on input "dialog" at bounding box center [546, 218] width 162 height 19
type input "00:20:11"
type input "red"
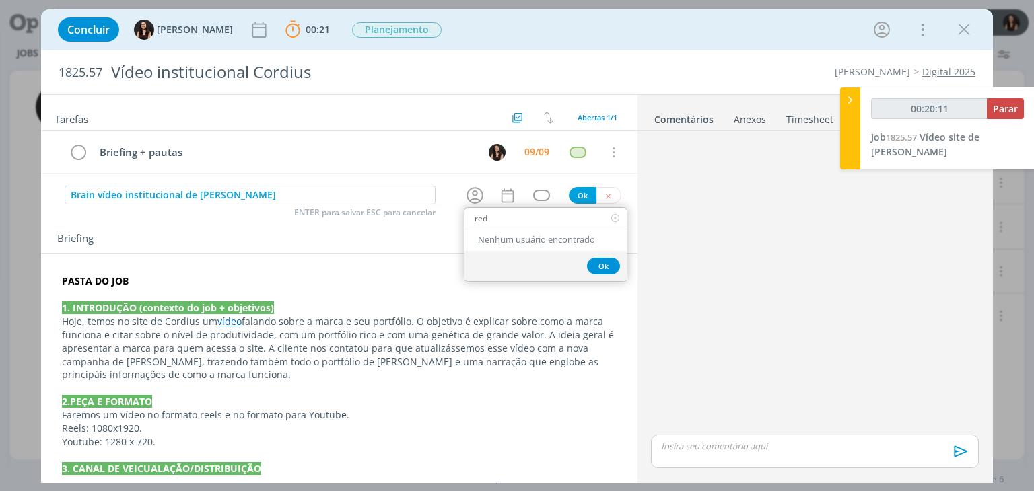
type input "00:20:12"
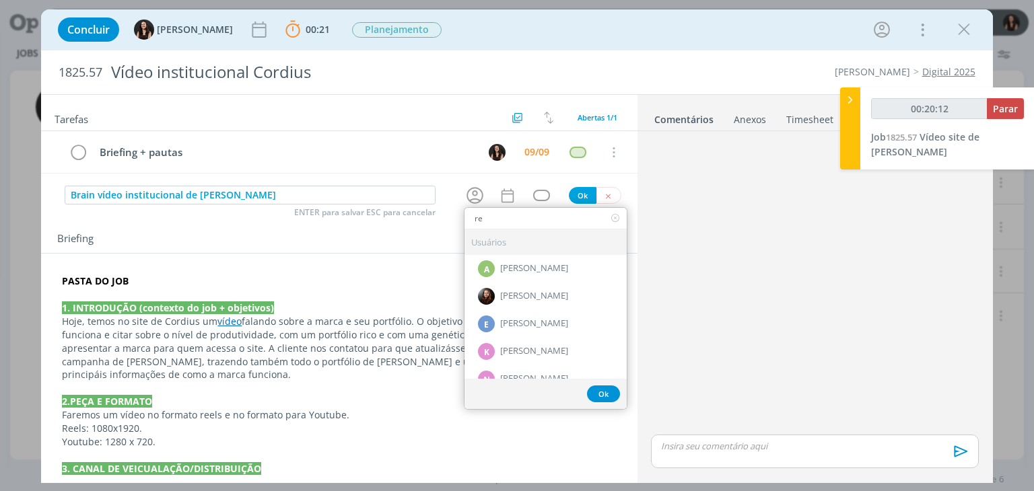
type input "r"
type input "00:20:13"
type input "ge"
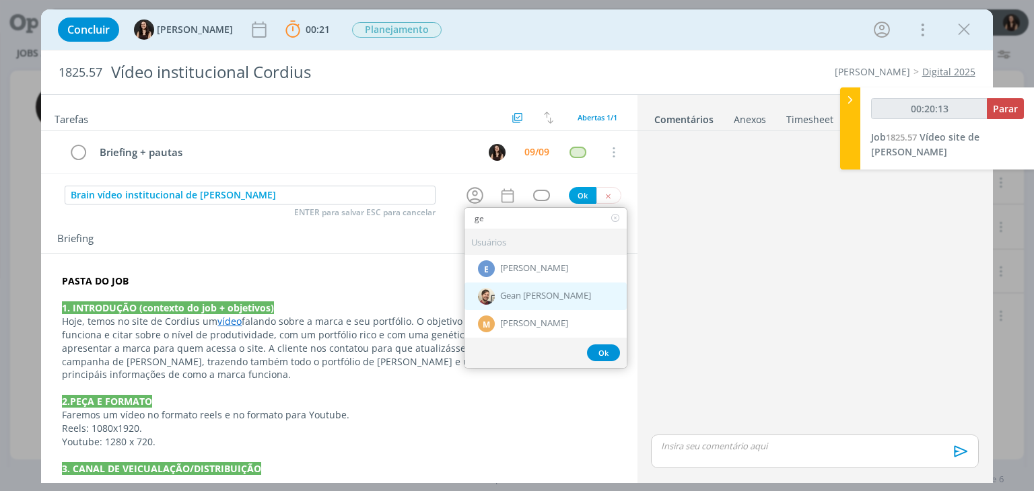
type input "00:20:14"
type input "ge"
click at [491, 297] on div "Gean [PERSON_NAME]" at bounding box center [546, 297] width 162 height 28
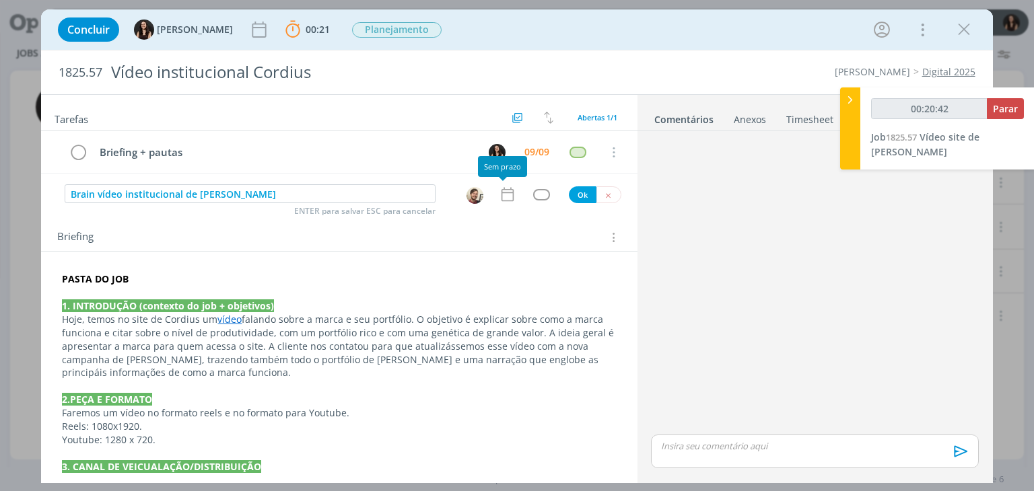
click at [500, 191] on icon "dialog" at bounding box center [508, 195] width 18 height 18
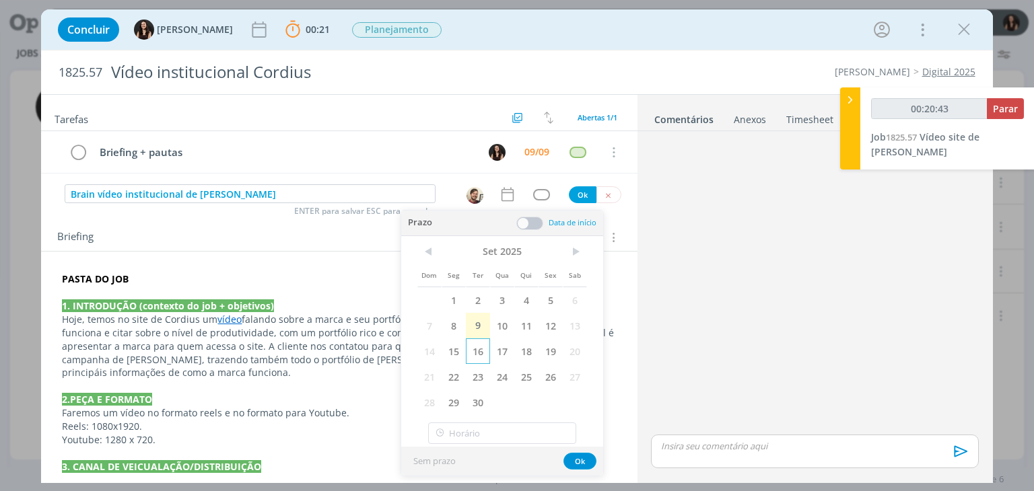
click at [486, 354] on span "16" at bounding box center [478, 352] width 24 height 26
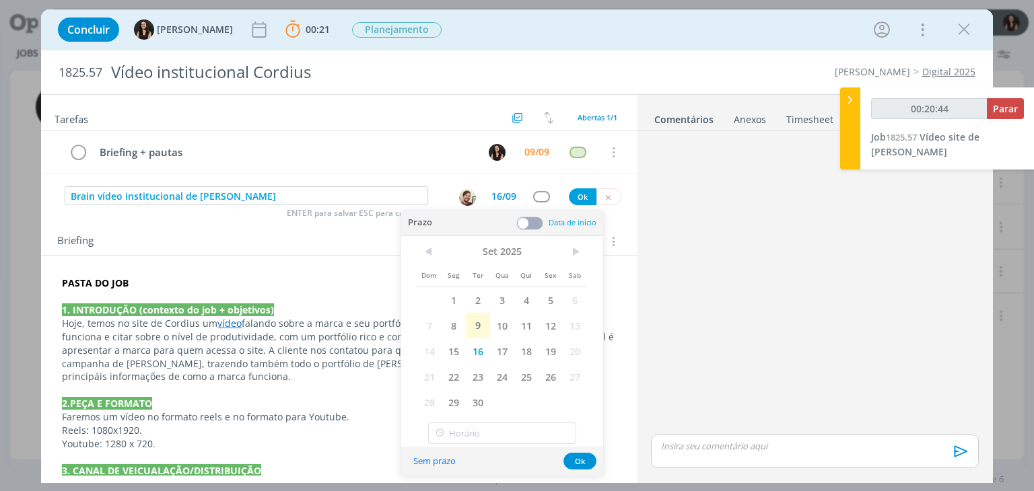
click at [531, 211] on div "Prazo Data de início" at bounding box center [502, 224] width 202 height 26
click at [531, 222] on span at bounding box center [529, 223] width 27 height 13
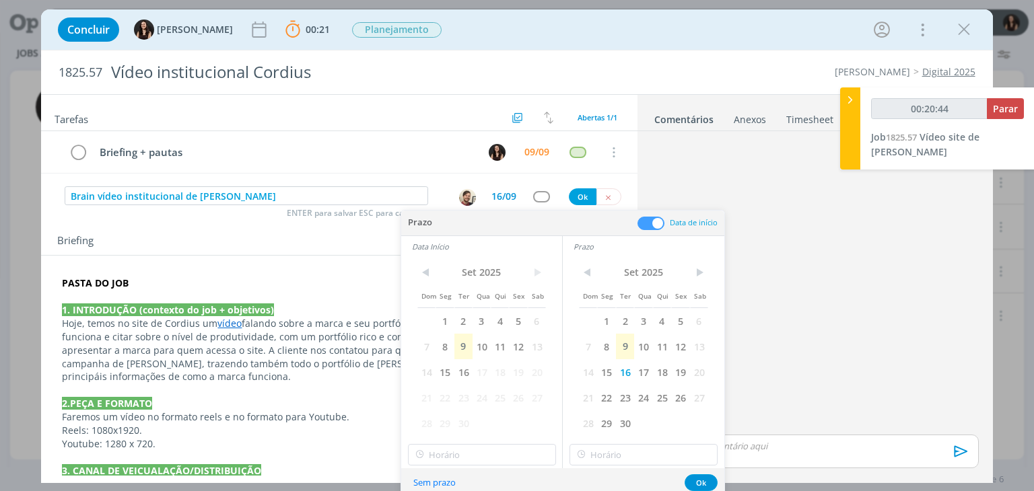
type input "00:20:45"
click at [466, 369] on span "16" at bounding box center [463, 373] width 18 height 26
type input "13:00"
click at [463, 446] on input "13:00" at bounding box center [482, 455] width 148 height 22
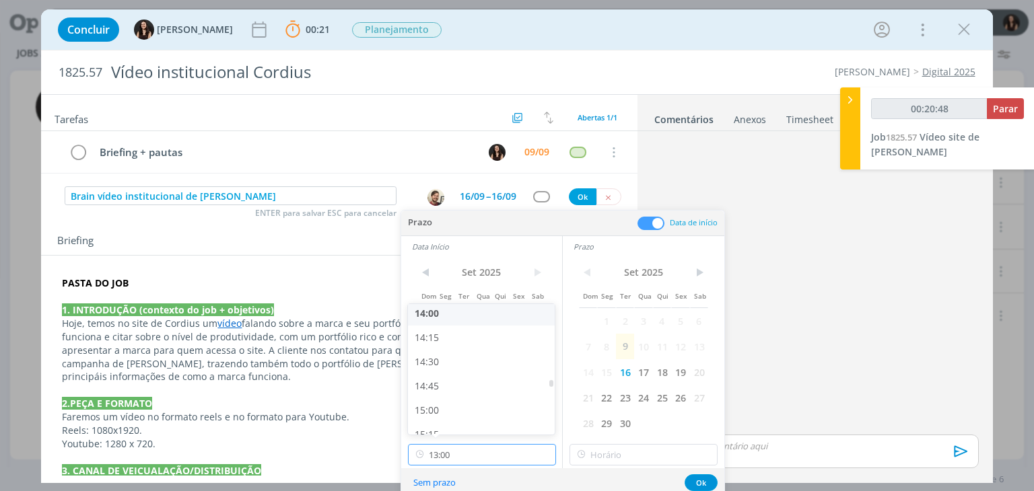
scroll to position [1697, 0]
click at [624, 351] on span "9" at bounding box center [625, 347] width 18 height 26
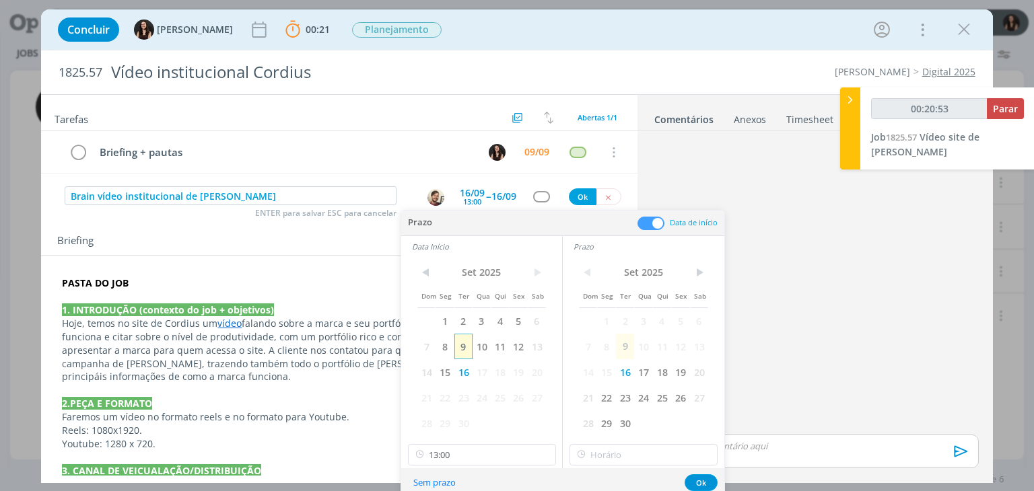
click at [468, 342] on span "9" at bounding box center [463, 347] width 18 height 26
click at [619, 341] on span "9" at bounding box center [625, 347] width 18 height 26
click at [450, 451] on input "13:00" at bounding box center [482, 455] width 148 height 22
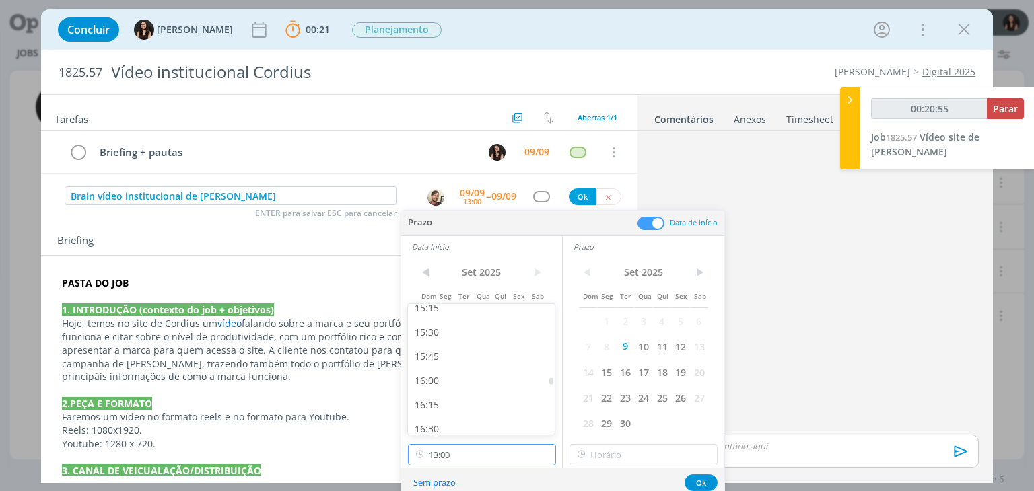
scroll to position [1495, 0]
type input "00:20:57"
click at [450, 374] on div "16:00" at bounding box center [483, 373] width 151 height 24
type input "16:00"
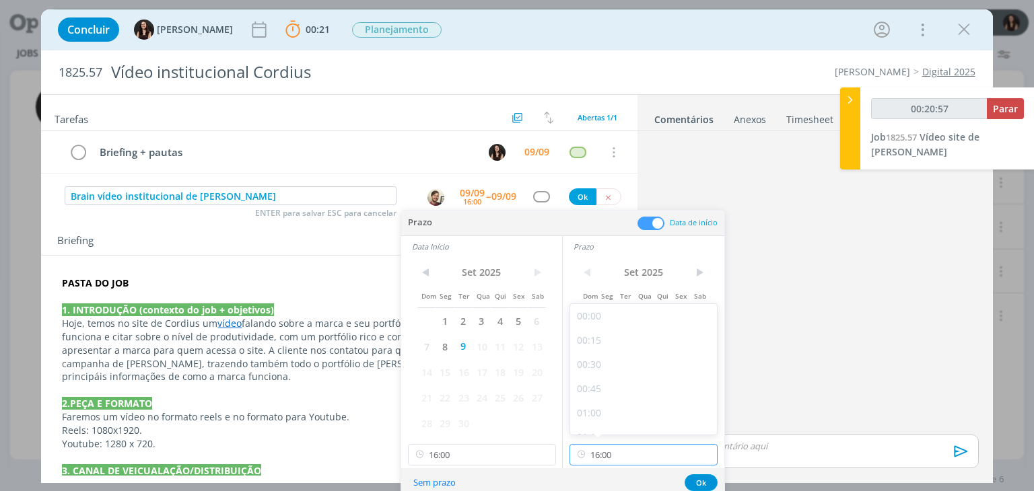
click at [634, 461] on input "16:00" at bounding box center [644, 455] width 148 height 22
type input "00:21:02"
click at [617, 397] on div "16:30" at bounding box center [645, 400] width 151 height 24
type input "16:30"
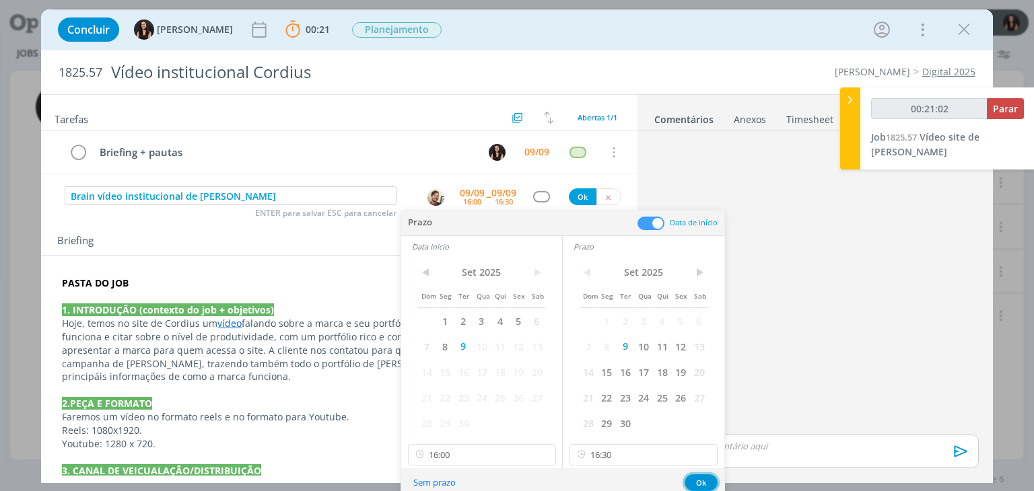
click at [703, 479] on button "Ok" at bounding box center [701, 483] width 33 height 17
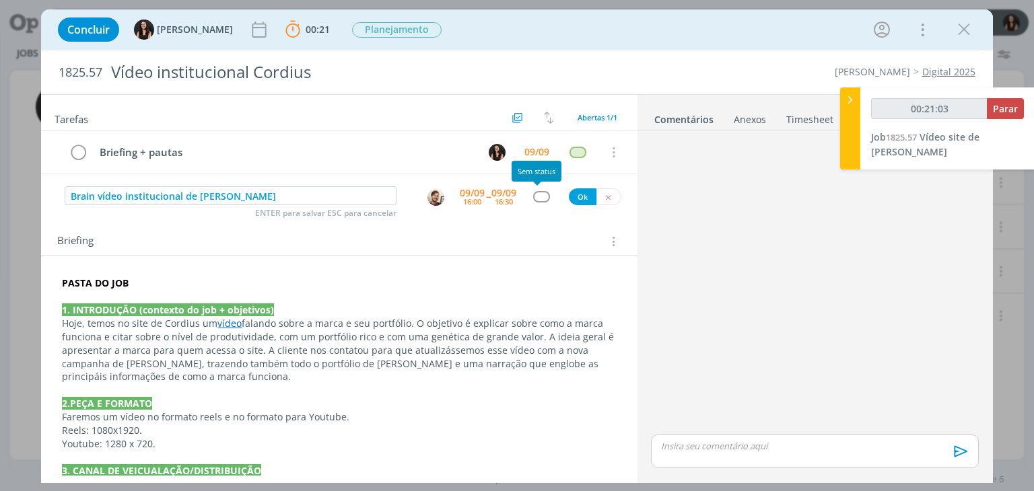
click at [541, 200] on div "dialog" at bounding box center [541, 196] width 17 height 11
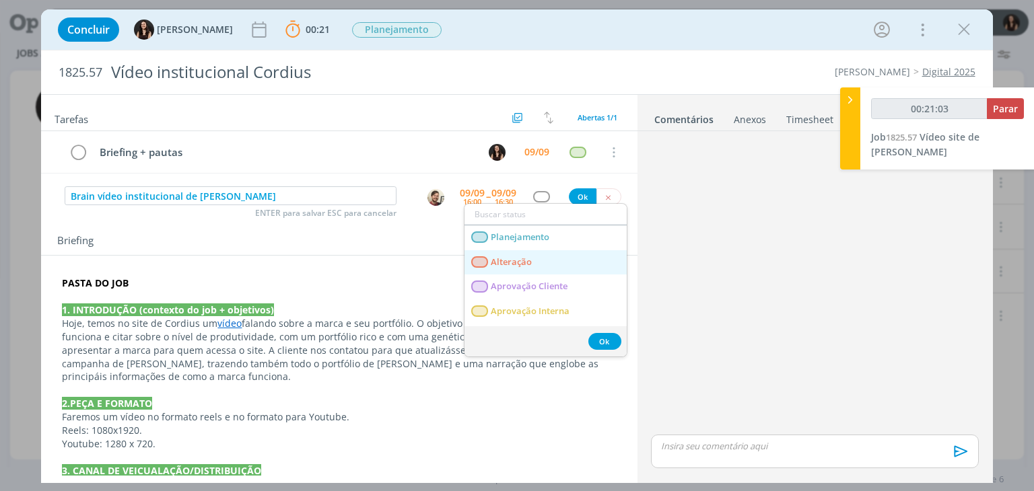
type input "00:21:04"
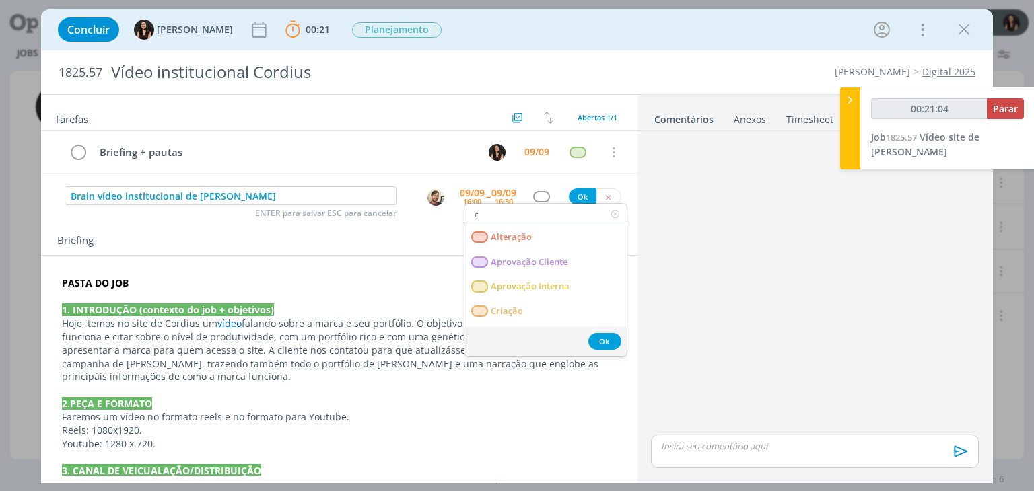
type input "cr"
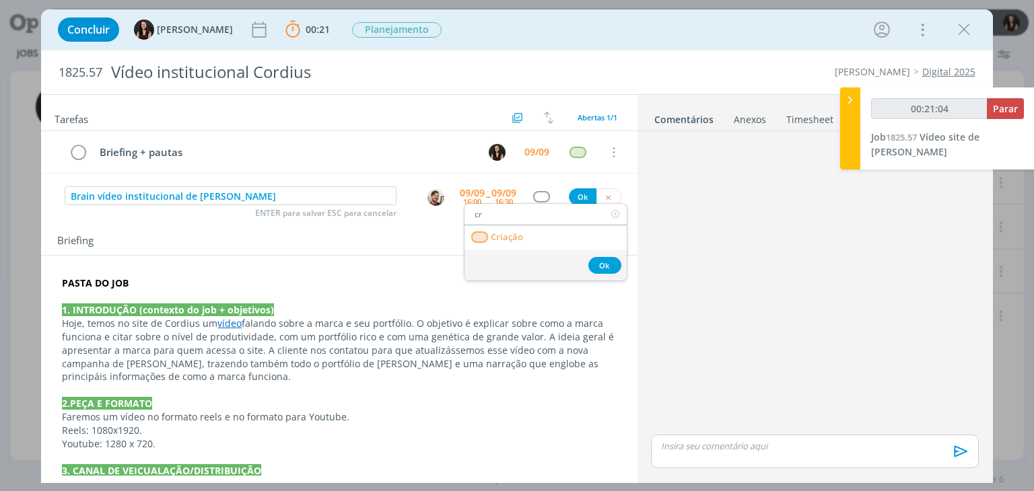
type input "00:21:06"
type input "c"
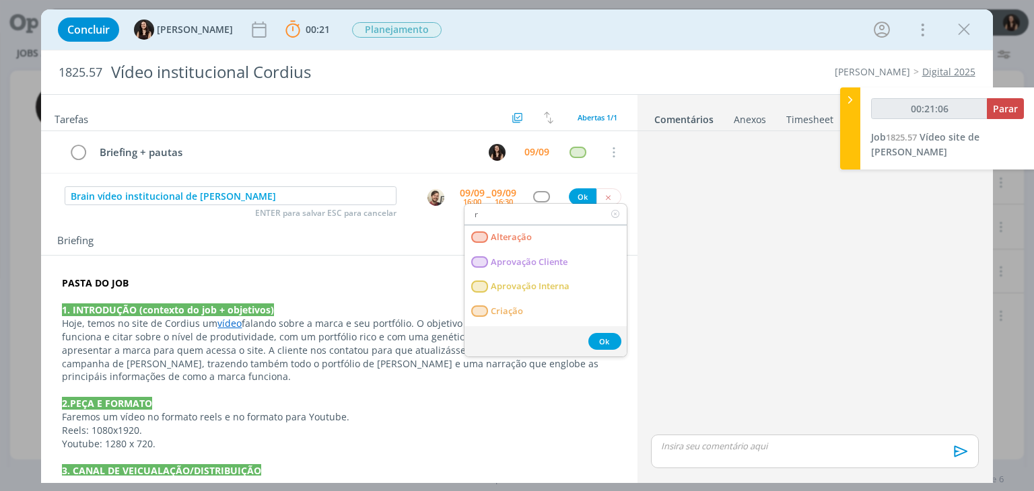
type input "re"
type input "00:21:07"
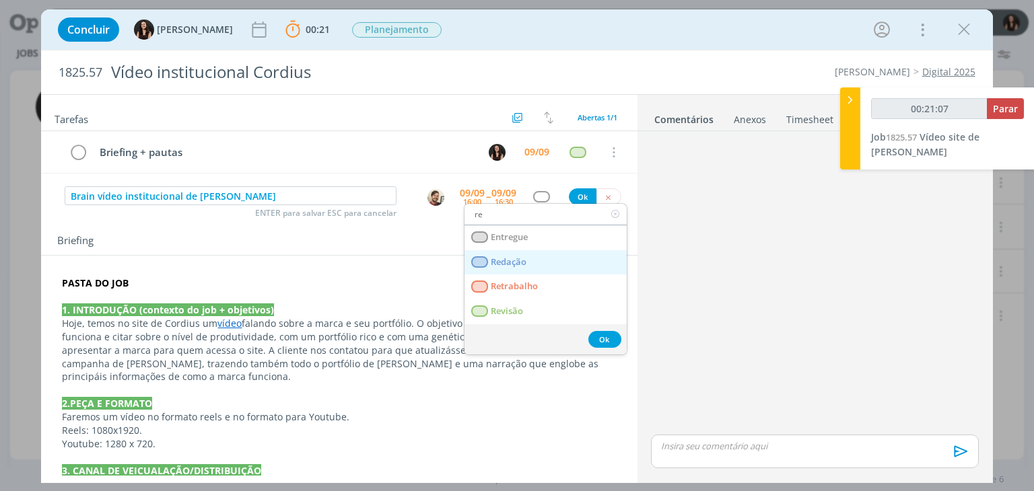
type input "re"
click at [514, 263] on span "Redação" at bounding box center [509, 262] width 36 height 11
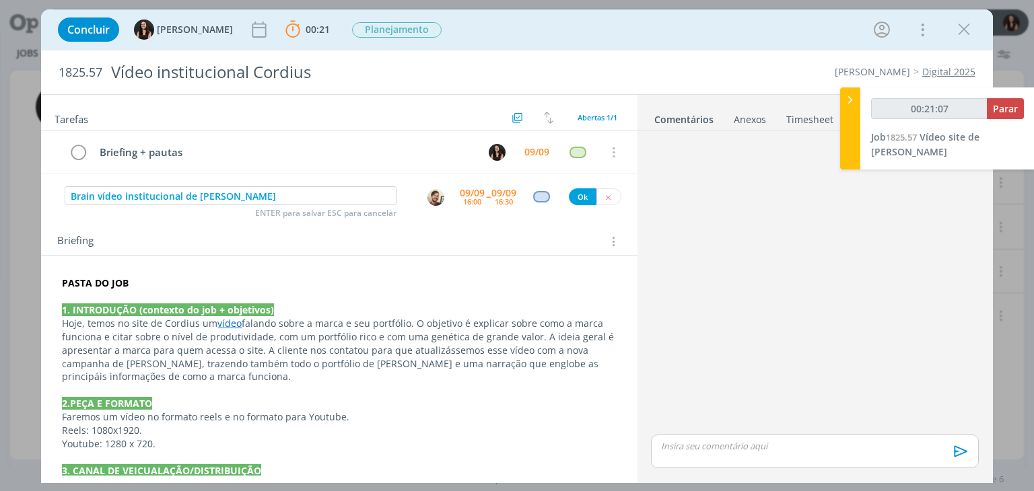
click at [574, 184] on div "Brain vídeo institucional de Cordius ENTER para salvar ESC para cancelar 09/09 …" at bounding box center [339, 196] width 596 height 24
click at [574, 189] on button "Ok" at bounding box center [583, 197] width 28 height 17
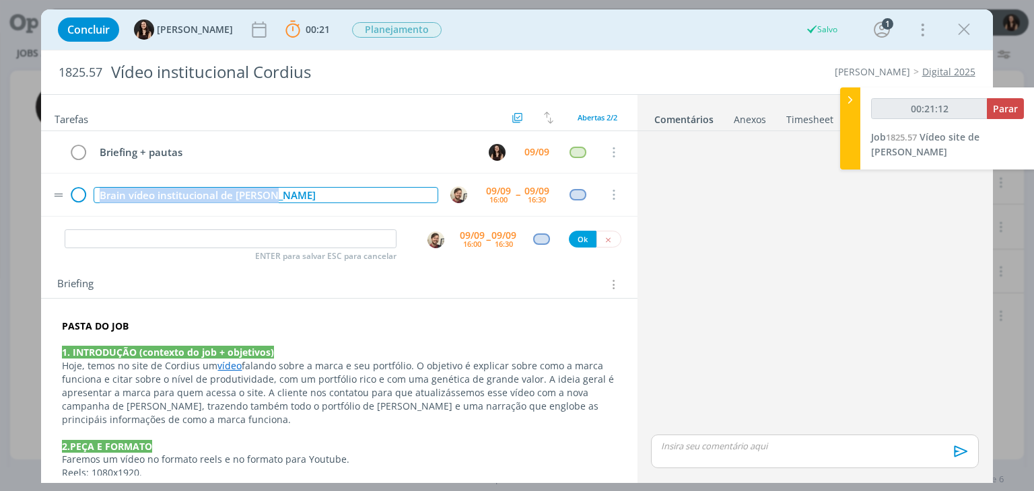
drag, startPoint x: 292, startPoint y: 192, endPoint x: 71, endPoint y: 195, distance: 221.5
click at [71, 195] on tr "Brain vídeo institucional de Cordius 09/09 16:00 -- 09/09 16:30 Cancelar" at bounding box center [339, 195] width 596 height 42
copy div "Brain vídeo institucional de Cordius"
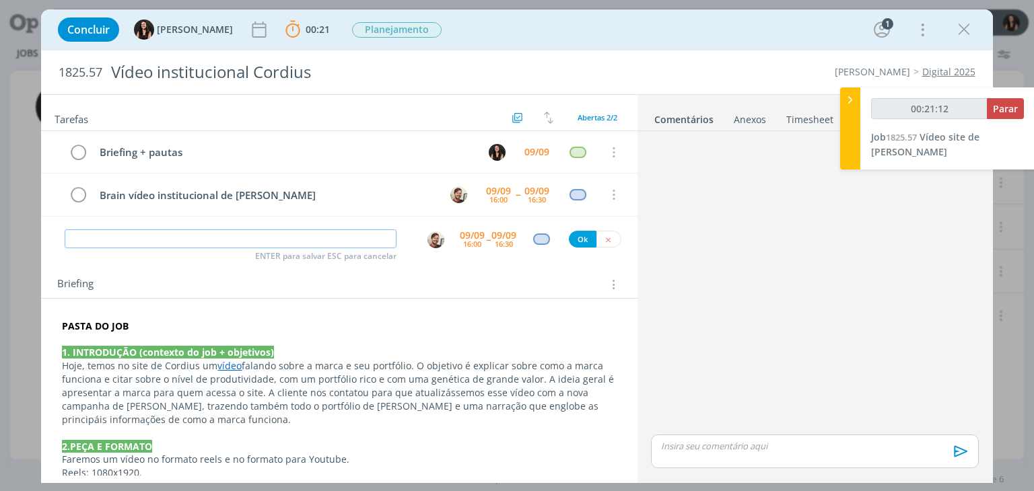
type input "00:21:13"
click at [116, 234] on input "dialog" at bounding box center [231, 239] width 332 height 19
paste input "Brain vídeo institucional de Cordius"
type input "Brain vídeo institucional de Cordius"
type input "00:21:14"
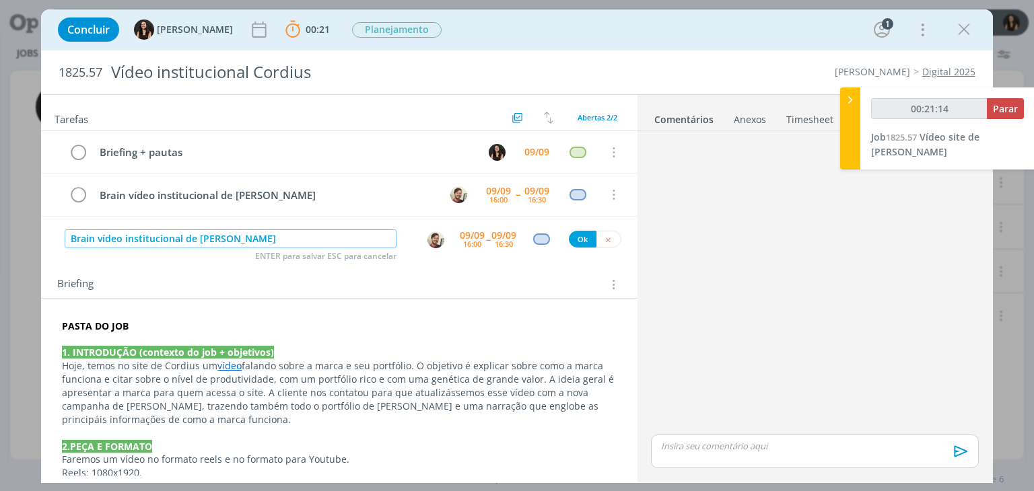
click at [430, 239] on img "dialog" at bounding box center [436, 240] width 17 height 17
type input "Brain vídeo institucional de Cordius"
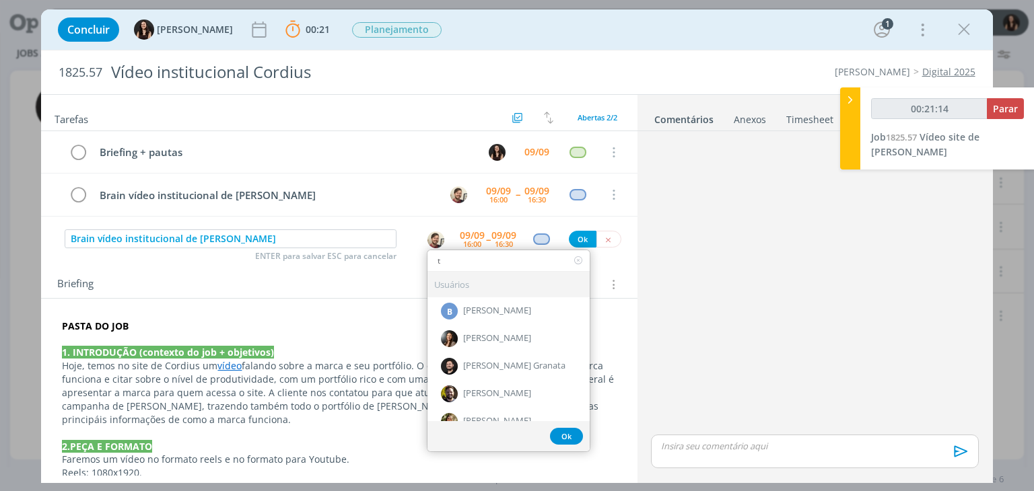
type input "th"
type input "00:21:16"
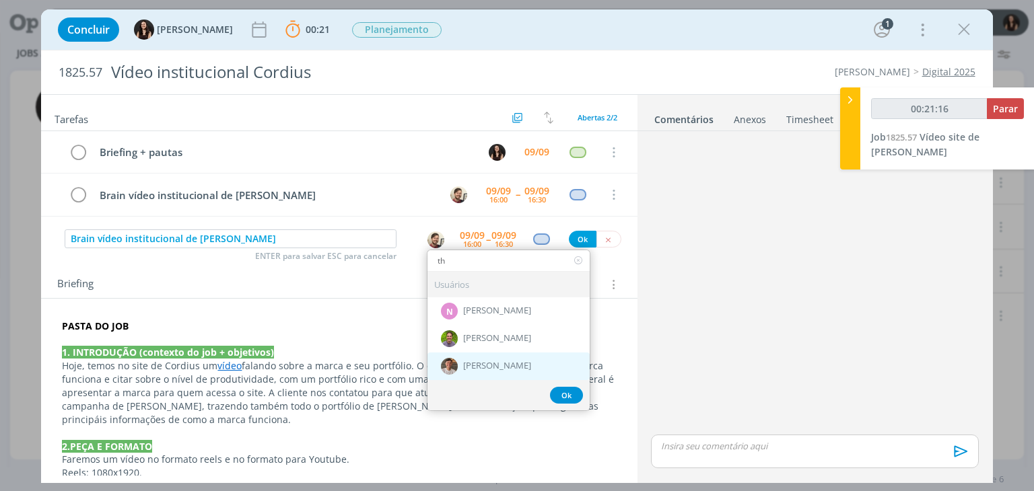
type input "th"
click at [487, 356] on div "[PERSON_NAME]" at bounding box center [509, 367] width 162 height 28
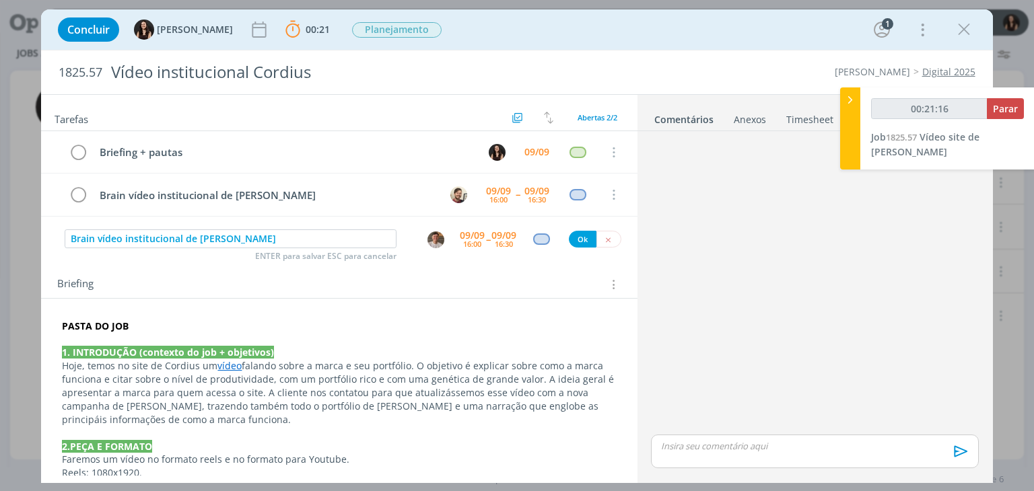
click at [474, 243] on div "16:00" at bounding box center [472, 243] width 18 height 7
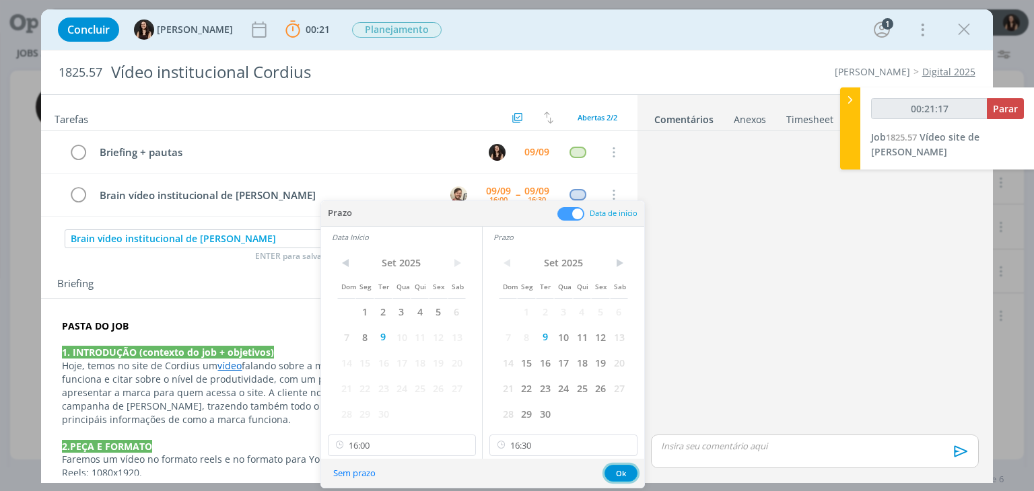
click at [614, 475] on button "Ok" at bounding box center [621, 473] width 33 height 17
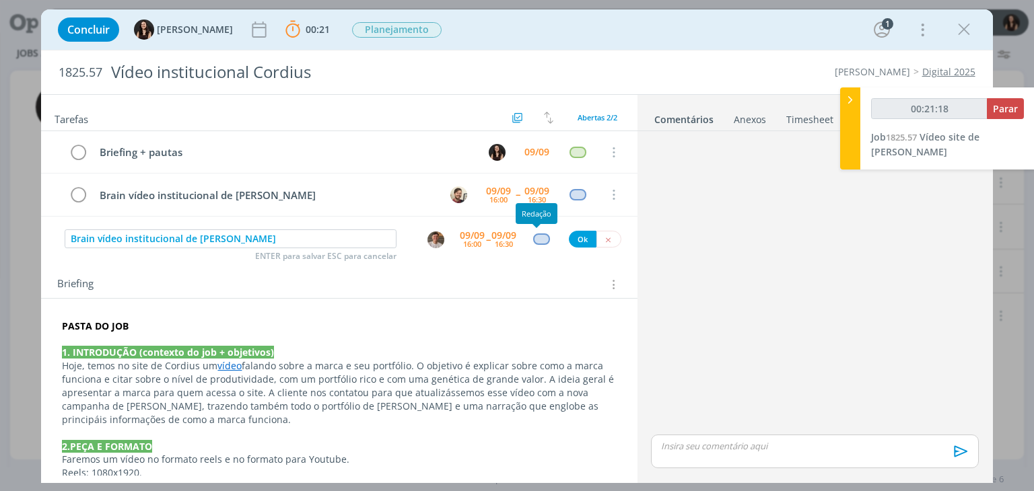
click at [537, 238] on div "dialog" at bounding box center [541, 239] width 17 height 11
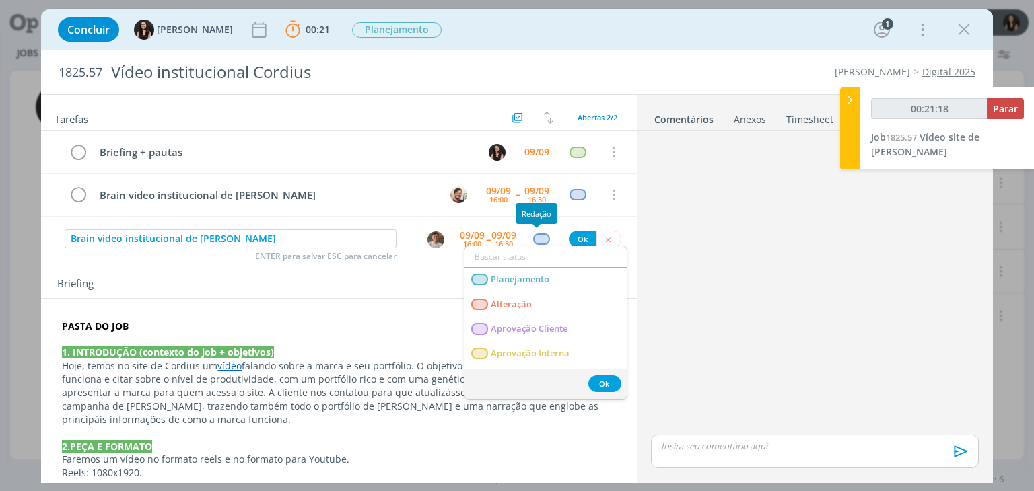
type input "00:21:19"
type input "cr"
type input "00:21:21"
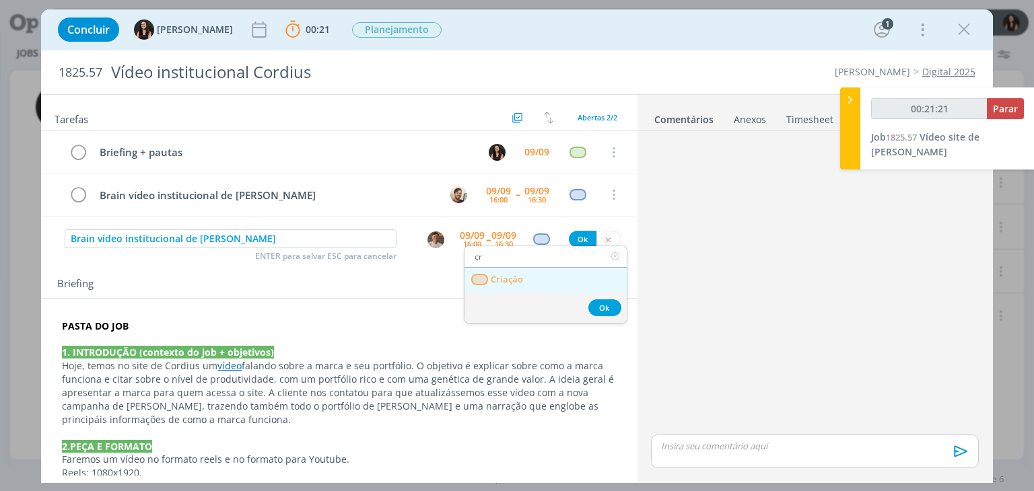
type input "cr"
click at [539, 284] on link "Criação" at bounding box center [546, 280] width 162 height 25
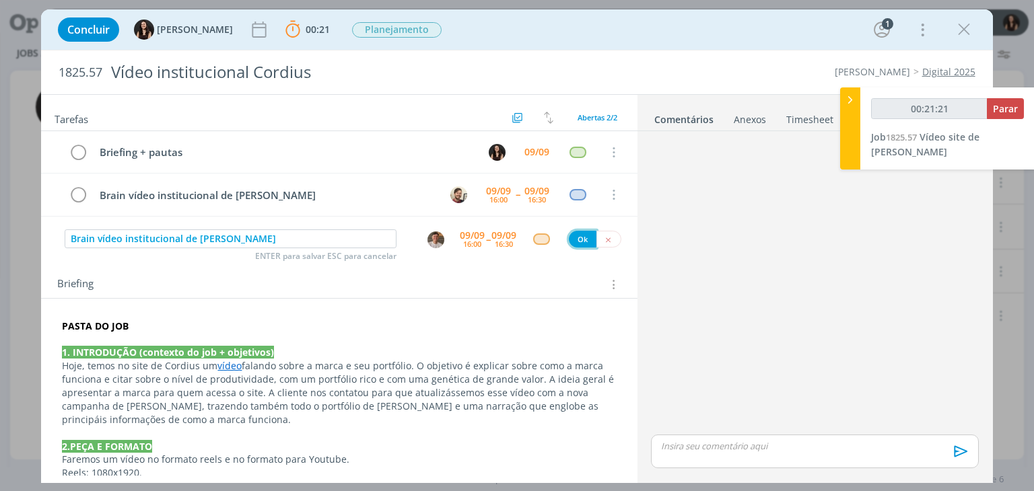
click at [571, 240] on button "Ok" at bounding box center [583, 239] width 28 height 17
type input "00:21:22"
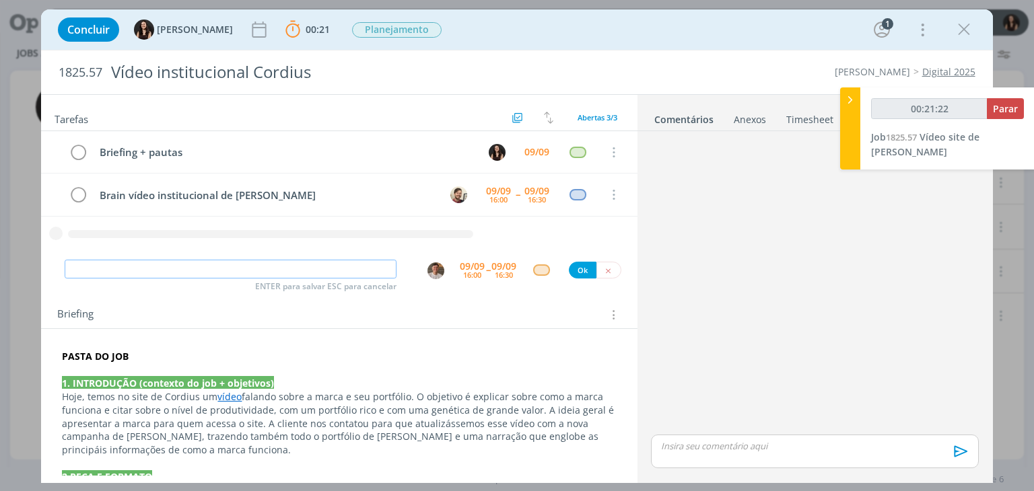
type input "00:21:23"
type input "Reda"
type input "00:21:24"
type input "Redação"
type input "00:21:26"
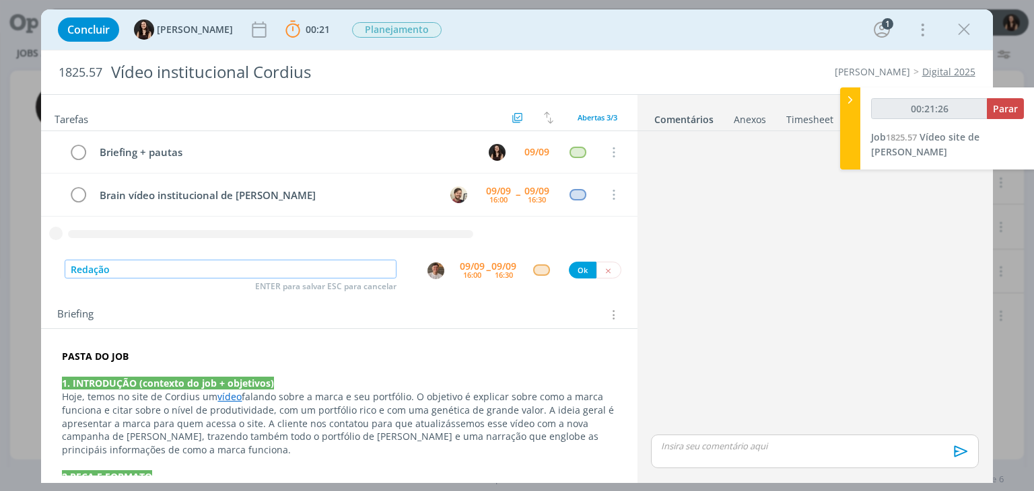
type input "Redação"
type input "00:21:27"
type input "Redação v"
type input "00:21:28"
type input "Redação vídeo"
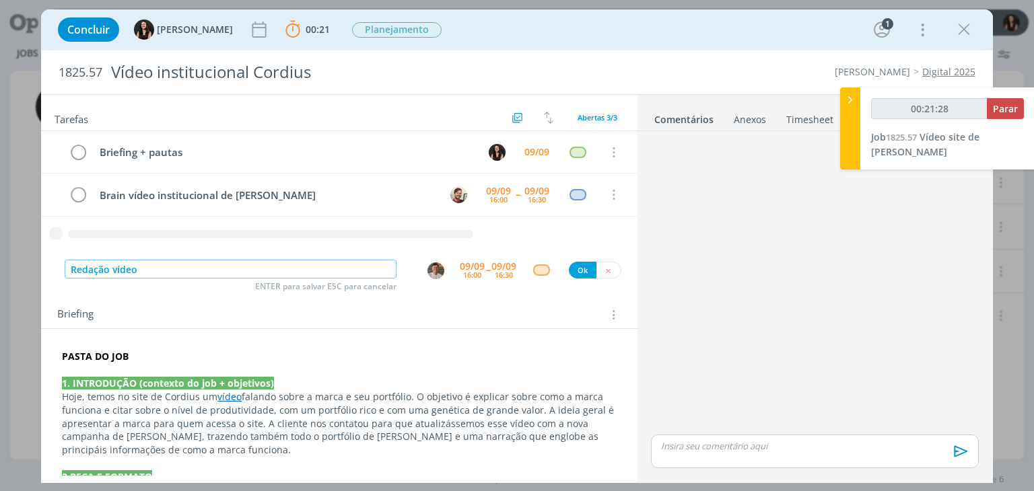
type input "00:21:29"
type input "Redação vídeo insti"
type input "00:21:31"
type input "Redação vídeo institucional dde"
type input "00:21:32"
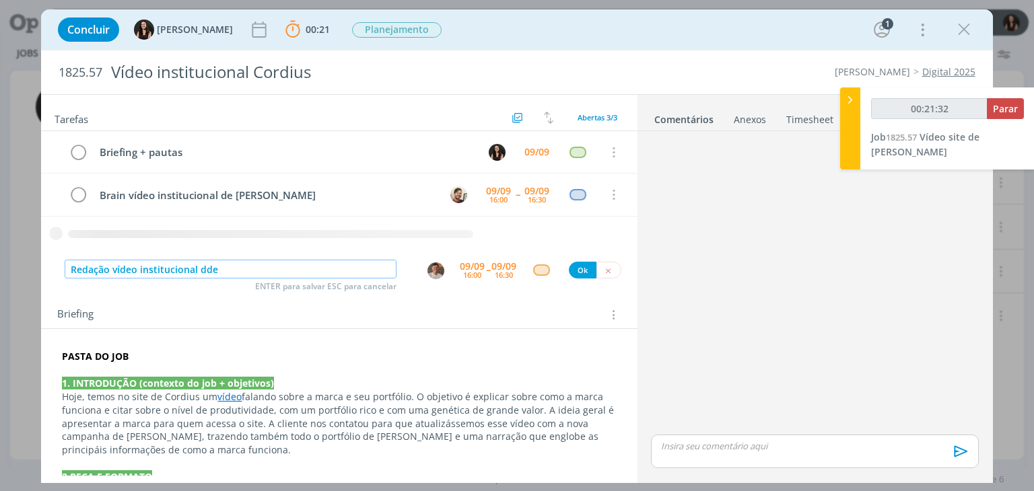
type input "Redação vídeo institucional dd"
type input "00:21:33"
type input "Redação vídeo institucional de Cor"
type input "00:21:35"
type input "Redação vídeo institucional de Cordius"
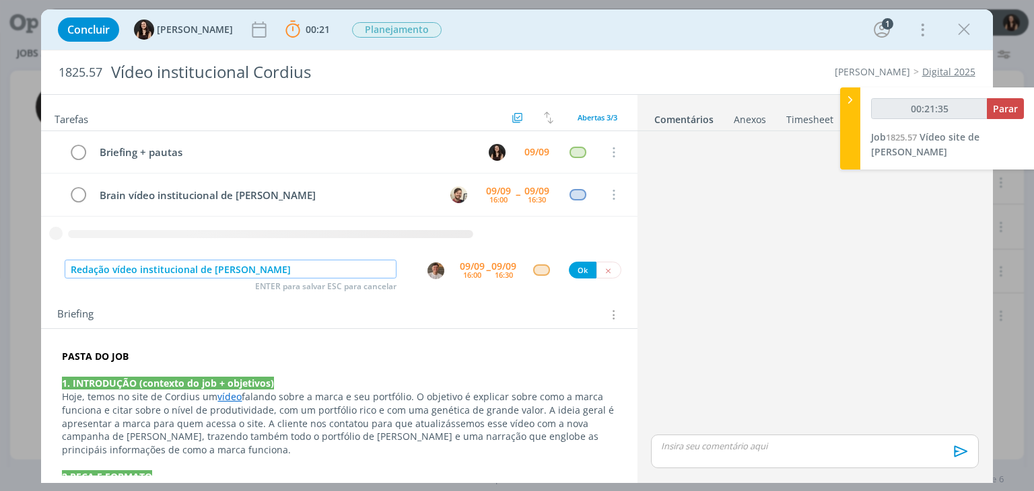
type input "00:21:36"
click at [431, 269] on img "dialog" at bounding box center [436, 271] width 17 height 17
type input "Redação vídeo institucional de Cordius"
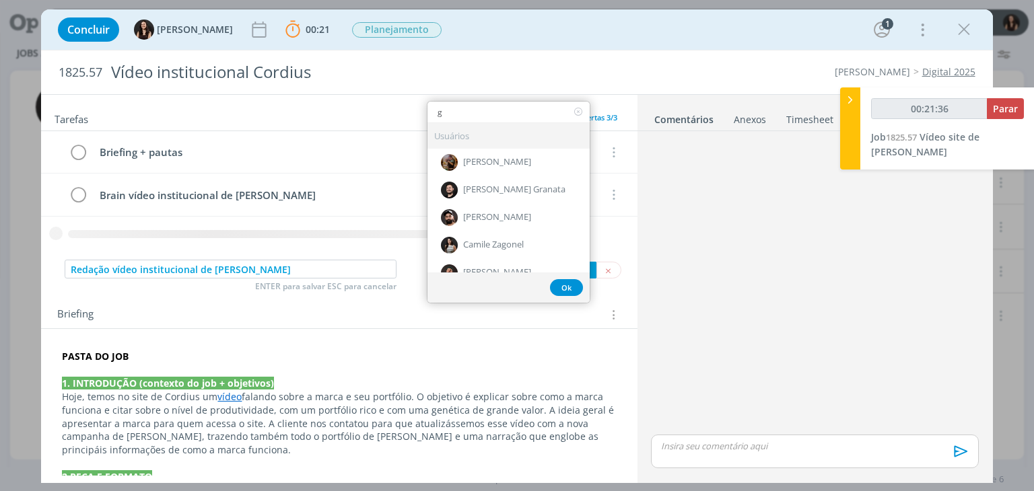
type input "ge"
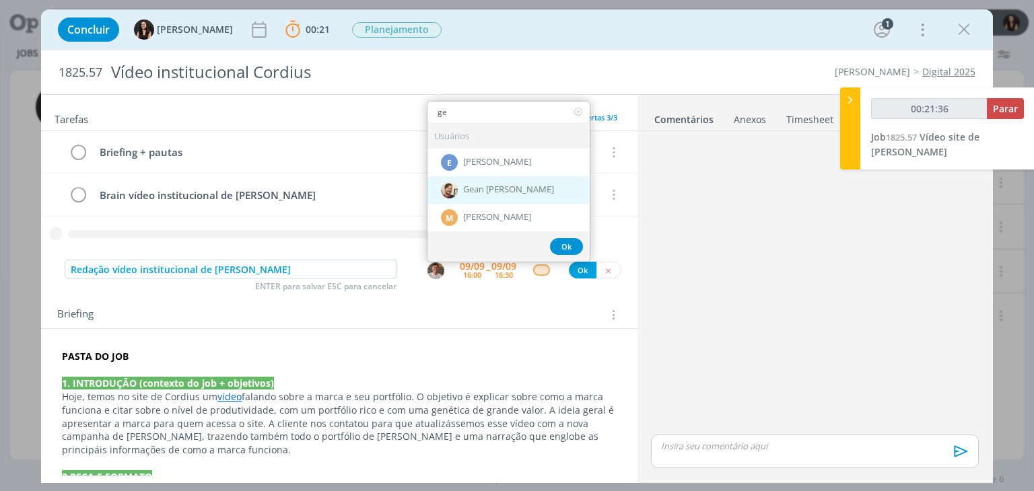
type input "00:21:37"
type input "ge"
click at [479, 193] on div "Gean [PERSON_NAME]" at bounding box center [509, 190] width 162 height 28
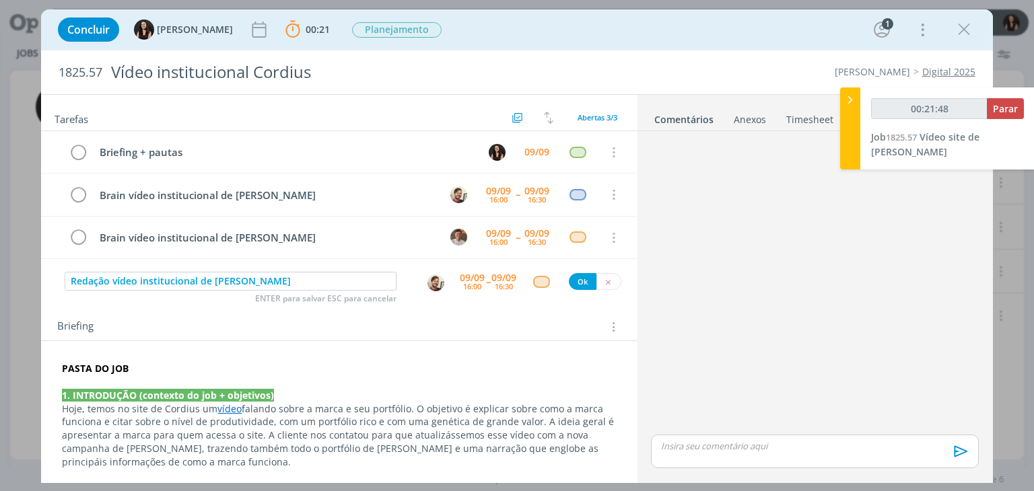
click at [465, 283] on div "16:00" at bounding box center [472, 286] width 18 height 7
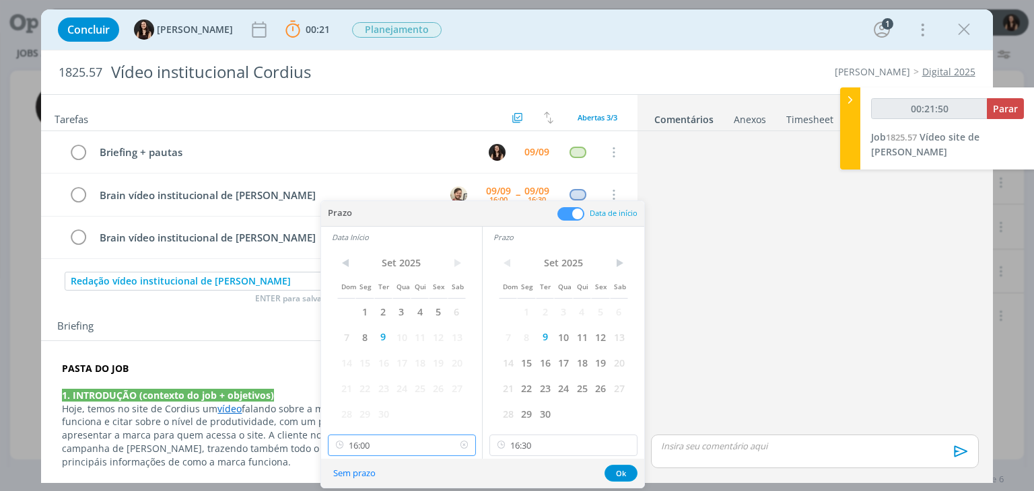
click at [443, 440] on input "16:00" at bounding box center [402, 446] width 148 height 22
drag, startPoint x: 552, startPoint y: 454, endPoint x: 555, endPoint y: 428, distance: 27.1
click at [552, 449] on input "16:30" at bounding box center [563, 446] width 148 height 22
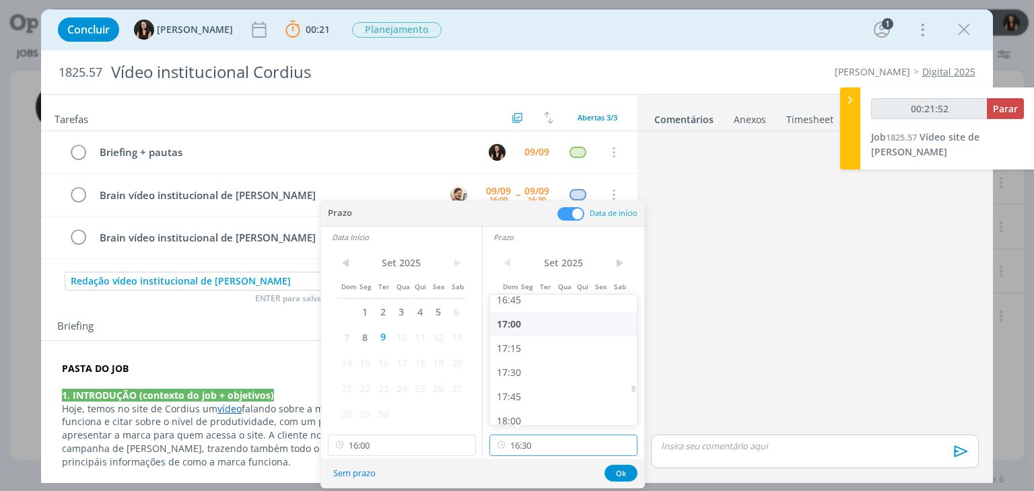
scroll to position [1632, 0]
type input "00:21:54"
click at [550, 367] on div "17:30" at bounding box center [565, 372] width 151 height 24
type input "17:30"
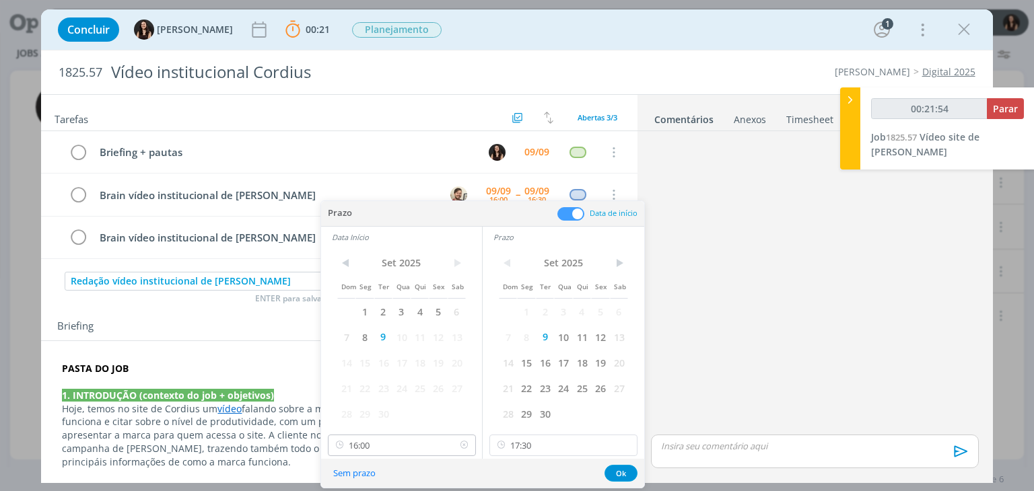
drag, startPoint x: 388, startPoint y: 461, endPoint x: 388, endPoint y: 454, distance: 7.4
click at [388, 454] on div "Prazo Data de início Data Início < Set 2025 > Dom Seg Ter Qua Qui Sex Sab 1 2 3…" at bounding box center [482, 344] width 323 height 287
click at [386, 450] on input "16:00" at bounding box center [402, 446] width 148 height 22
type input "00:21:55"
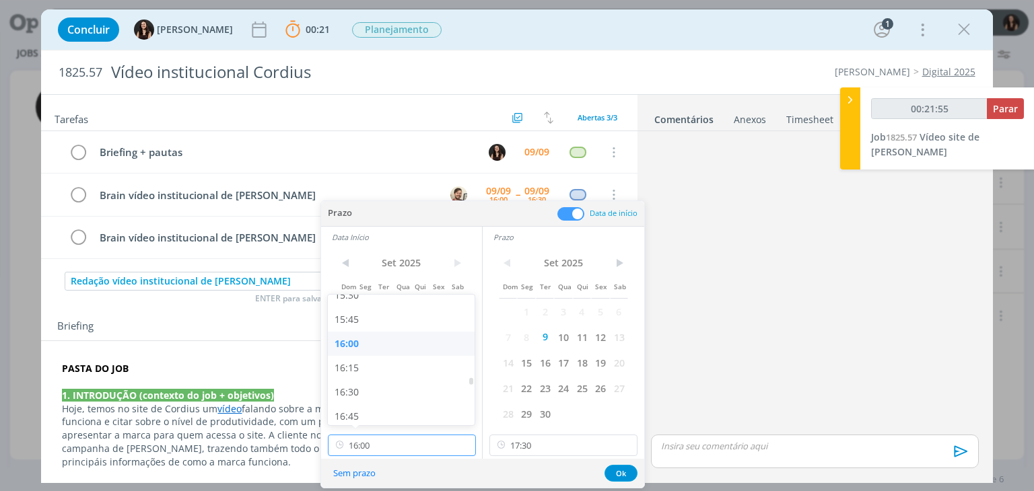
scroll to position [1516, 0]
click at [369, 390] on div "16:30" at bounding box center [403, 390] width 151 height 24
type input "16:30"
click at [604, 471] on div "Sem prazo Ok" at bounding box center [482, 473] width 323 height 29
click at [606, 472] on button "Ok" at bounding box center [621, 473] width 33 height 17
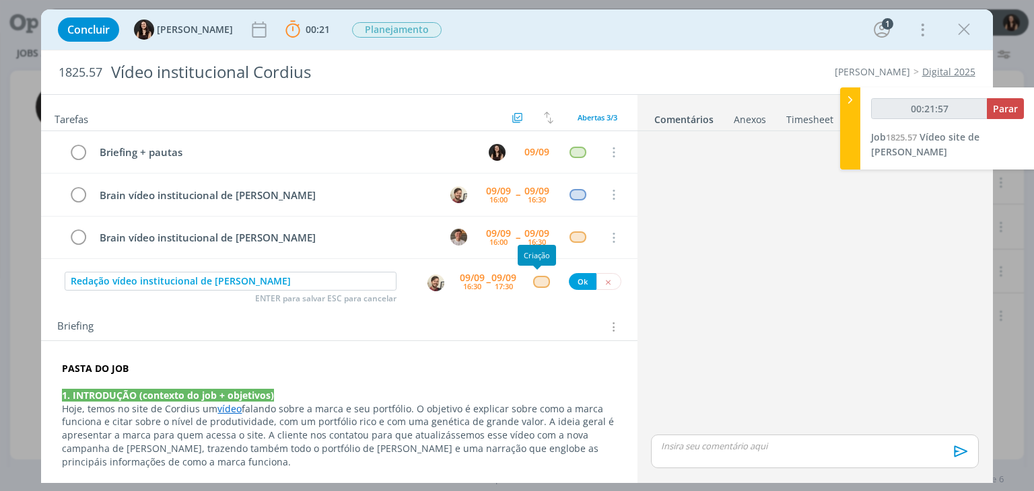
click at [533, 279] on div "dialog" at bounding box center [541, 281] width 17 height 11
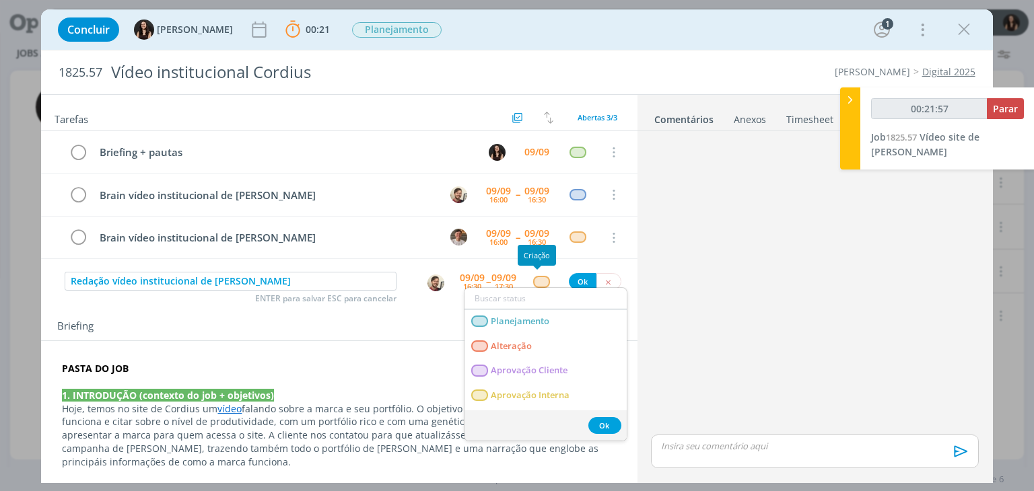
type input "00:21:58"
type input "re"
type input "00:21:59"
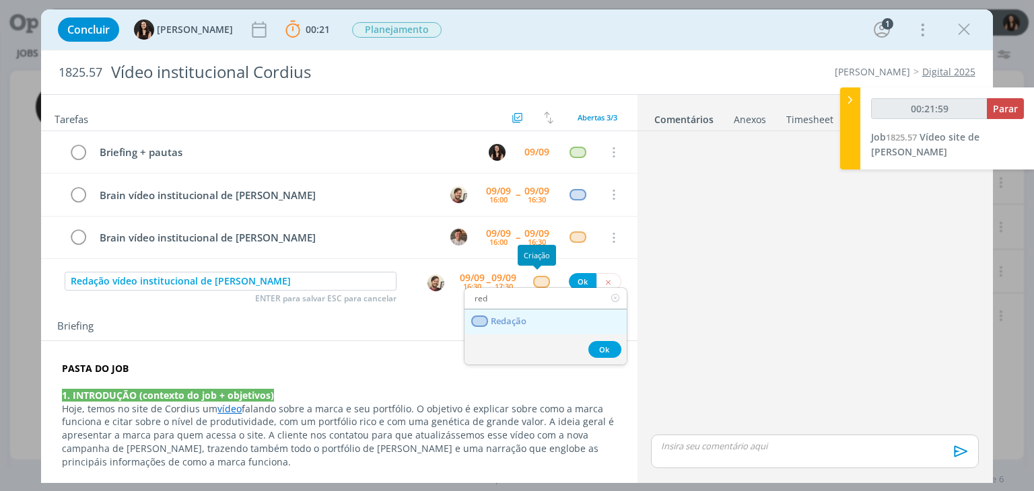
type input "red"
click at [540, 332] on link "Redação" at bounding box center [546, 322] width 162 height 25
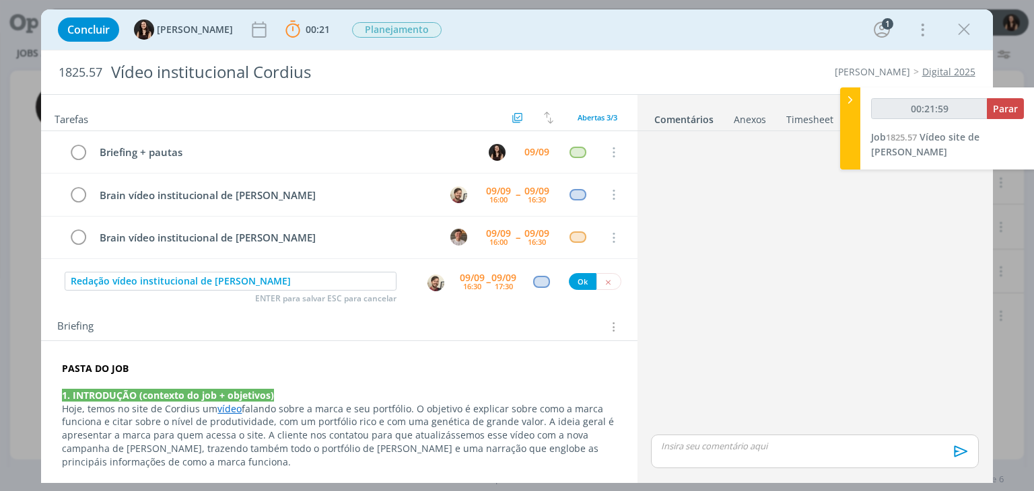
type input "00:22:00"
click at [572, 284] on button "Ok" at bounding box center [583, 281] width 28 height 17
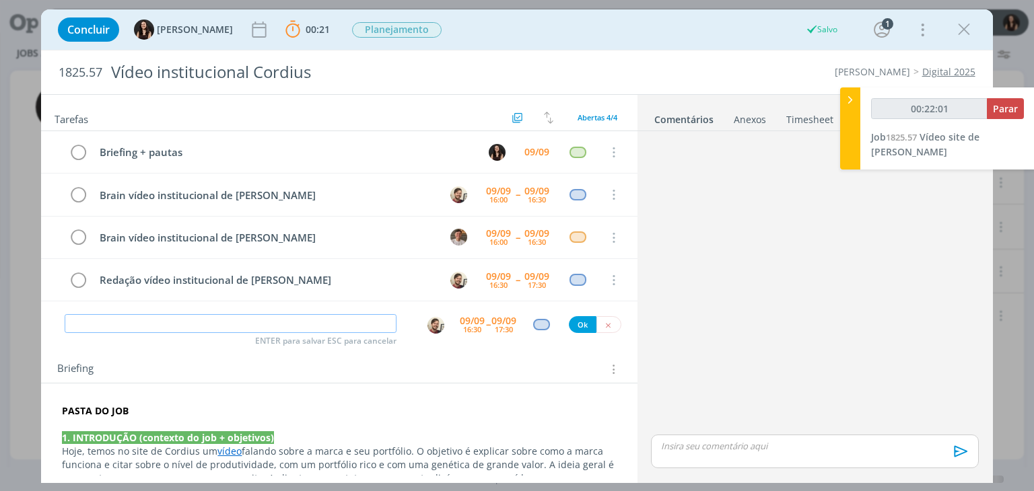
type input "00:22:03"
type input "L"
type input "00:22:04"
type input "Layout"
type input "00:22:06"
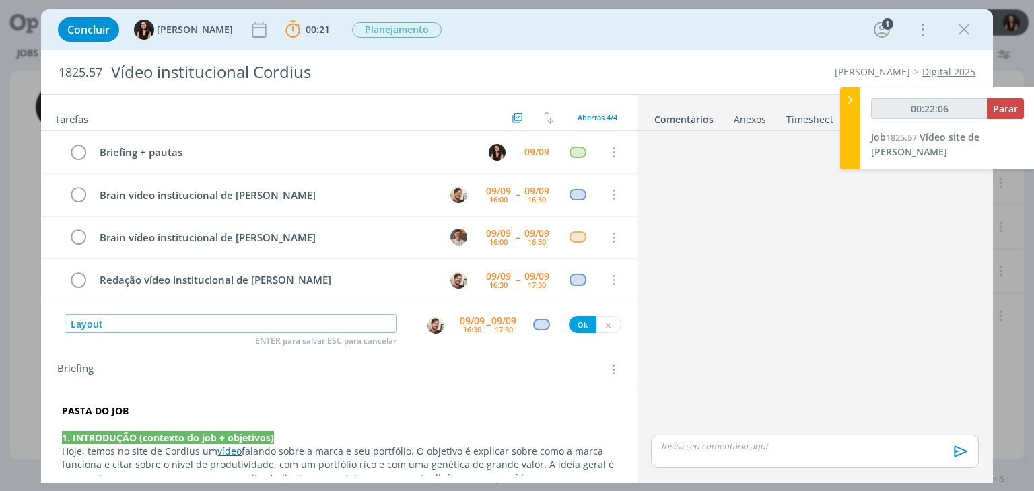
type input "Layout v"
type input "00:22:07"
type input "Layout víde"
type input "00:22:08"
type input "Layout vídeo instit"
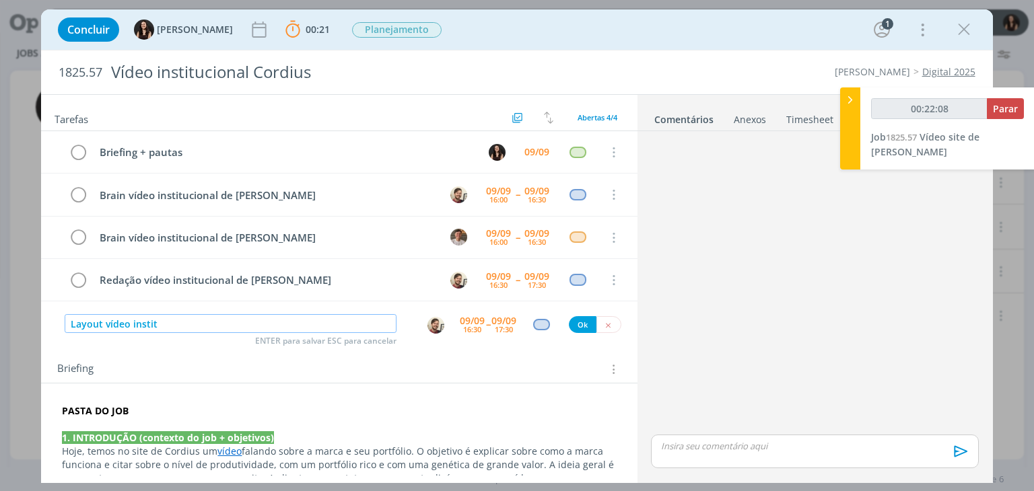
type input "00:22:09"
type input "Layout vídeo instituciona"
type input "00:22:10"
type input "Layout vídeo institucional"
type input "00:22:11"
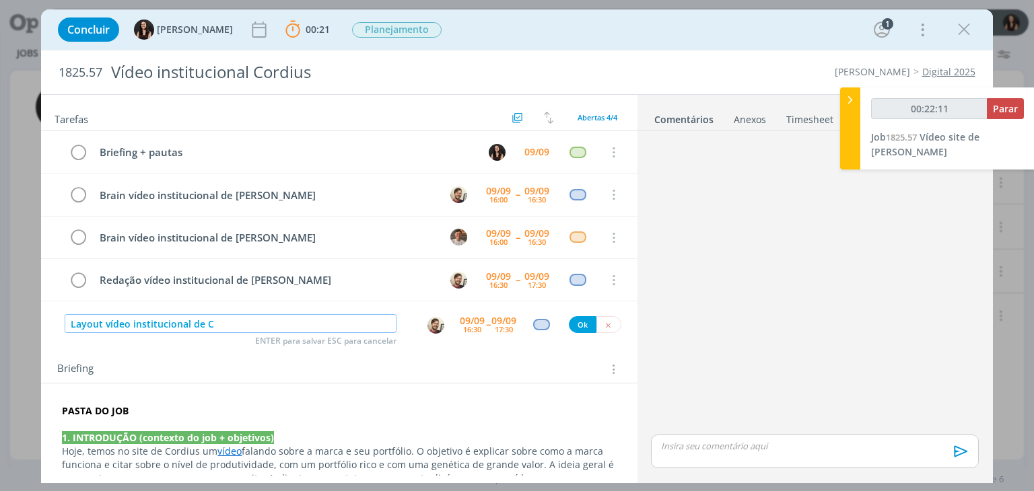
type input "Layout vídeo institucional de Co"
type input "00:22:13"
type input "Layout vídeo institucional de Cordius"
type input "00:22:14"
click at [428, 321] on img "dialog" at bounding box center [436, 325] width 17 height 17
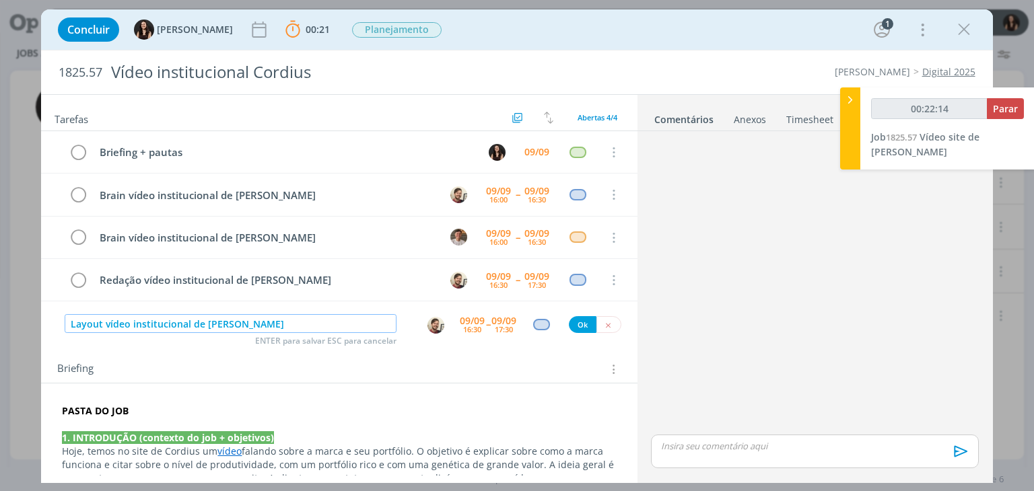
type input "Layout vídeo institucional de Cordius"
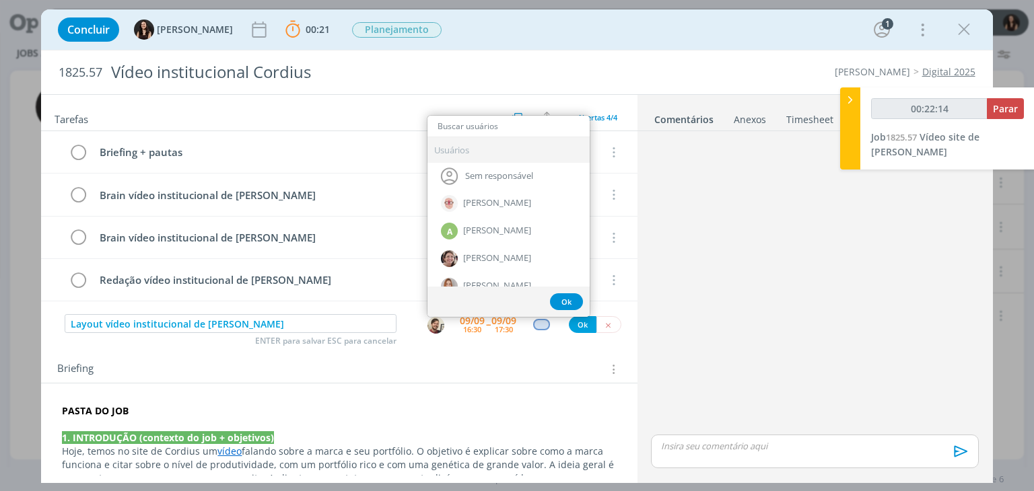
type input "00:22:15"
type input "th"
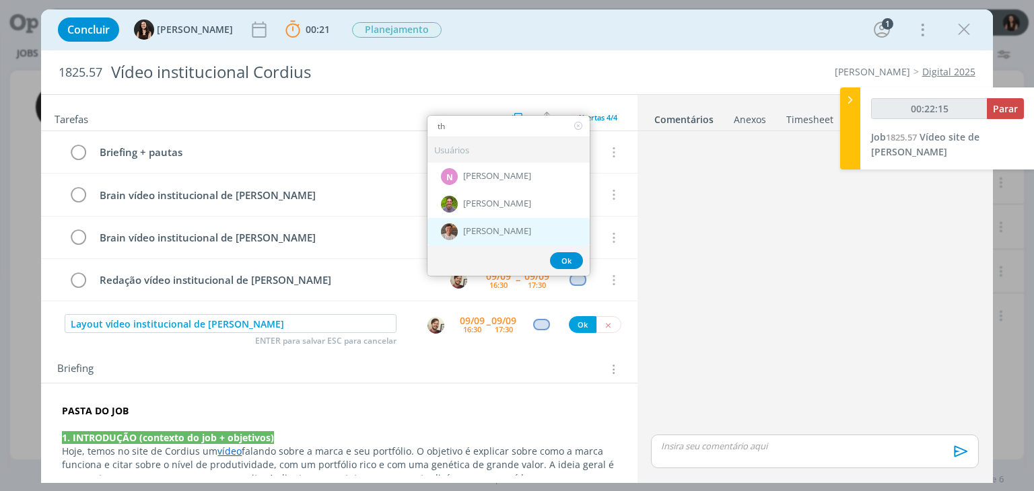
type input "00:22:17"
type input "th"
click at [467, 233] on span "[PERSON_NAME]" at bounding box center [497, 231] width 68 height 11
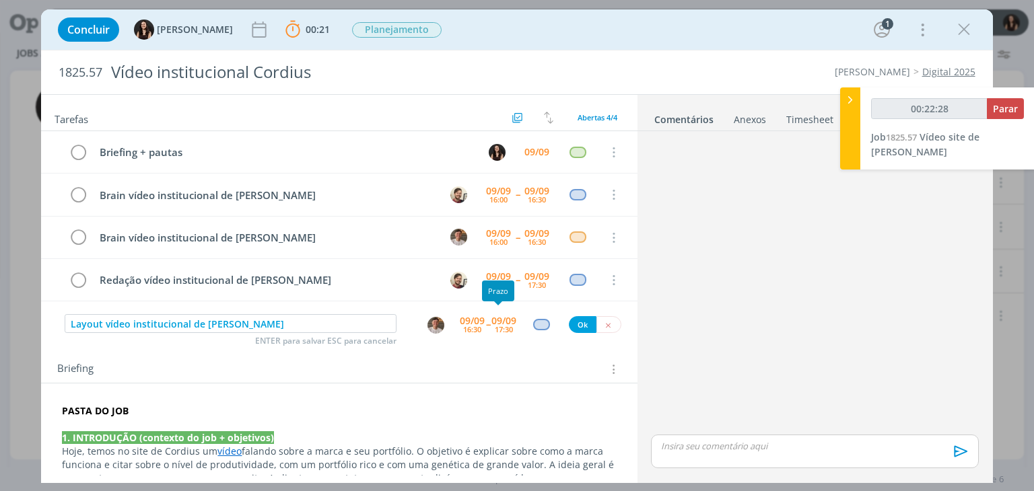
click at [475, 326] on div "16:30" at bounding box center [472, 329] width 18 height 7
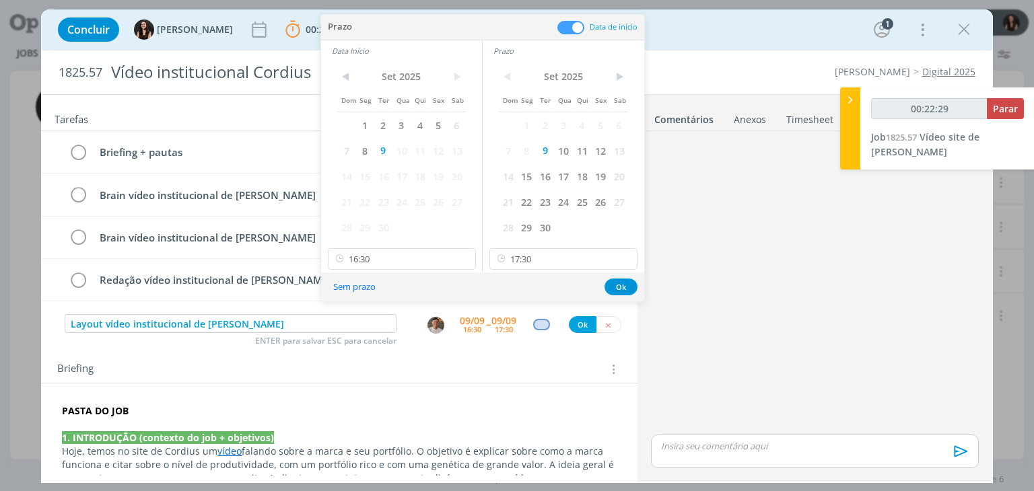
click at [500, 361] on div "Briefing" at bounding box center [340, 370] width 567 height 18
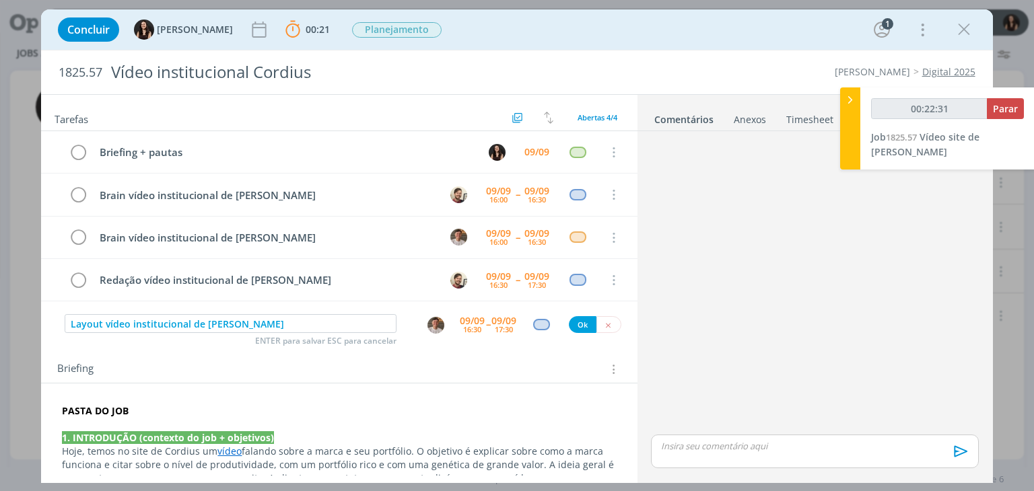
click at [486, 327] on span "--" at bounding box center [488, 324] width 4 height 13
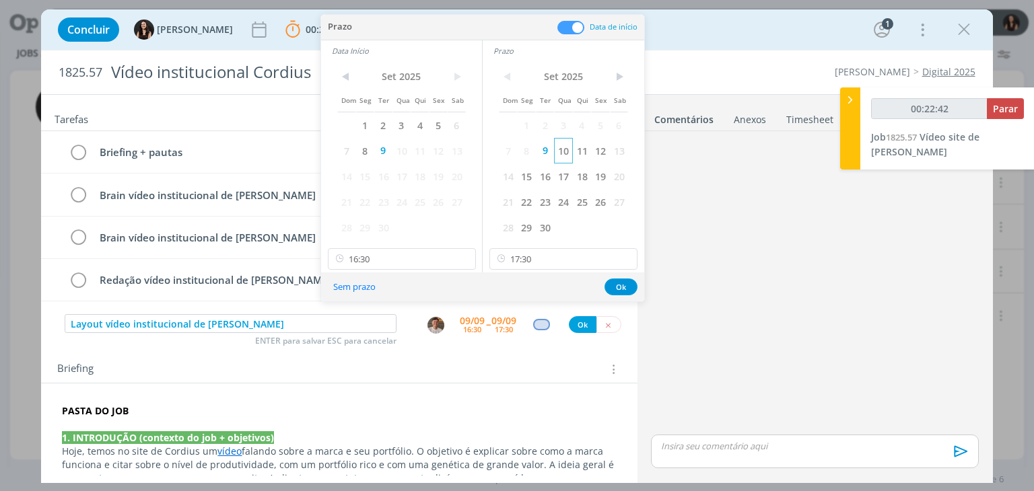
click at [565, 154] on span "10" at bounding box center [563, 151] width 18 height 26
click at [407, 150] on span "10" at bounding box center [402, 151] width 18 height 26
click at [412, 252] on input "16:30" at bounding box center [402, 259] width 148 height 22
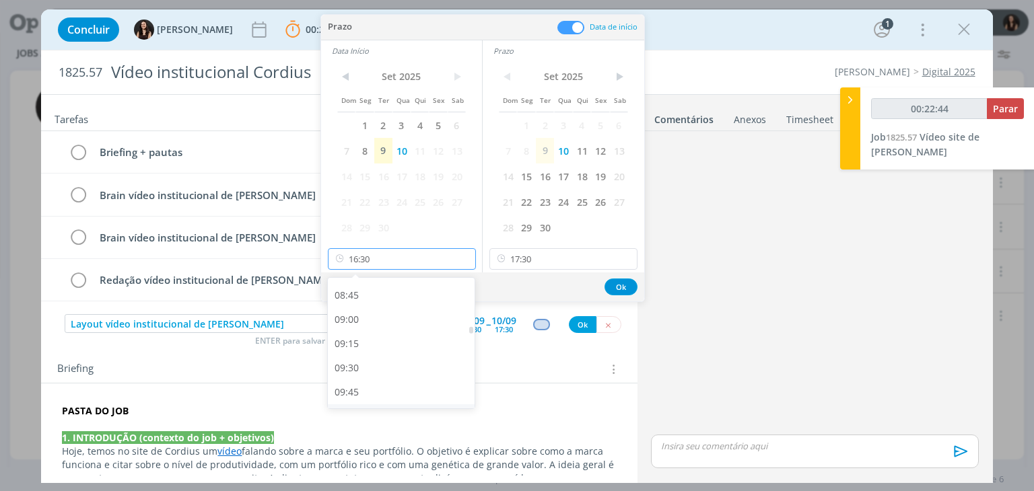
scroll to position [824, 0]
type input "00:22:47"
click at [359, 378] on div "09:30" at bounding box center [403, 387] width 151 height 24
type input "09:30"
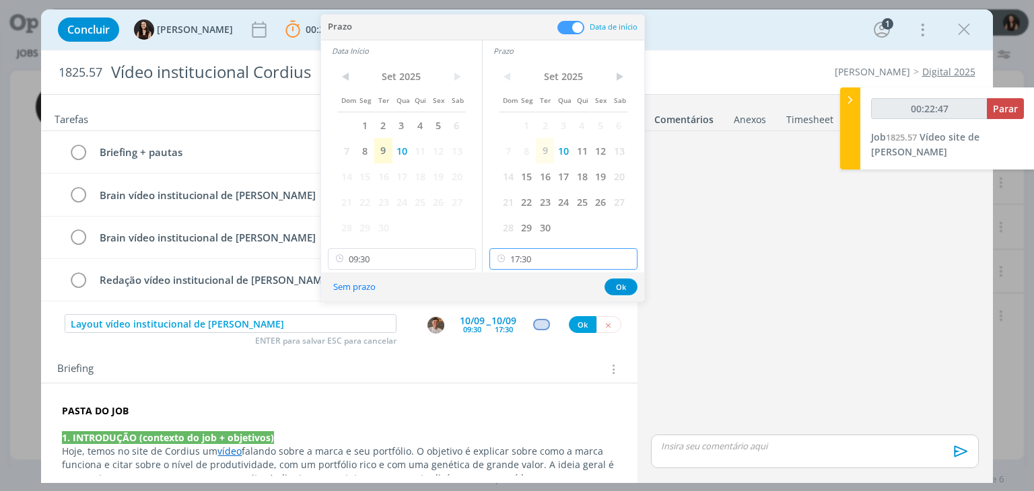
click at [533, 262] on input "17:30" at bounding box center [563, 259] width 148 height 22
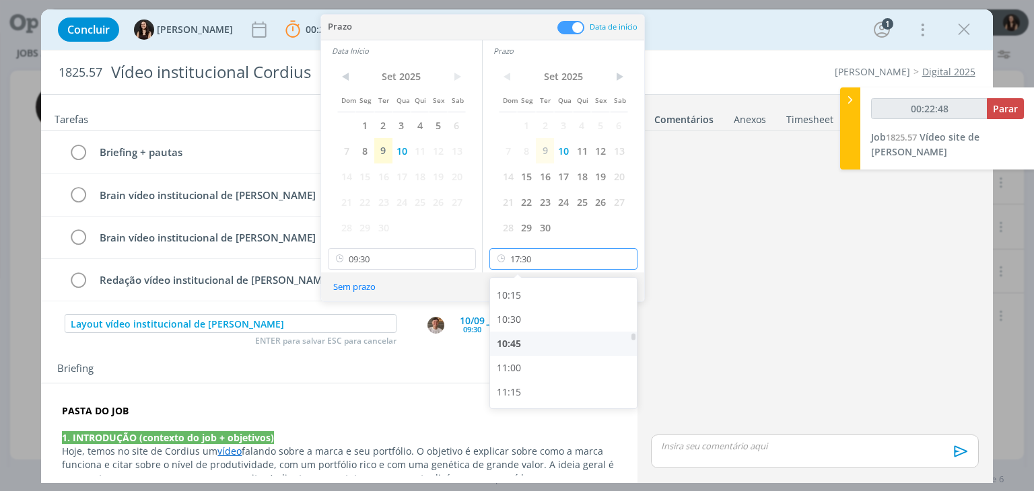
type input "00:22:50"
click at [531, 357] on div "11:30" at bounding box center [565, 349] width 151 height 24
type input "11:30"
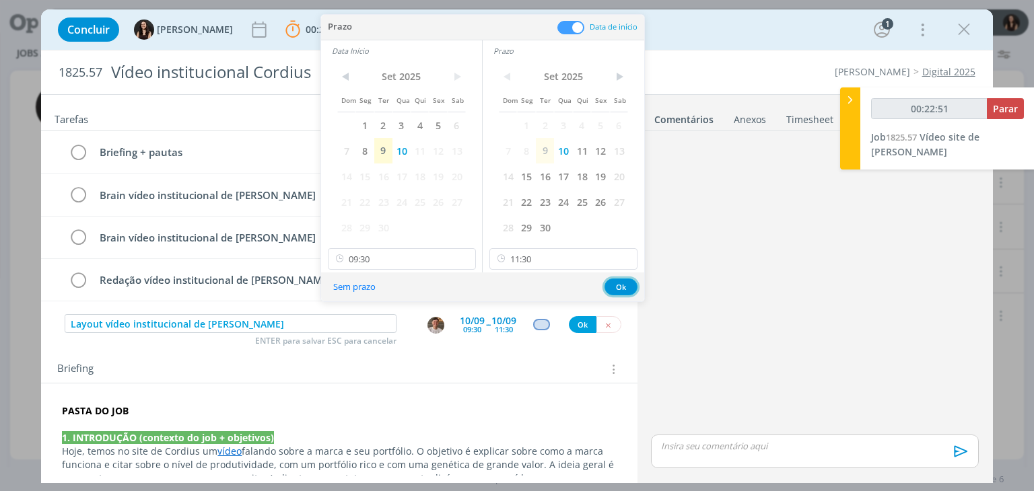
click at [621, 292] on button "Ok" at bounding box center [621, 287] width 33 height 17
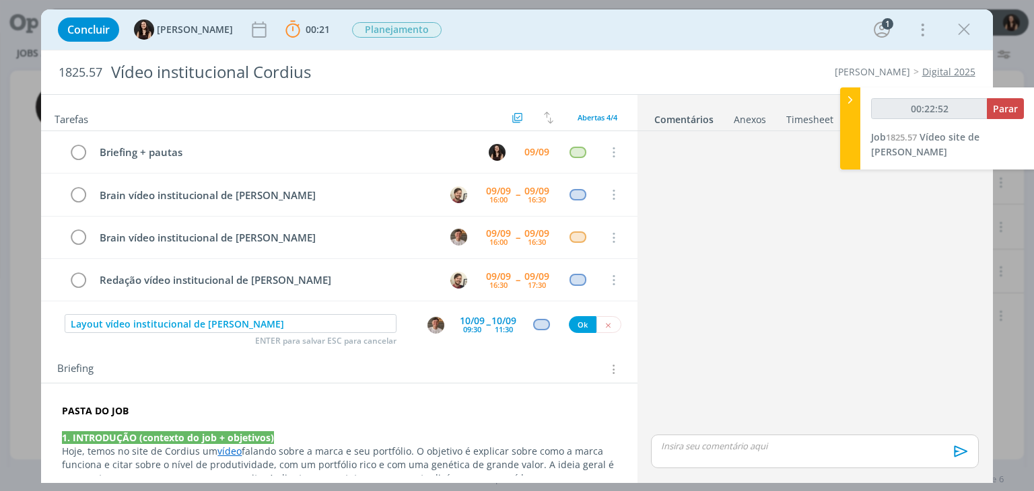
click at [527, 324] on div "dialog" at bounding box center [542, 324] width 40 height 11
click at [533, 325] on div "dialog" at bounding box center [541, 324] width 17 height 11
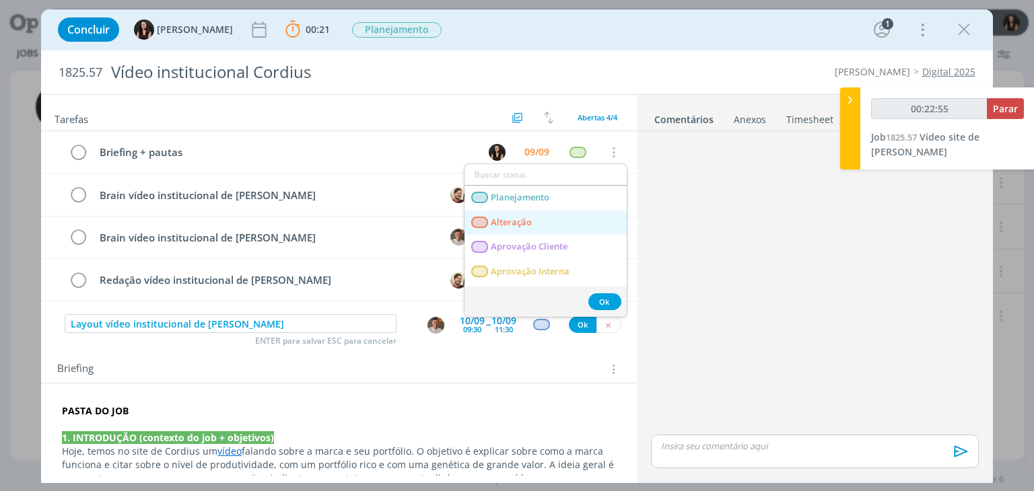
type input "00:22:56"
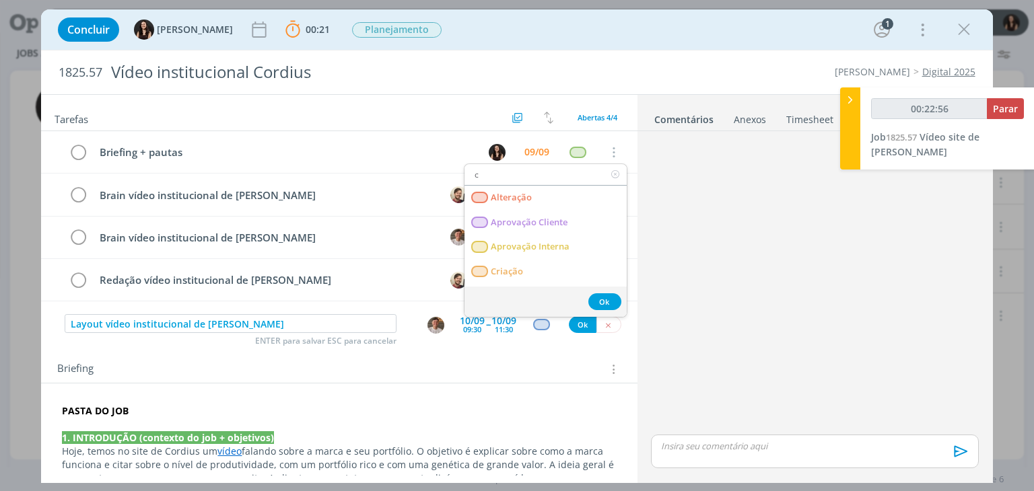
type input "cr"
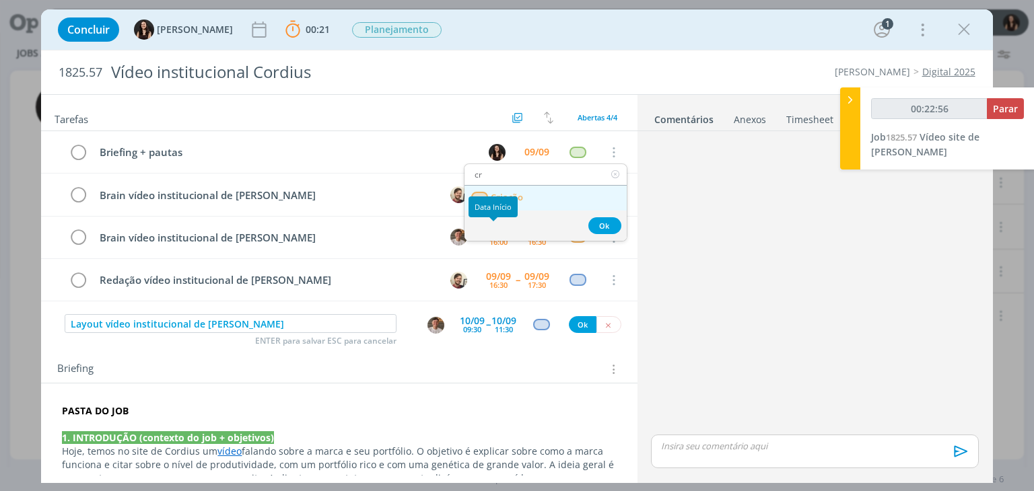
type input "00:22:57"
type input "cr"
click at [514, 189] on link "Criação" at bounding box center [546, 198] width 162 height 25
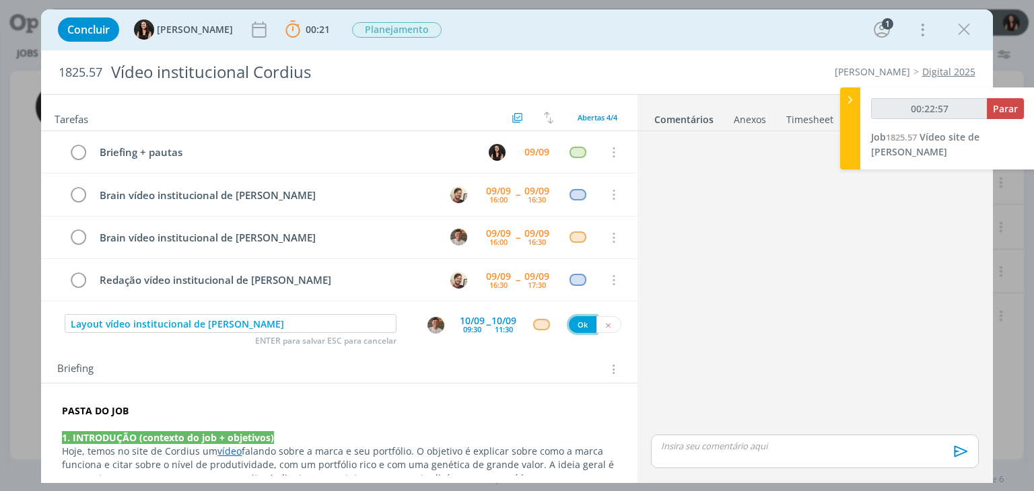
click at [572, 325] on button "Ok" at bounding box center [583, 324] width 28 height 17
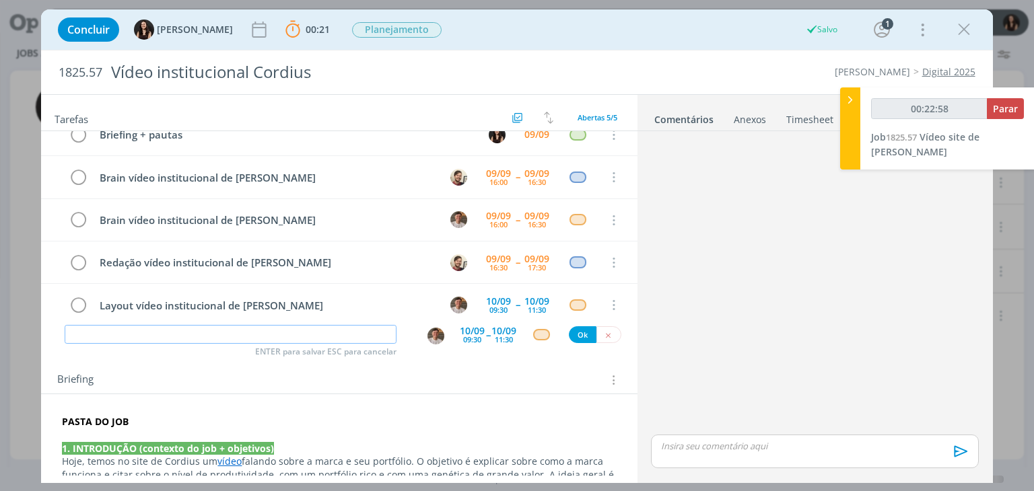
scroll to position [0, 0]
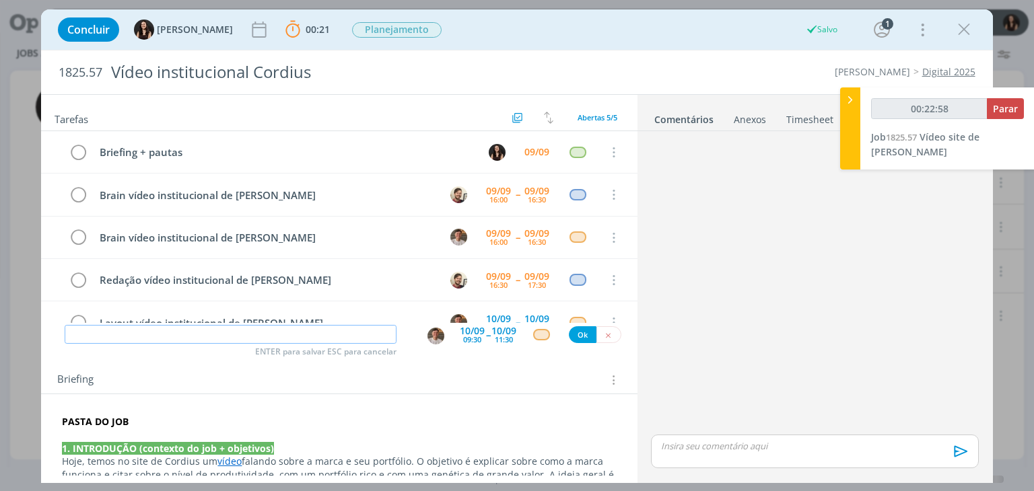
type input "00:23:00"
type input "Revisão"
type input "00:23:01"
type input "Revisão st"
type input "00:23:02"
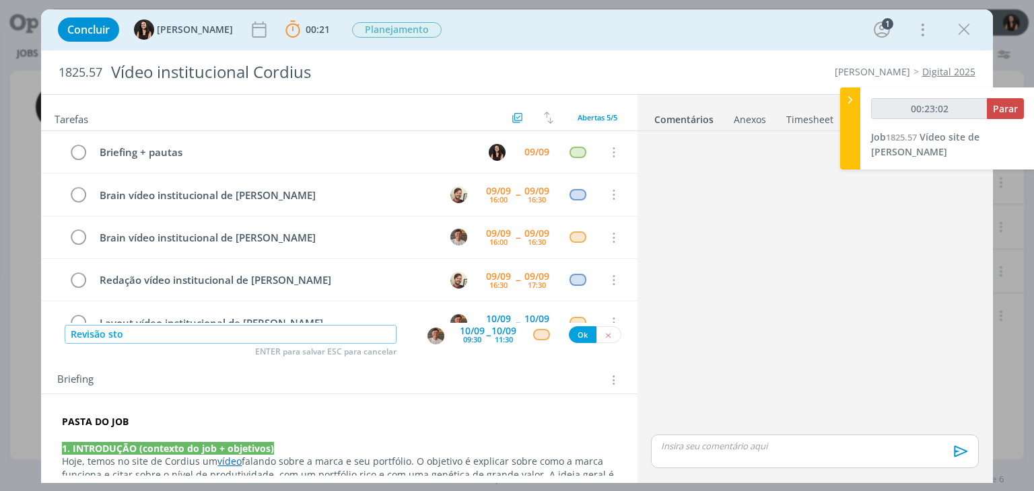
type input "Revisão stor"
type input "00:23:03"
type input "Revisão storybo"
type input "00:23:04"
type input "Revisão storyboar"
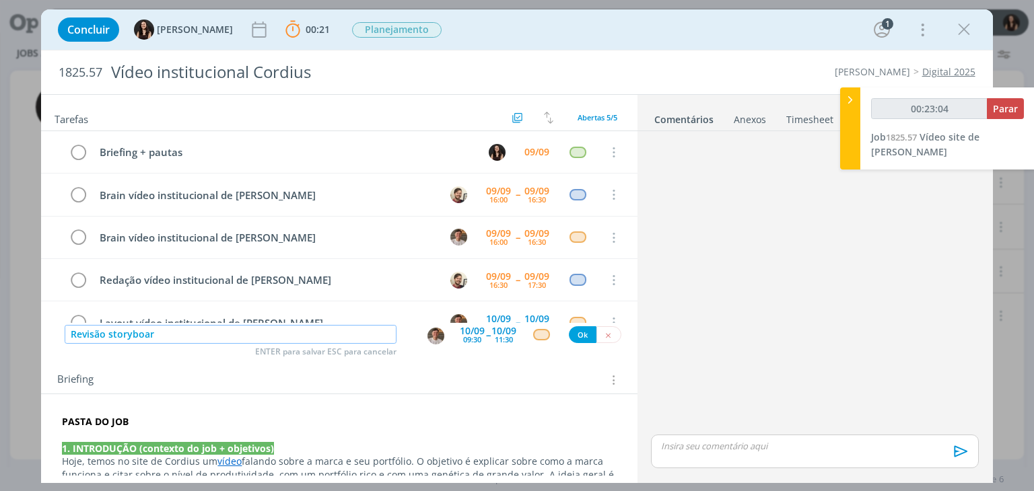
type input "00:23:06"
type input "Revisão storyboard"
type input "00:23:09"
type input "Revisão storyboard video ins"
type input "00:23:10"
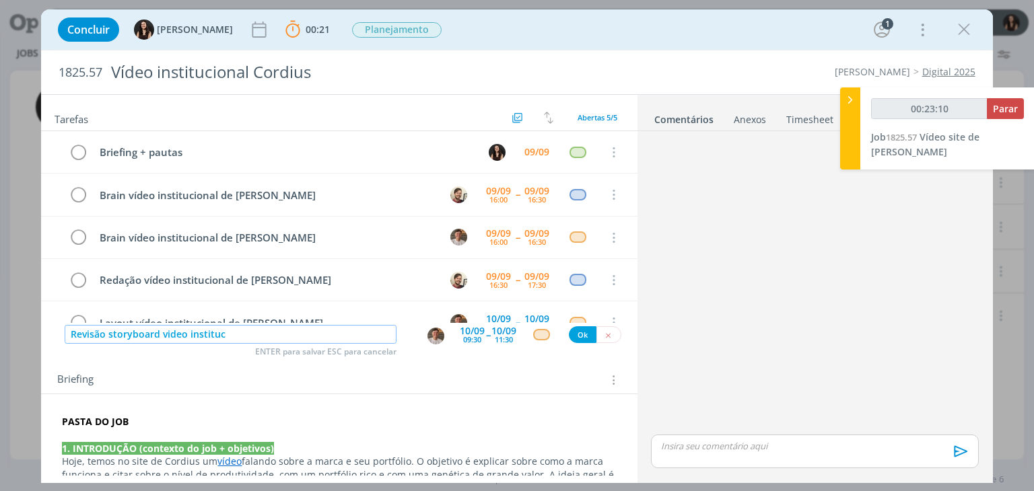
type input "Revisão storyboard video instituci"
type input "00:23:11"
type input "Revisão storyboard video institucional de"
type input "00:23:12"
type input "Revisão storyboard video institucional de [PERSON_NAME]"
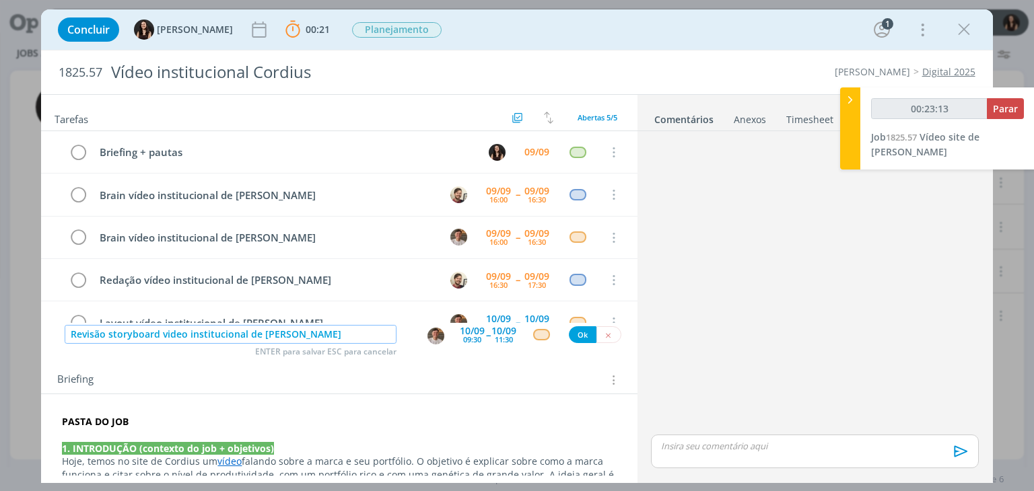
type input "00:23:14"
click at [428, 340] on img "dialog" at bounding box center [436, 336] width 17 height 17
type input "Revisão storyboard video institucional de [PERSON_NAME]"
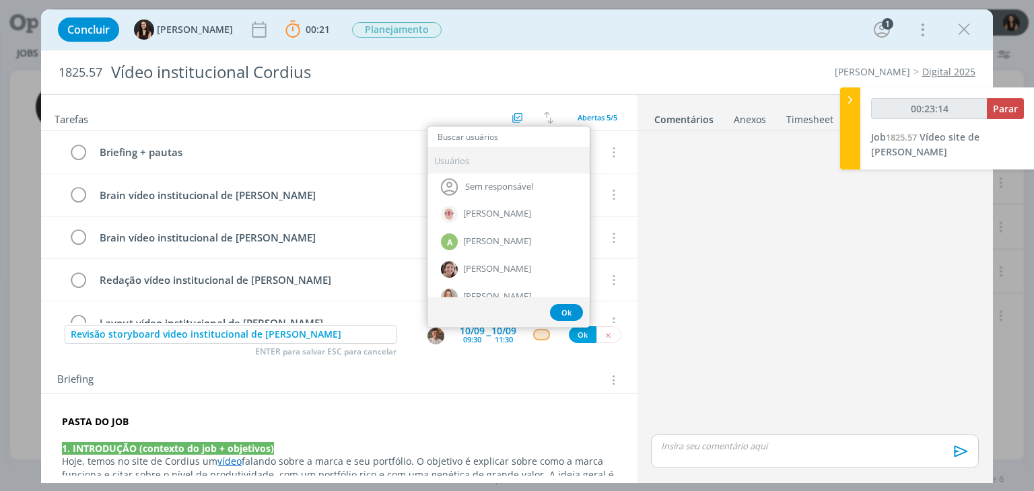
type input "00:23:15"
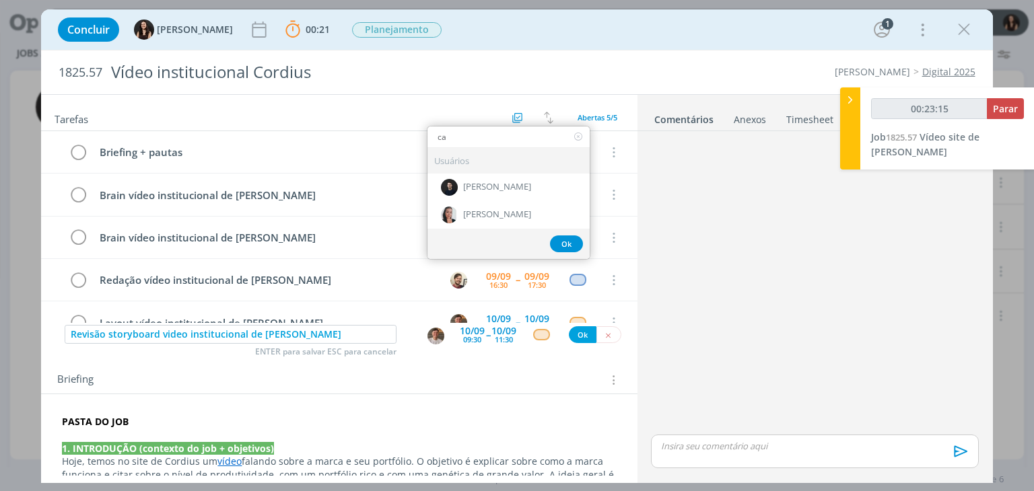
type input "car"
type input "00:23:16"
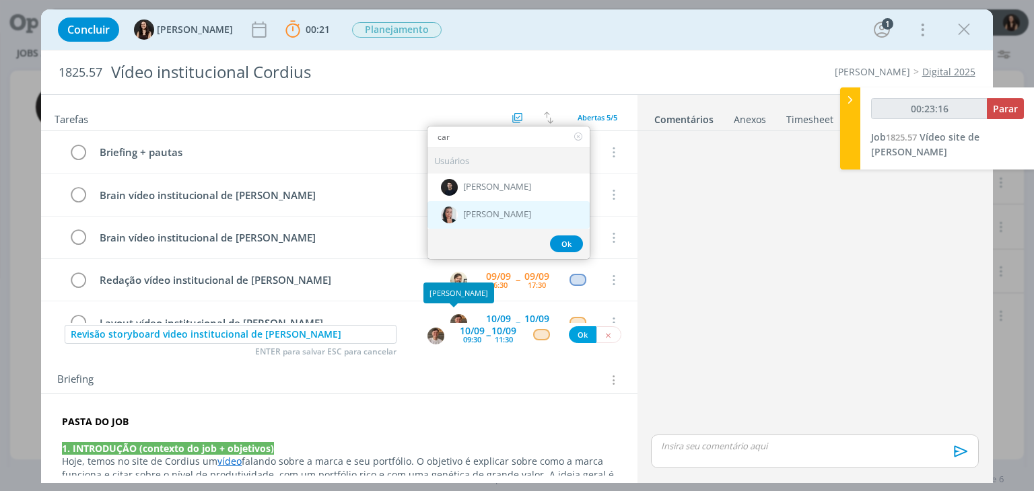
type input "car"
click at [477, 211] on span "[PERSON_NAME]" at bounding box center [497, 214] width 68 height 11
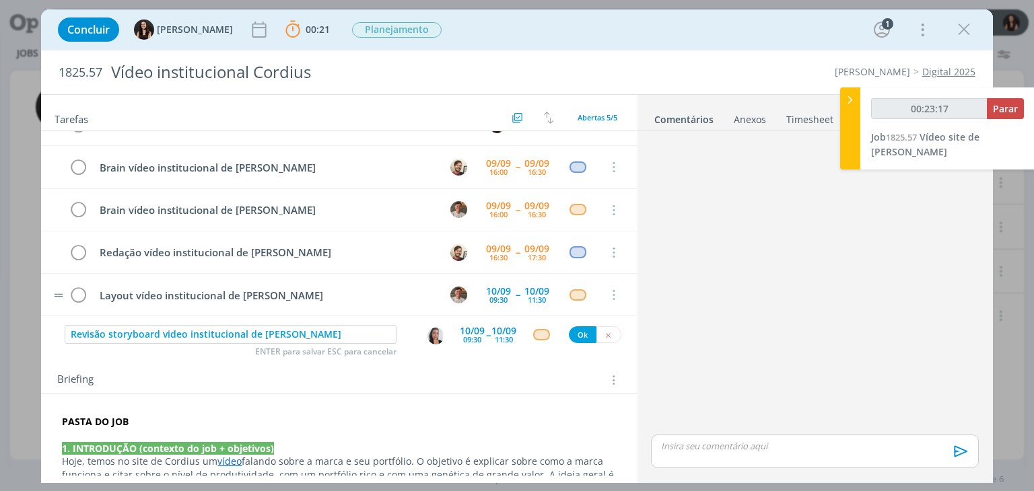
scroll to position [29, 0]
type input "00:23:24"
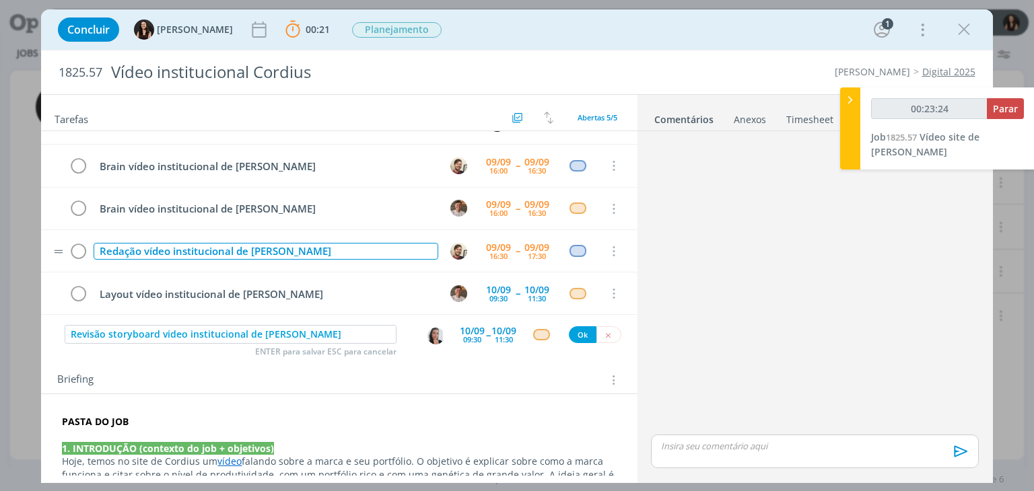
click at [143, 251] on div "Redação vídeo institucional de Cordius" at bounding box center [266, 251] width 344 height 17
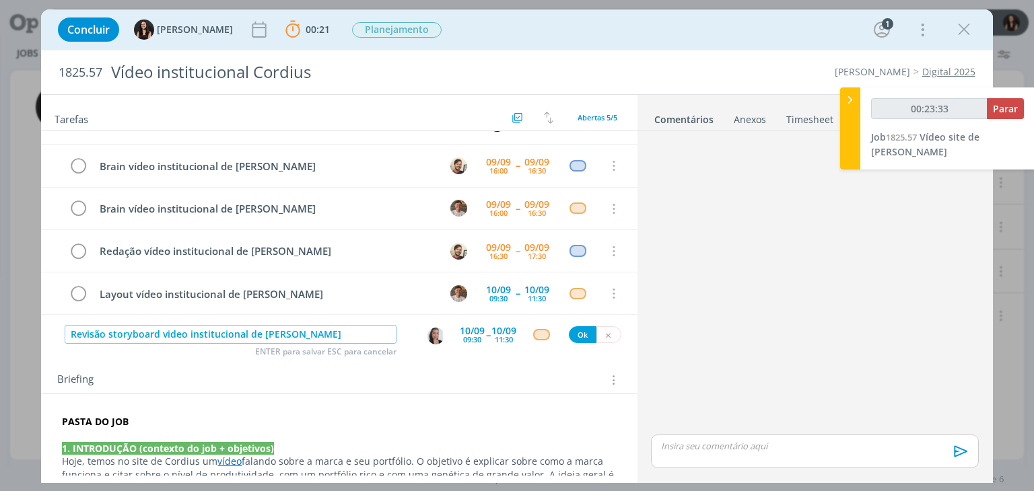
click at [318, 335] on input "Revisão storyboard video institucional de [PERSON_NAME]" at bounding box center [231, 334] width 332 height 19
click at [478, 333] on div "10/09" at bounding box center [472, 331] width 25 height 9
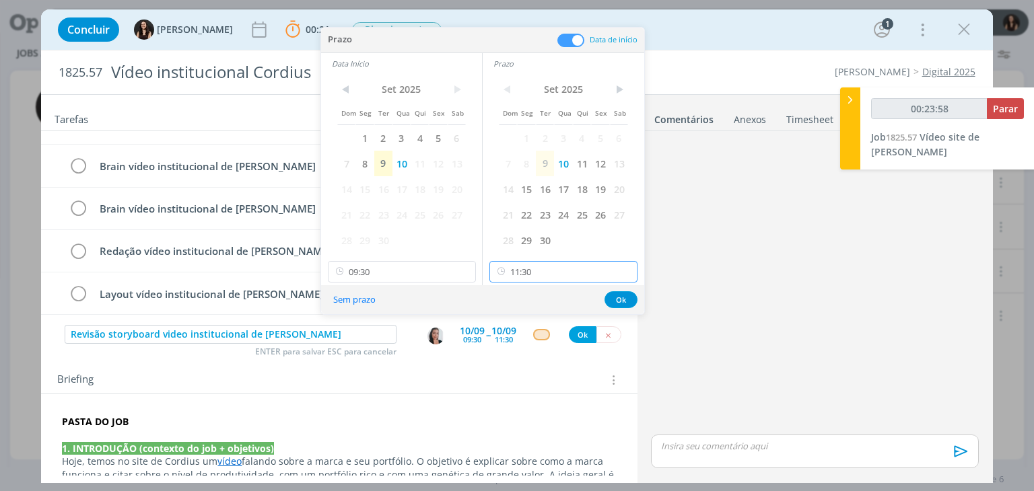
click at [550, 271] on input "11:30" at bounding box center [563, 272] width 148 height 22
type input "00:24:00"
click at [525, 316] on div "14:00" at bounding box center [565, 311] width 151 height 24
type input "14:00"
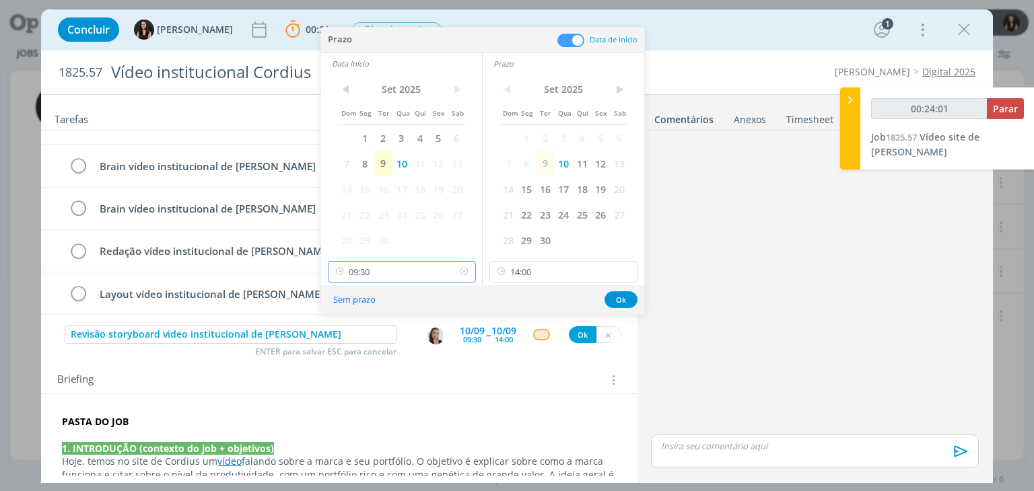
click at [427, 265] on input "09:30" at bounding box center [402, 272] width 148 height 22
type input "00:24:03"
click at [390, 342] on div "13:00" at bounding box center [403, 341] width 151 height 24
type input "13:00"
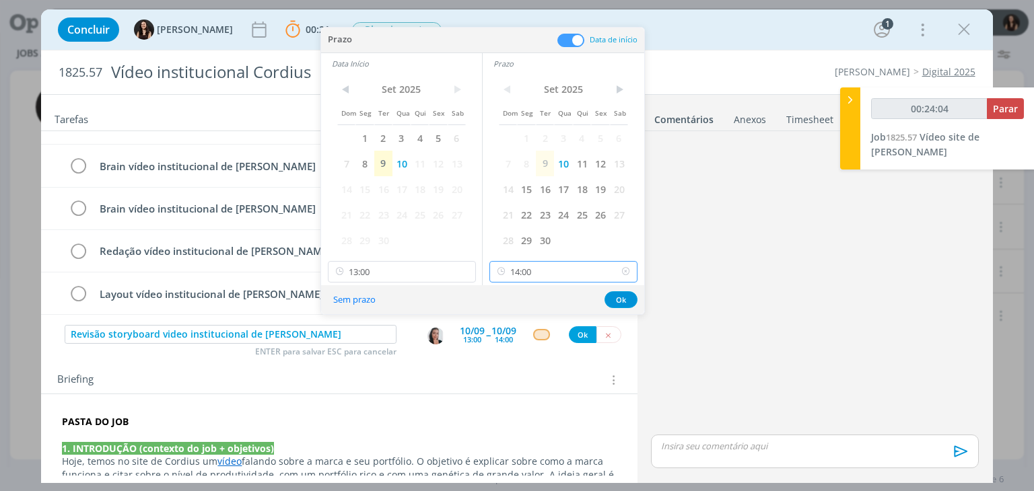
click at [537, 277] on input "14:00" at bounding box center [563, 272] width 148 height 22
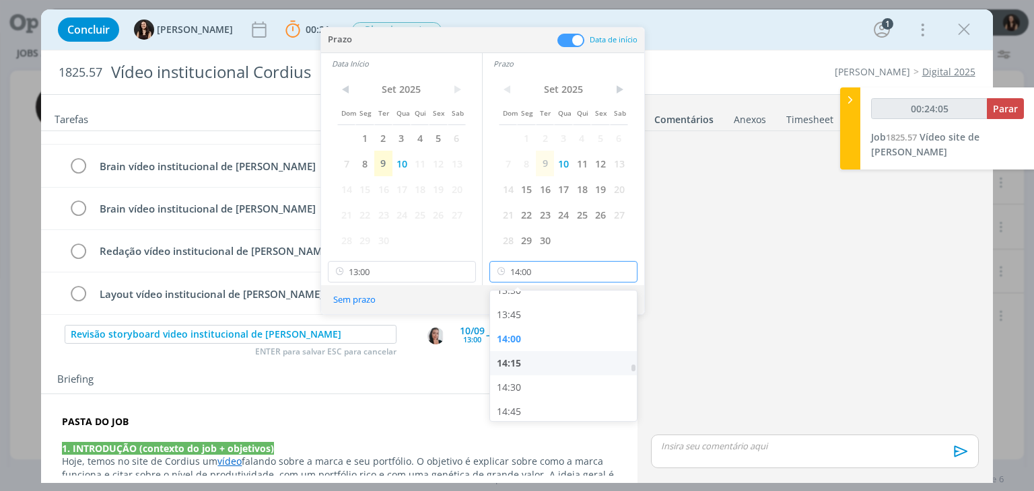
scroll to position [1322, 0]
type input "00:24:06"
click at [523, 367] on div "14:15" at bounding box center [565, 362] width 151 height 24
type input "14:15"
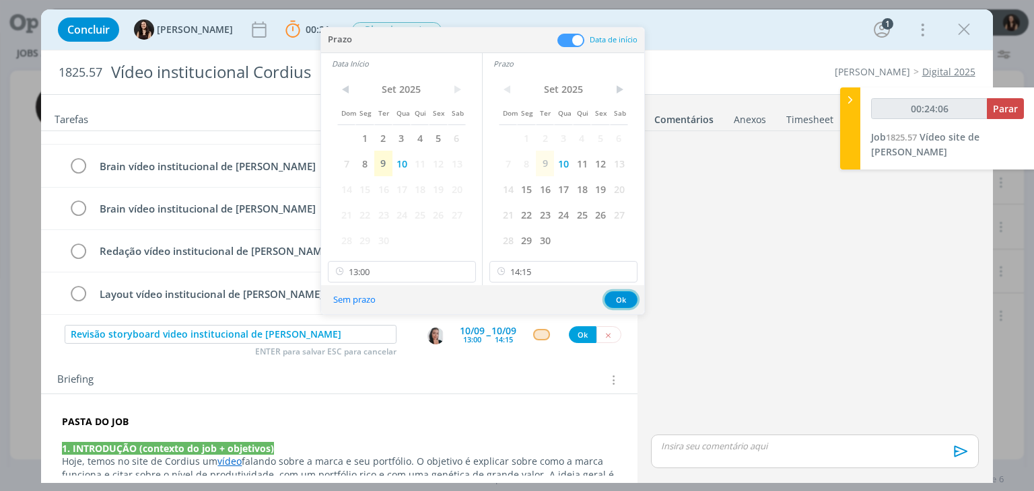
click at [611, 303] on button "Ok" at bounding box center [621, 300] width 33 height 17
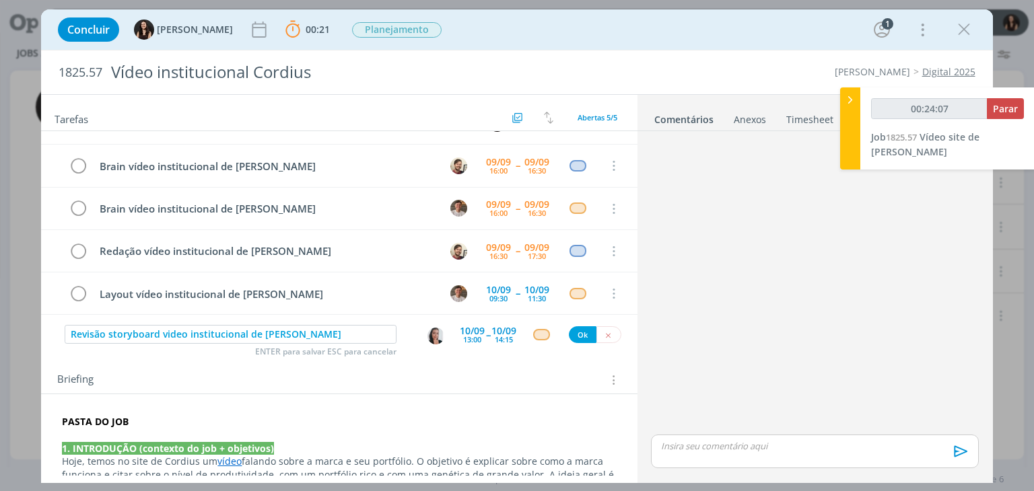
click at [535, 335] on div "dialog" at bounding box center [541, 334] width 17 height 11
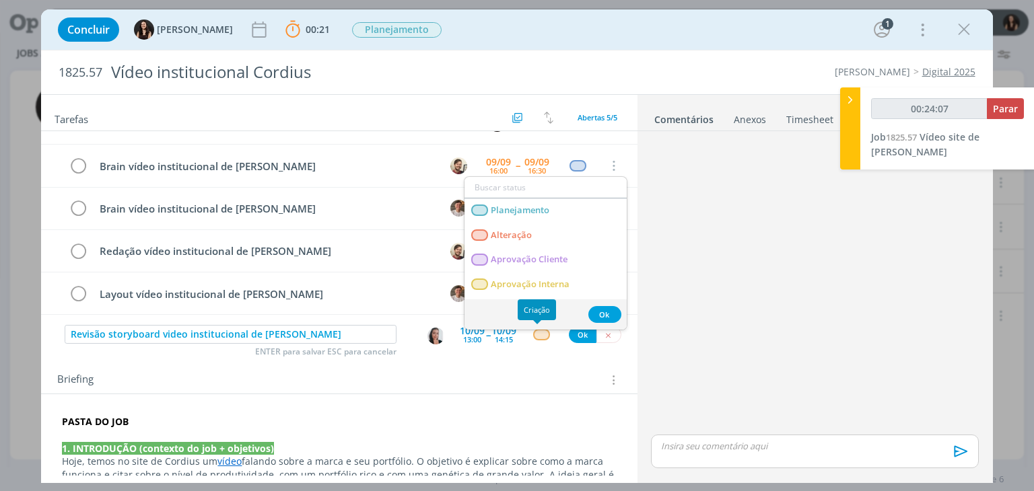
type input "00:24:08"
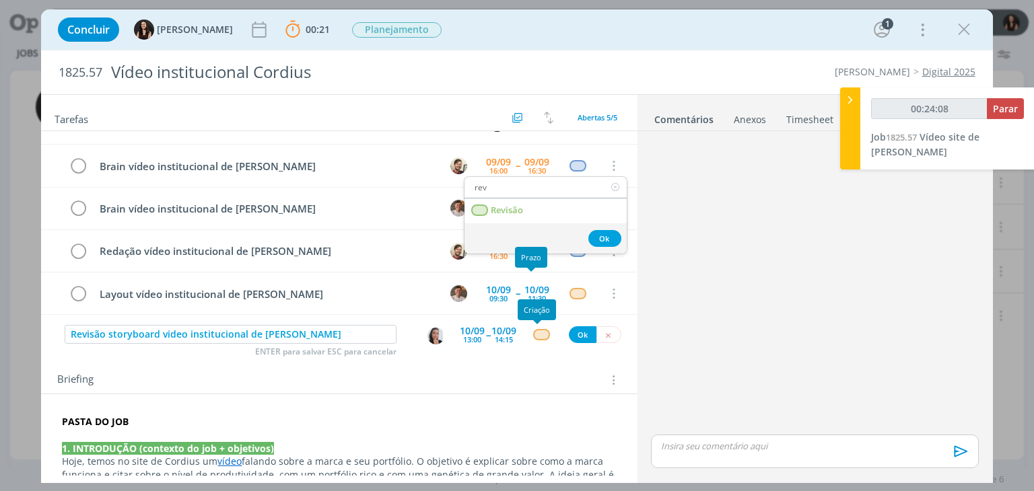
type input "rev"
click at [512, 216] on div "Data Início" at bounding box center [493, 219] width 49 height 21
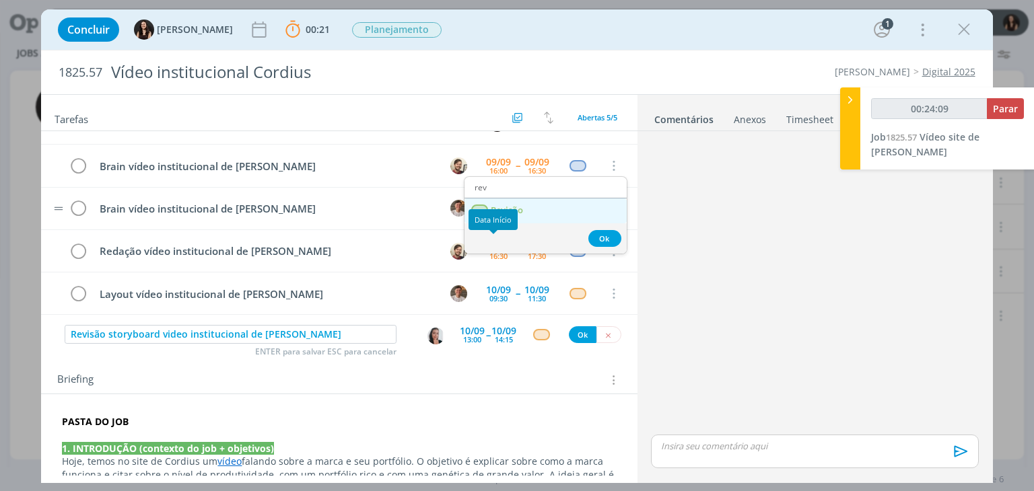
click at [520, 208] on span "Revisão" at bounding box center [507, 210] width 32 height 11
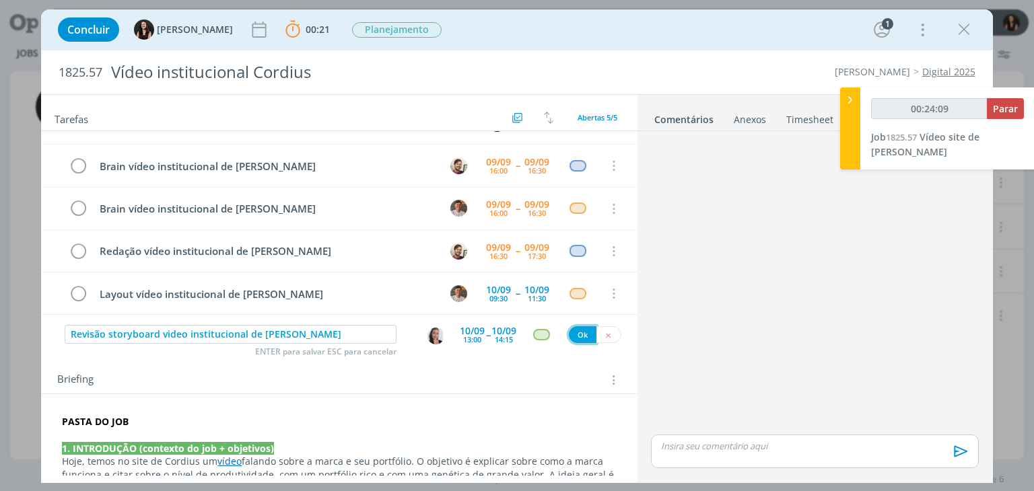
click at [582, 329] on button "Ok" at bounding box center [583, 335] width 28 height 17
type input "00:24:10"
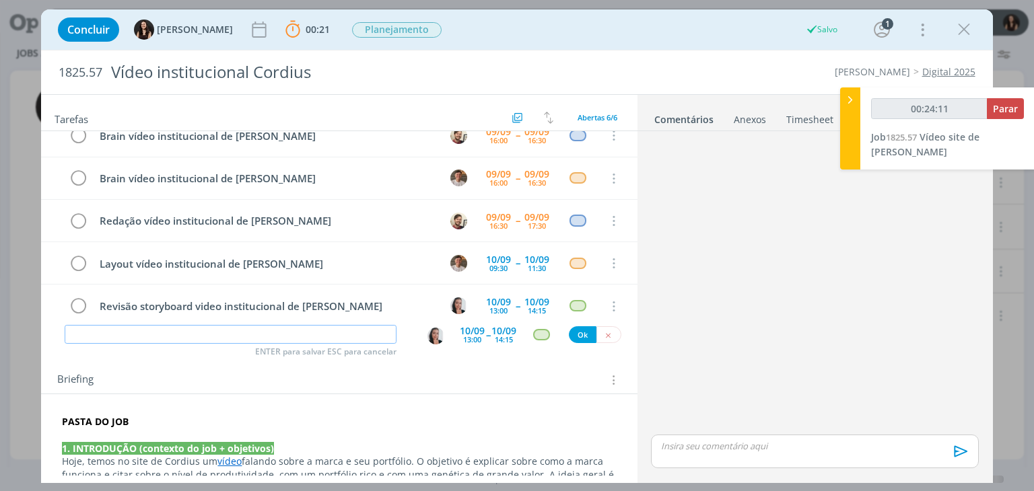
type input "00:24:12"
type input "Poss"
type input "00:24:13"
type input "Possíveis aju"
type input "00:24:14"
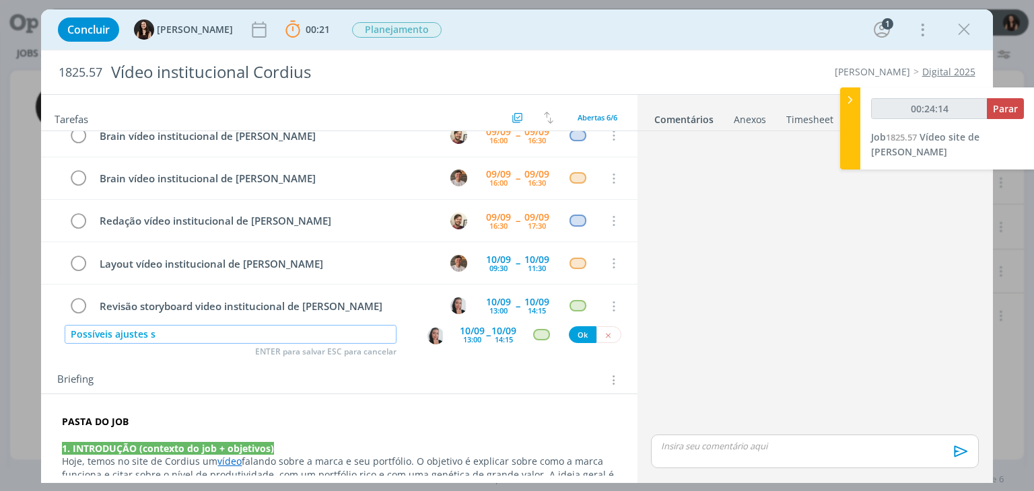
type input "Possíveis ajustes st"
type input "00:24:15"
type input "Possíveis ajustes storyboa"
type input "00:24:16"
type input "Possíveis ajustes storyboard"
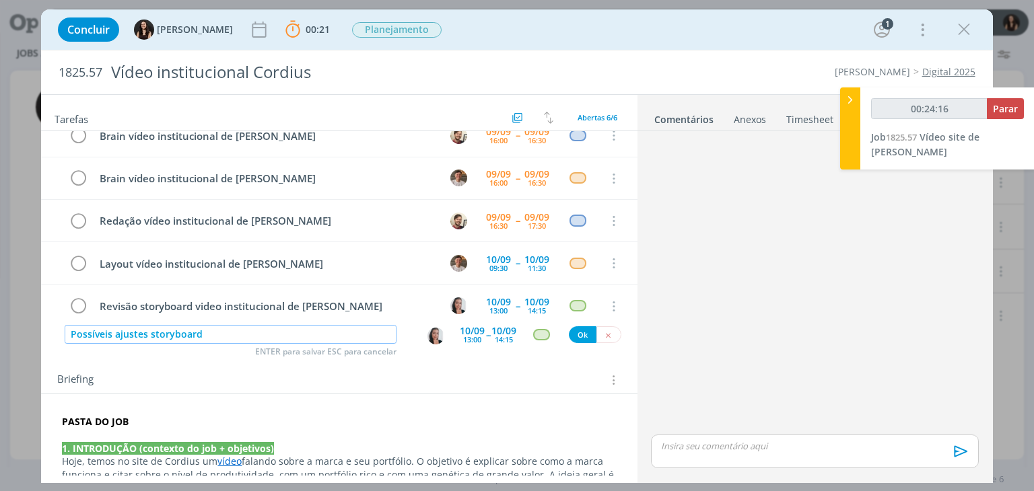
type input "00:24:17"
type input "Possíveis ajustes storyboard video in"
type input "00:24:18"
type input "Possíveis ajustes storyboard video institu"
type input "00:24:19"
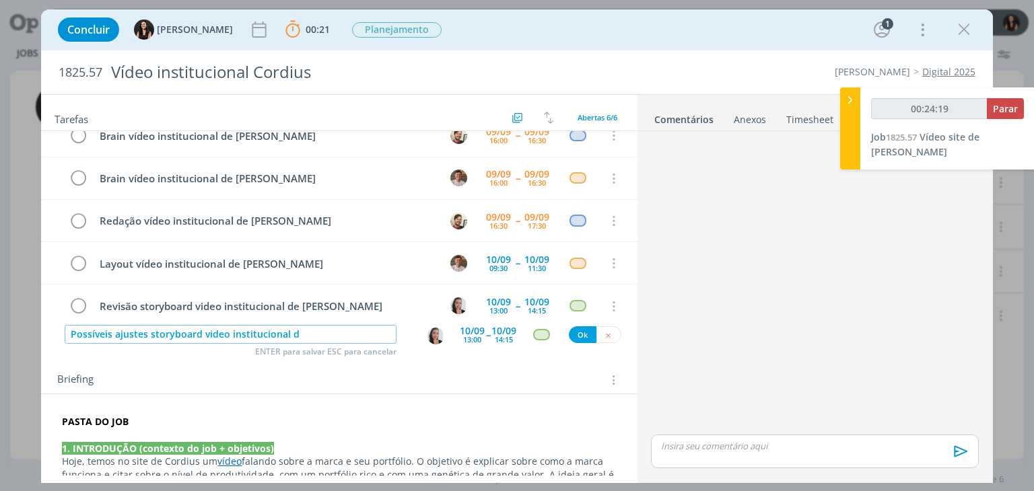
type input "Possíveis ajustes storyboard video institucional de"
click at [428, 335] on img "dialog" at bounding box center [436, 336] width 17 height 17
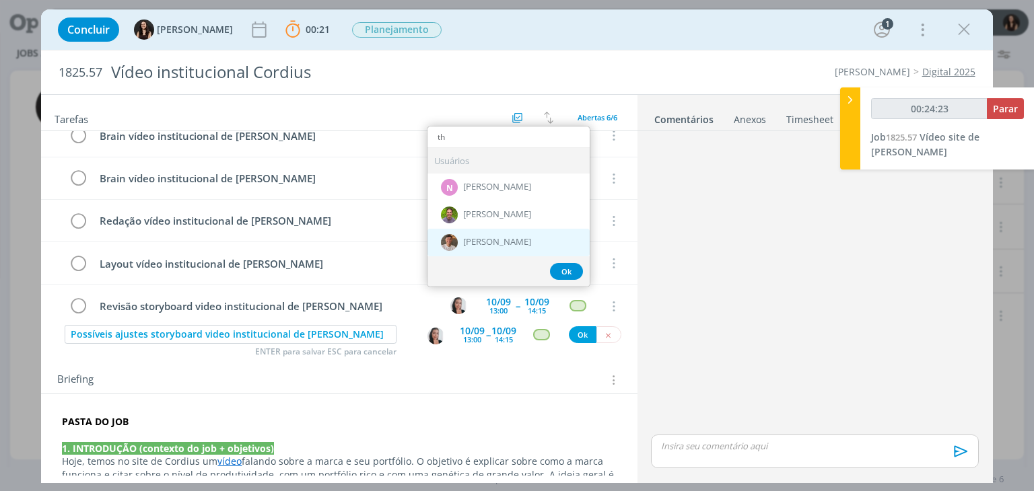
click at [490, 233] on div "[PERSON_NAME]" at bounding box center [509, 242] width 162 height 28
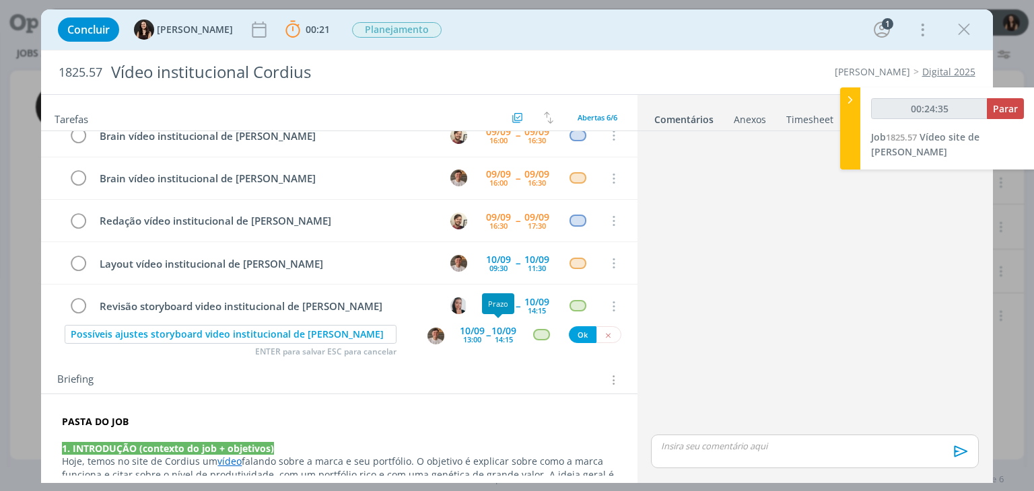
click at [501, 332] on div "10/09" at bounding box center [503, 331] width 25 height 9
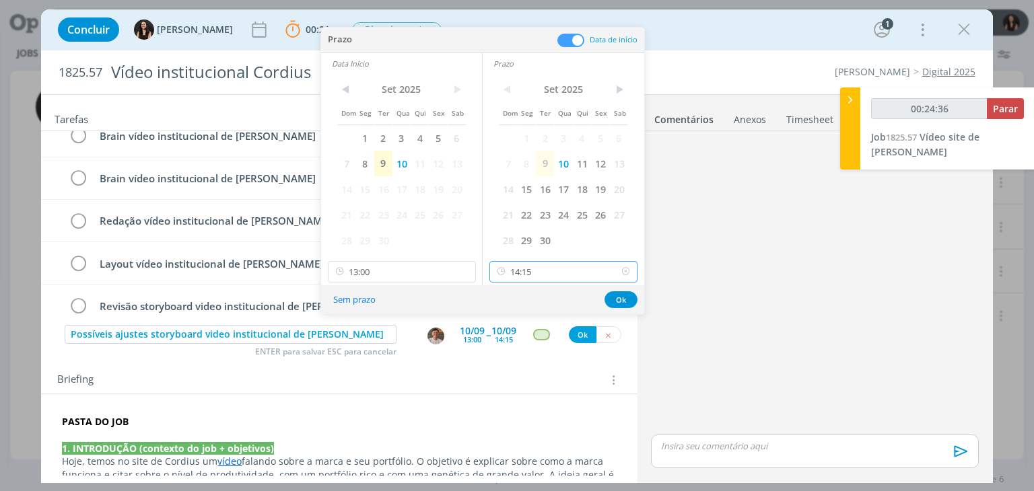
click at [554, 267] on input "14:15" at bounding box center [563, 272] width 148 height 22
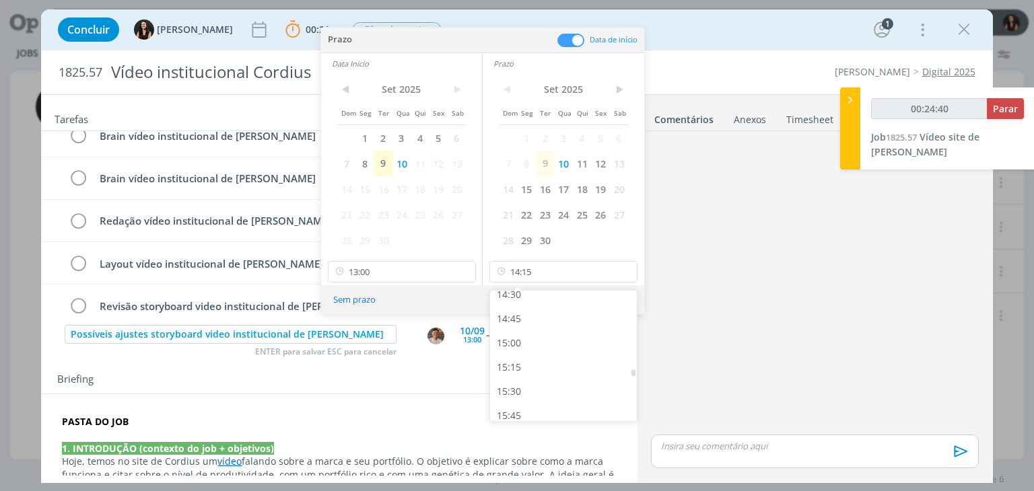
click at [541, 367] on div "15:15" at bounding box center [565, 367] width 151 height 24
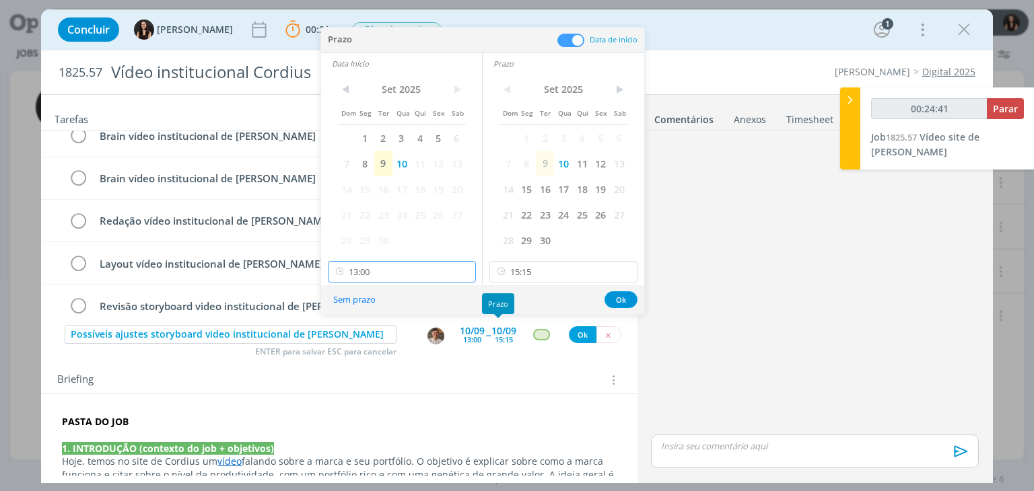
click at [401, 275] on input "13:00" at bounding box center [402, 272] width 148 height 22
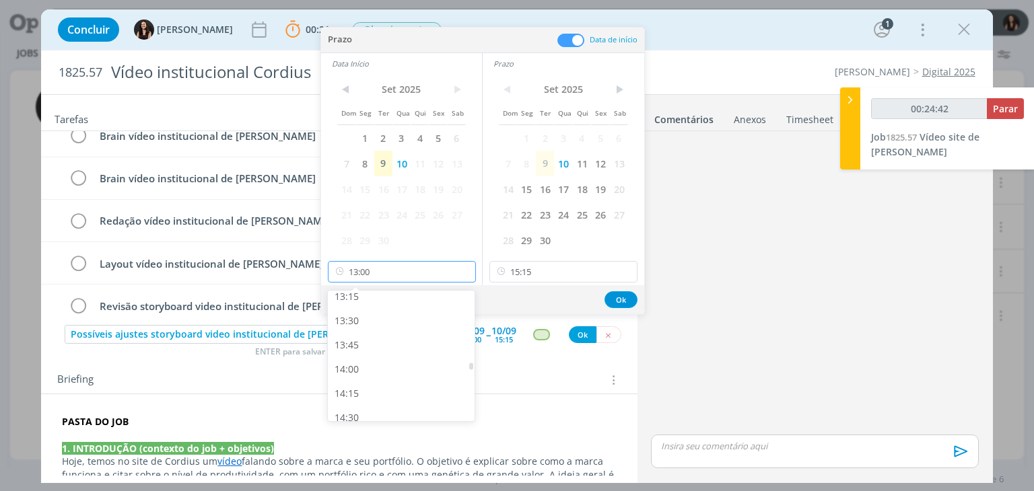
scroll to position [1293, 0]
click at [370, 396] on div "14:15" at bounding box center [403, 392] width 151 height 24
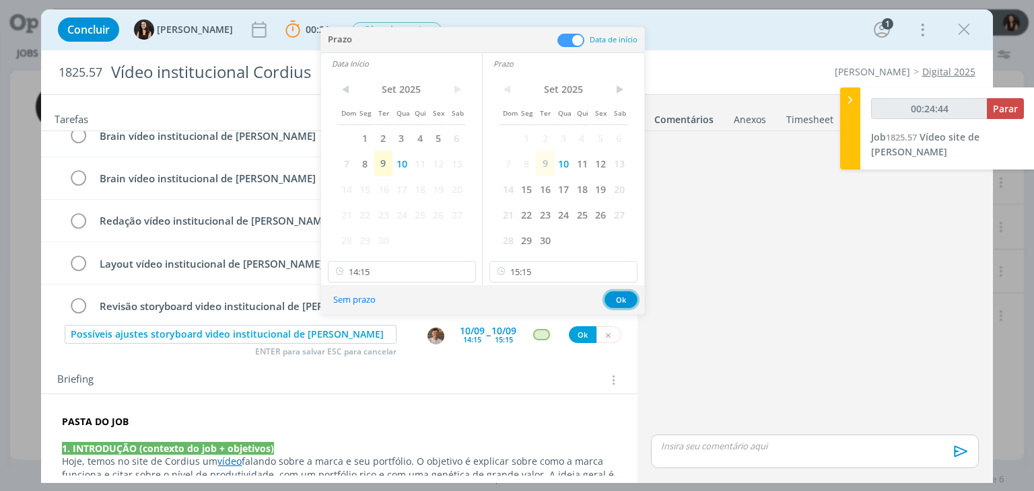
click at [618, 292] on button "Ok" at bounding box center [621, 300] width 33 height 17
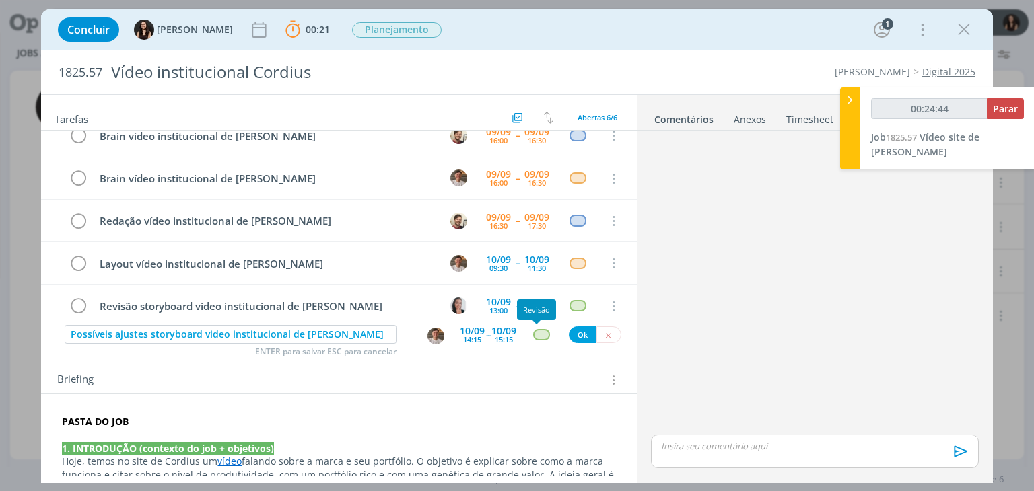
click at [533, 333] on div "dialog" at bounding box center [541, 334] width 17 height 11
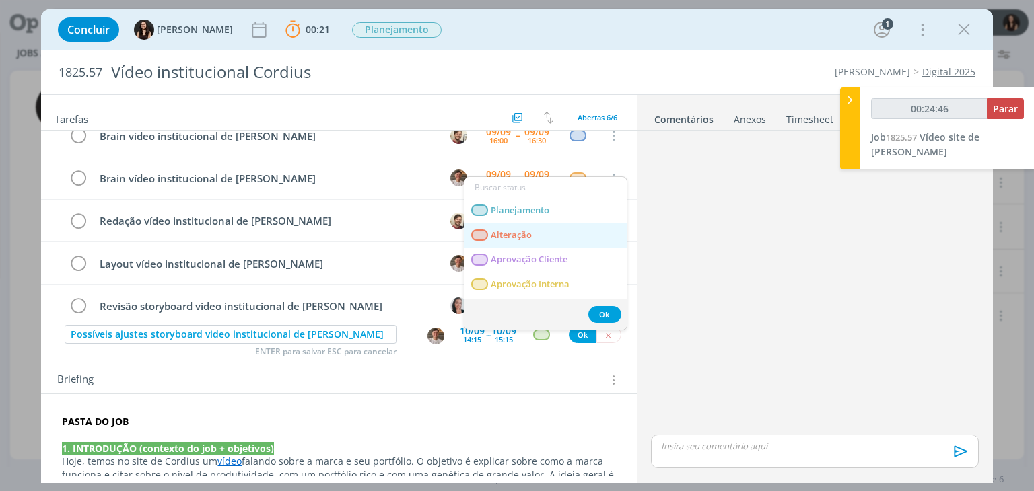
click at [498, 230] on span "Alteração" at bounding box center [511, 235] width 41 height 11
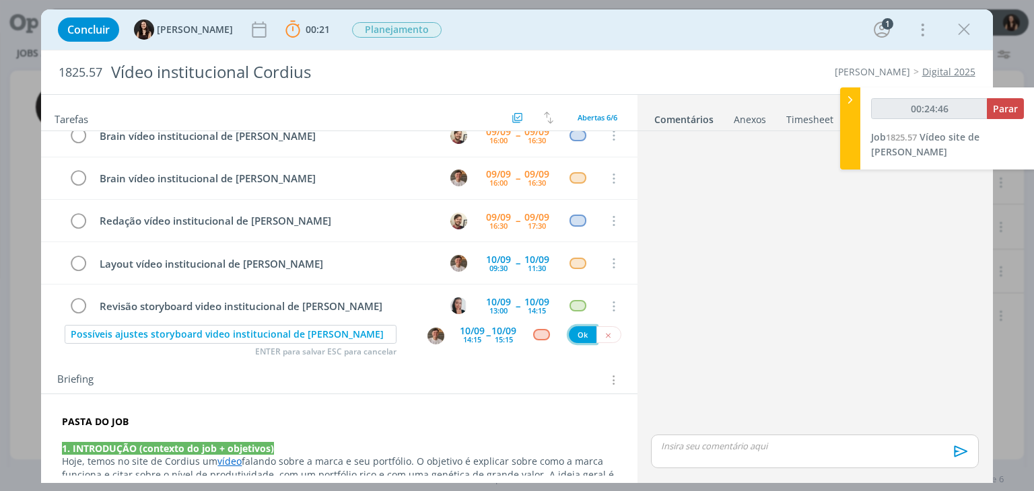
click at [569, 333] on button "Ok" at bounding box center [583, 335] width 28 height 17
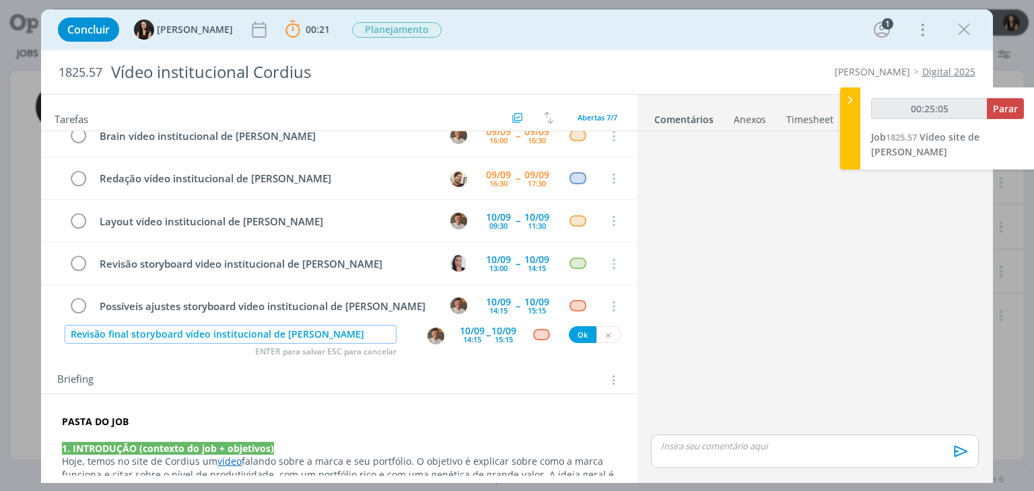
click at [433, 335] on img "dialog" at bounding box center [436, 336] width 17 height 17
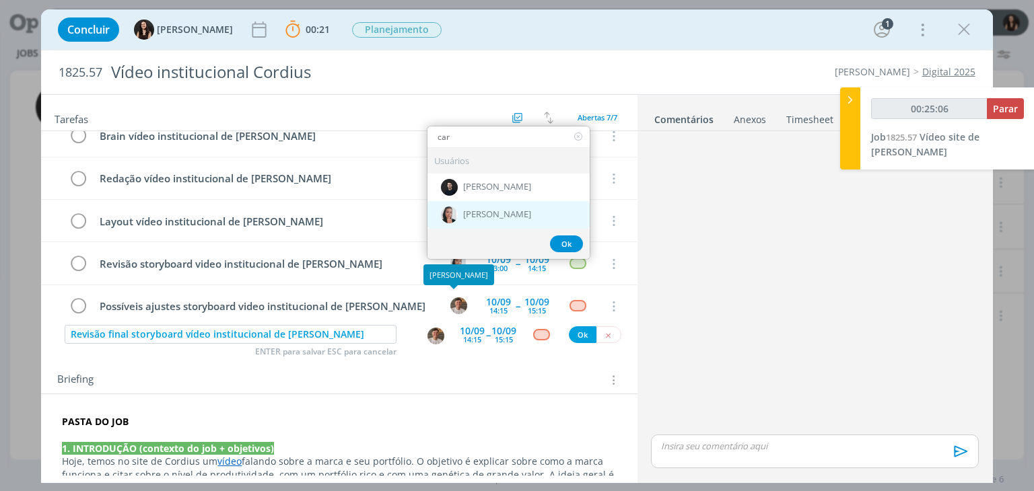
click at [485, 209] on span "[PERSON_NAME]" at bounding box center [497, 214] width 68 height 11
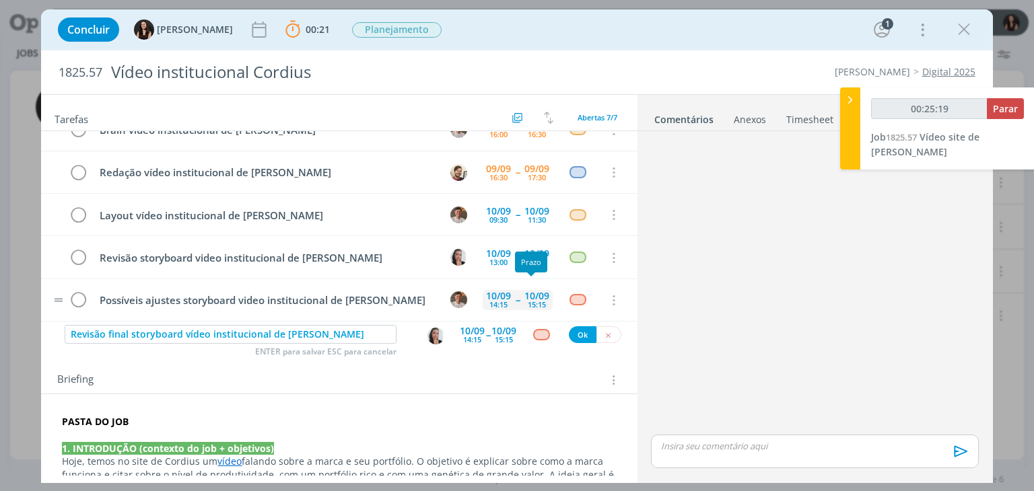
scroll to position [113, 0]
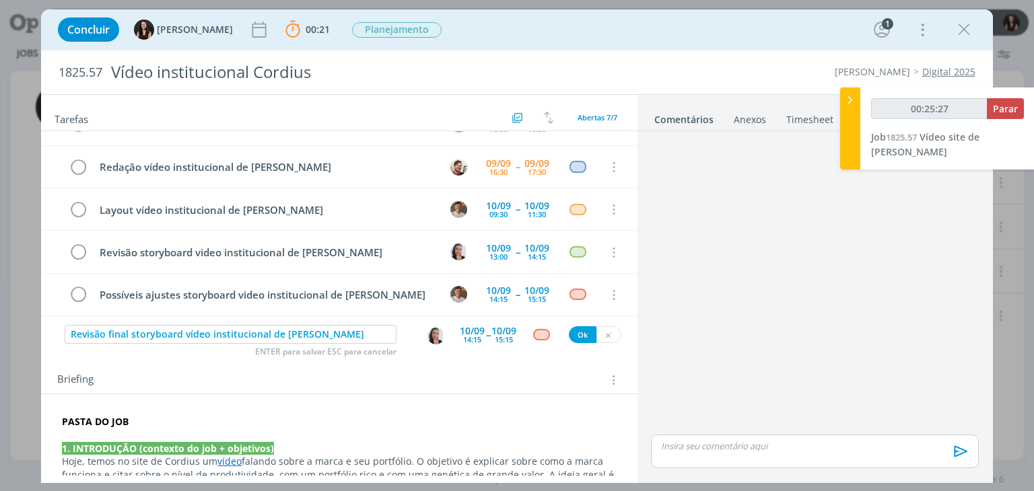
click at [486, 336] on span "--" at bounding box center [488, 335] width 4 height 13
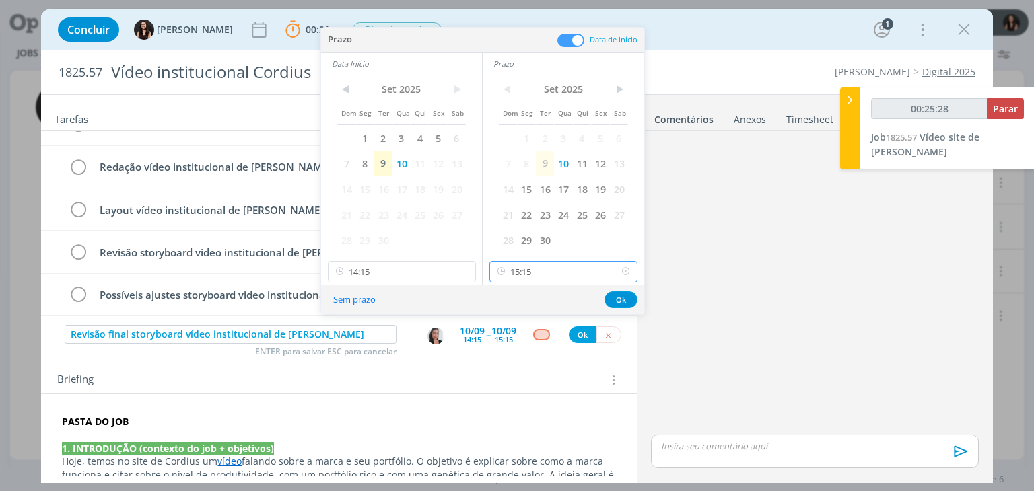
click at [537, 277] on input "15:15" at bounding box center [563, 272] width 148 height 22
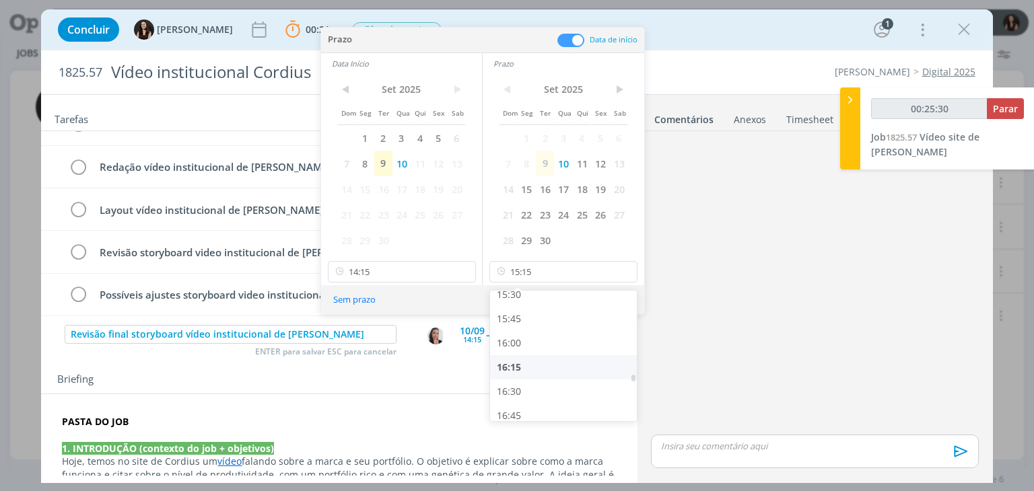
click at [529, 366] on div "16:15" at bounding box center [565, 367] width 151 height 24
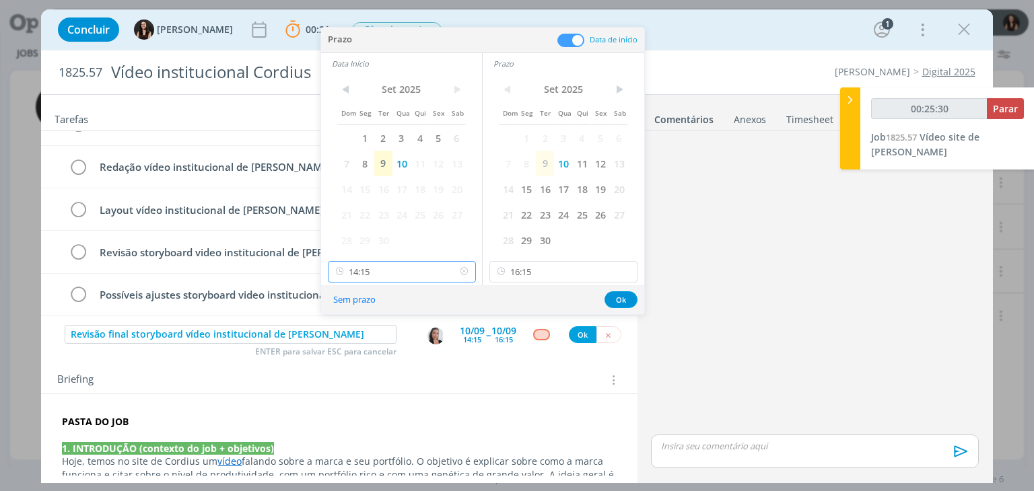
click at [391, 272] on input "14:15" at bounding box center [402, 272] width 148 height 22
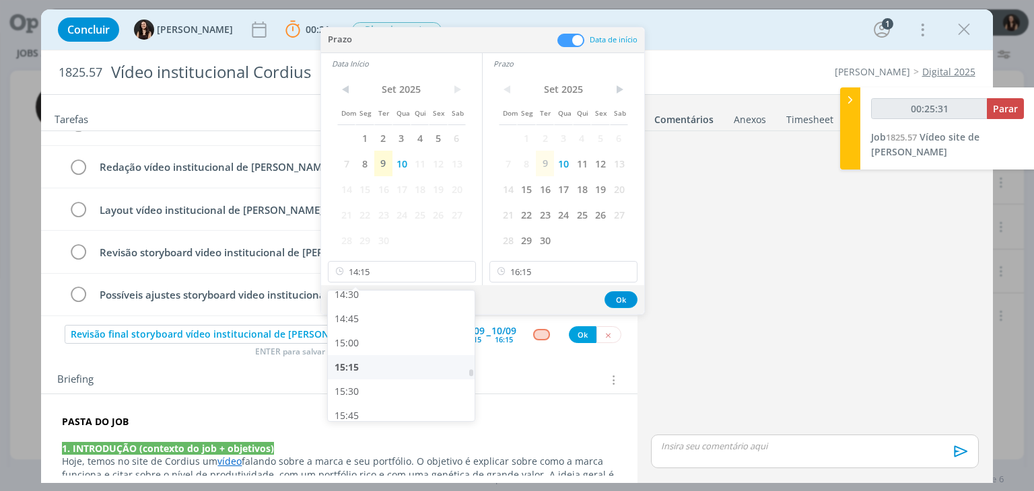
click at [374, 362] on div "15:15" at bounding box center [403, 367] width 151 height 24
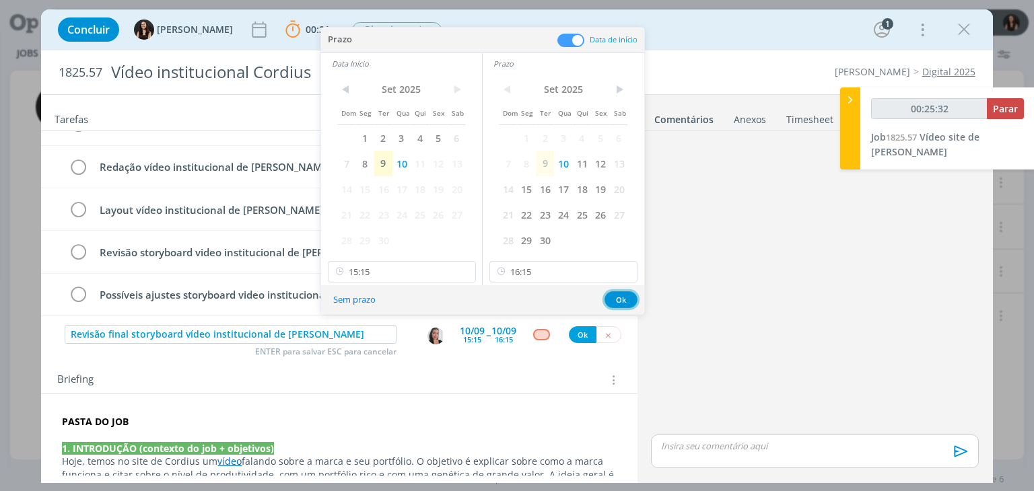
drag, startPoint x: 619, startPoint y: 301, endPoint x: 592, endPoint y: 313, distance: 29.5
click at [612, 304] on button "Ok" at bounding box center [621, 300] width 33 height 17
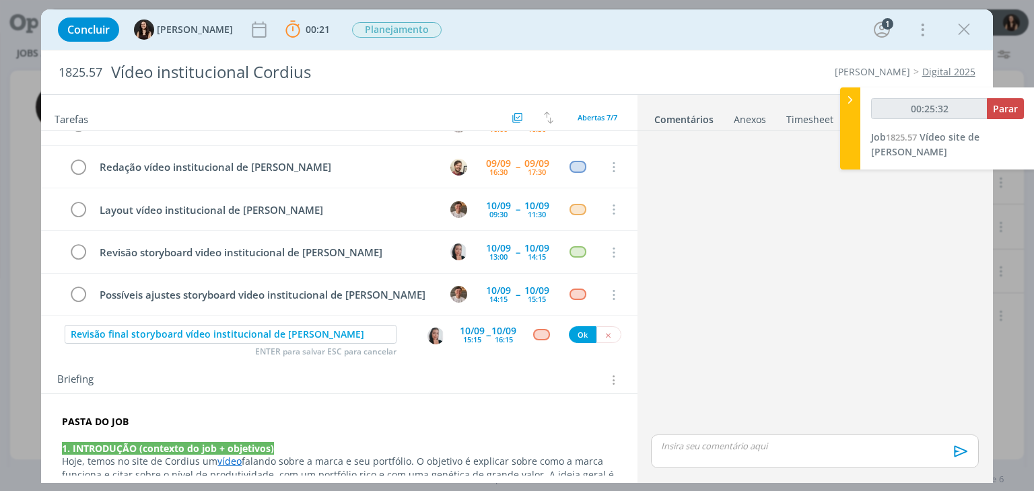
click at [538, 335] on div "dialog" at bounding box center [541, 334] width 17 height 11
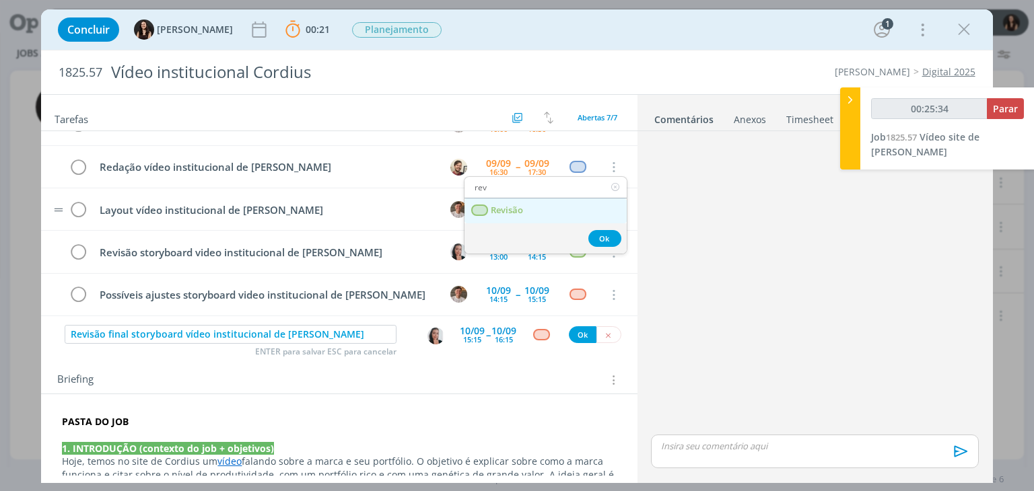
drag, startPoint x: 504, startPoint y: 205, endPoint x: 512, endPoint y: 223, distance: 19.3
click at [504, 205] on span "Revisão" at bounding box center [507, 210] width 32 height 11
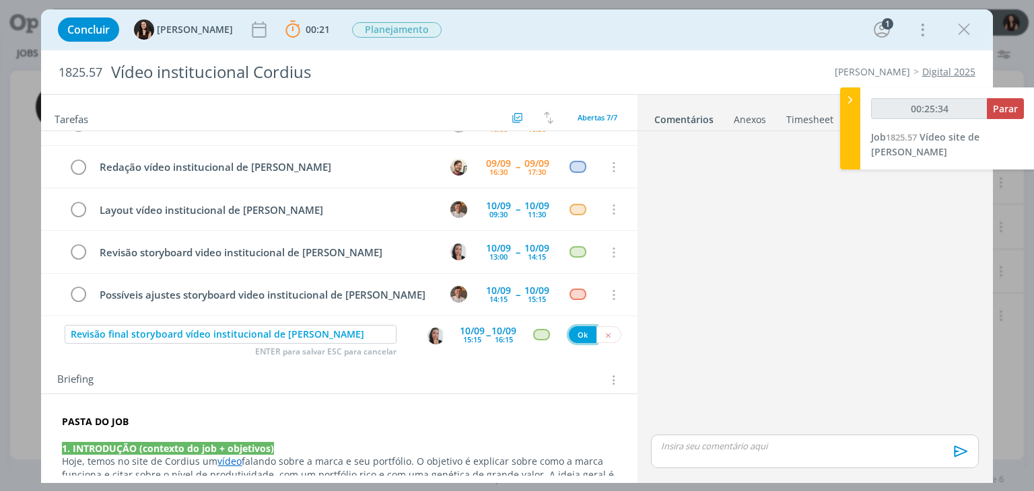
drag, startPoint x: 570, startPoint y: 332, endPoint x: 562, endPoint y: 333, distance: 8.1
click at [569, 332] on button "Ok" at bounding box center [583, 335] width 28 height 17
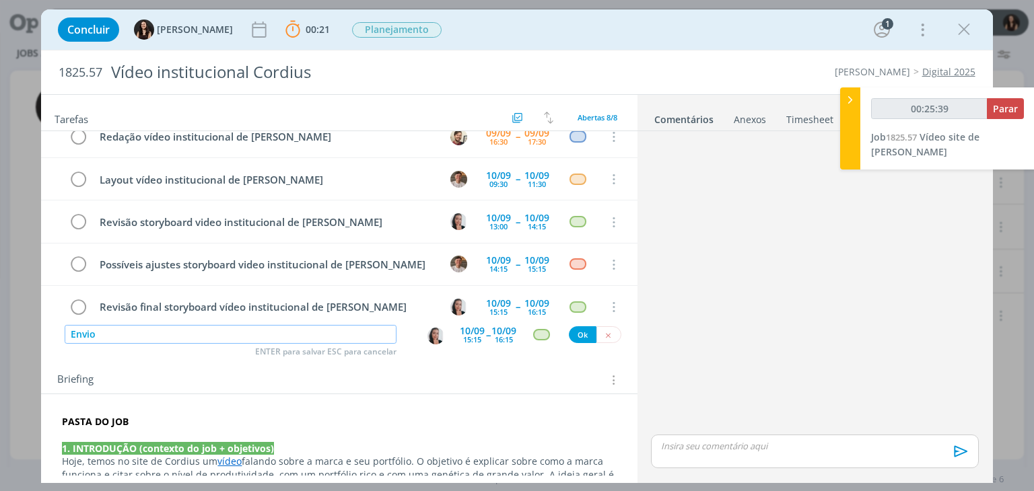
click at [429, 340] on img "dialog" at bounding box center [436, 336] width 17 height 17
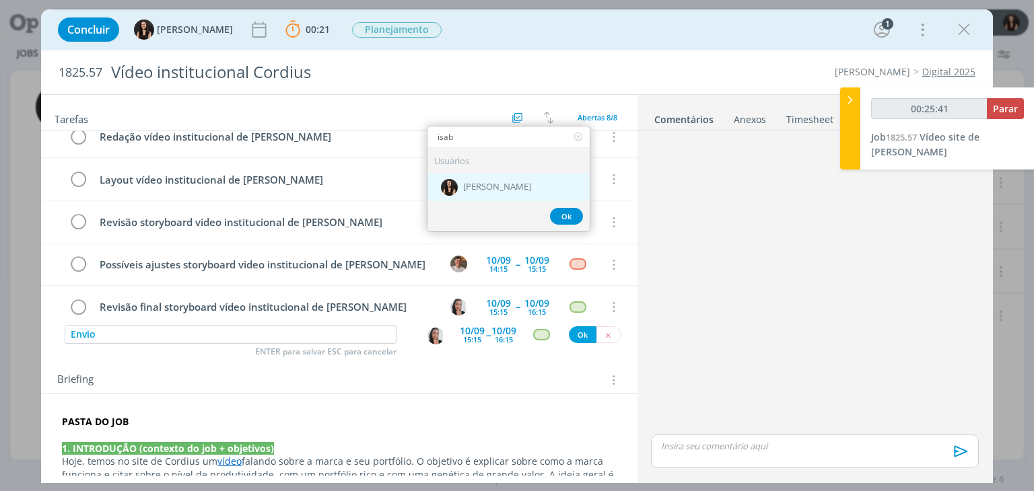
click at [461, 195] on div "[PERSON_NAME]" at bounding box center [509, 187] width 162 height 28
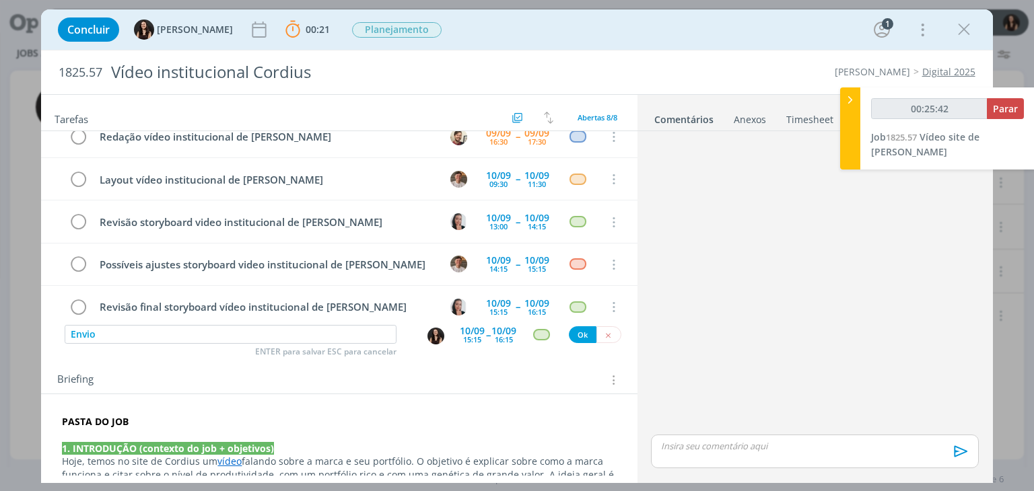
click at [479, 327] on div "10/09 15:15 -- 10/09 16:15" at bounding box center [488, 335] width 57 height 24
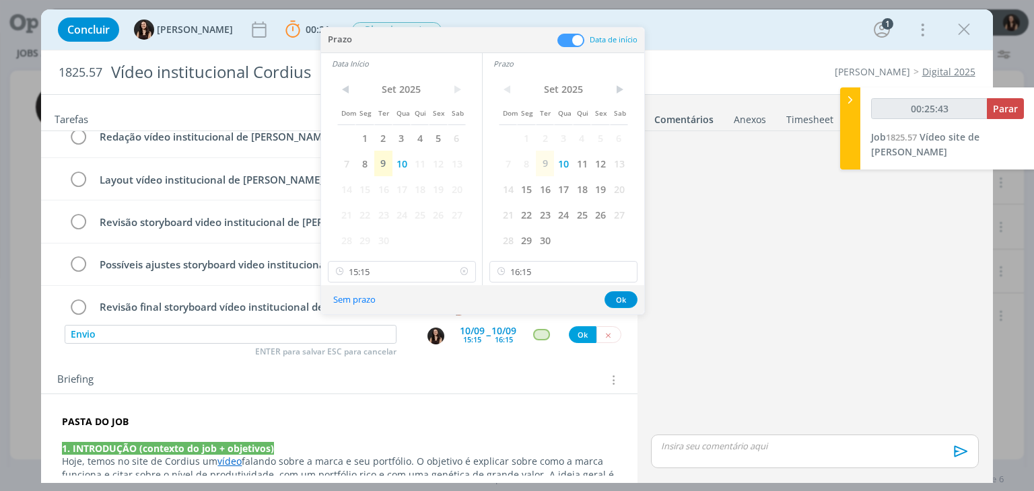
click at [471, 273] on icon at bounding box center [464, 272] width 17 height 22
drag, startPoint x: 622, startPoint y: 269, endPoint x: 620, endPoint y: 283, distance: 14.3
click at [622, 268] on icon at bounding box center [625, 272] width 17 height 22
click at [617, 302] on button "Ok" at bounding box center [621, 300] width 33 height 17
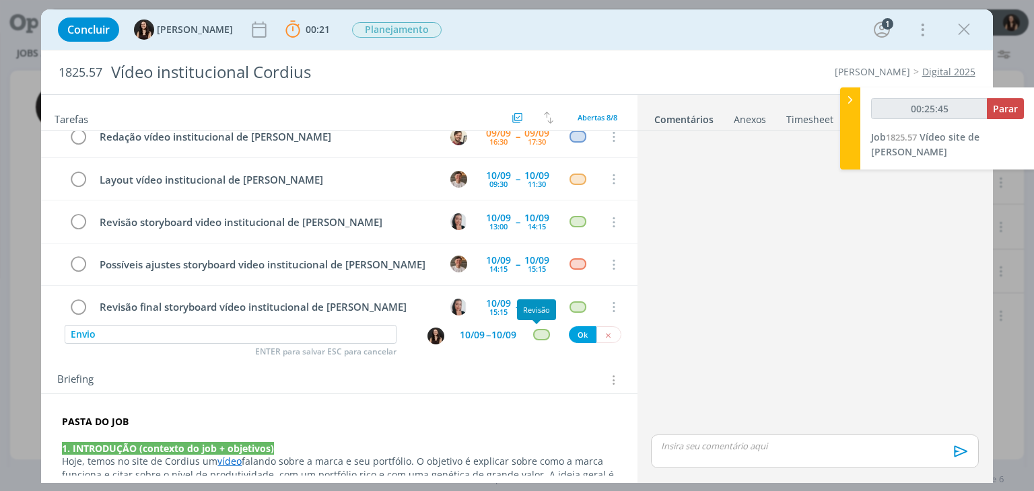
click at [538, 339] on div "dialog" at bounding box center [541, 334] width 17 height 11
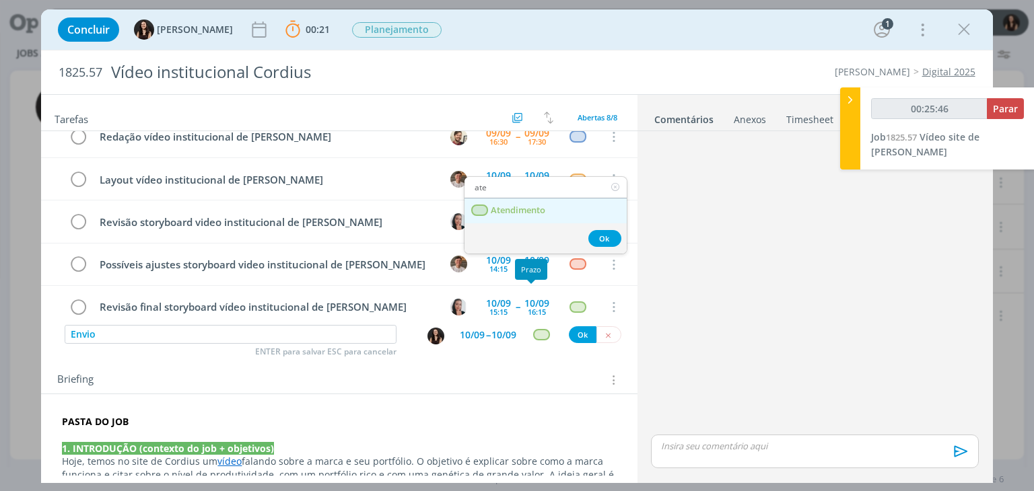
click at [526, 211] on span "Atendimento" at bounding box center [518, 210] width 55 height 11
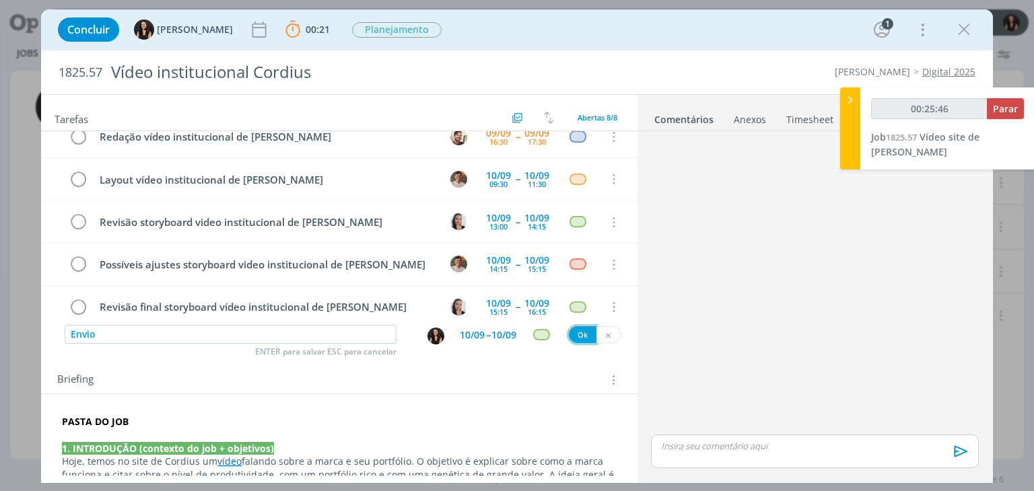
click at [571, 335] on button "Ok" at bounding box center [583, 335] width 28 height 17
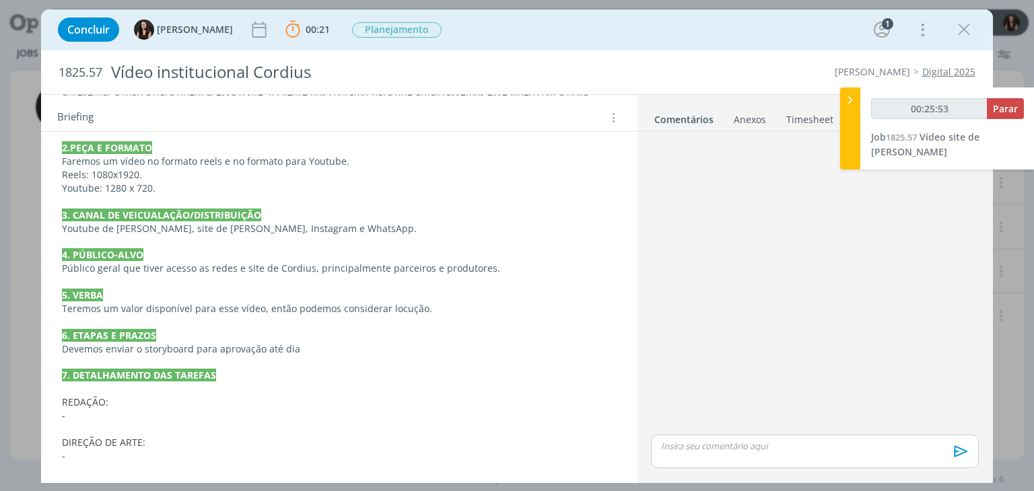
scroll to position [404, 0]
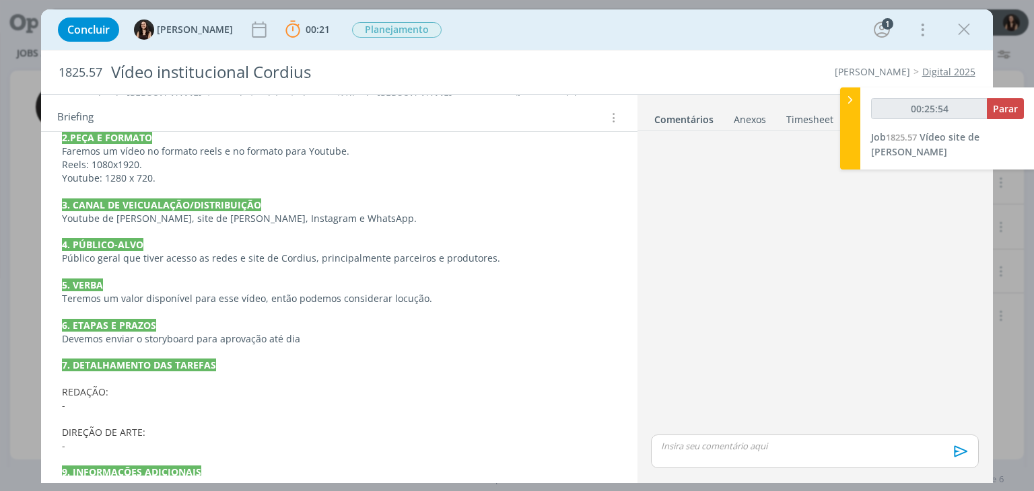
click at [318, 340] on p "Devemos enviar o storyboard para aprovação até dia" at bounding box center [339, 339] width 554 height 13
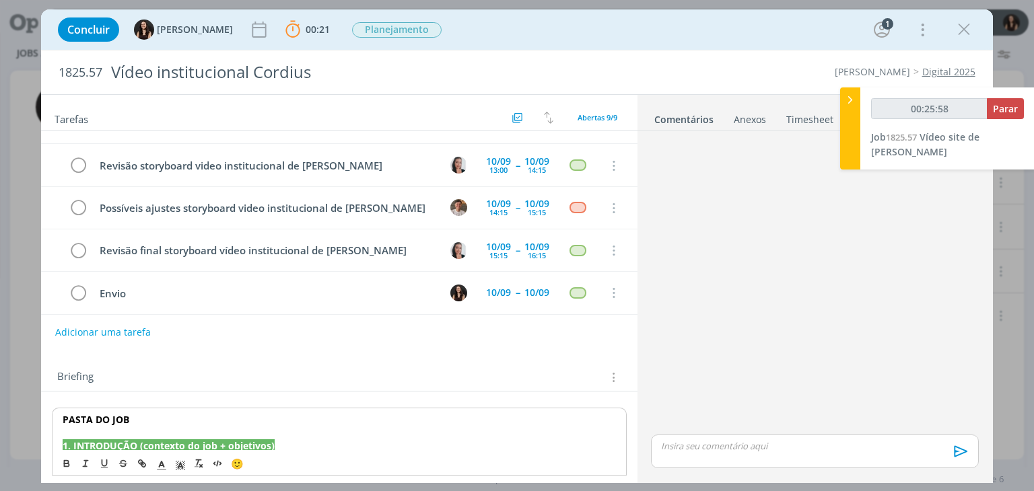
scroll to position [0, 0]
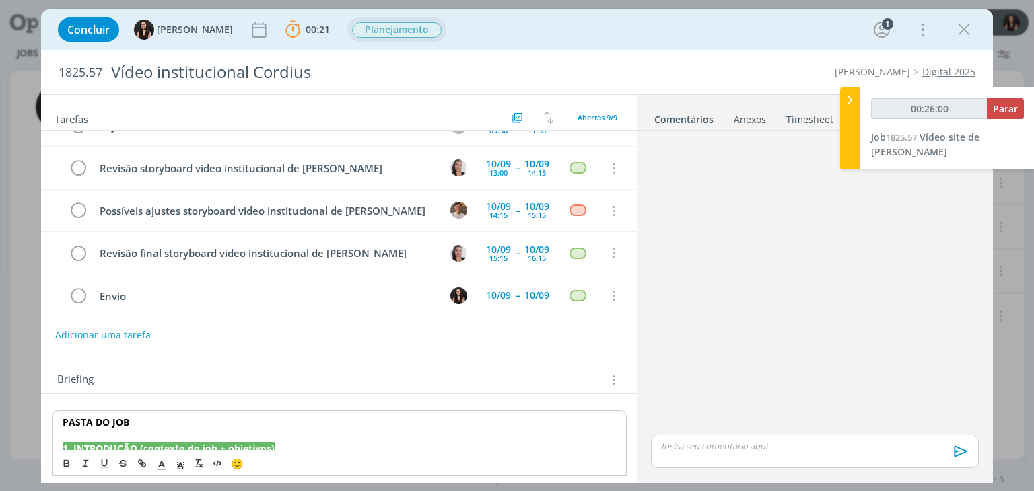
click at [376, 26] on span "Planejamento" at bounding box center [397, 29] width 90 height 15
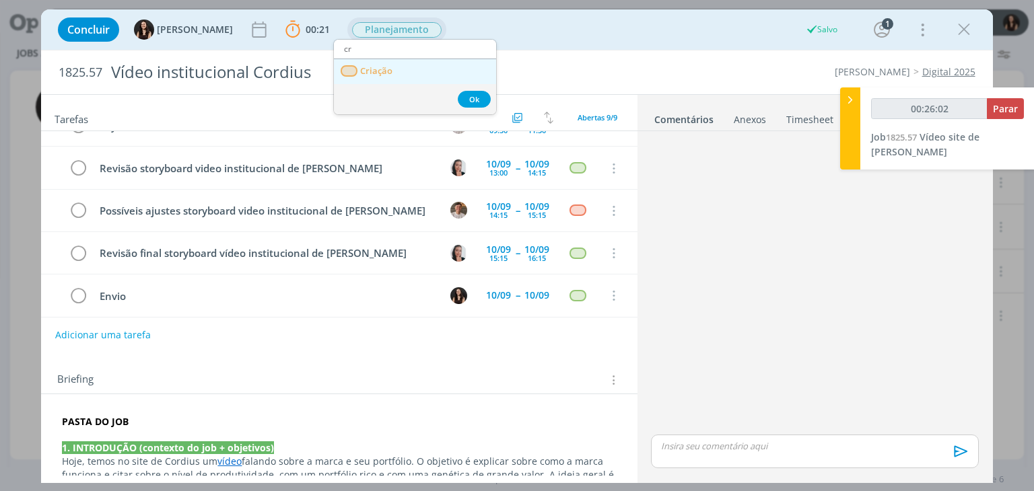
click at [385, 66] on span "Criação" at bounding box center [377, 71] width 32 height 11
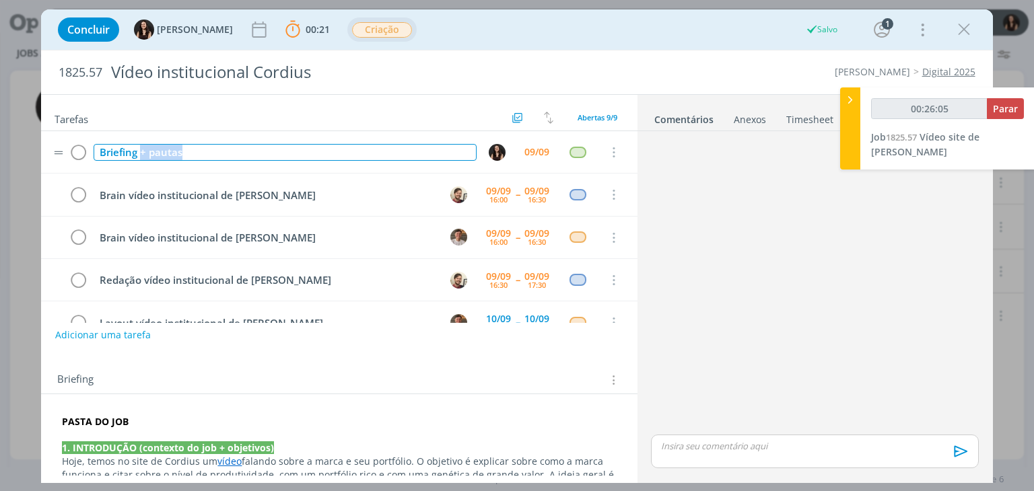
drag, startPoint x: 205, startPoint y: 149, endPoint x: 142, endPoint y: 145, distance: 63.4
click at [142, 145] on div "Briefing + pautas" at bounding box center [285, 152] width 382 height 17
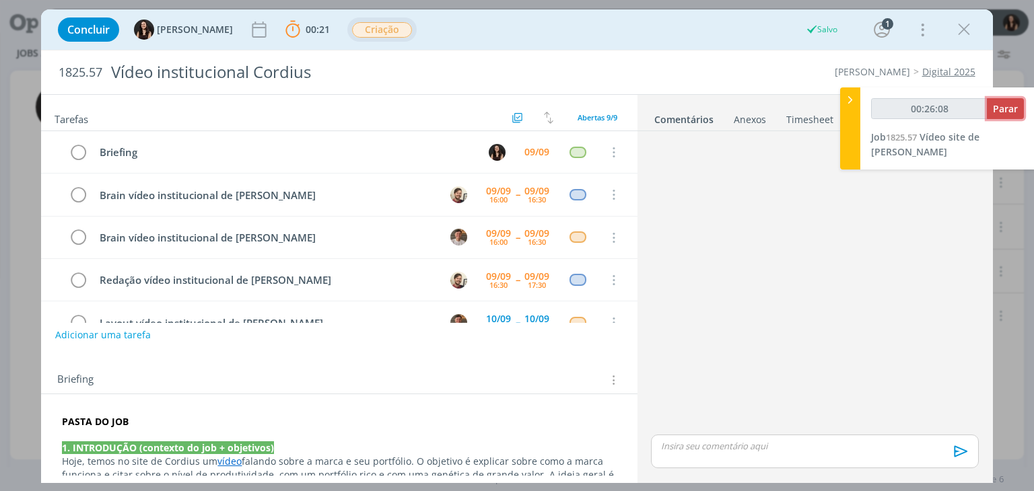
click at [999, 114] on span "Parar" at bounding box center [1005, 108] width 25 height 13
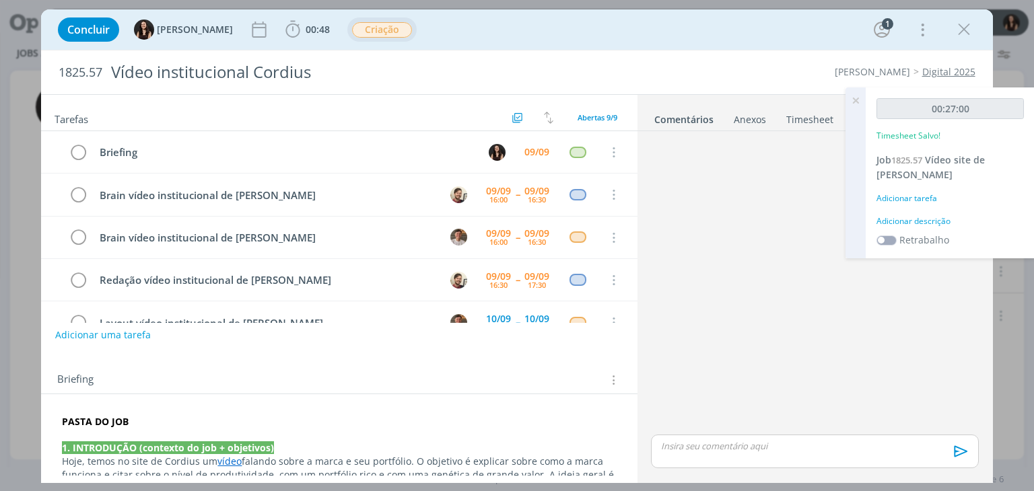
click at [924, 220] on div "Adicionar descrição" at bounding box center [950, 221] width 147 height 12
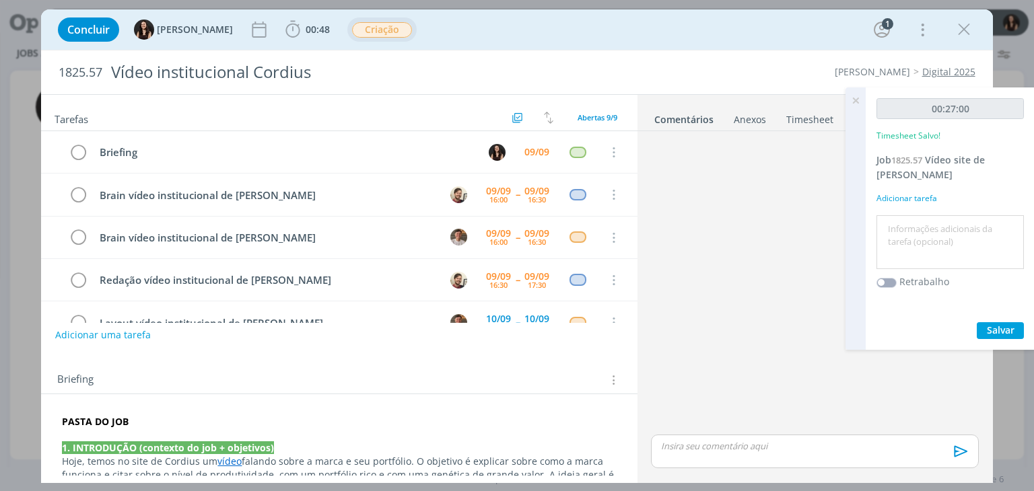
click at [926, 227] on textarea at bounding box center [950, 243] width 141 height 48
click at [989, 329] on span "Salvar" at bounding box center [1001, 330] width 28 height 13
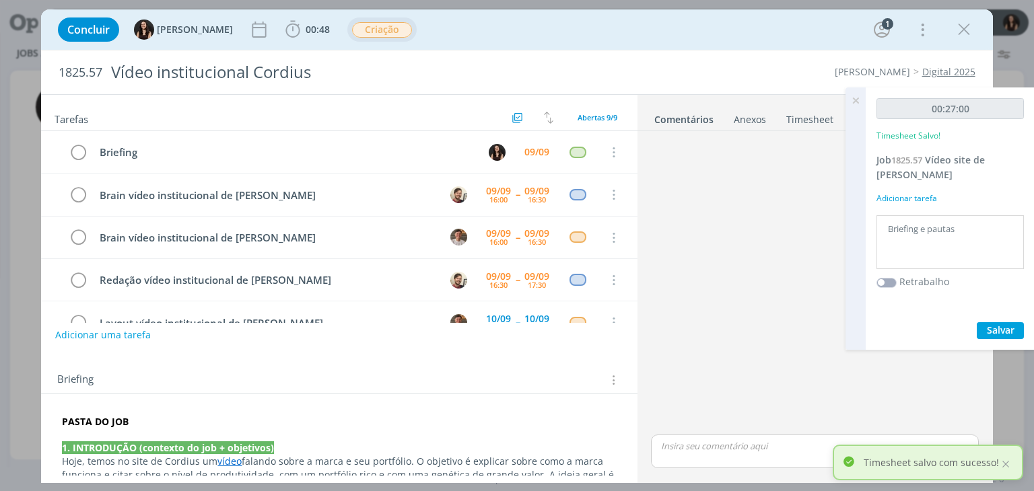
click at [852, 102] on icon at bounding box center [856, 101] width 24 height 26
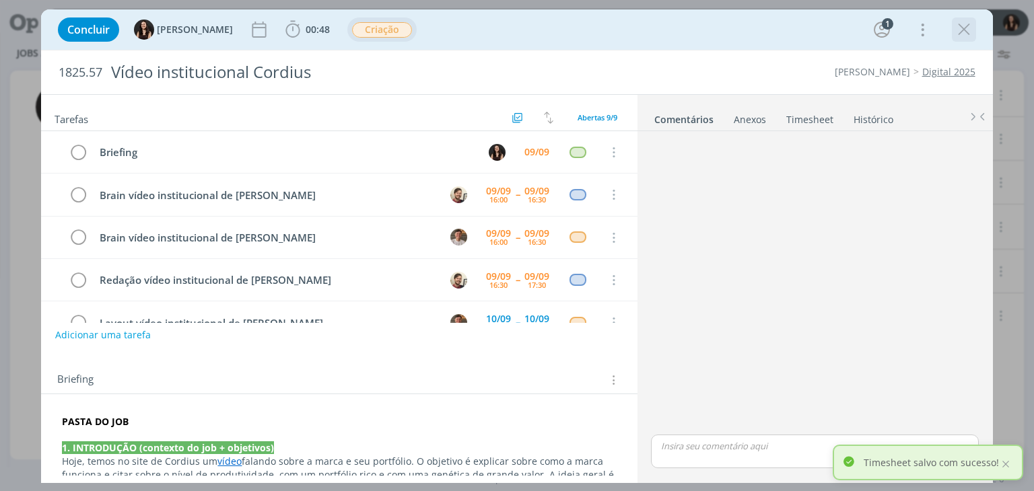
click at [958, 28] on icon "dialog" at bounding box center [964, 30] width 20 height 20
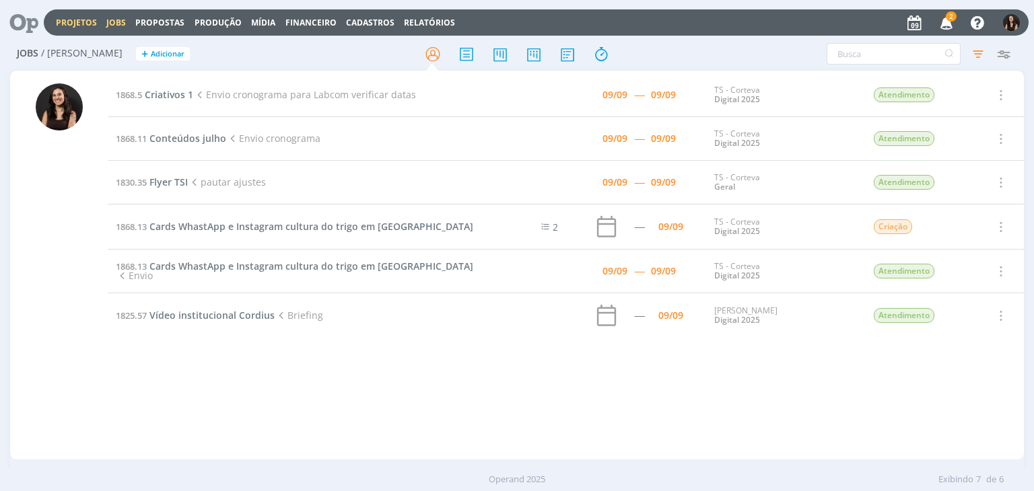
click at [71, 22] on link "Projetos" at bounding box center [76, 22] width 41 height 11
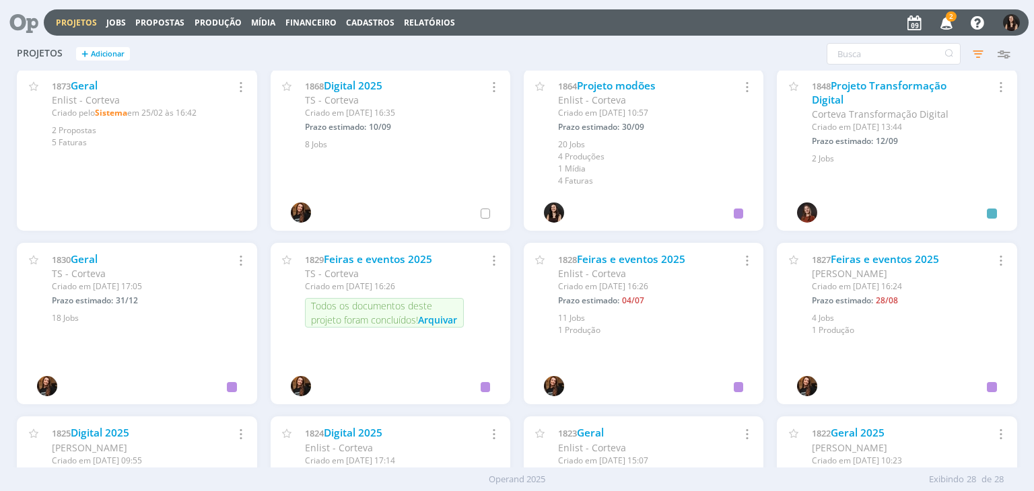
scroll to position [574, 0]
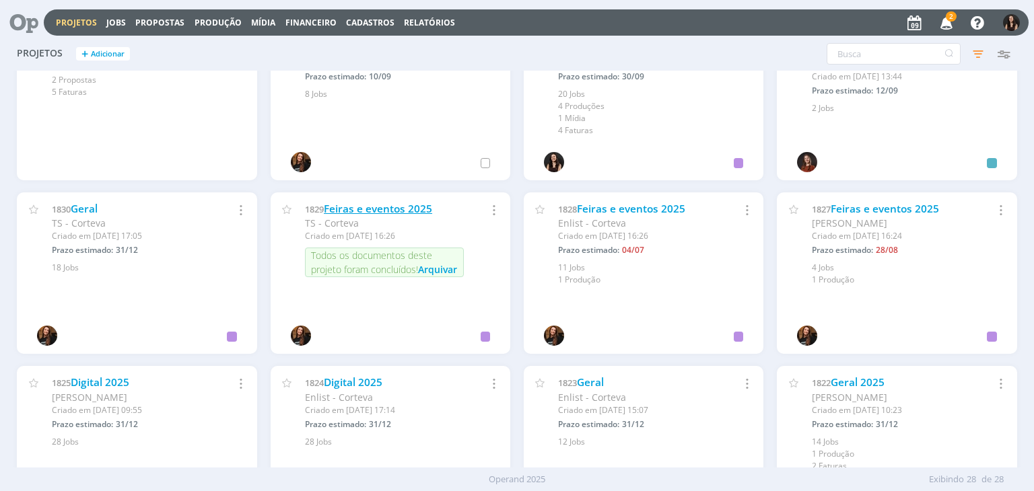
click at [362, 213] on link "Feiras e eventos 2025" at bounding box center [378, 209] width 108 height 14
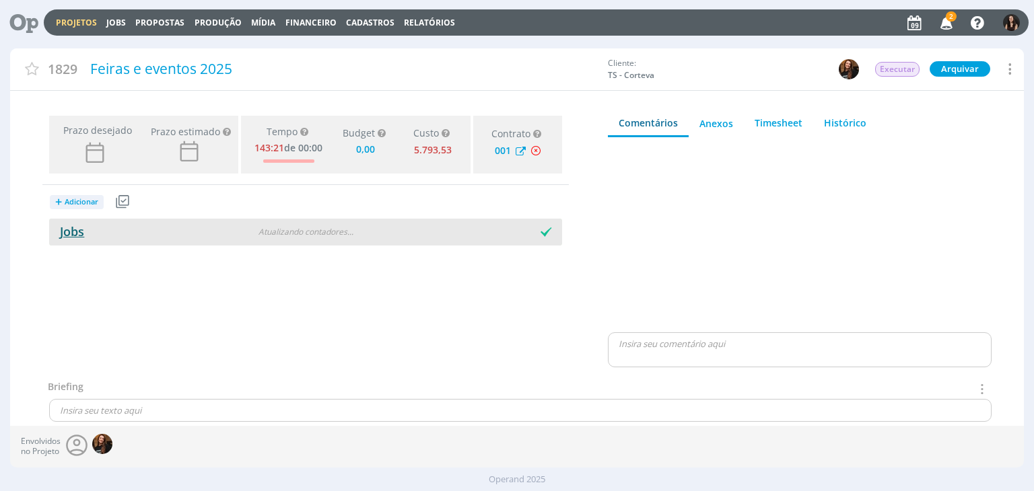
click at [73, 232] on link "Jobs" at bounding box center [66, 232] width 35 height 16
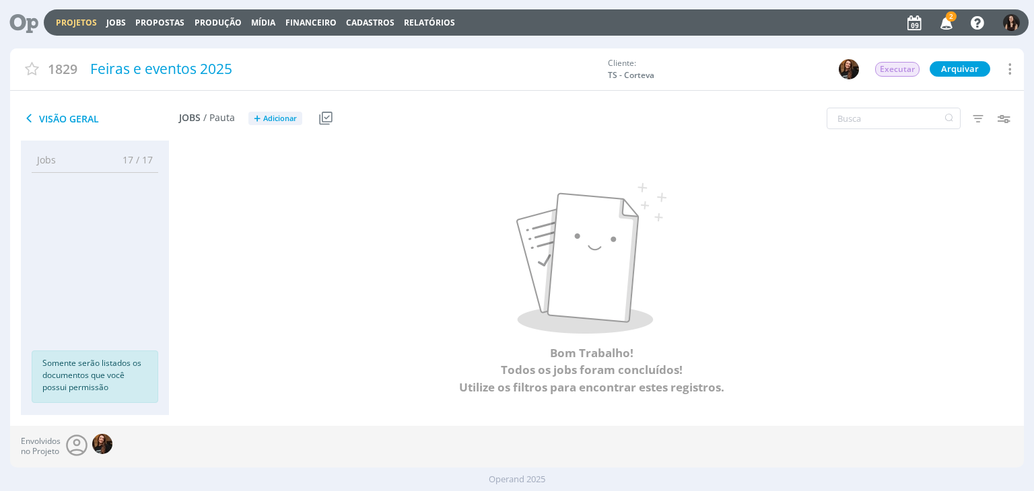
click at [978, 111] on icon "button" at bounding box center [978, 118] width 24 height 24
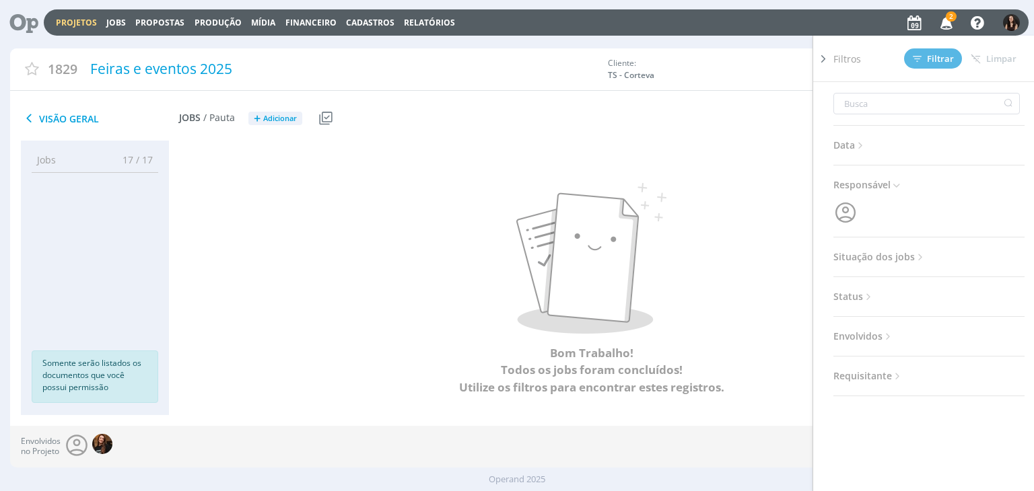
click at [887, 259] on span "Situação dos jobs" at bounding box center [879, 257] width 93 height 18
click at [914, 295] on span at bounding box center [921, 293] width 27 height 13
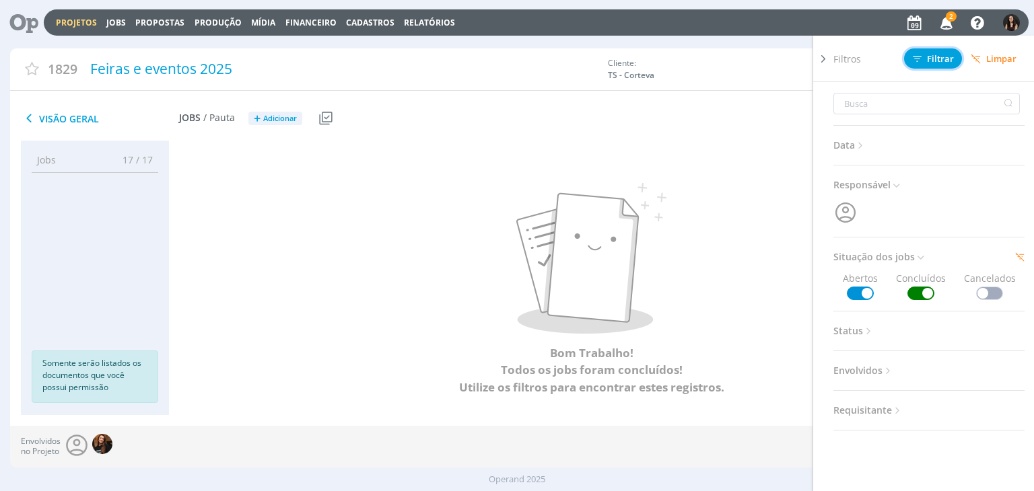
click at [921, 58] on icon at bounding box center [917, 59] width 9 height 9
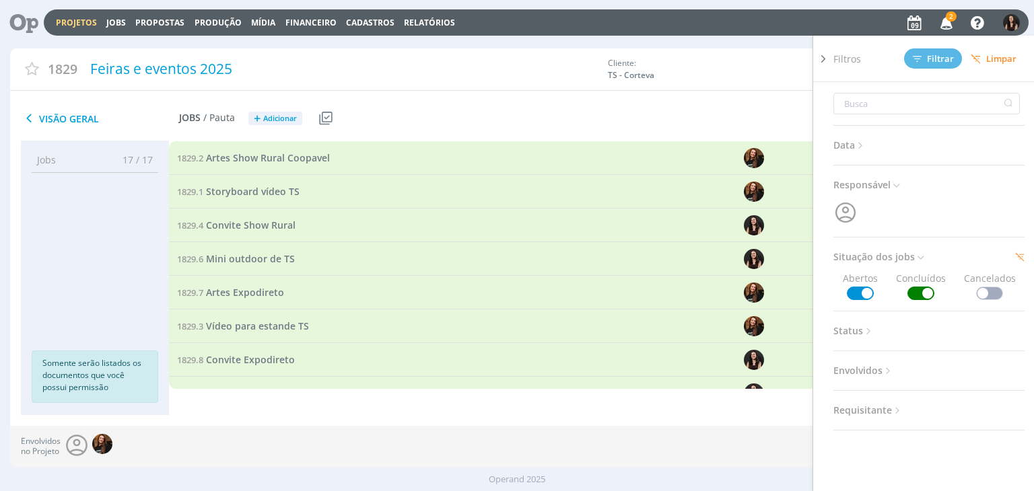
click at [827, 52] on icon at bounding box center [823, 59] width 13 height 14
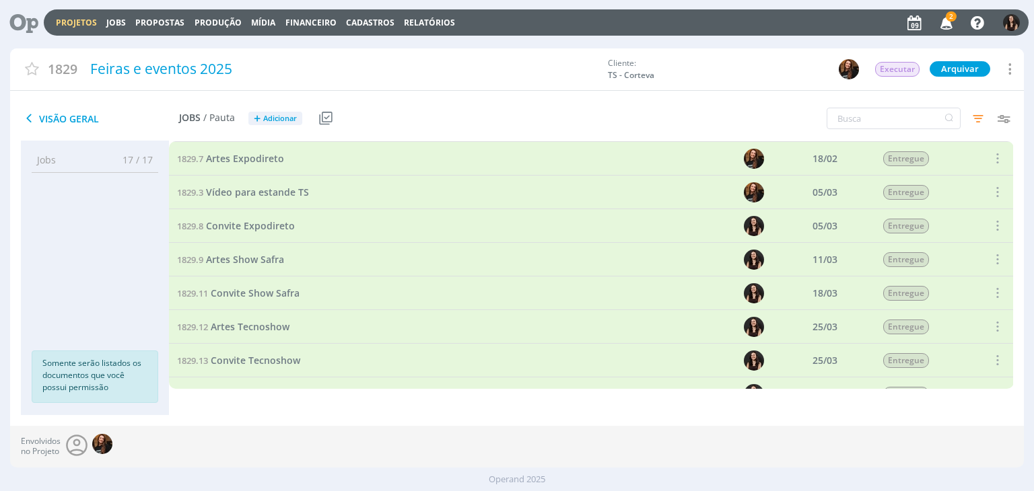
scroll to position [135, 0]
click at [287, 193] on span "Vídeo para estande TS" at bounding box center [257, 191] width 103 height 13
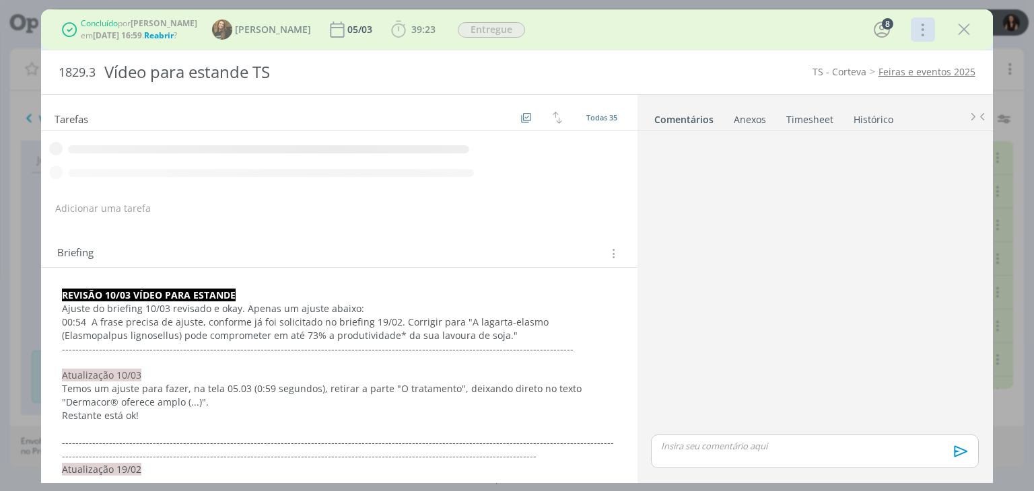
click at [922, 31] on icon "dialog" at bounding box center [921, 30] width 19 height 22
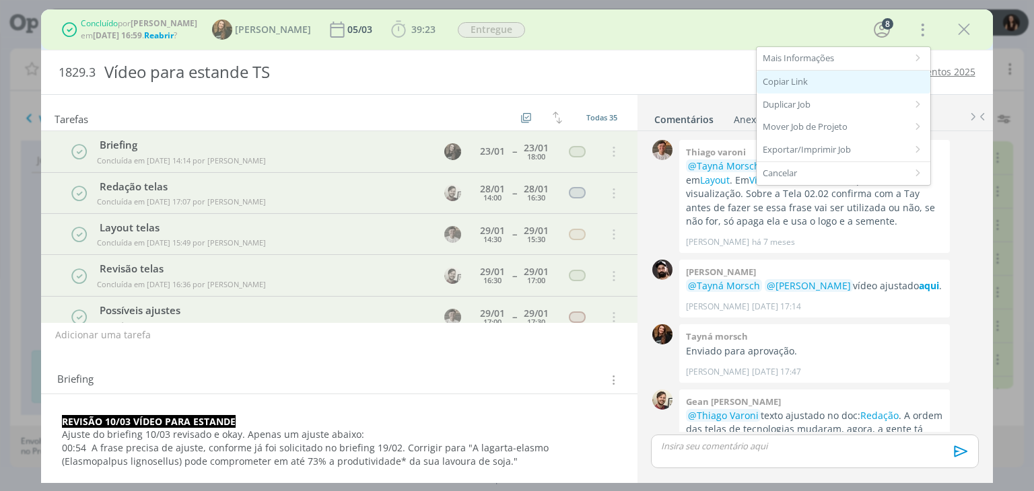
scroll to position [1274, 0]
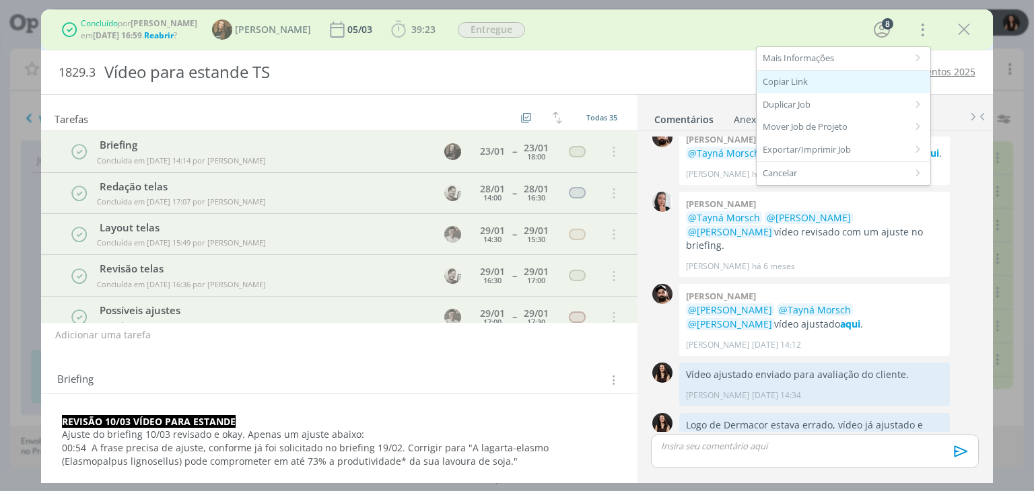
click at [829, 74] on div "Copiar Link" at bounding box center [844, 82] width 174 height 23
click at [970, 26] on icon "dialog" at bounding box center [964, 30] width 20 height 20
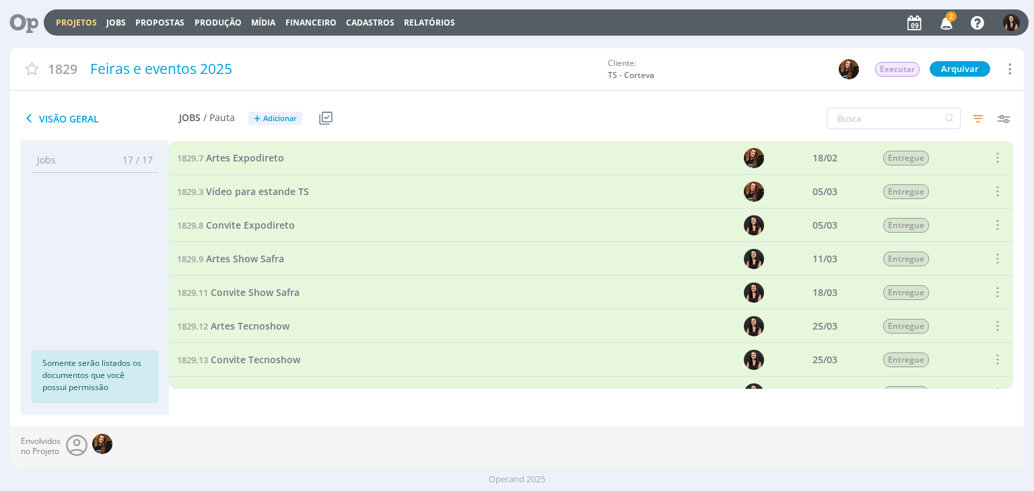
click at [945, 25] on icon "button" at bounding box center [947, 22] width 24 height 23
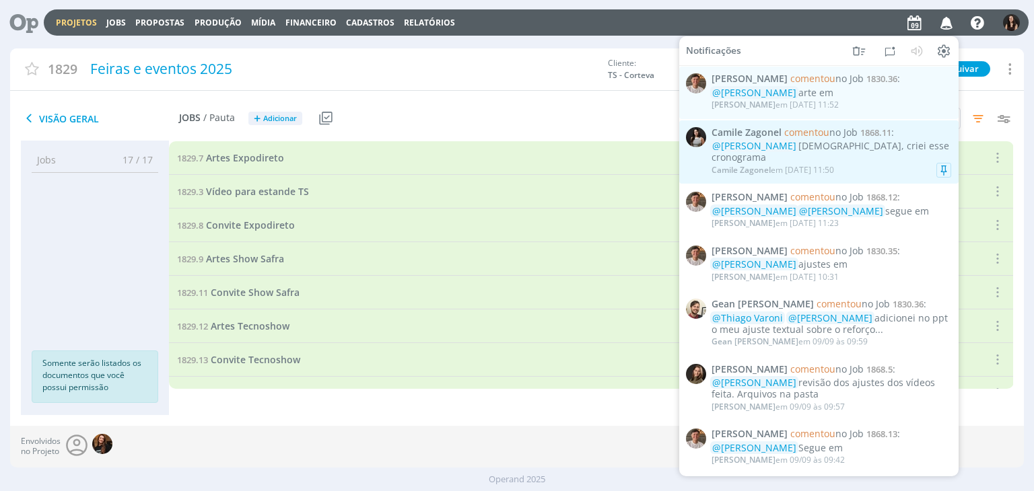
click at [856, 139] on div "Camile Zagonel comentou no Job 1868.11 : @Isabelle Silva Isa, criei esse cronog…" at bounding box center [832, 152] width 240 height 50
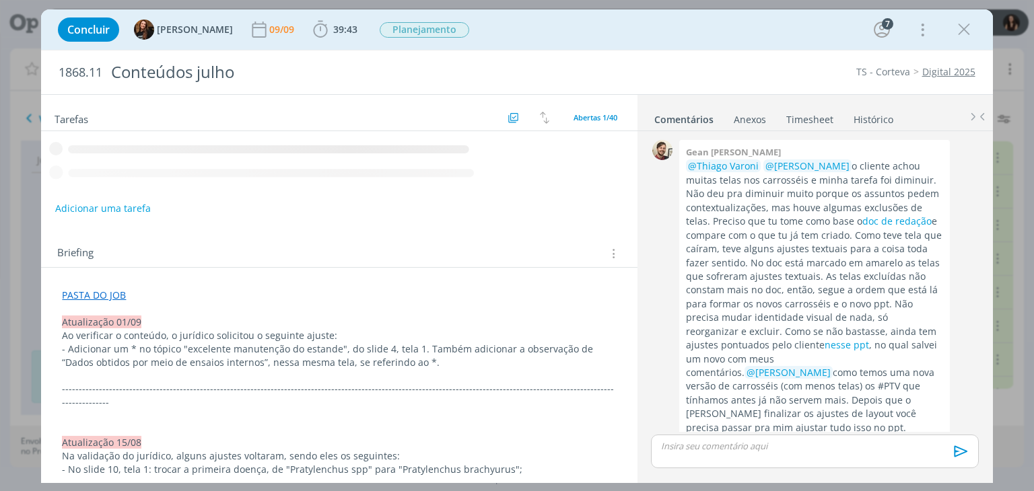
scroll to position [1846, 0]
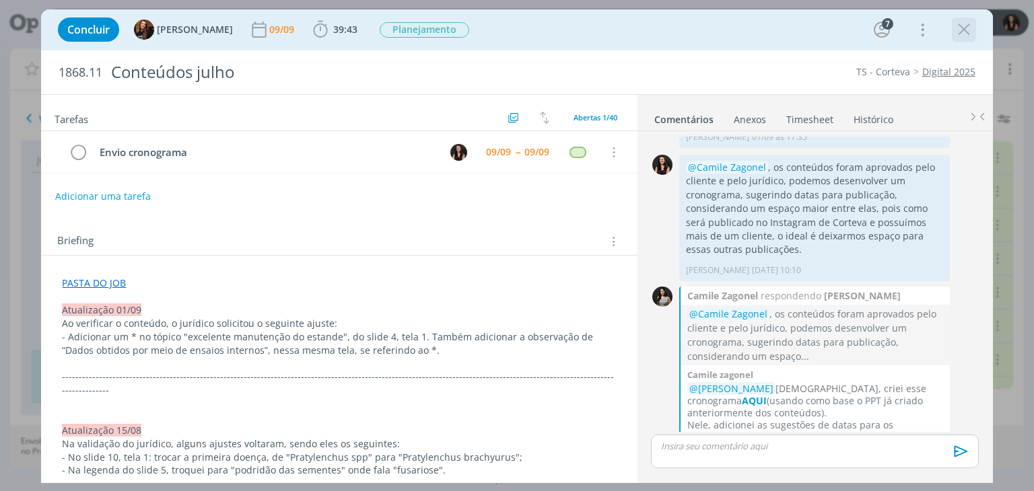
click at [960, 36] on icon "dialog" at bounding box center [964, 30] width 20 height 20
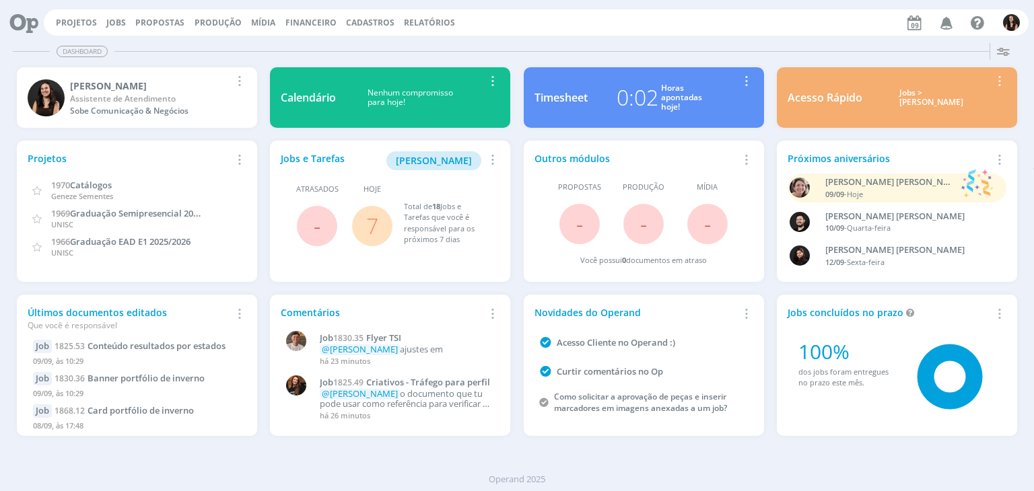
click at [127, 21] on button "Jobs" at bounding box center [116, 23] width 28 height 11
click at [125, 23] on button "Jobs" at bounding box center [116, 23] width 28 height 11
click at [116, 28] on div "Projetos Jobs Propostas Produção [GEOGRAPHIC_DATA] Financeiro Cadastros Relatór…" at bounding box center [536, 22] width 985 height 26
click at [112, 23] on link "Jobs" at bounding box center [116, 22] width 20 height 11
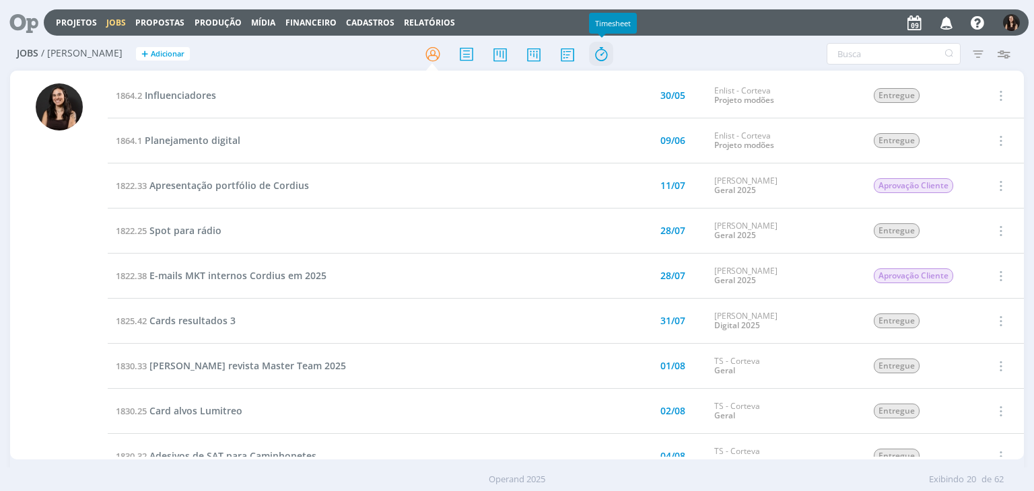
click at [595, 47] on icon at bounding box center [601, 54] width 24 height 26
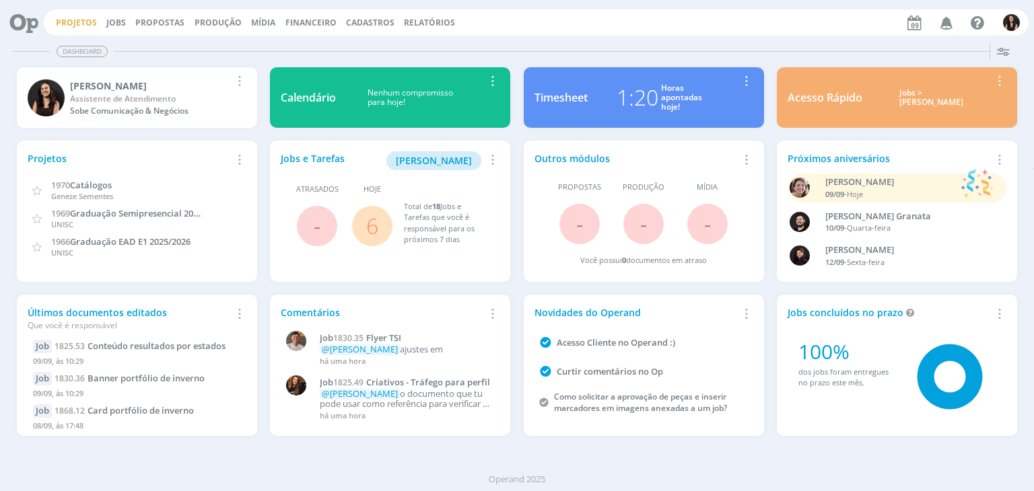
click at [79, 22] on link "Projetos" at bounding box center [76, 22] width 41 height 11
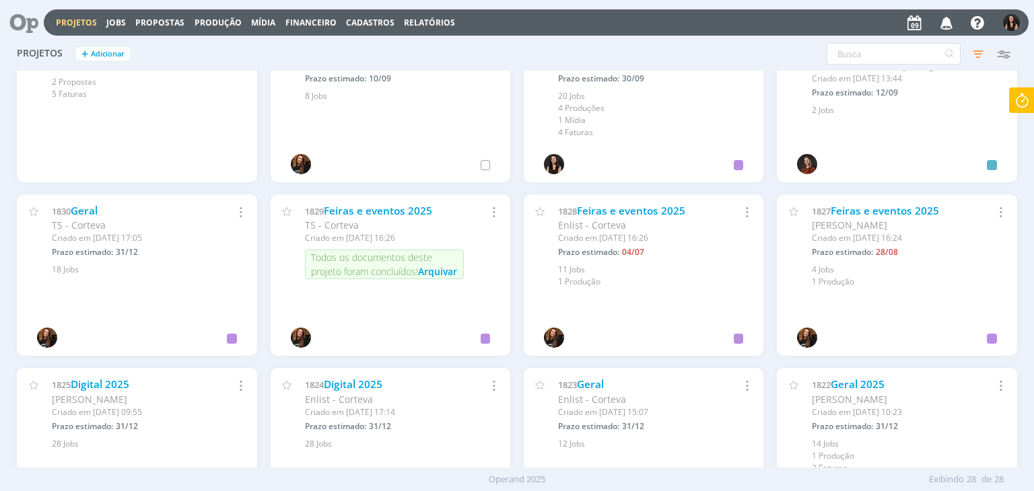
scroll to position [570, 0]
click at [366, 206] on link "Feiras e eventos 2025" at bounding box center [378, 212] width 108 height 14
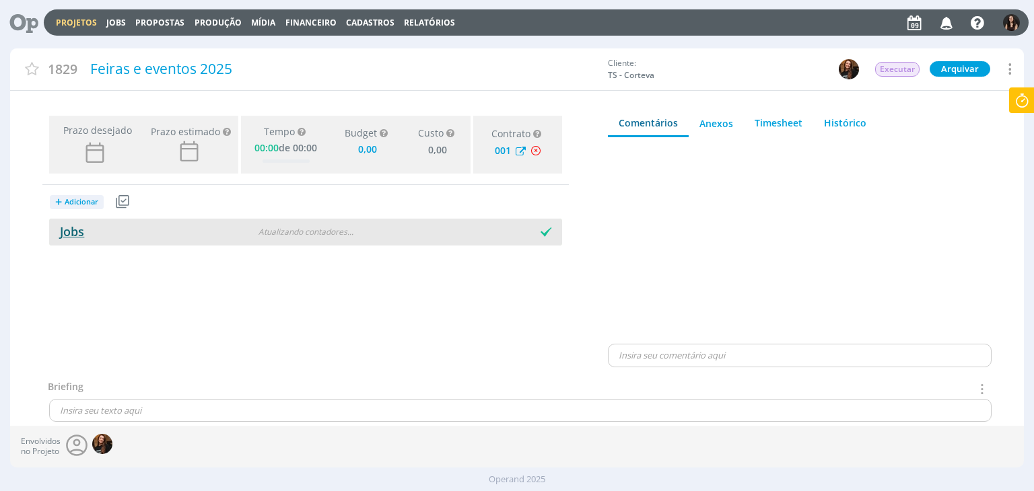
click at [77, 235] on link "Jobs" at bounding box center [66, 232] width 35 height 16
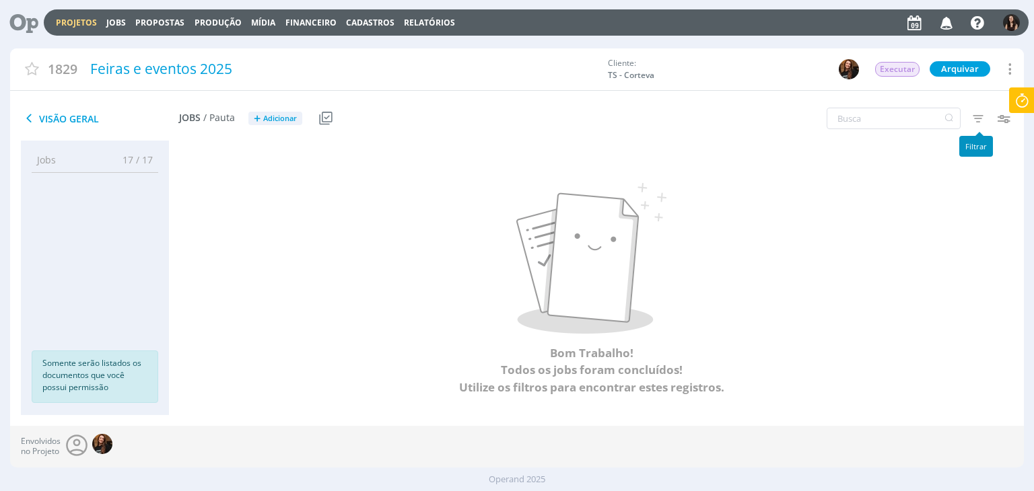
click at [986, 123] on icon "button" at bounding box center [978, 118] width 24 height 24
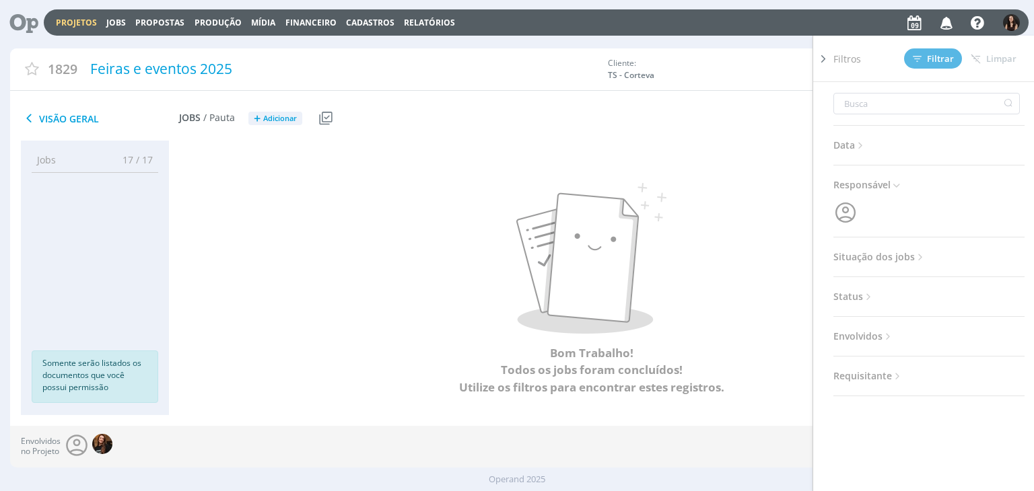
click at [924, 254] on icon at bounding box center [920, 257] width 11 height 11
click at [903, 299] on span "Concluídos" at bounding box center [921, 285] width 50 height 29
click at [912, 292] on span at bounding box center [921, 293] width 27 height 13
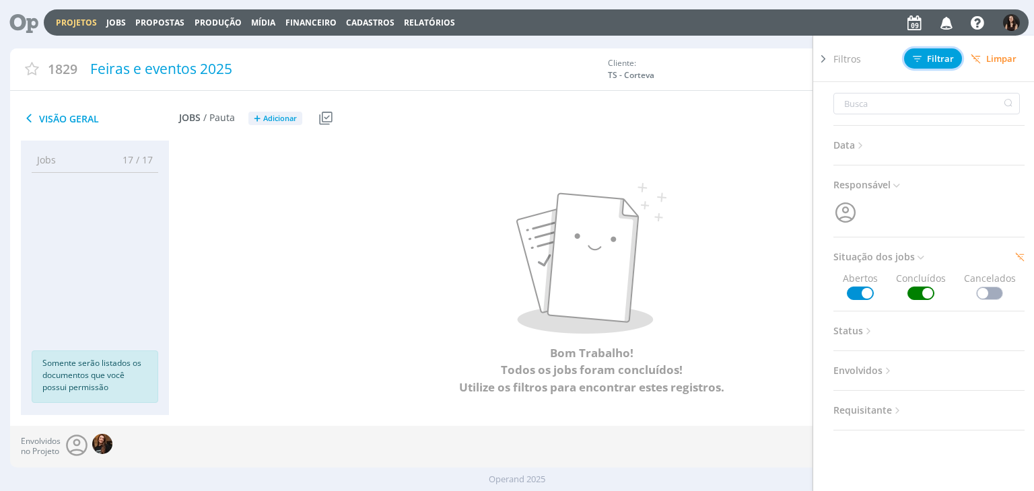
click at [934, 49] on button "Filtrar" at bounding box center [933, 58] width 58 height 20
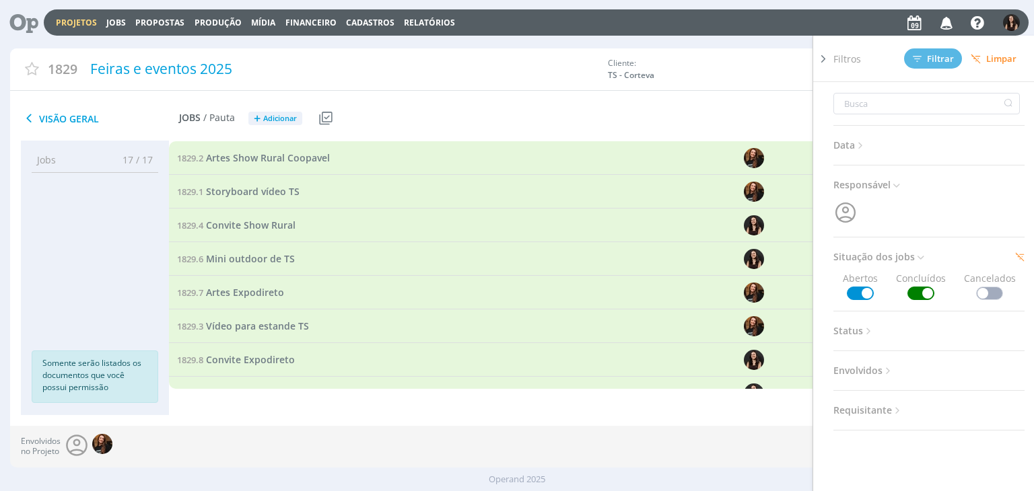
click at [821, 57] on icon at bounding box center [823, 59] width 13 height 14
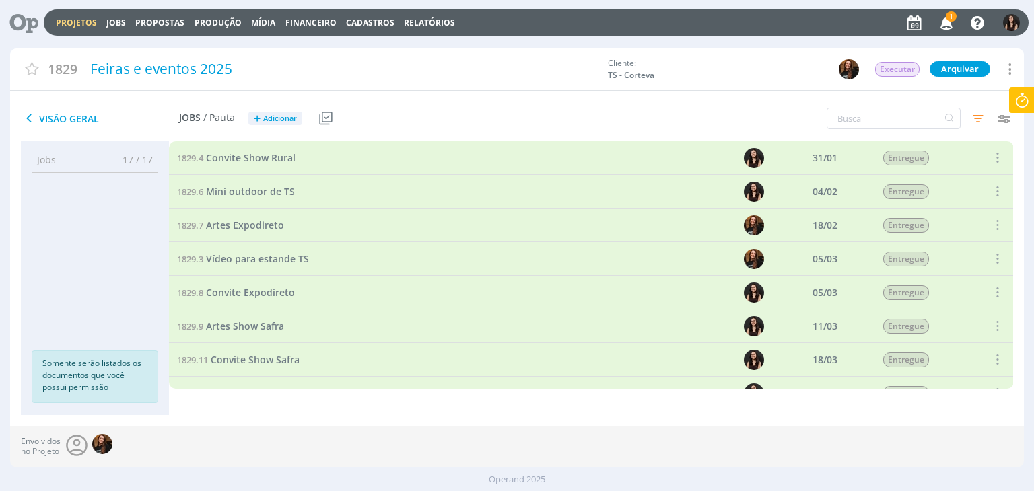
scroll to position [135, 0]
click at [273, 195] on span "Vídeo para estande TS" at bounding box center [257, 191] width 103 height 13
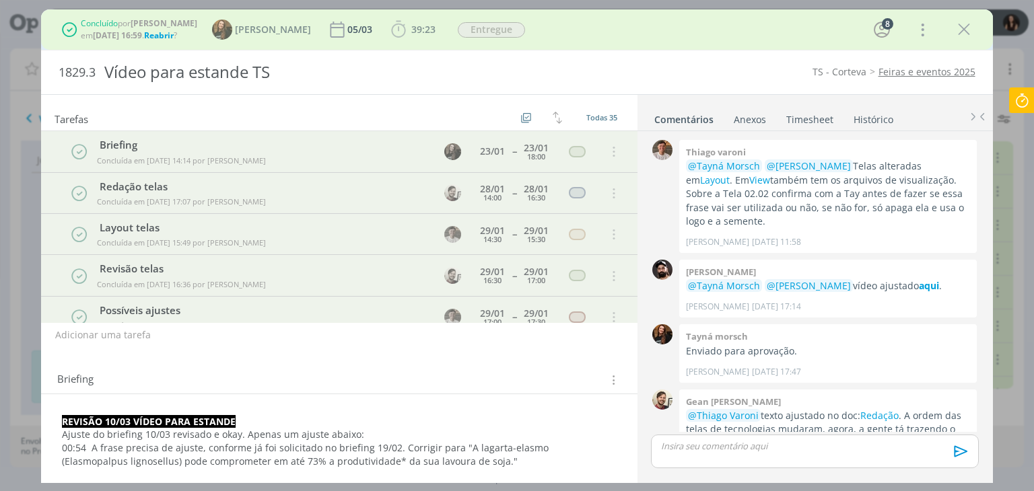
scroll to position [1246, 0]
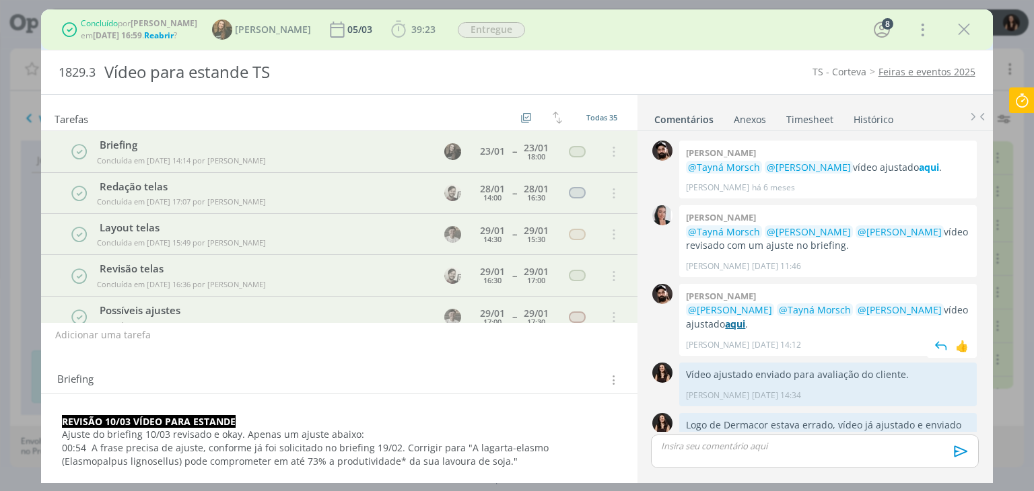
click at [737, 318] on strong "aqui" at bounding box center [735, 324] width 20 height 13
click at [977, 23] on div "Concluído por [PERSON_NAME] em [DATE] 16:59 . Reabrir ? Tayná Morsch 05/03 39:2…" at bounding box center [516, 29] width 931 height 32
click at [967, 30] on icon "dialog" at bounding box center [964, 30] width 20 height 20
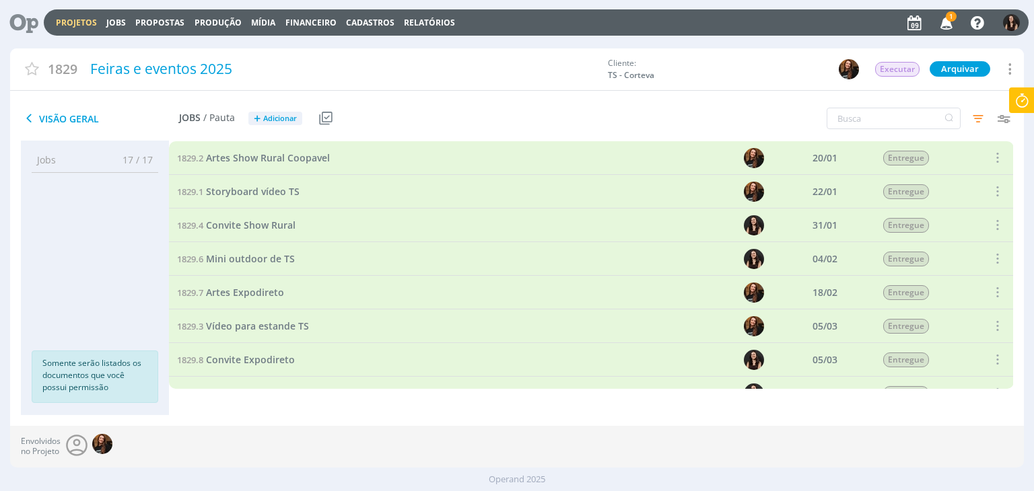
click at [949, 26] on icon "button" at bounding box center [947, 22] width 24 height 23
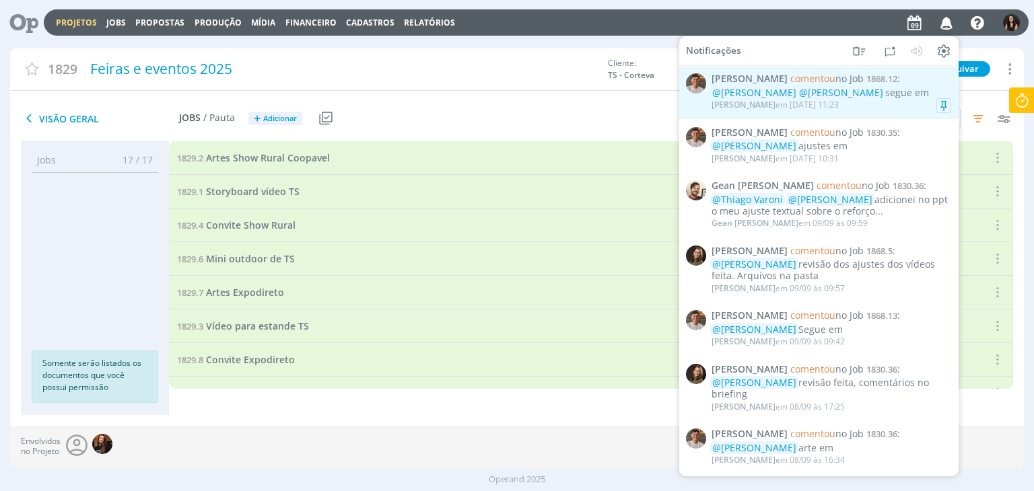
click at [874, 95] on div "@[PERSON_NAME] @[PERSON_NAME] segue em" at bounding box center [832, 93] width 240 height 11
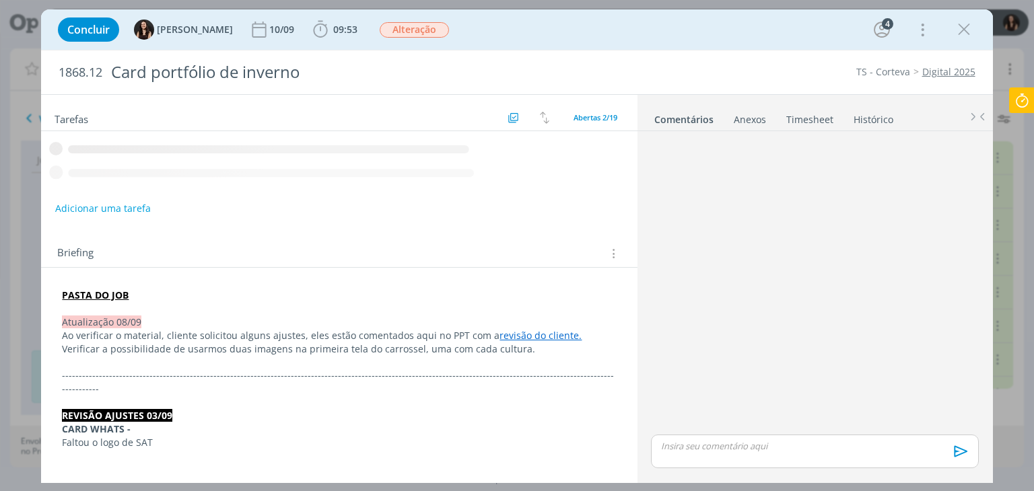
click at [959, 30] on icon "dialog" at bounding box center [964, 30] width 20 height 20
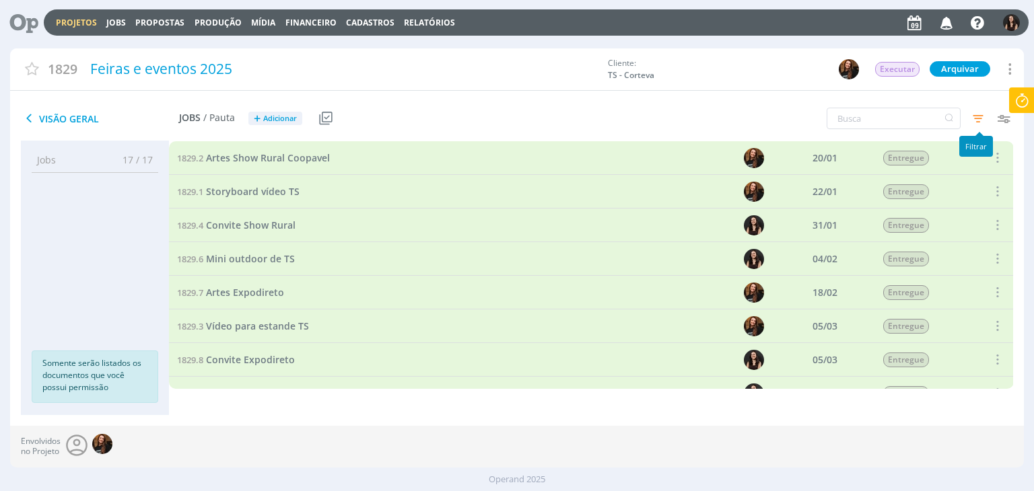
click at [972, 116] on icon "button" at bounding box center [978, 118] width 24 height 24
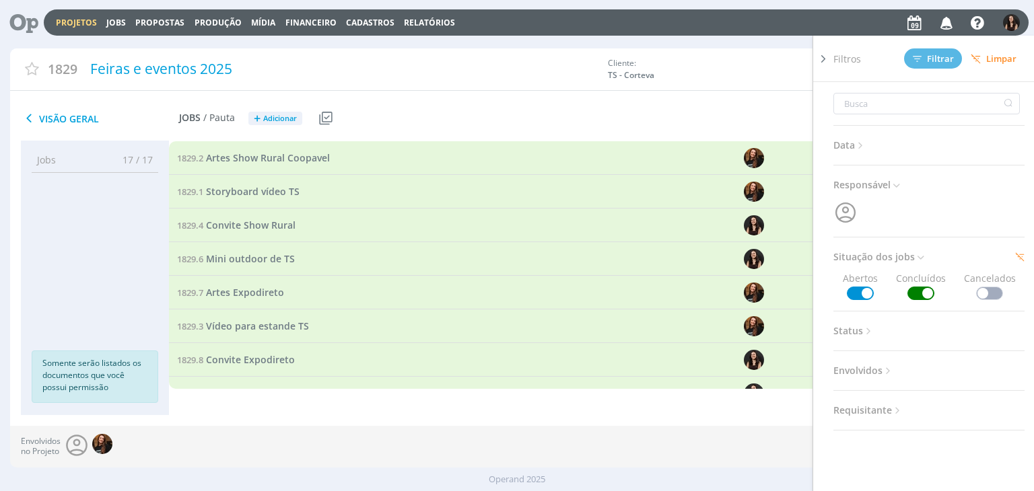
click at [903, 302] on div "Data Personalizado a Responsável Situação dos jobs Abertos Concluídos Cancelado…" at bounding box center [928, 256] width 191 height 349
drag, startPoint x: 910, startPoint y: 294, endPoint x: 916, endPoint y: 271, distance: 22.9
click at [910, 294] on span at bounding box center [921, 293] width 27 height 13
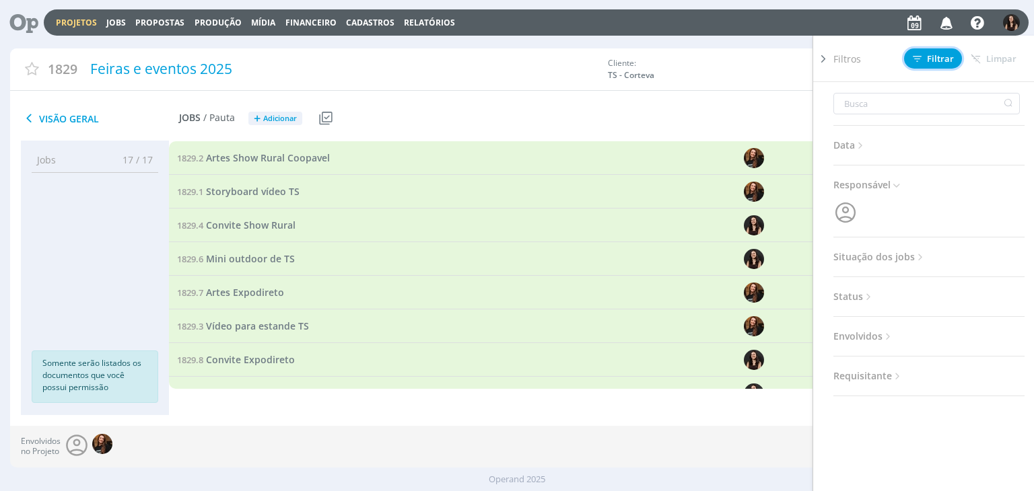
click at [932, 61] on span "Filtrar" at bounding box center [933, 59] width 41 height 9
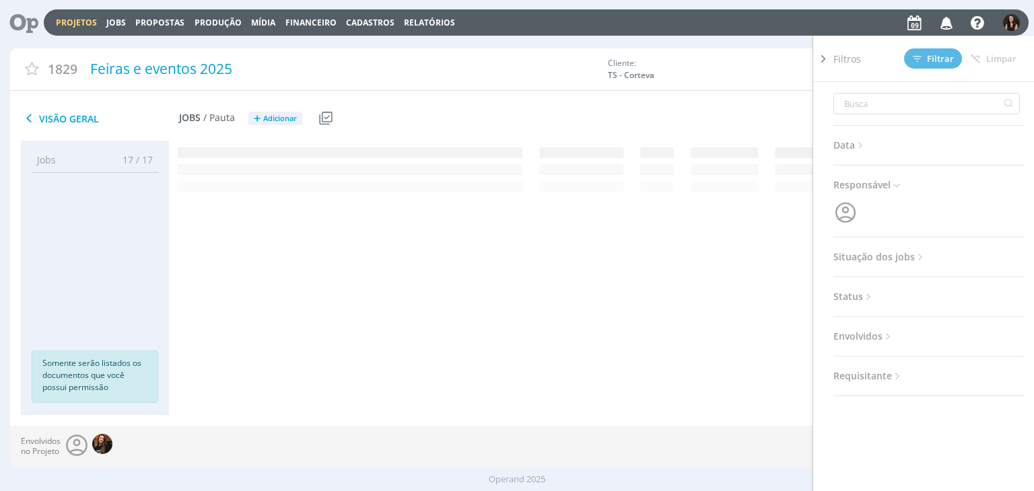
click at [831, 61] on div at bounding box center [823, 259] width 20 height 446
click at [824, 57] on icon at bounding box center [823, 59] width 13 height 14
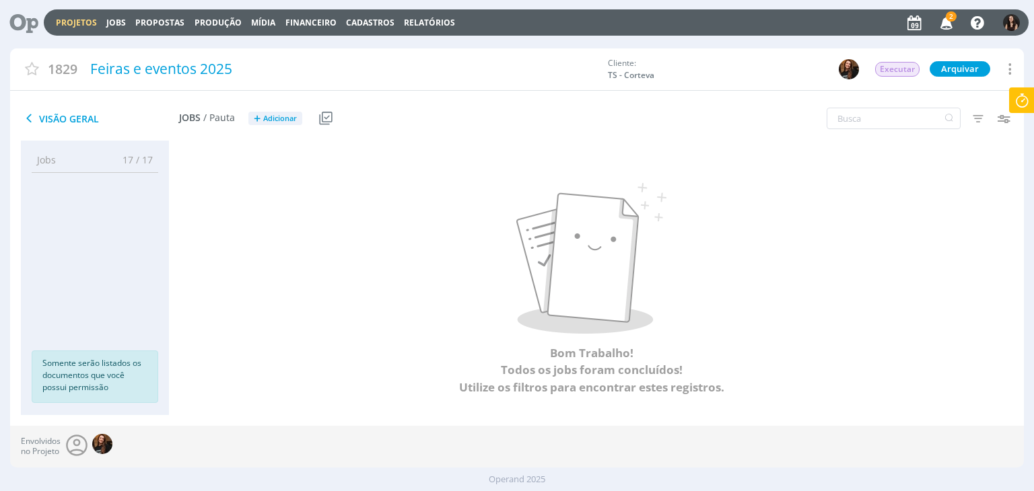
click at [69, 18] on link "Projetos" at bounding box center [76, 22] width 41 height 11
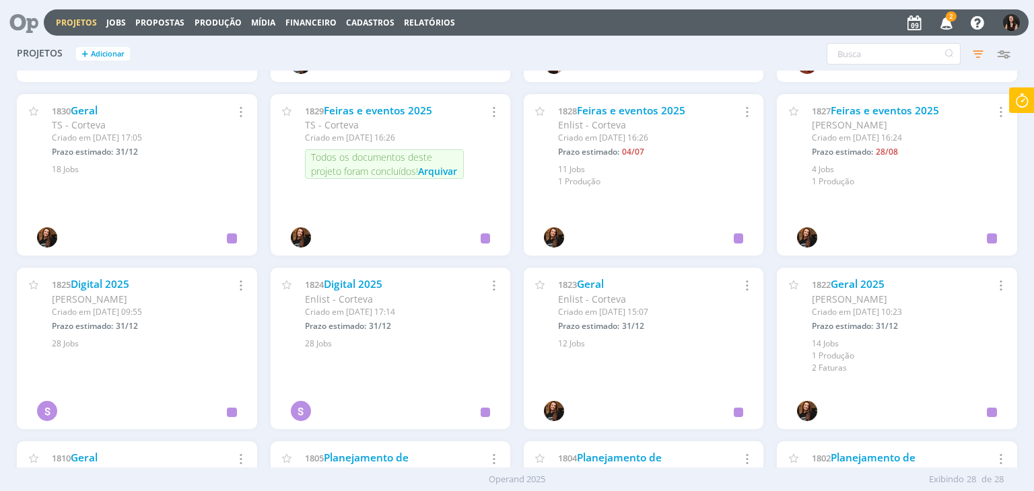
scroll to position [673, 0]
click at [859, 279] on link "Geral 2025" at bounding box center [858, 283] width 54 height 14
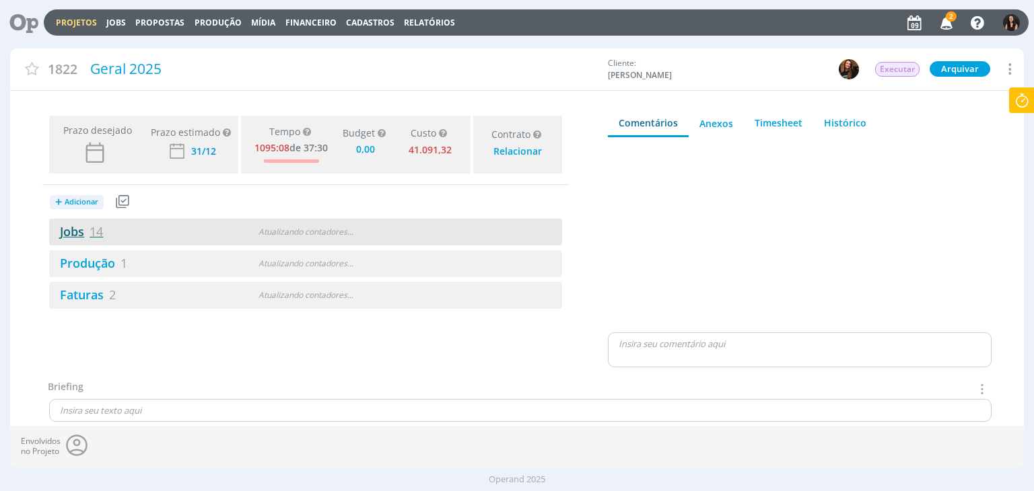
type input "0,00"
click at [78, 230] on link "Jobs 14" at bounding box center [76, 232] width 54 height 16
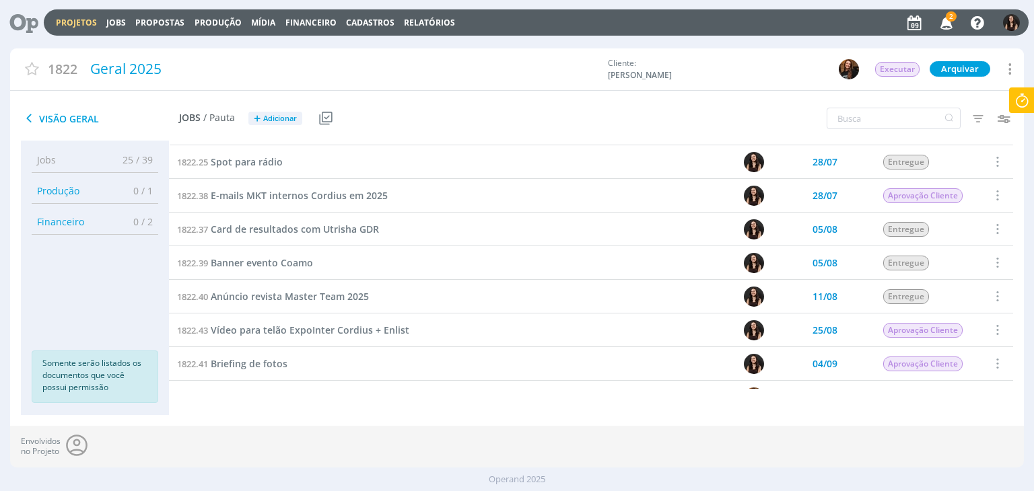
scroll to position [89, 0]
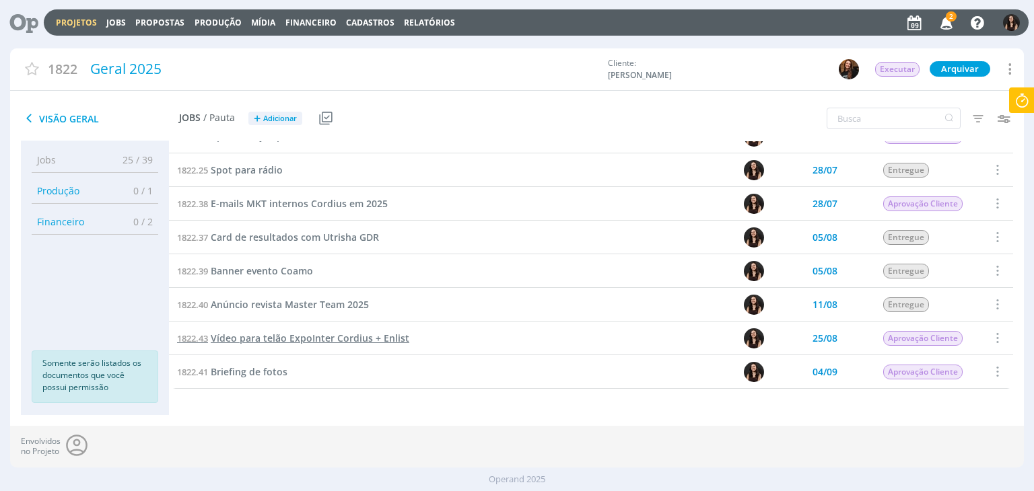
click at [282, 341] on span "Vídeo para telão ExpoInter Cordius + Enlist" at bounding box center [310, 338] width 199 height 13
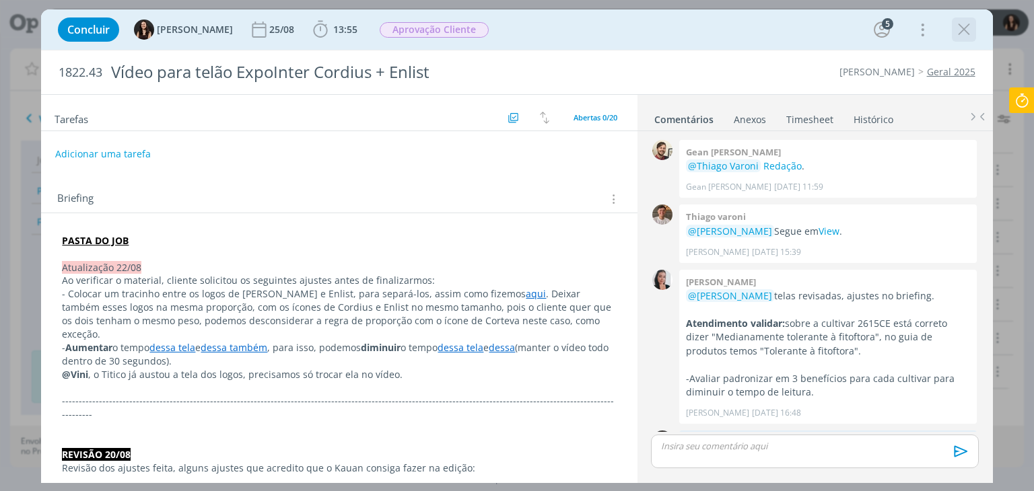
scroll to position [916, 0]
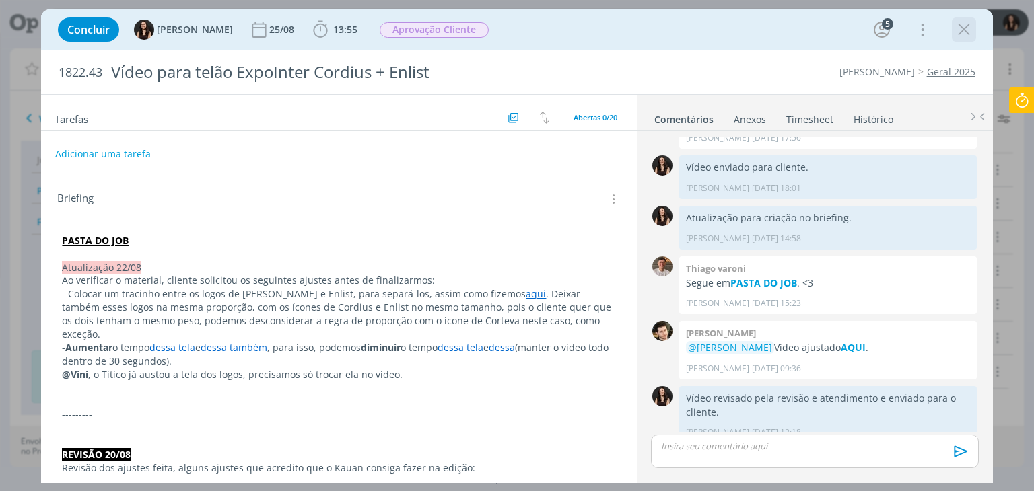
click at [954, 30] on icon "dialog" at bounding box center [964, 30] width 20 height 20
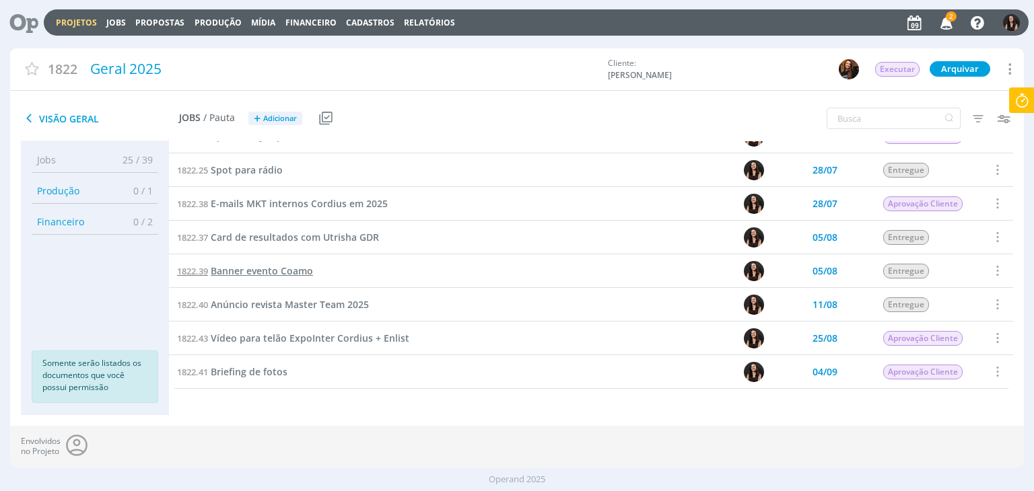
click at [304, 269] on span "Banner evento Coamo" at bounding box center [262, 271] width 102 height 13
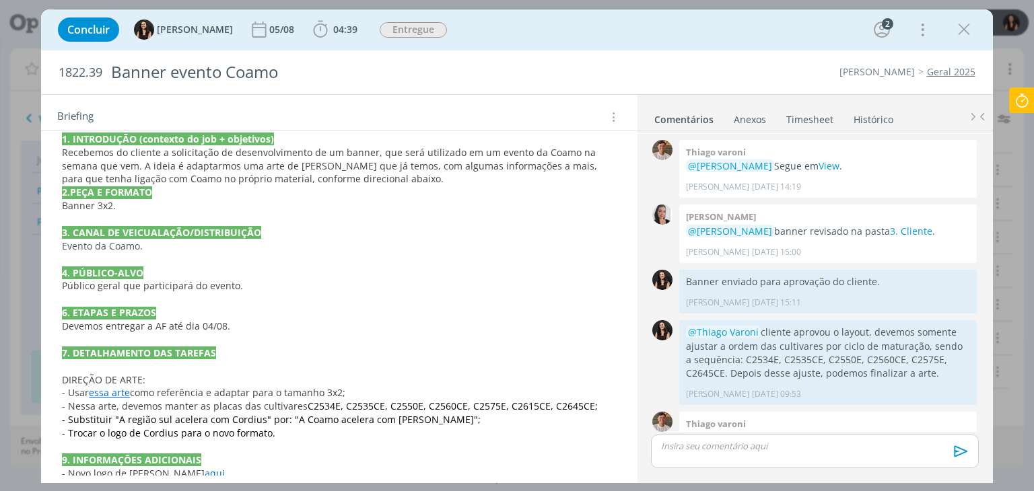
scroll to position [544, 0]
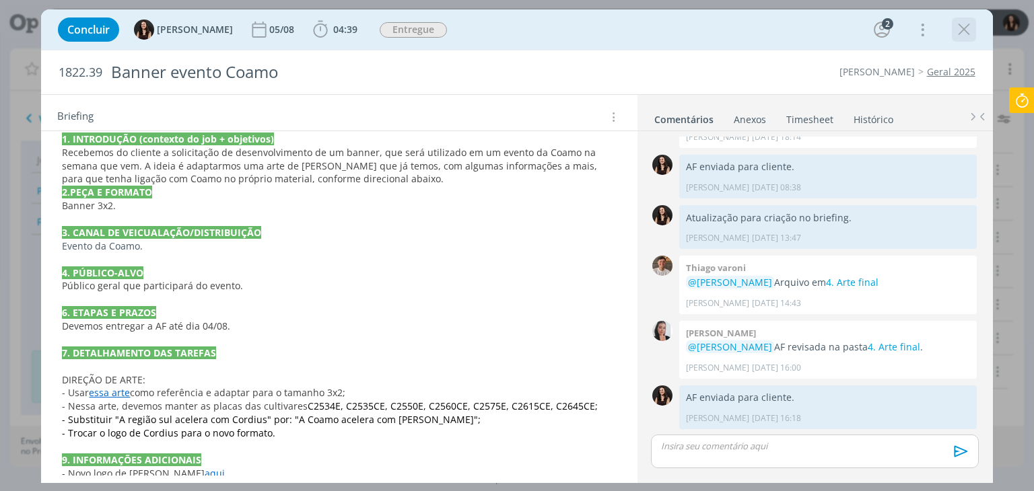
click at [970, 32] on icon "dialog" at bounding box center [964, 30] width 20 height 20
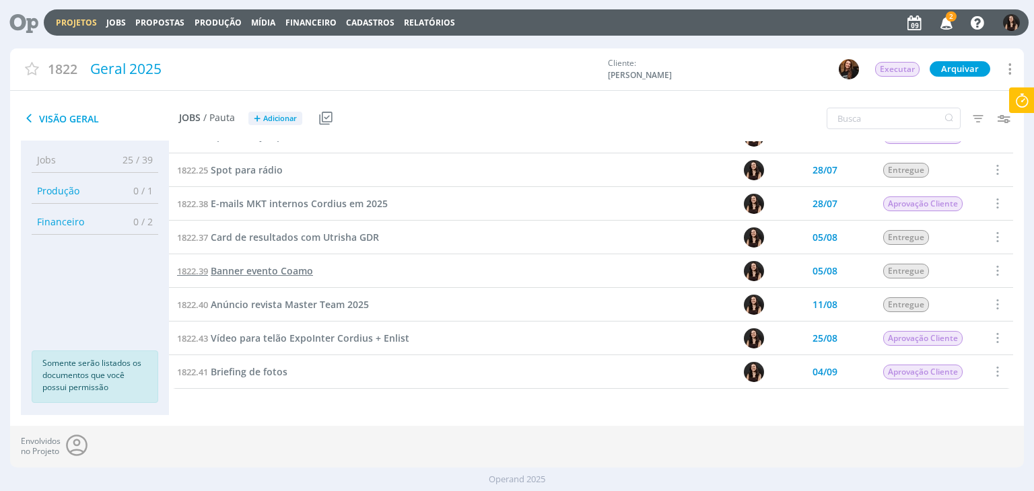
click at [281, 274] on span "Banner evento Coamo" at bounding box center [262, 271] width 102 height 13
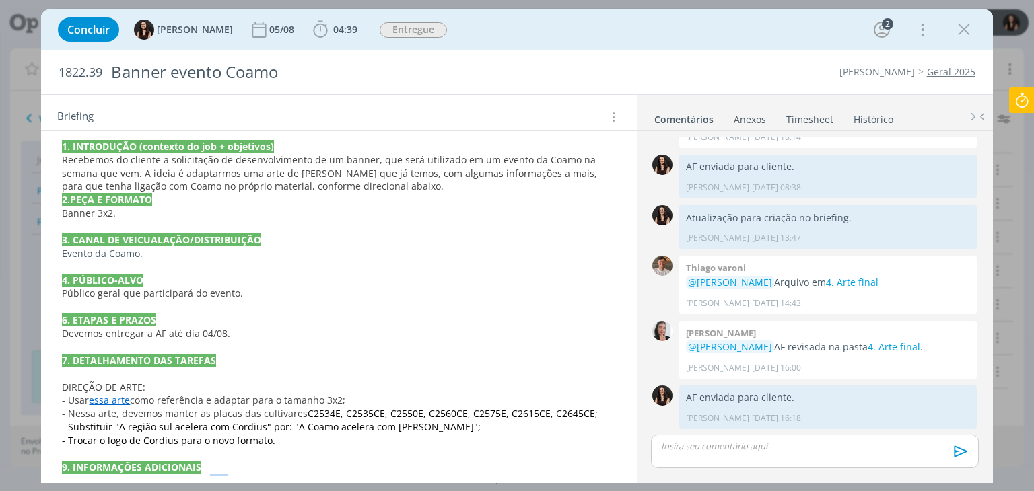
scroll to position [316, 0]
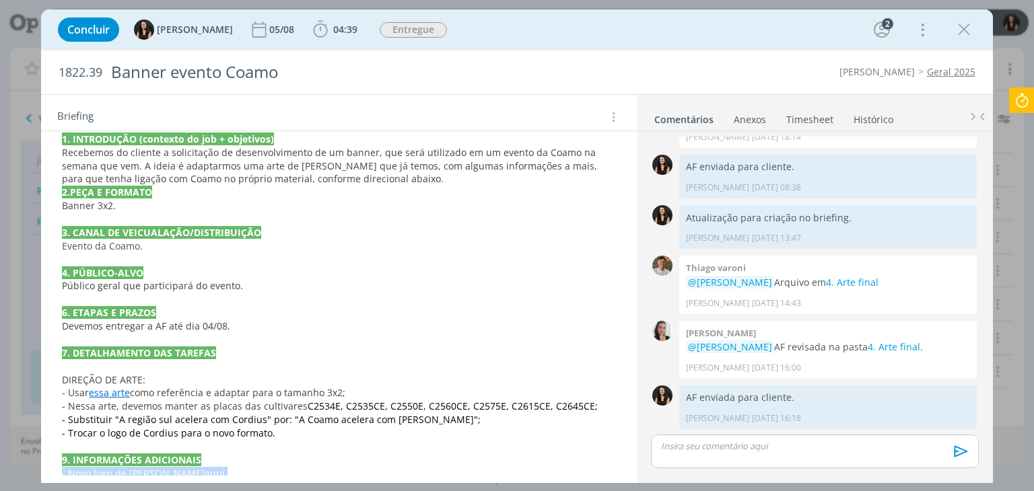
drag, startPoint x: 193, startPoint y: 470, endPoint x: 57, endPoint y: 475, distance: 136.1
click at [57, 475] on div "PASTA DO JOB Atualização 05/08 Ao ver a peça, cliente informou que não haviam i…" at bounding box center [339, 202] width 574 height 577
copy p "- Novo logo de [PERSON_NAME] aqui ."
drag, startPoint x: 969, startPoint y: 26, endPoint x: 295, endPoint y: 246, distance: 709.6
click at [969, 26] on icon "dialog" at bounding box center [964, 30] width 20 height 20
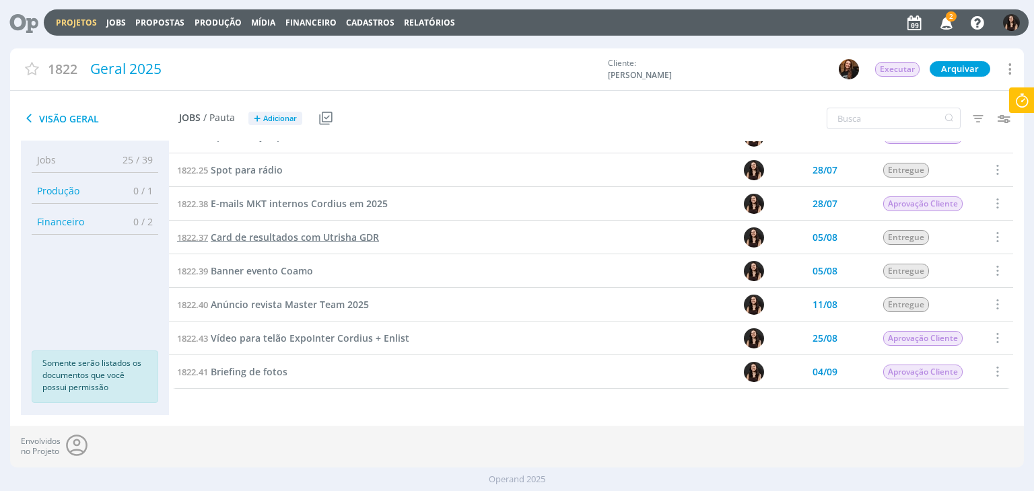
click at [282, 235] on span "Card de resultados com Utrisha GDR" at bounding box center [295, 237] width 168 height 13
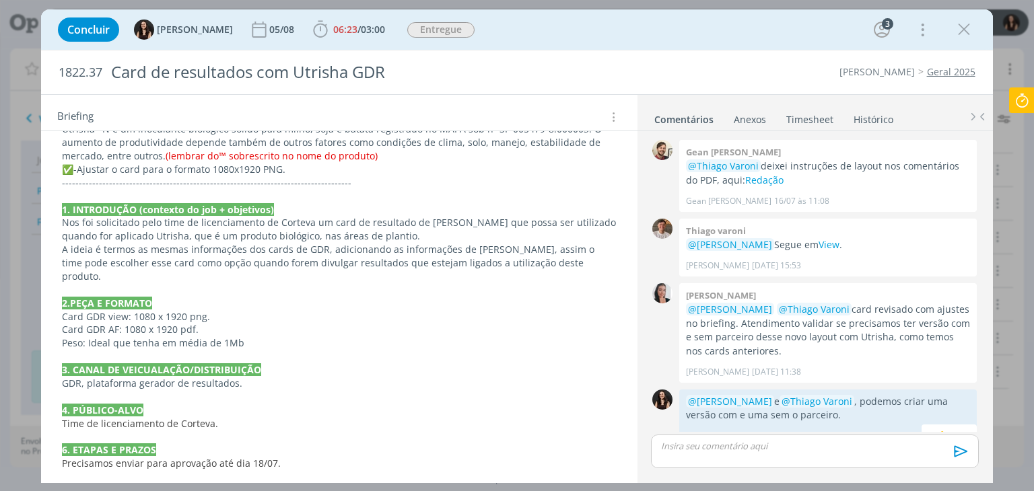
scroll to position [1005, 0]
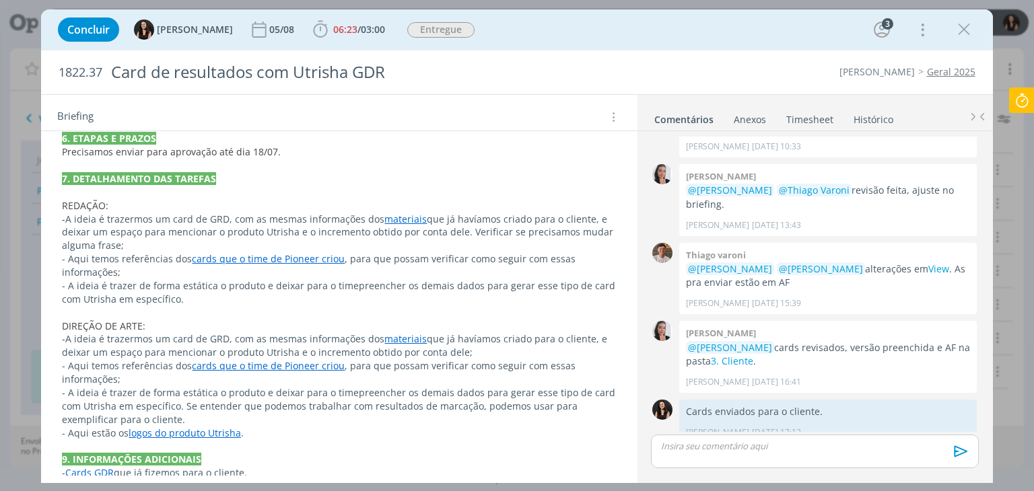
drag, startPoint x: 453, startPoint y: 448, endPoint x: 46, endPoint y: 443, distance: 406.7
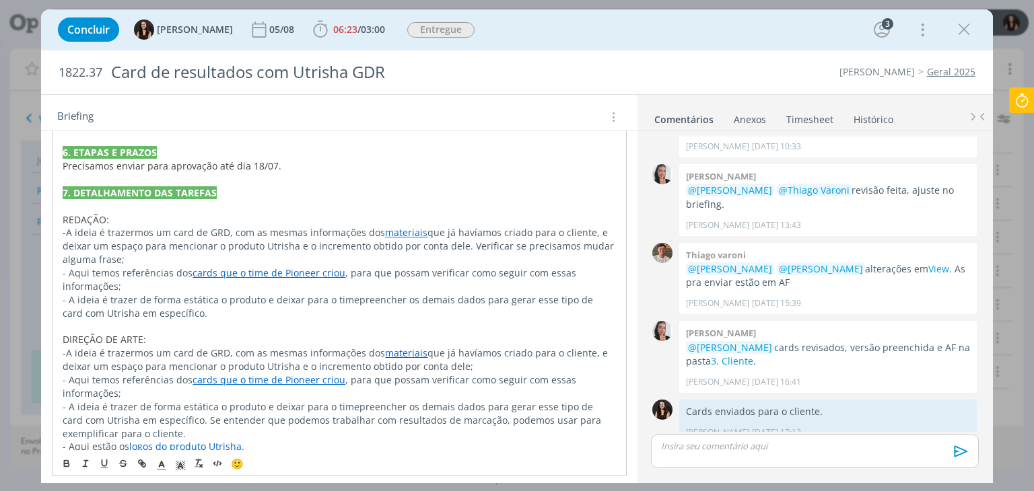
copy p "- Novo KV e conceito de [PERSON_NAME], aprovado com cliente, está aqui . E a ap…"
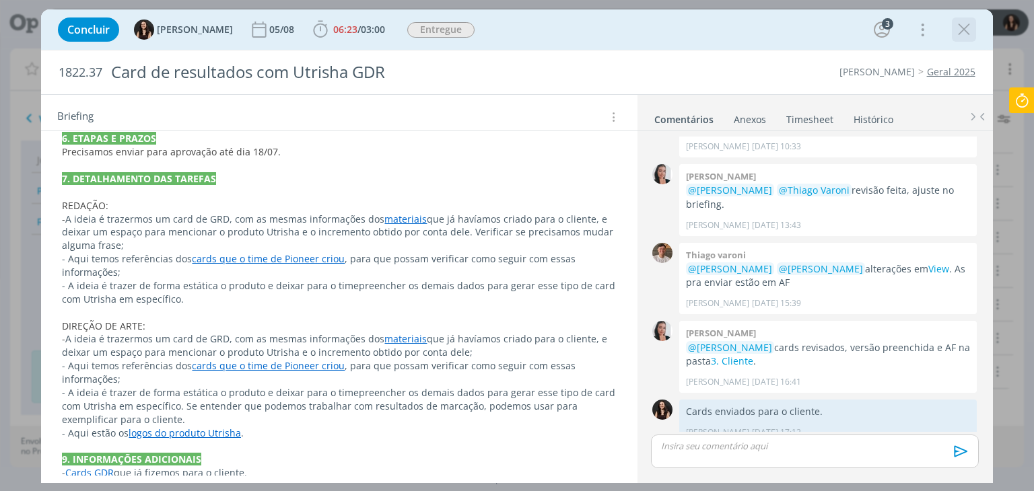
click at [970, 25] on icon "dialog" at bounding box center [964, 30] width 20 height 20
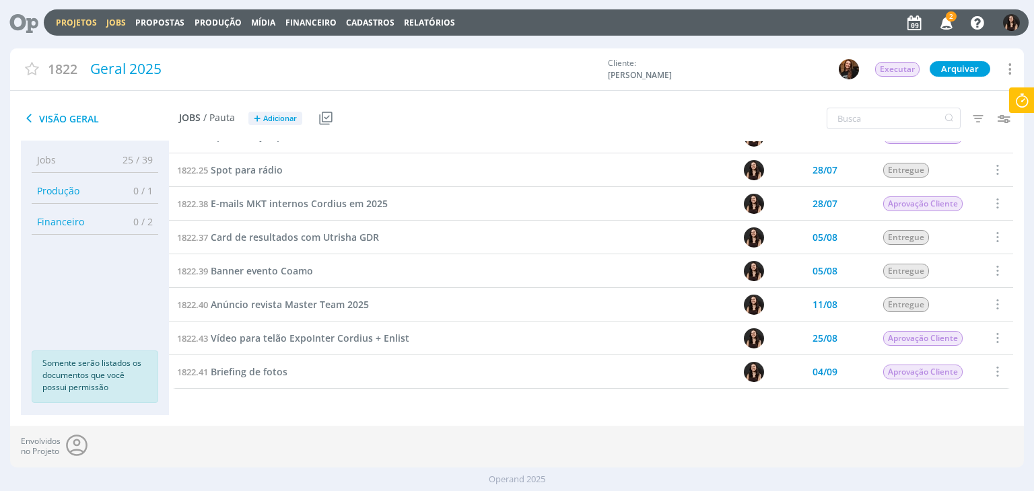
click at [110, 17] on link "Jobs" at bounding box center [116, 22] width 20 height 11
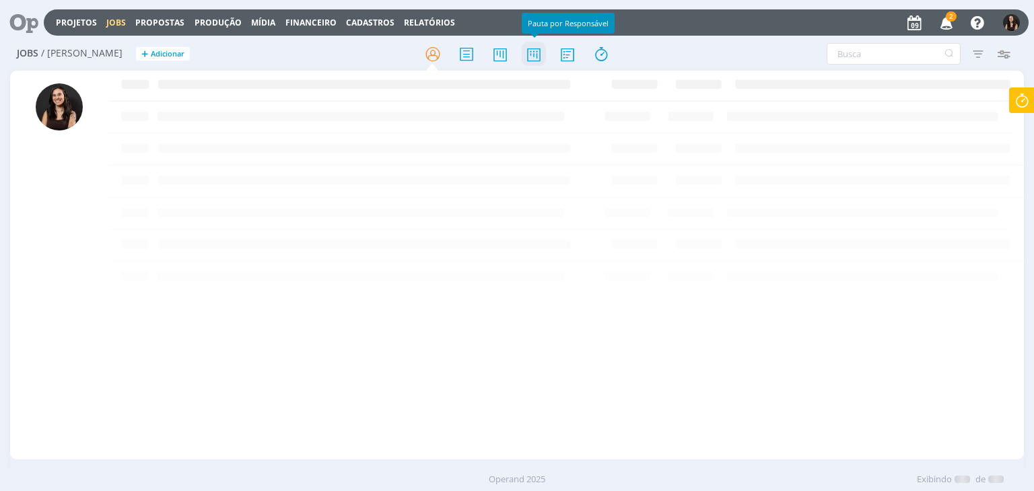
click at [539, 57] on icon at bounding box center [534, 54] width 24 height 26
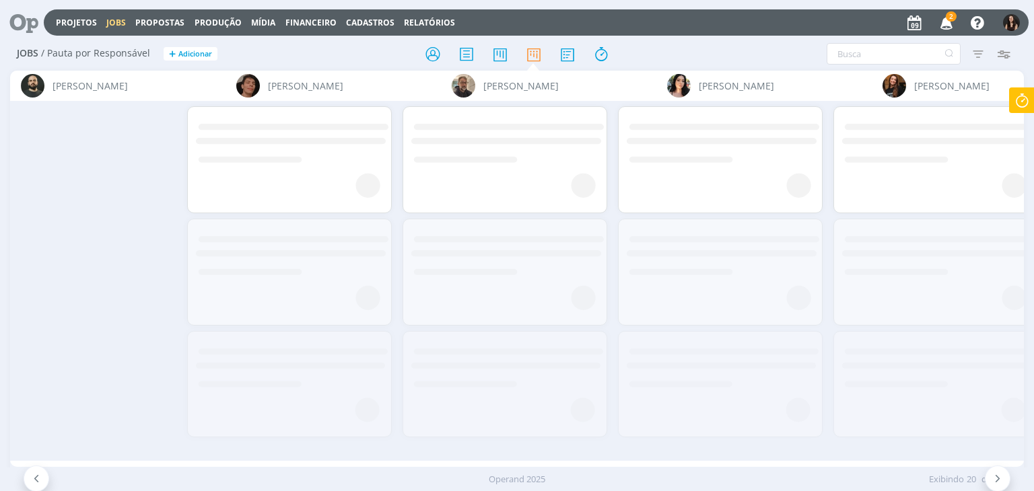
scroll to position [0, 6968]
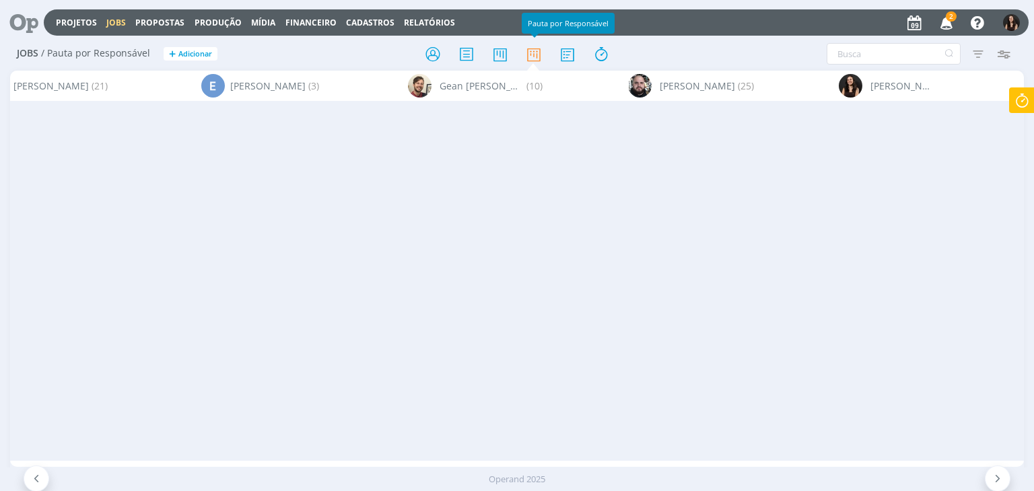
scroll to position [0, 6968]
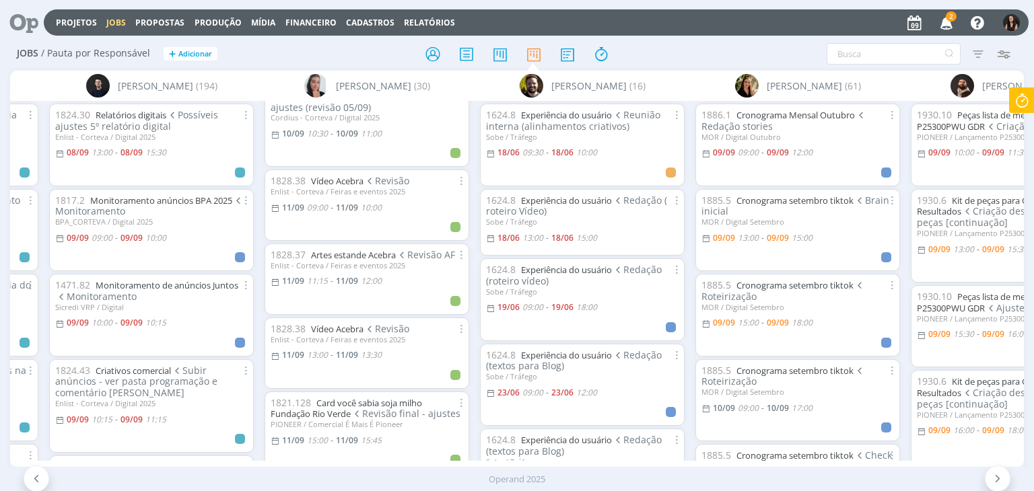
scroll to position [606, 0]
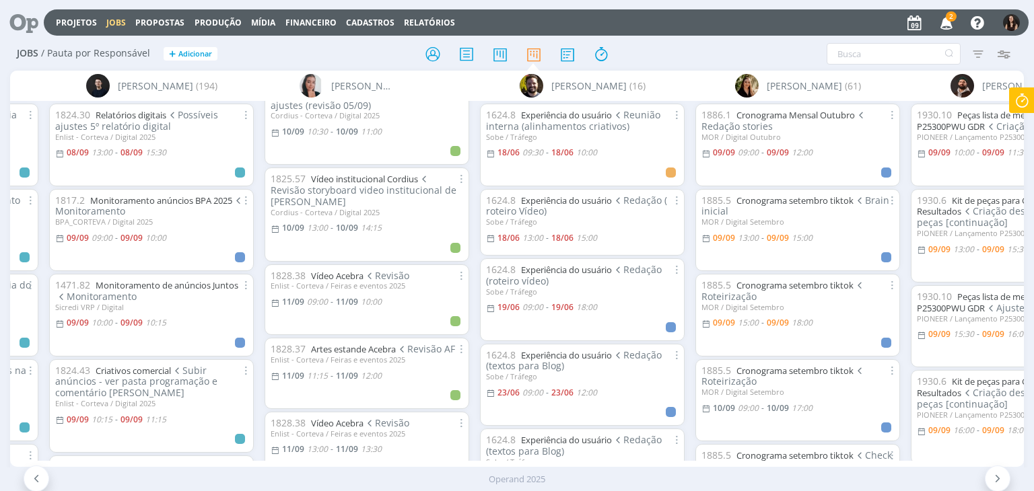
drag, startPoint x: 281, startPoint y: 462, endPoint x: 388, endPoint y: 473, distance: 107.7
click at [388, 473] on body "Projetos Jobs Propostas Produção [GEOGRAPHIC_DATA] Financeiro Cadastros Relatór…" at bounding box center [517, 245] width 1034 height 491
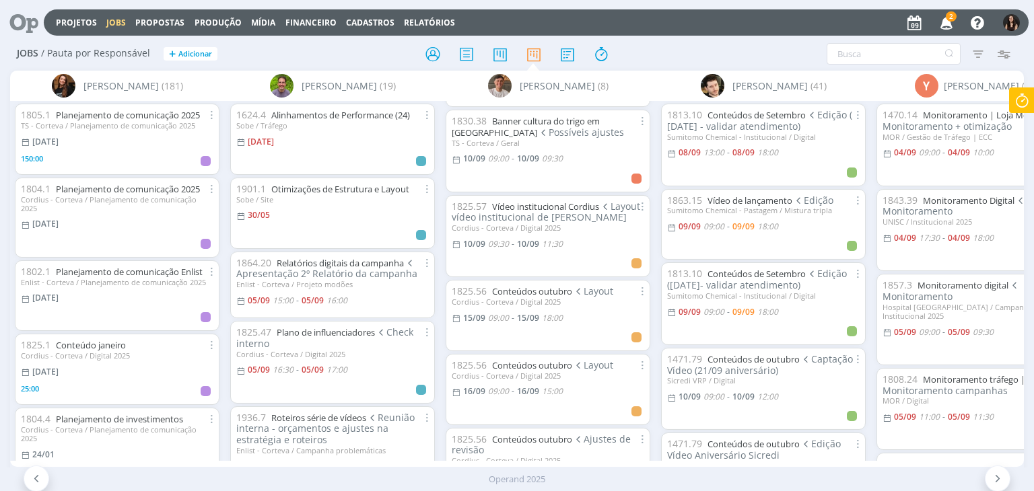
scroll to position [202, 0]
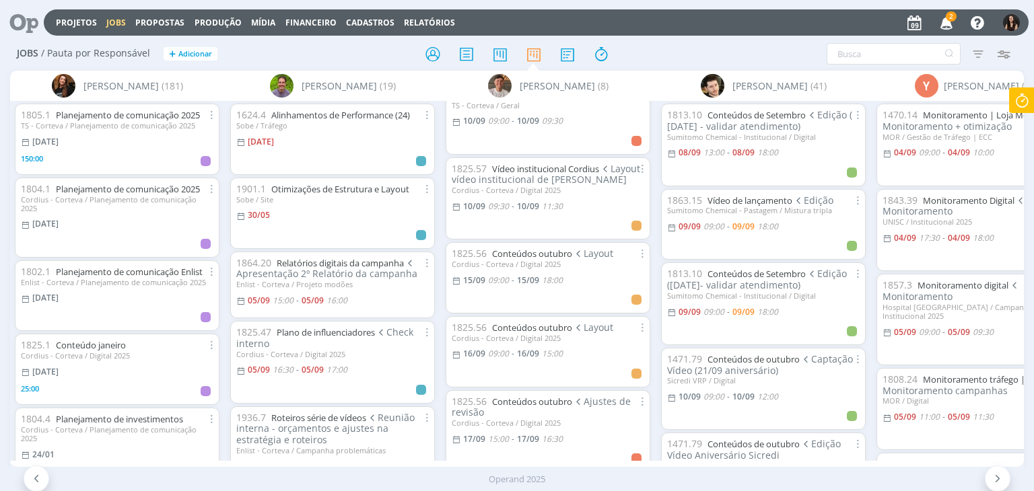
drag, startPoint x: 941, startPoint y: 458, endPoint x: 909, endPoint y: 465, distance: 33.0
click at [909, 465] on div "Sem responsável (43) [PERSON_NAME] (19) A [PERSON_NAME] (15) [PERSON_NAME] (48)…" at bounding box center [516, 269] width 1013 height 397
